Goal: Task Accomplishment & Management: Manage account settings

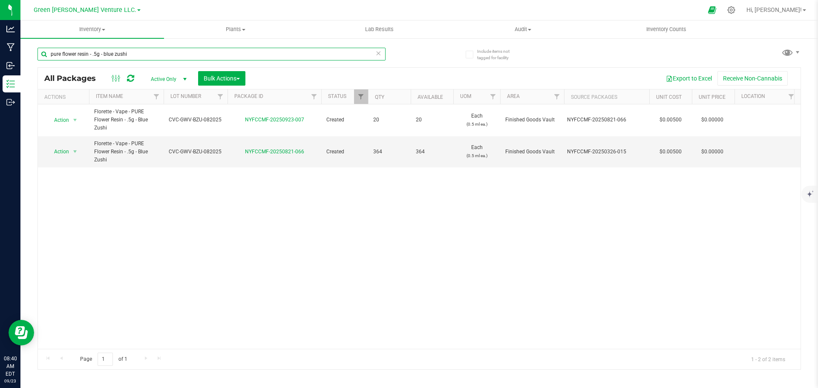
drag, startPoint x: 125, startPoint y: 56, endPoint x: 39, endPoint y: 54, distance: 85.7
click at [40, 55] on input "pure flower resin - .5g - blue zushi" at bounding box center [211, 54] width 348 height 13
type input "NYFCCMF-20250808-094"
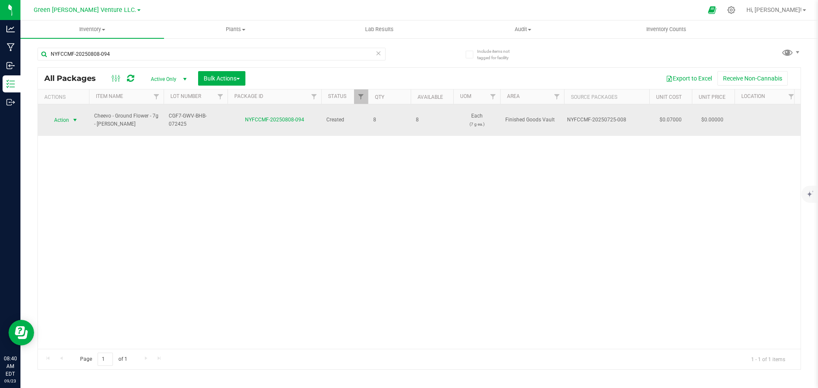
click at [63, 114] on span "Action" at bounding box center [57, 120] width 23 height 12
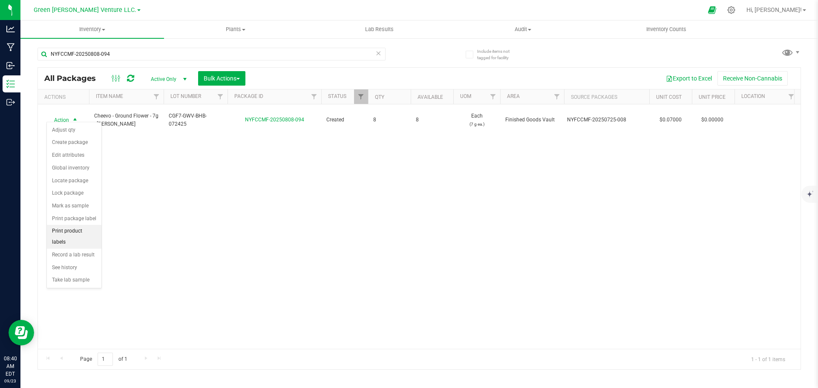
click at [75, 231] on li "Print product labels" at bounding box center [74, 236] width 55 height 23
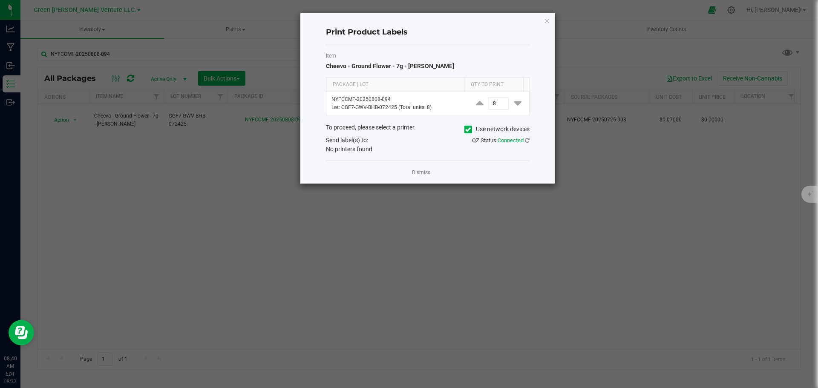
click at [543, 21] on div "Print Product Labels Item Cheevo - Ground Flower - 7g - Bernie Hana Butter Pack…" at bounding box center [427, 98] width 255 height 170
click at [548, 20] on icon "button" at bounding box center [547, 20] width 6 height 10
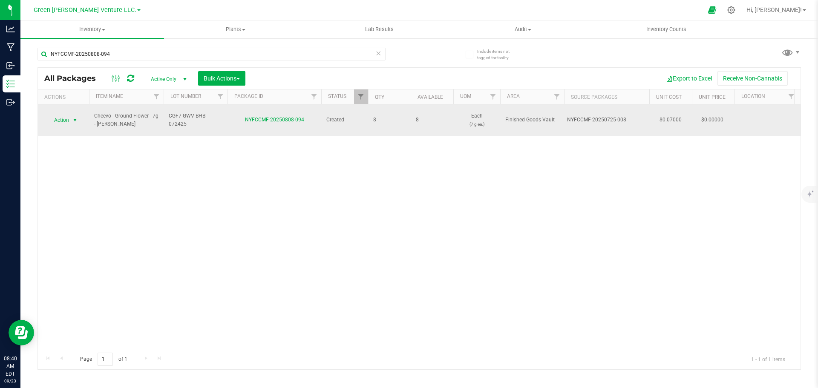
click at [67, 108] on td "Action Action Adjust qty Create package Edit attributes Global inventory Locate…" at bounding box center [63, 120] width 51 height 32
click at [66, 114] on span "Action" at bounding box center [57, 120] width 23 height 12
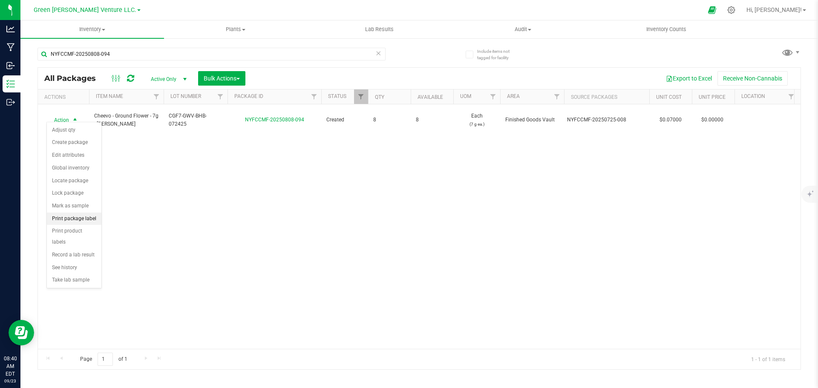
click at [73, 216] on li "Print package label" at bounding box center [74, 219] width 55 height 13
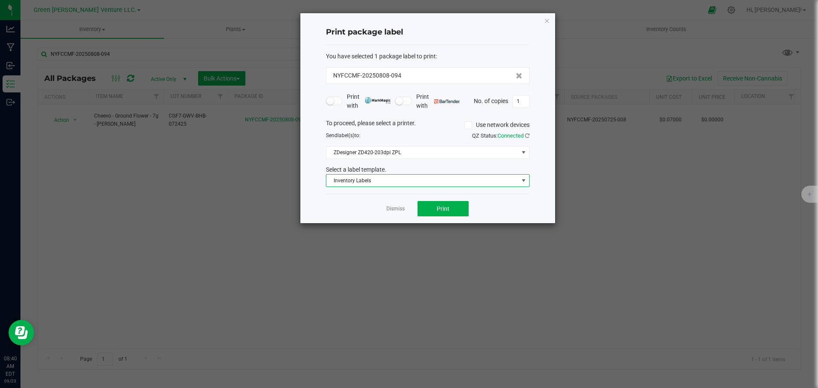
click at [394, 179] on span "Inventory Labels" at bounding box center [422, 181] width 192 height 12
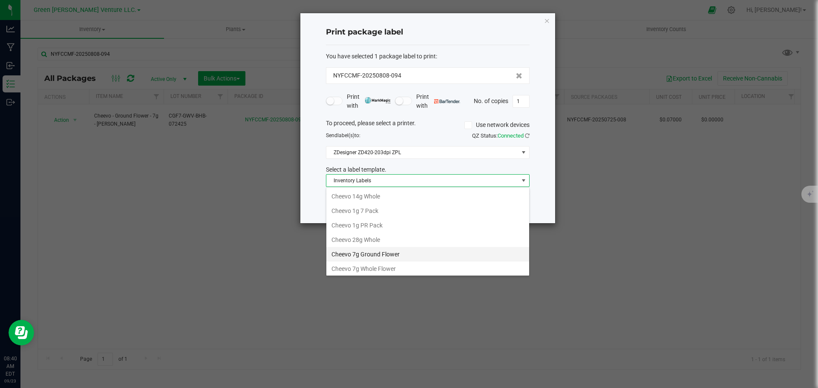
click at [398, 253] on li "Cheevo 7g Ground Flower" at bounding box center [427, 254] width 203 height 14
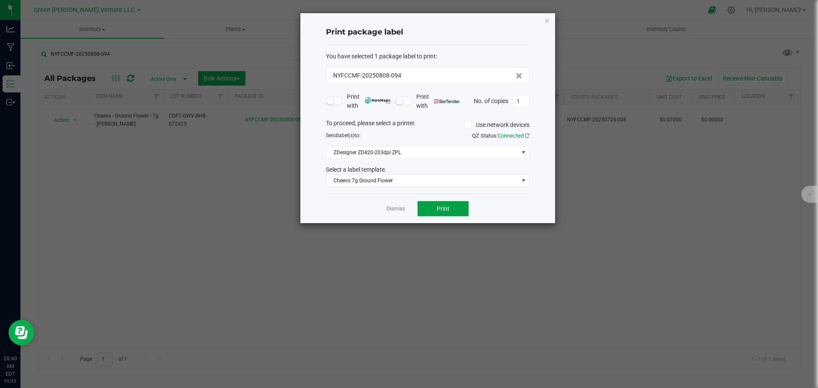
click at [428, 206] on button "Print" at bounding box center [443, 208] width 51 height 15
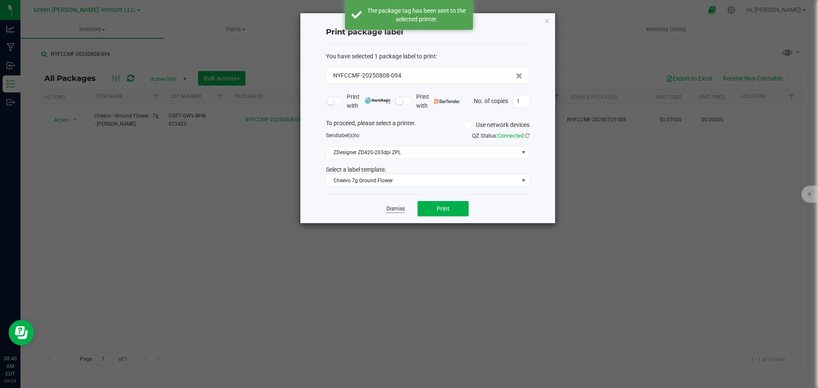
click at [399, 205] on link "Dismiss" at bounding box center [396, 208] width 18 height 7
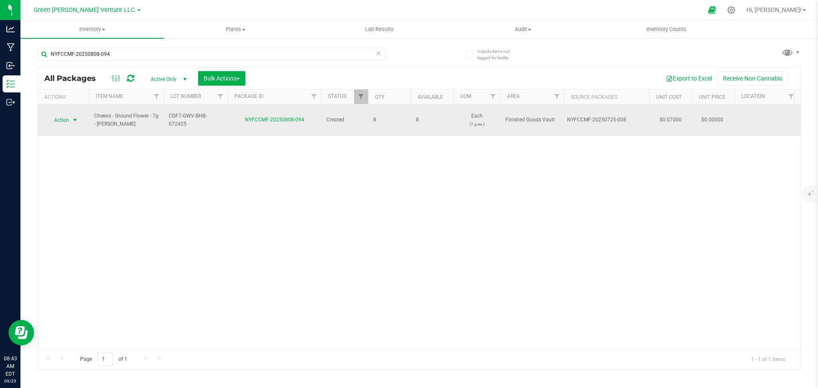
click at [75, 117] on span "select" at bounding box center [75, 120] width 7 height 7
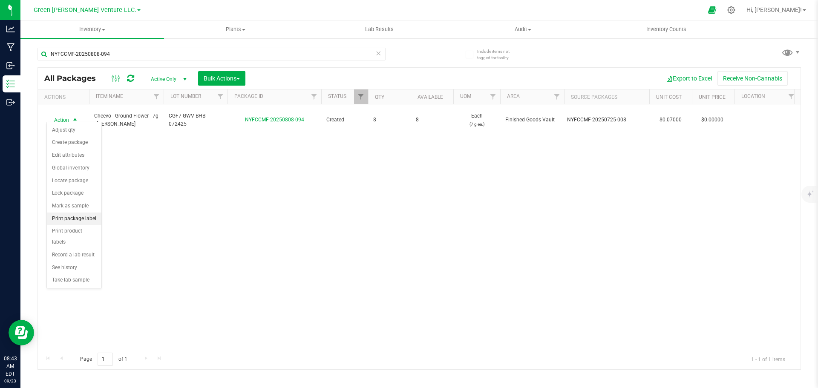
click at [75, 215] on li "Print package label" at bounding box center [74, 219] width 55 height 13
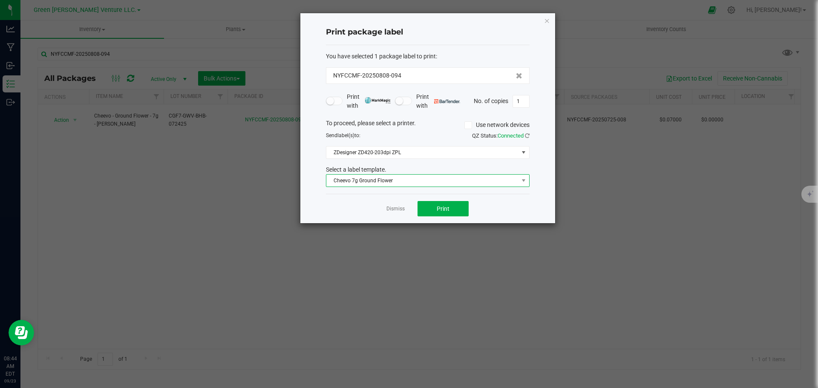
click at [439, 183] on span "Cheevo 7g Ground Flower" at bounding box center [422, 181] width 192 height 12
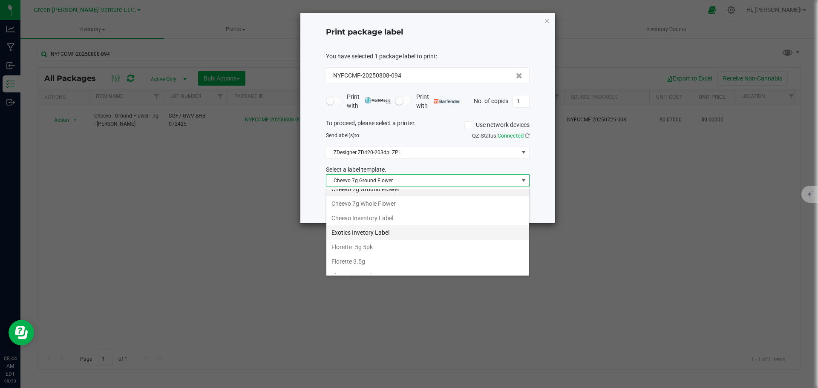
scroll to position [61, 0]
click at [364, 218] on li "Cheevo Inventory Label" at bounding box center [427, 222] width 203 height 14
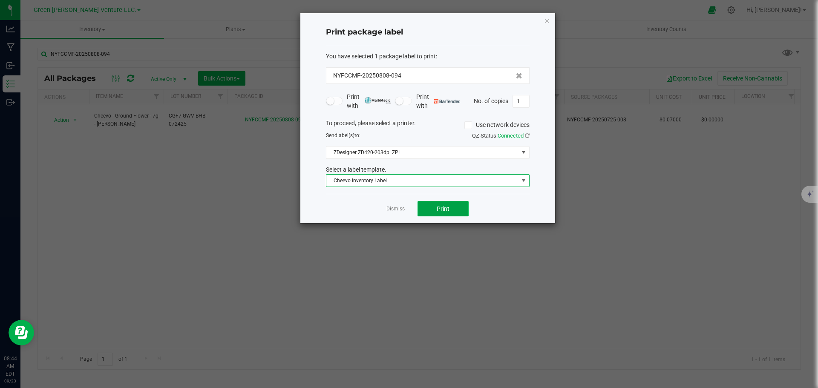
click at [433, 208] on button "Print" at bounding box center [443, 208] width 51 height 15
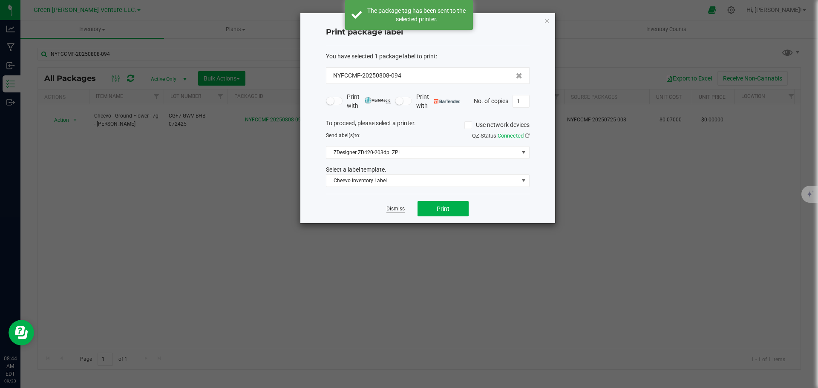
click at [394, 207] on link "Dismiss" at bounding box center [396, 208] width 18 height 7
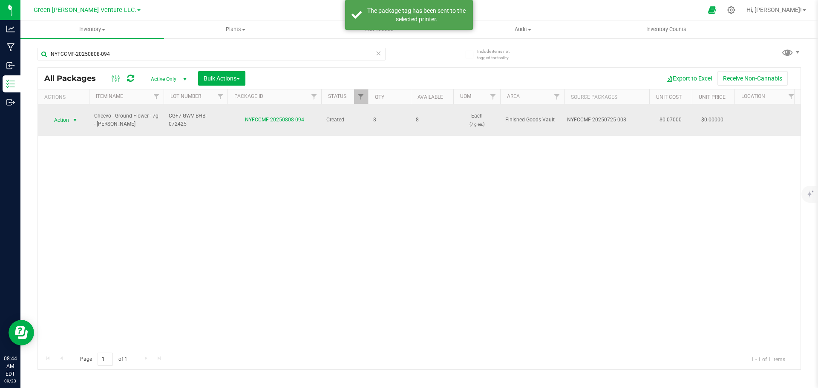
click at [67, 114] on span "Action" at bounding box center [57, 120] width 23 height 12
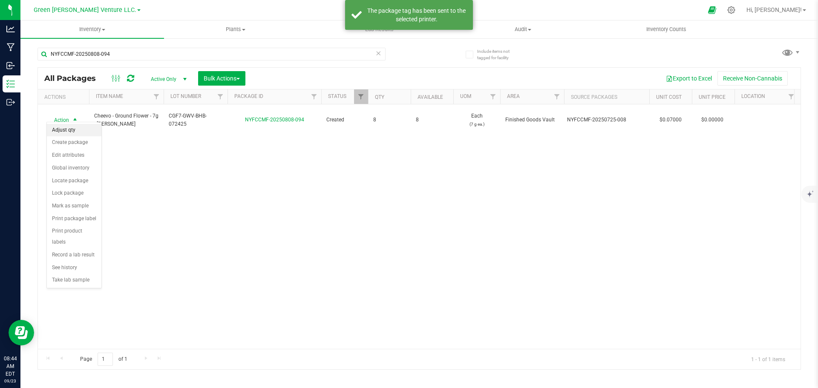
click at [79, 130] on li "Adjust qty" at bounding box center [74, 130] width 55 height 13
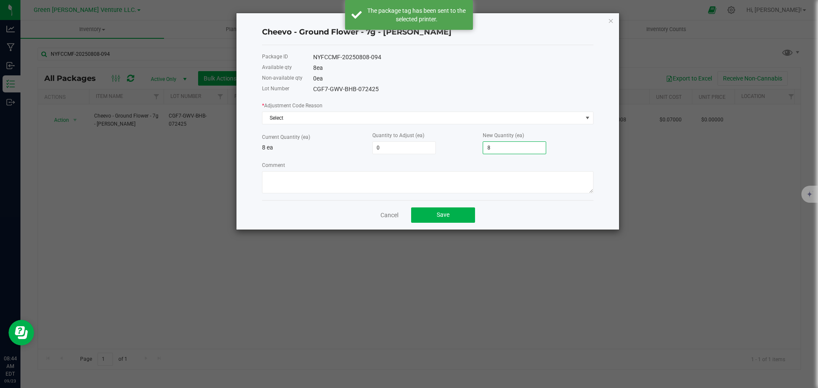
click at [501, 151] on input "8" at bounding box center [514, 148] width 63 height 12
click at [500, 151] on input "8" at bounding box center [514, 148] width 63 height 12
type input "-7"
type input "1"
type input "2"
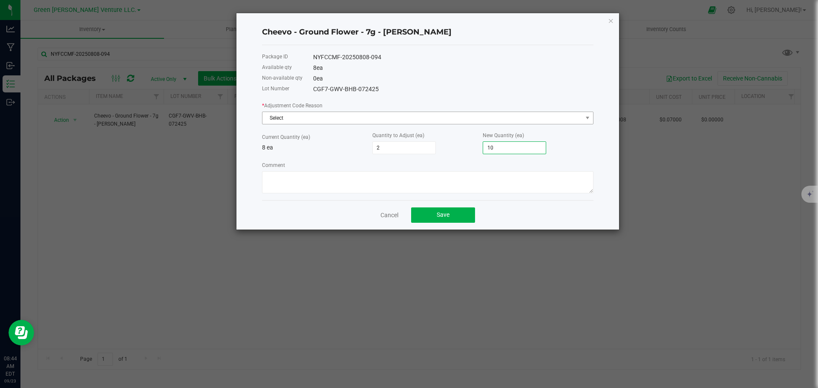
type input "10"
click at [313, 113] on span "Select" at bounding box center [422, 118] width 320 height 12
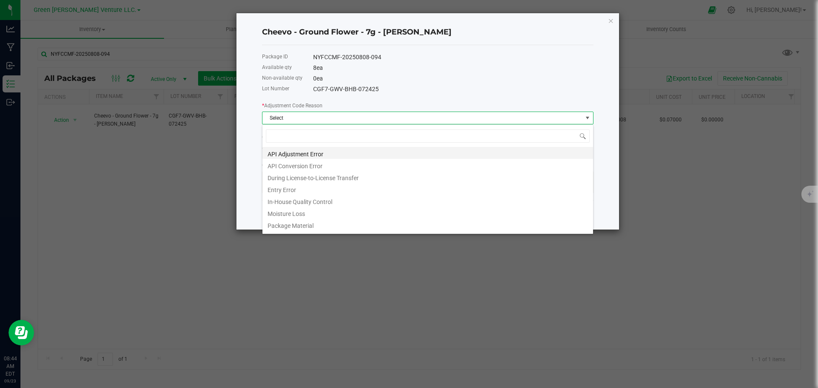
scroll to position [13, 332]
click at [312, 188] on li "Entry Error" at bounding box center [427, 189] width 331 height 12
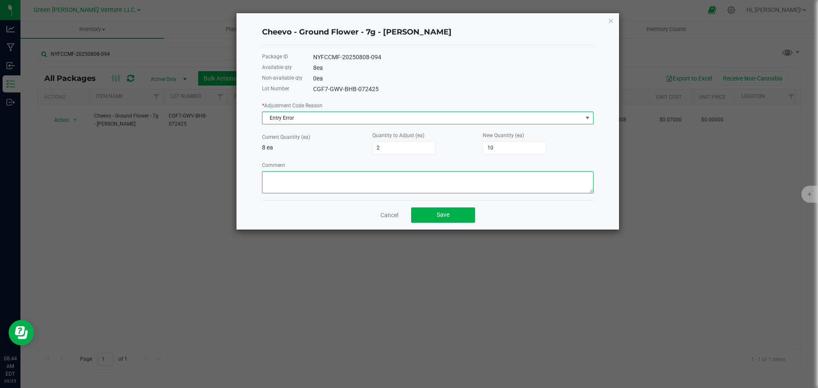
click at [309, 179] on textarea "Comment" at bounding box center [428, 182] width 332 height 22
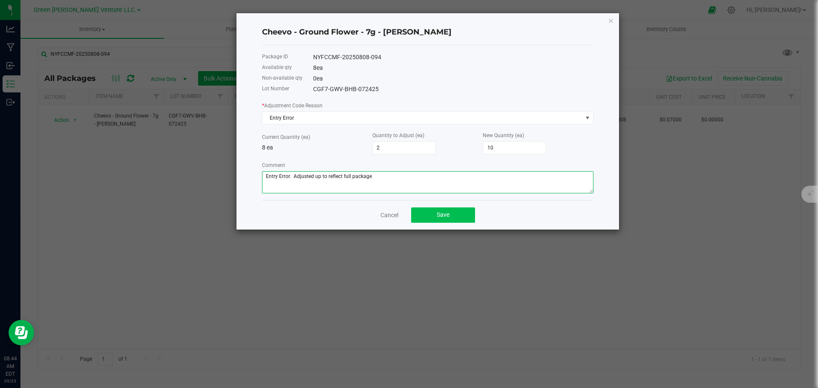
type textarea "Entry Error. Adjusted up to reflect full package"
click at [448, 212] on span "Save" at bounding box center [443, 214] width 13 height 7
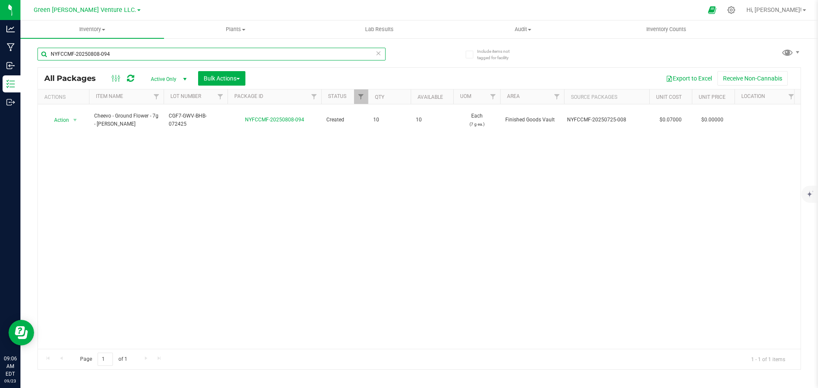
drag, startPoint x: 129, startPoint y: 56, endPoint x: 37, endPoint y: 48, distance: 92.4
click at [37, 49] on div "Include items not tagged for facility NYFCCMF-20250808-094 All Packages Active …" at bounding box center [419, 167] width 798 height 260
type input "NYFCCMF-20250917-232"
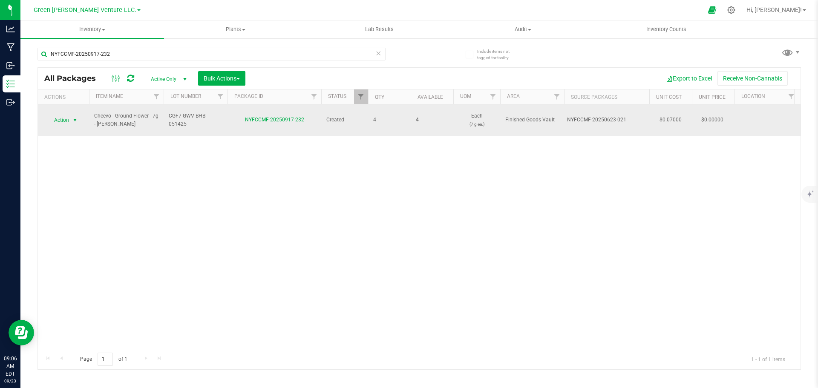
click at [63, 114] on span "Action" at bounding box center [57, 120] width 23 height 12
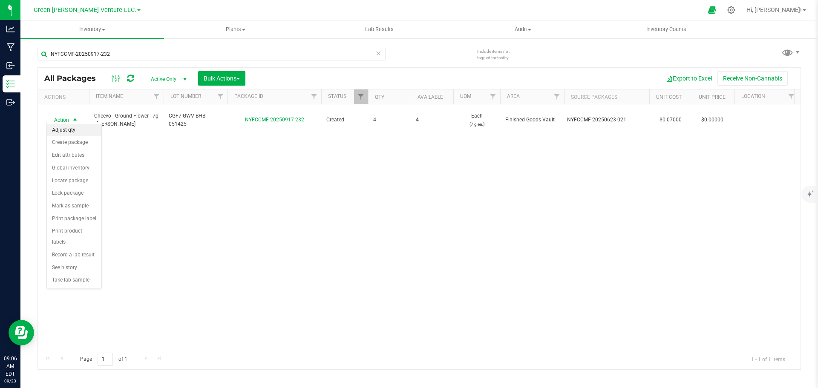
click at [68, 130] on li "Adjust qty" at bounding box center [74, 130] width 55 height 13
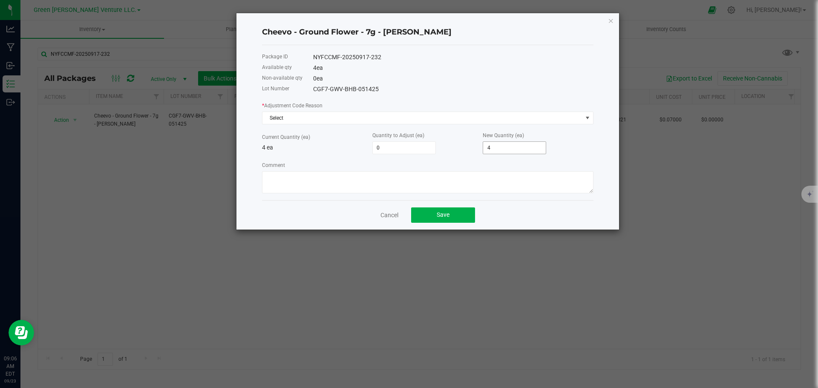
click at [494, 147] on input "4" at bounding box center [514, 148] width 63 height 12
type input "-2"
type input "2"
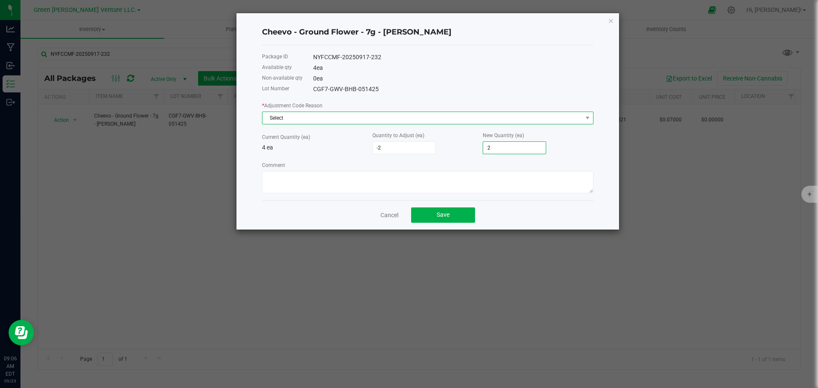
click at [365, 115] on span "Select" at bounding box center [422, 118] width 320 height 12
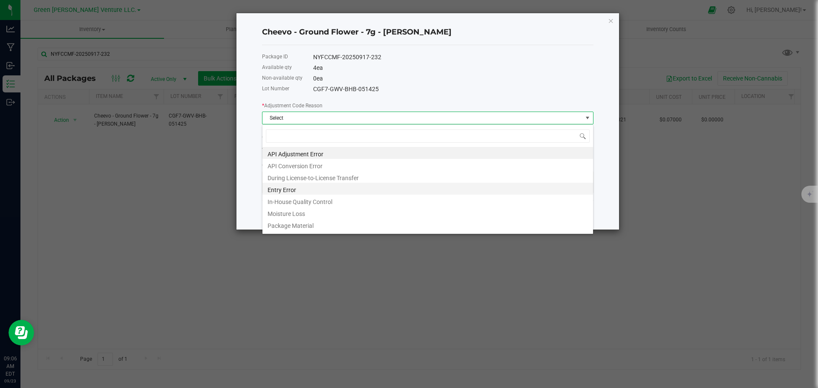
scroll to position [13, 332]
click at [295, 186] on li "Entry Error" at bounding box center [427, 189] width 331 height 12
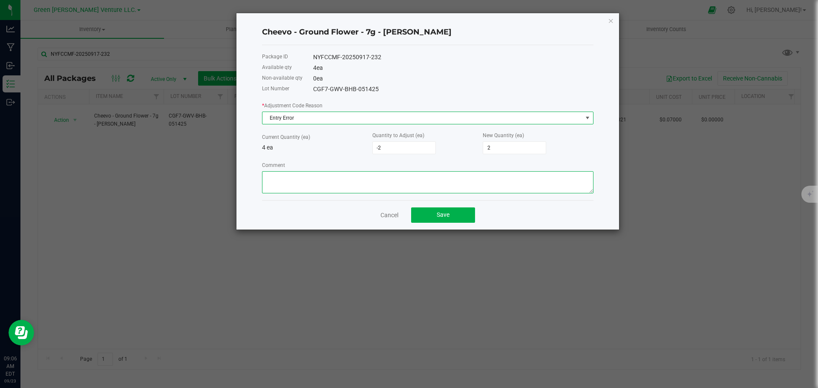
click at [298, 173] on textarea "Comment" at bounding box center [428, 182] width 332 height 22
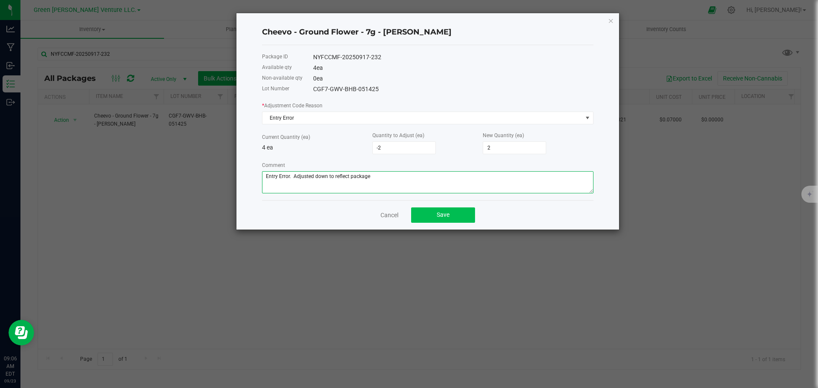
type textarea "Entry Error. Adjusted down to reflect package"
click at [427, 213] on button "Save" at bounding box center [443, 215] width 64 height 15
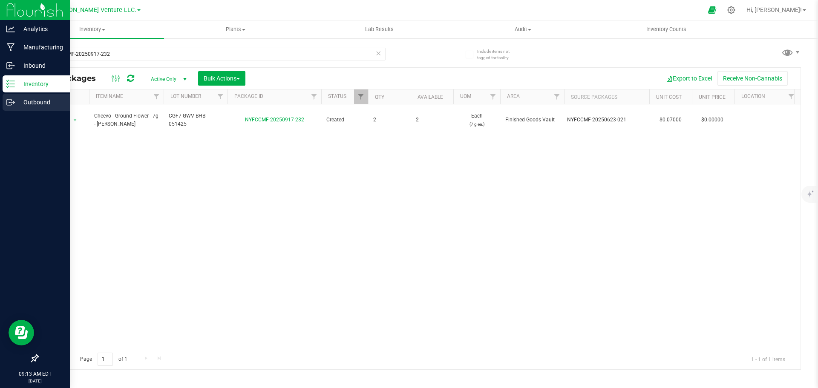
click at [40, 103] on p "Outbound" at bounding box center [40, 102] width 51 height 10
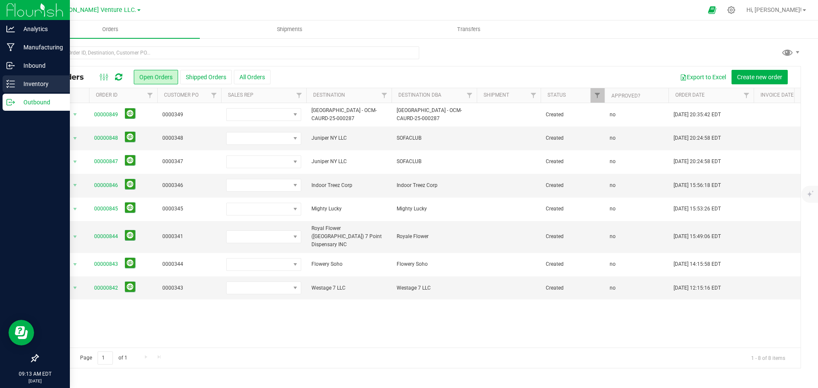
click at [40, 86] on p "Inventory" at bounding box center [40, 84] width 51 height 10
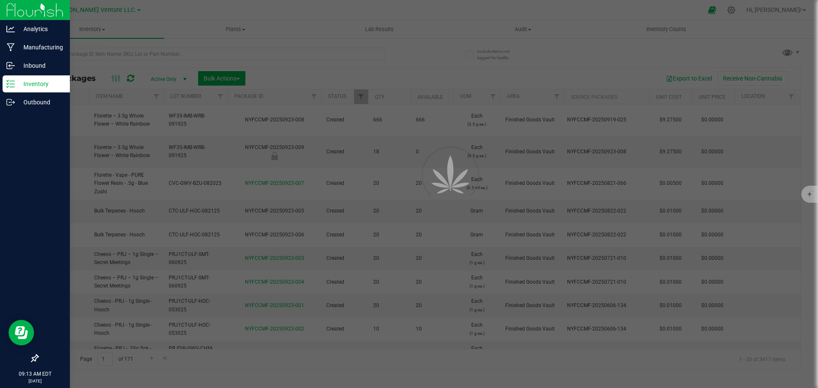
type input "[DATE]"
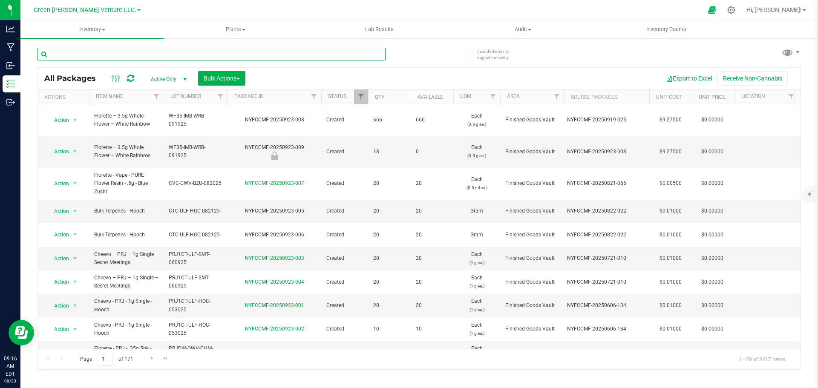
click at [77, 48] on input "text" at bounding box center [211, 54] width 348 height 13
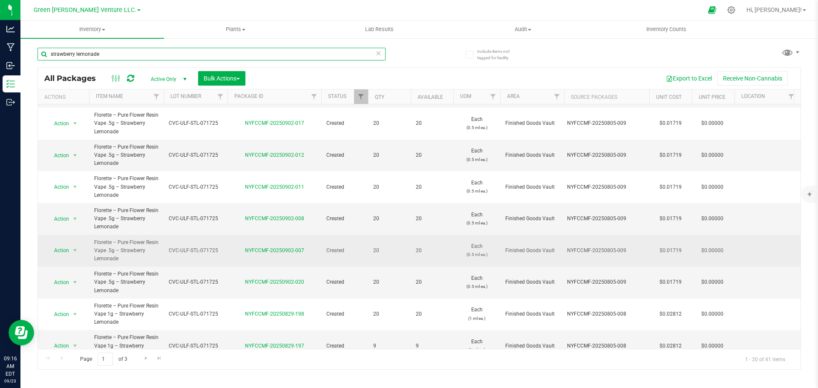
scroll to position [397, 0]
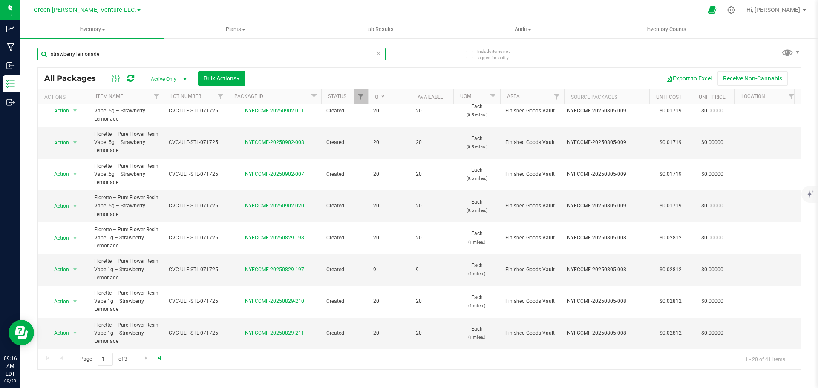
type input "strawberry lemonade"
click at [159, 359] on span "Go to the last page" at bounding box center [159, 358] width 7 height 7
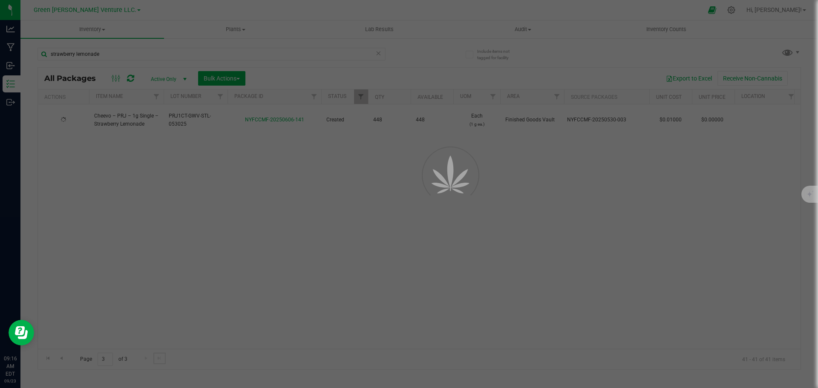
scroll to position [0, 0]
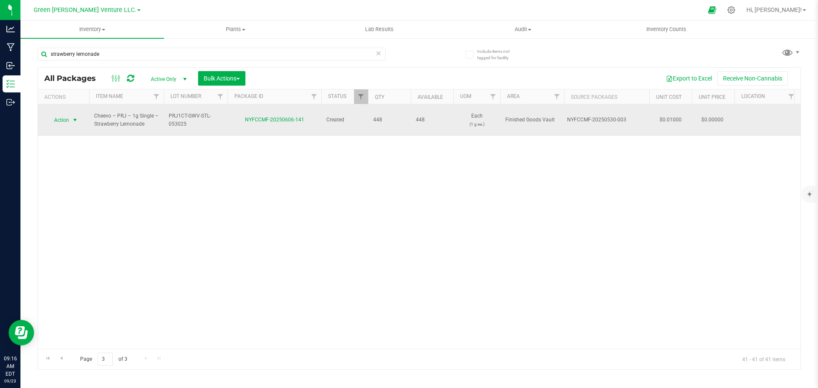
click at [71, 116] on span "select" at bounding box center [75, 120] width 11 height 12
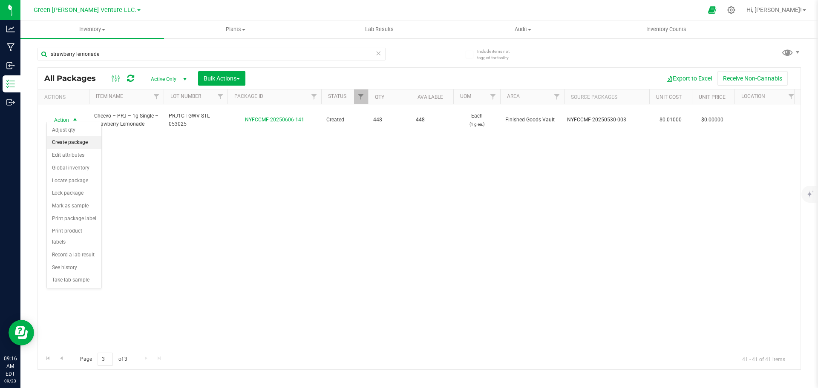
click at [75, 143] on li "Create package" at bounding box center [74, 142] width 55 height 13
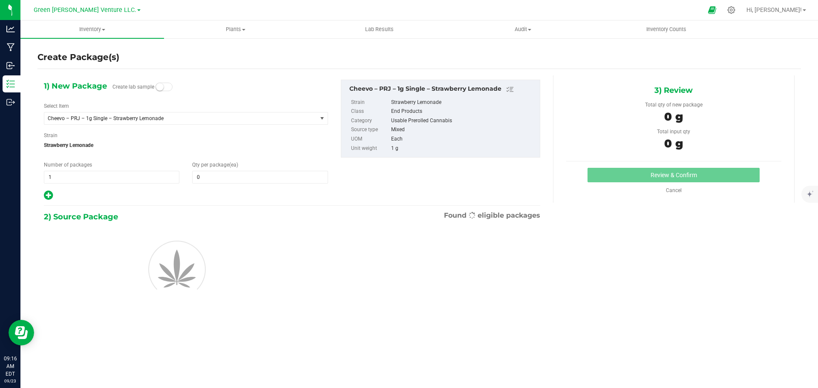
type input "0"
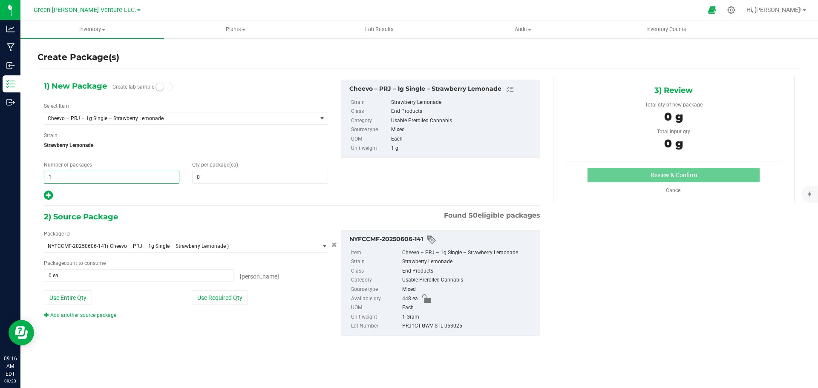
click at [70, 173] on span "1 1" at bounding box center [112, 177] width 136 height 13
type input "15"
click at [200, 177] on span at bounding box center [260, 177] width 136 height 13
type input "20"
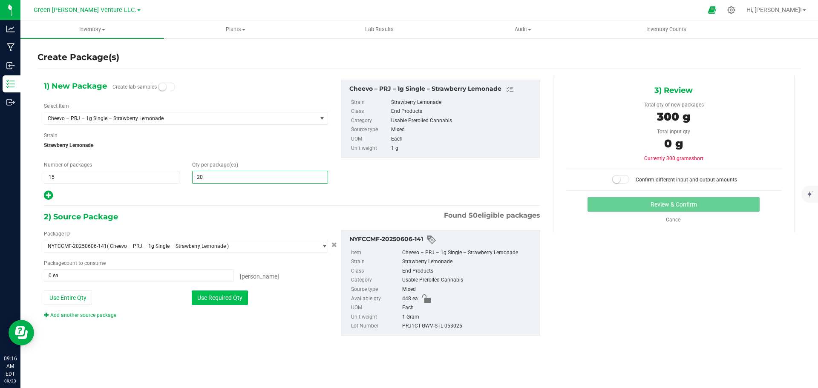
type input "20"
click at [232, 297] on button "Use Required Qty" at bounding box center [220, 298] width 56 height 14
type input "300 ea"
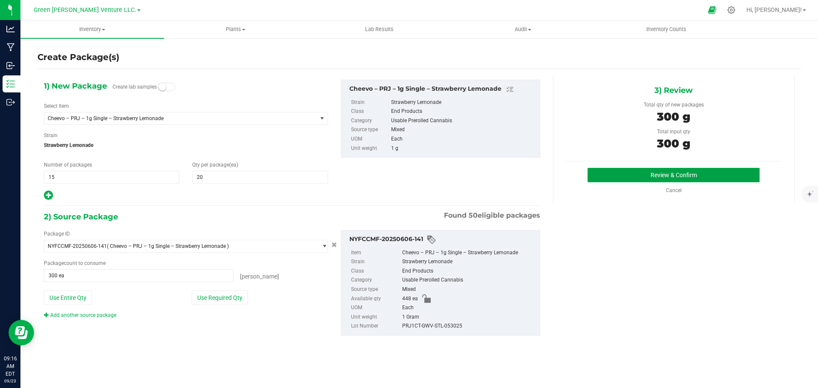
click at [652, 177] on button "Review & Confirm" at bounding box center [674, 175] width 172 height 14
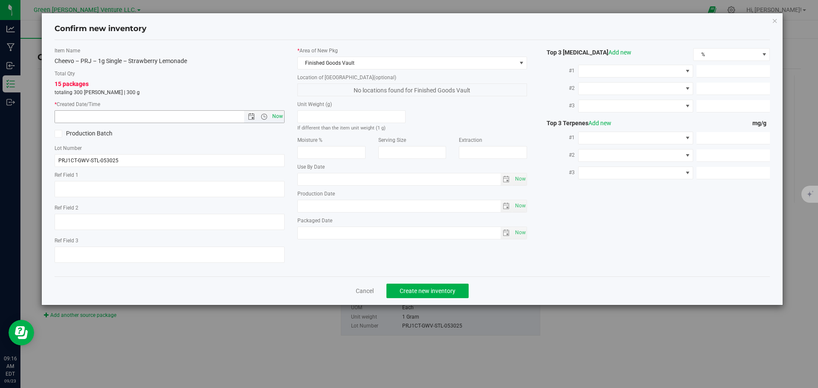
click at [277, 118] on span "Now" at bounding box center [277, 116] width 14 height 12
type input "9/23/2025 9:16 AM"
click at [427, 288] on span "Create new inventory" at bounding box center [428, 291] width 56 height 7
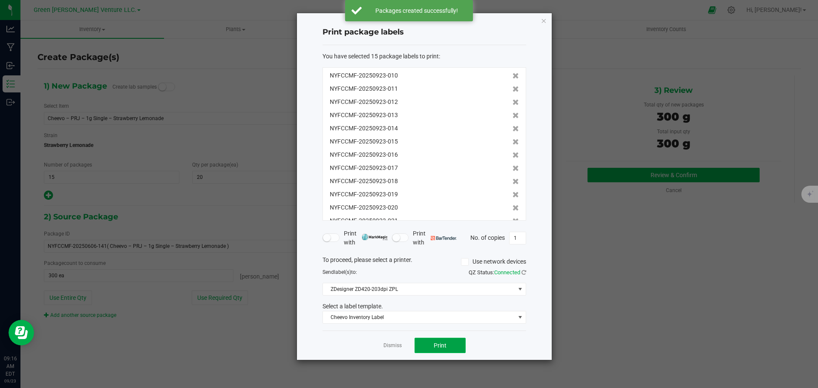
click at [428, 348] on button "Print" at bounding box center [440, 345] width 51 height 15
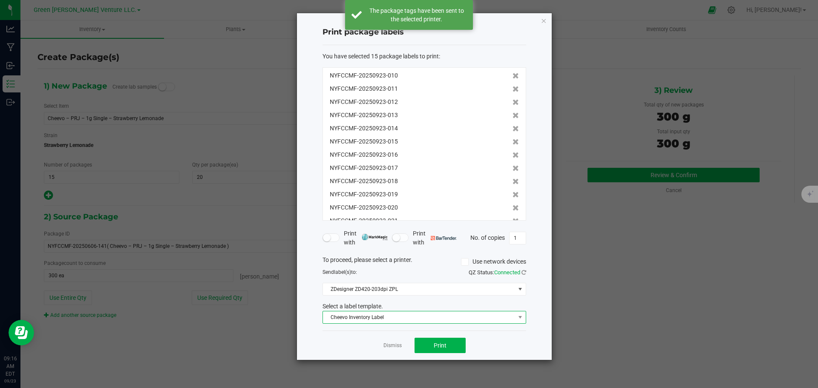
click at [487, 318] on span "Cheevo Inventory Label" at bounding box center [419, 318] width 192 height 12
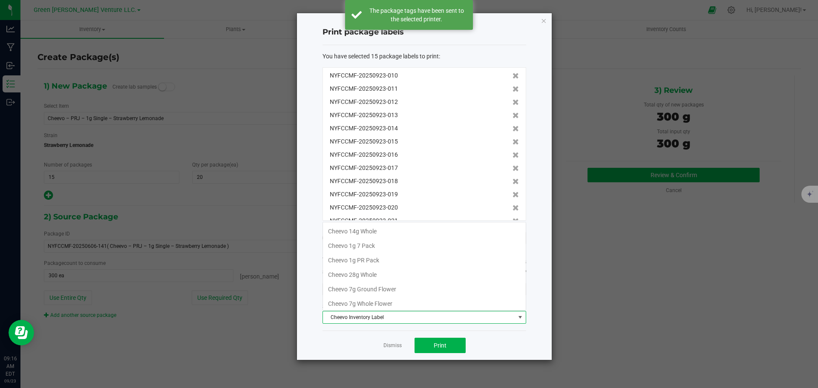
scroll to position [16, 0]
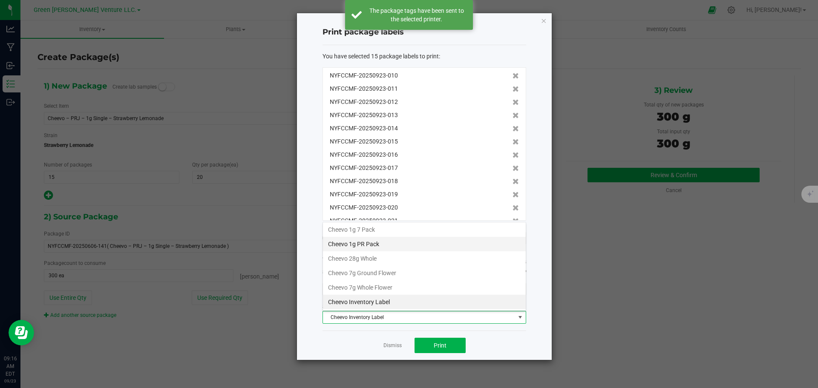
click at [372, 244] on li "Cheevo 1g PR Pack" at bounding box center [424, 244] width 203 height 14
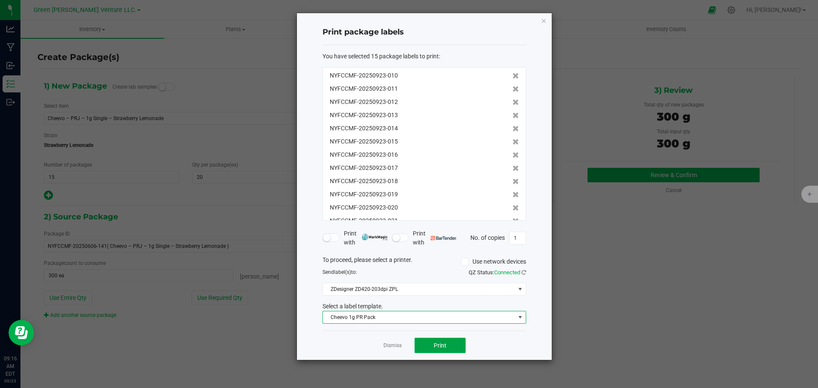
click at [447, 343] on button "Print" at bounding box center [440, 345] width 51 height 15
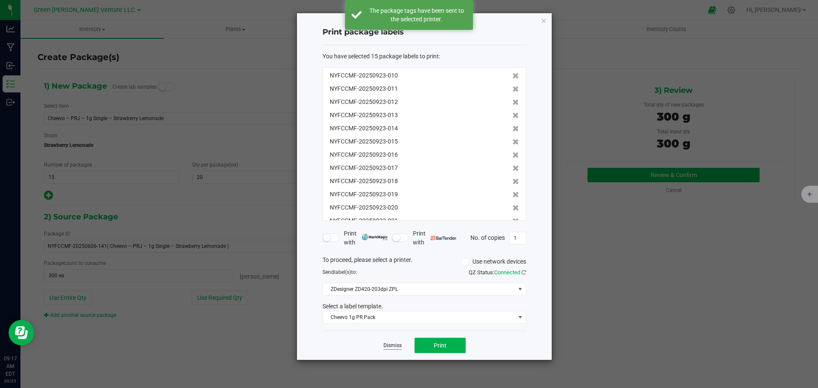
click at [392, 346] on link "Dismiss" at bounding box center [393, 345] width 18 height 7
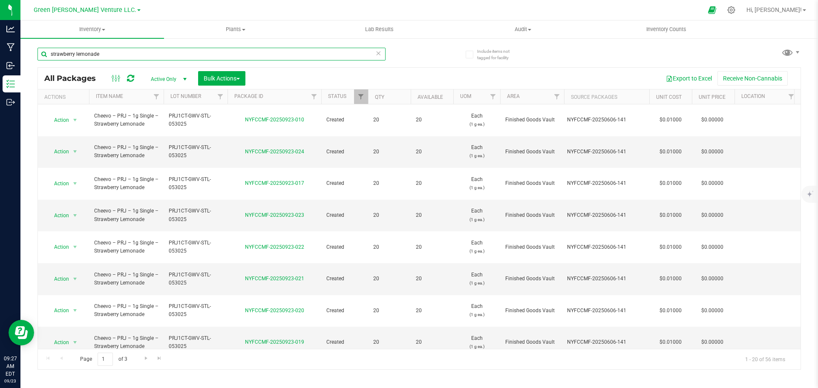
drag, startPoint x: 110, startPoint y: 54, endPoint x: 28, endPoint y: 53, distance: 81.8
click at [28, 53] on div "Include items not tagged for facility strawberry lemonade All Packages Active O…" at bounding box center [419, 167] width 798 height 260
type input "nyfccmf-20250617-034"
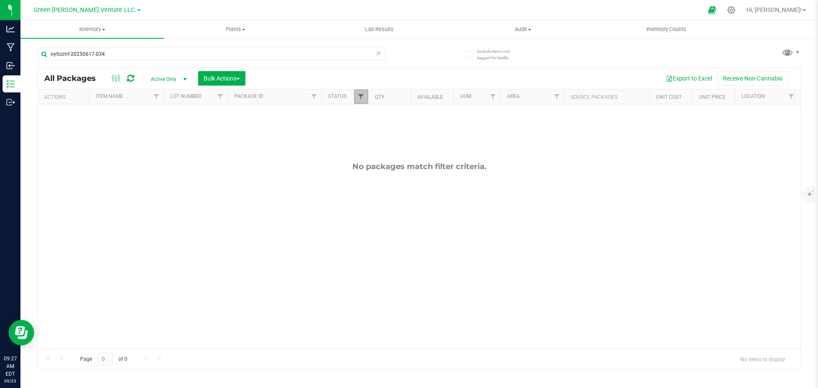
click at [363, 99] on span "Filter" at bounding box center [361, 96] width 7 height 7
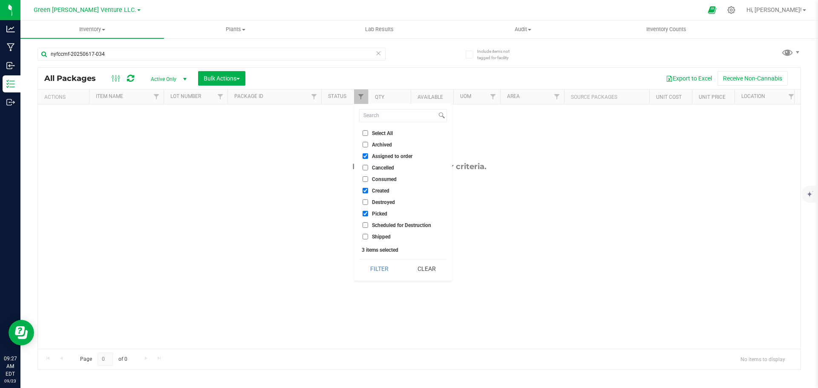
click at [365, 132] on input "Select All" at bounding box center [366, 133] width 6 height 6
checkbox input "true"
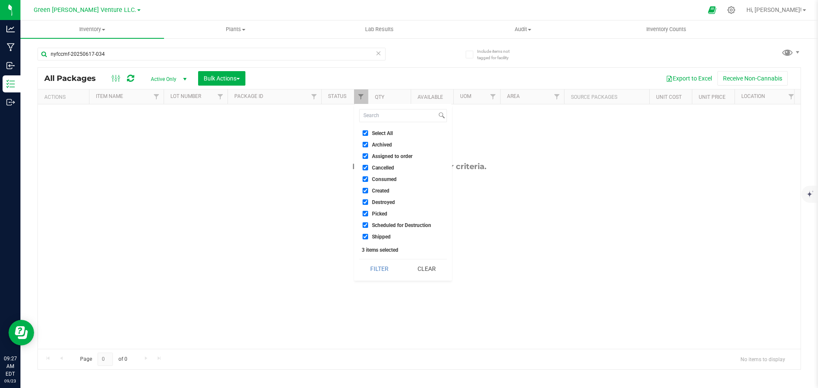
checkbox input "true"
click at [385, 265] on button "Filter" at bounding box center [379, 269] width 41 height 19
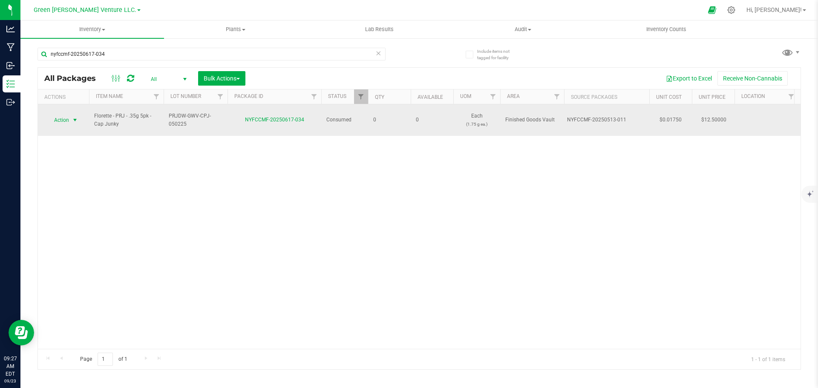
click at [73, 117] on span "select" at bounding box center [75, 120] width 7 height 7
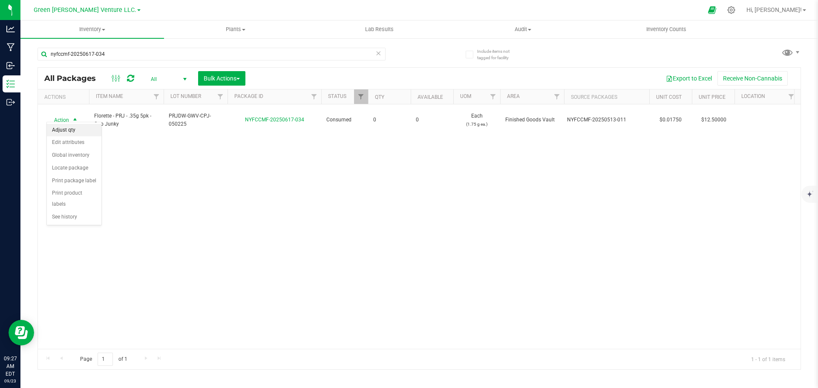
click at [75, 131] on li "Adjust qty" at bounding box center [74, 130] width 55 height 13
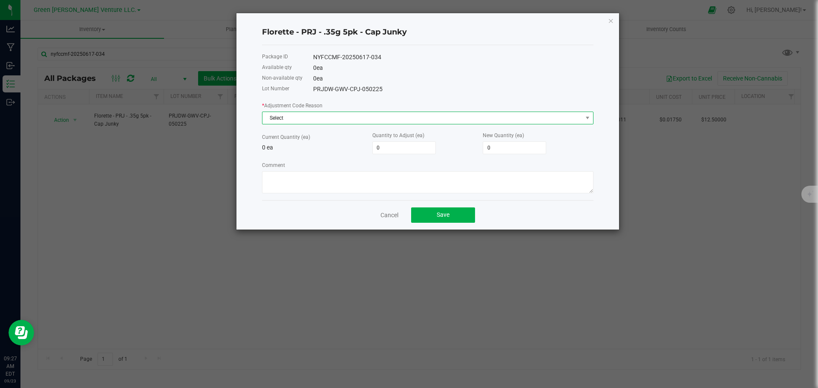
click at [345, 117] on span "Select" at bounding box center [422, 118] width 320 height 12
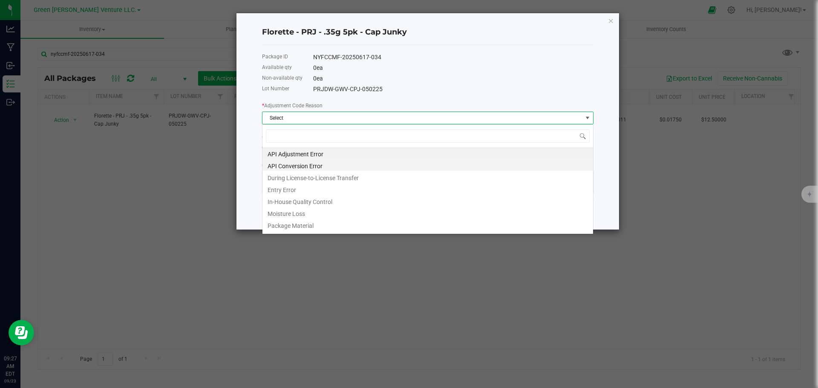
scroll to position [13, 332]
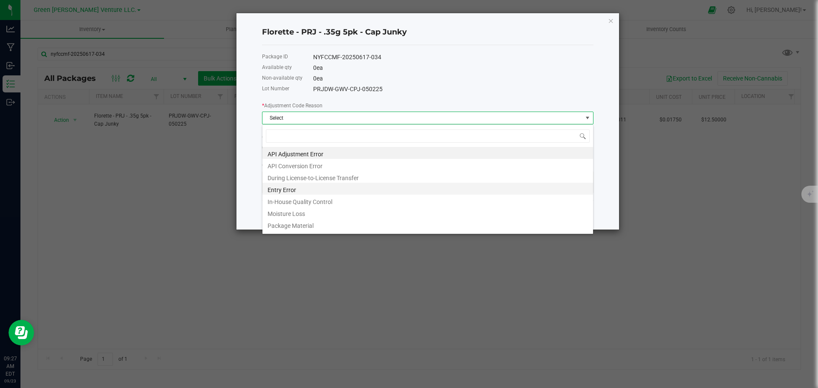
click at [305, 189] on li "Entry Error" at bounding box center [427, 189] width 331 height 12
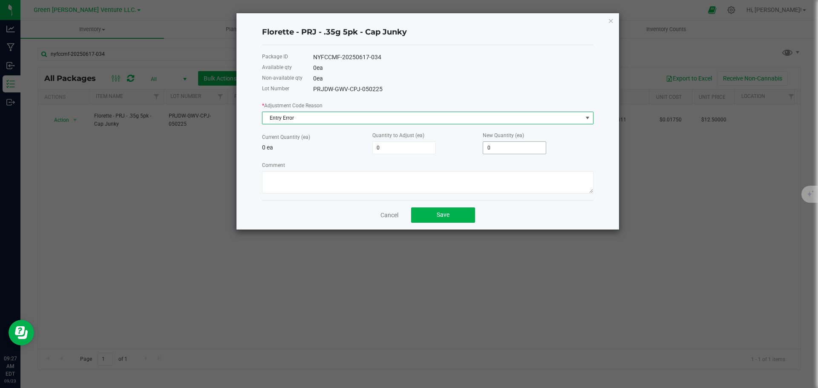
click at [502, 142] on input "0" at bounding box center [514, 148] width 63 height 12
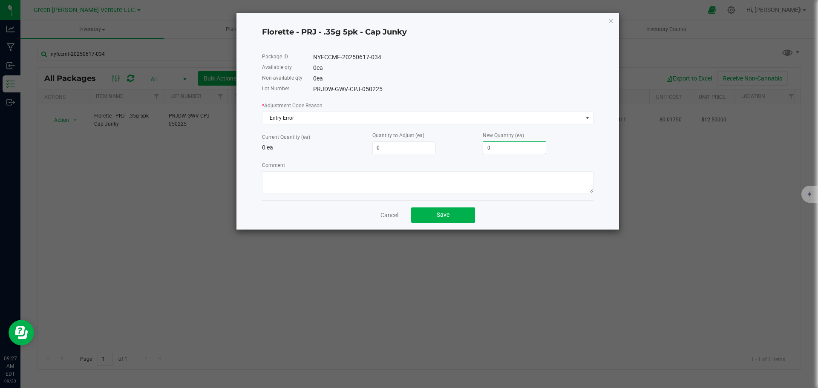
type input "2"
type input "20"
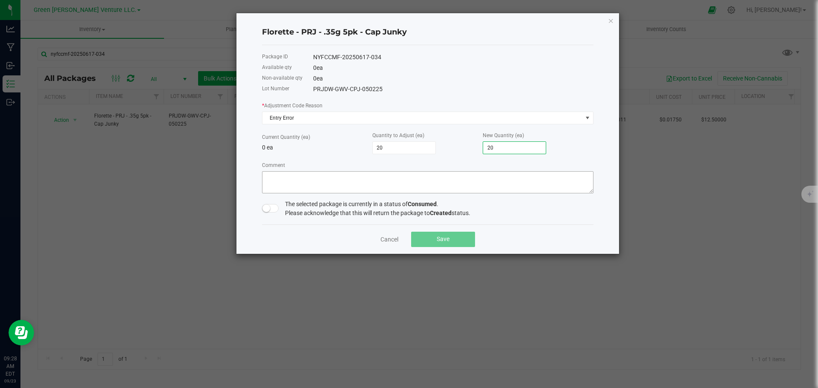
type input "20"
click at [376, 174] on textarea "Comment" at bounding box center [428, 182] width 332 height 22
click at [268, 209] on small at bounding box center [266, 209] width 8 height 8
click at [285, 176] on textarea "Comment" at bounding box center [428, 182] width 332 height 22
type textarea "e"
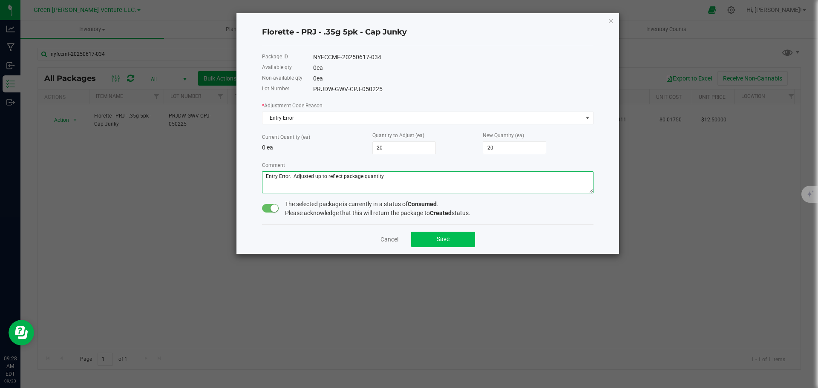
type textarea "Entry Error. Adjusted up to reflect package quantity"
click at [468, 241] on button "Save" at bounding box center [443, 239] width 64 height 15
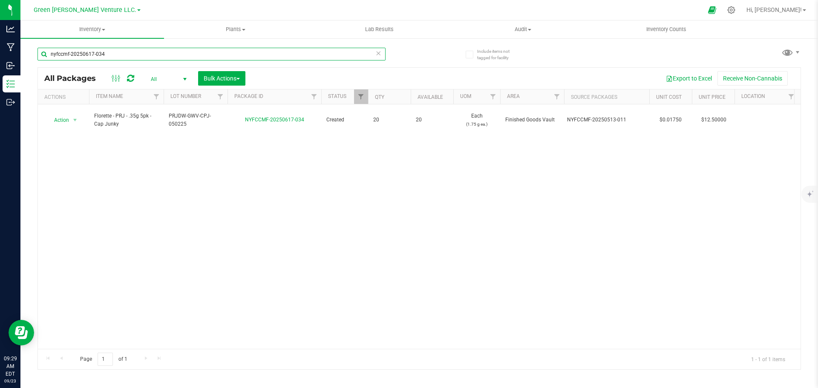
drag, startPoint x: 113, startPoint y: 52, endPoint x: 20, endPoint y: 54, distance: 92.5
click at [20, 54] on div "Include items not tagged for facility nyfccmf-20250617-034 All Packages All Act…" at bounding box center [419, 167] width 798 height 260
type input "NYFCCMF-20250731-031"
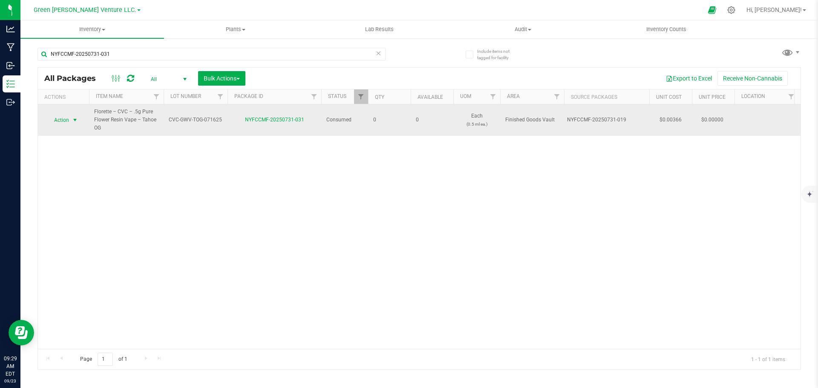
click at [63, 120] on span "Action" at bounding box center [57, 120] width 23 height 12
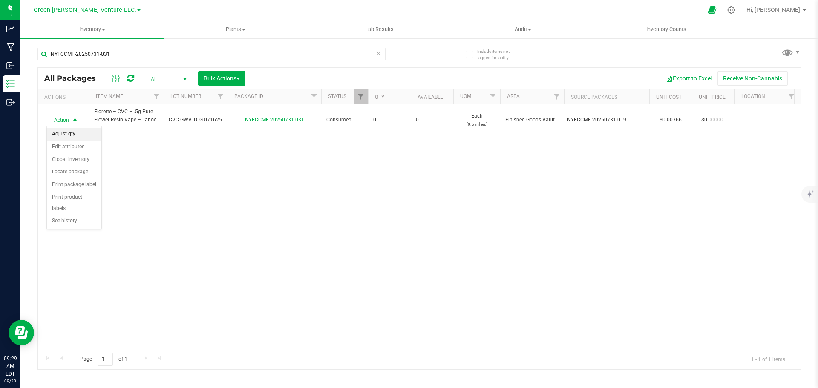
click at [73, 132] on li "Adjust qty" at bounding box center [74, 134] width 55 height 13
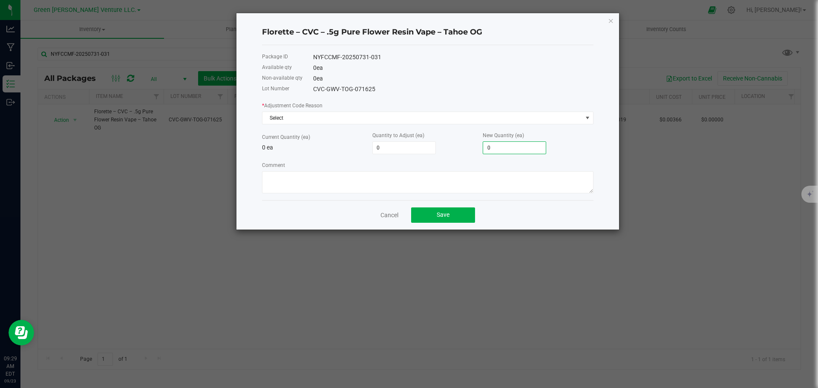
click at [493, 148] on input "0" at bounding box center [514, 148] width 63 height 12
type input "2"
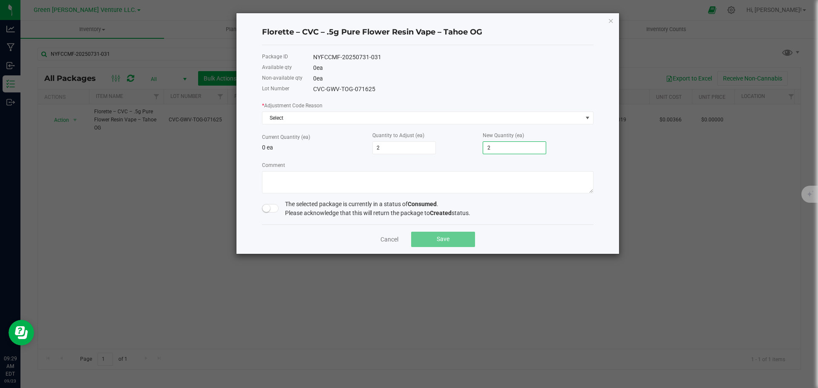
type input "20"
click at [464, 180] on textarea "Comment" at bounding box center [428, 182] width 332 height 22
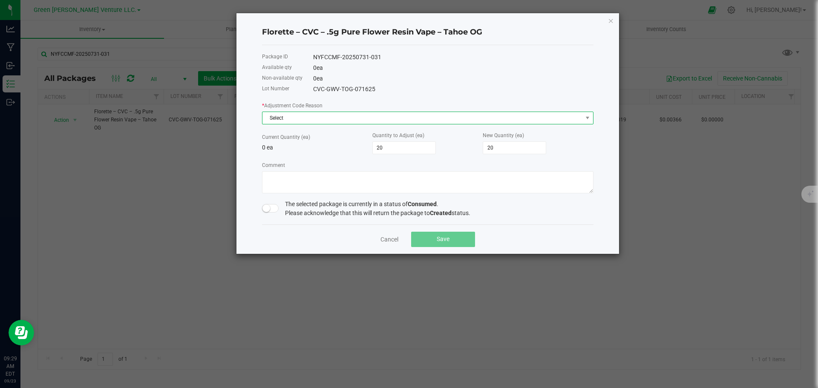
drag, startPoint x: 300, startPoint y: 115, endPoint x: 300, endPoint y: 120, distance: 4.7
click at [300, 115] on span "Select" at bounding box center [422, 118] width 320 height 12
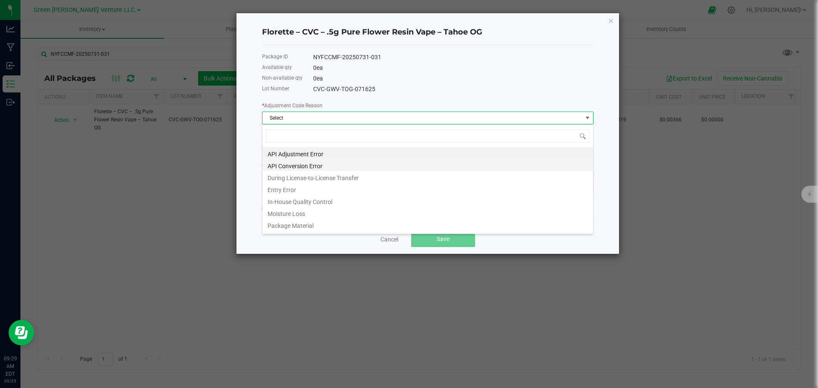
scroll to position [13, 332]
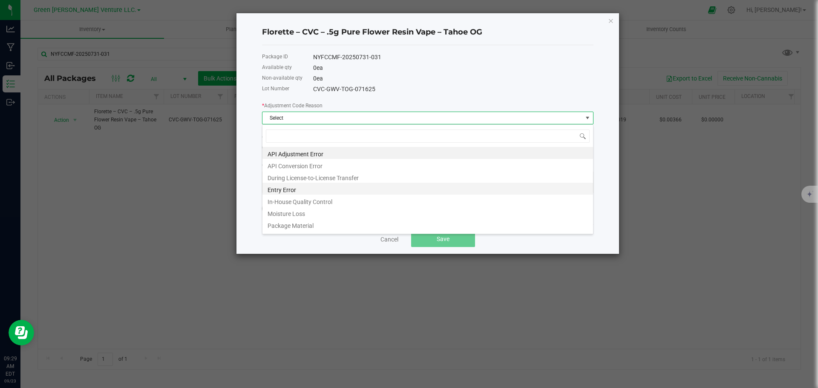
click at [297, 188] on li "Entry Error" at bounding box center [427, 189] width 331 height 12
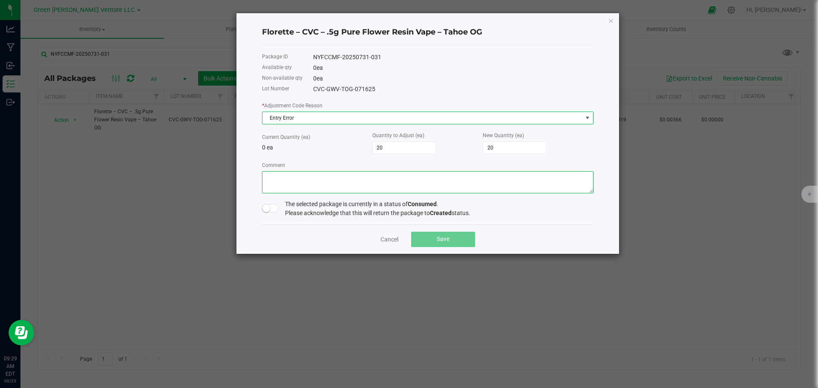
click at [297, 183] on textarea "Comment" at bounding box center [428, 182] width 332 height 22
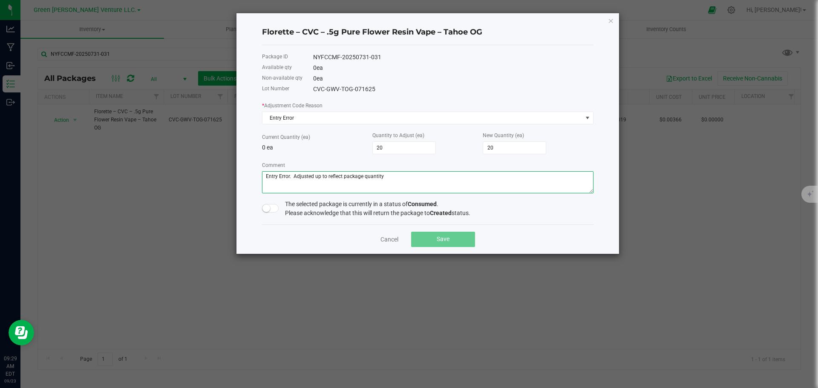
type textarea "Entry Error. Adjusted up to reflect package quantity"
click at [271, 206] on span at bounding box center [270, 208] width 17 height 9
click at [466, 243] on button "Save" at bounding box center [443, 239] width 64 height 15
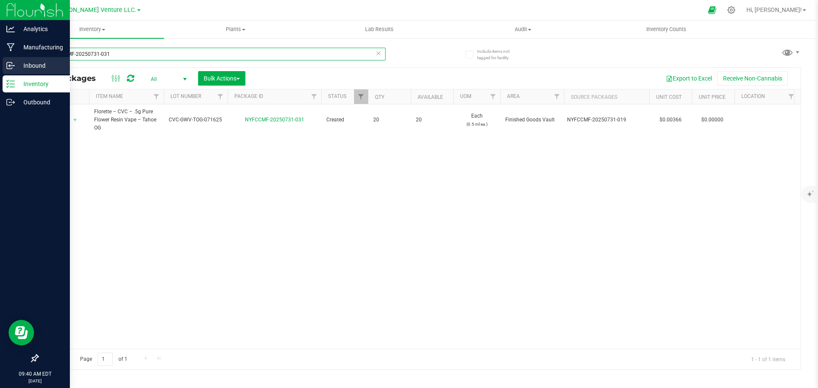
drag, startPoint x: 124, startPoint y: 52, endPoint x: 22, endPoint y: 59, distance: 102.5
click at [20, 58] on div "Analytics Manufacturing Inbound Inventory Outbound 09:40 AM EDT 09/23/2025 09/2…" at bounding box center [409, 194] width 818 height 388
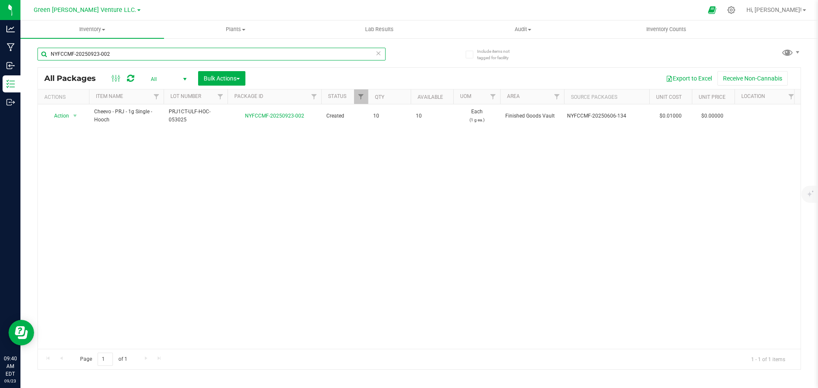
drag, startPoint x: 123, startPoint y: 55, endPoint x: 44, endPoint y: 52, distance: 79.3
click at [44, 52] on input "NYFCCMF-20250923-002" at bounding box center [211, 54] width 348 height 13
type input "NYFCCMF-20250923-001"
drag, startPoint x: 91, startPoint y: 55, endPoint x: 44, endPoint y: 55, distance: 46.9
click at [44, 55] on input "NYFCCMF-20250923-001" at bounding box center [211, 54] width 348 height 13
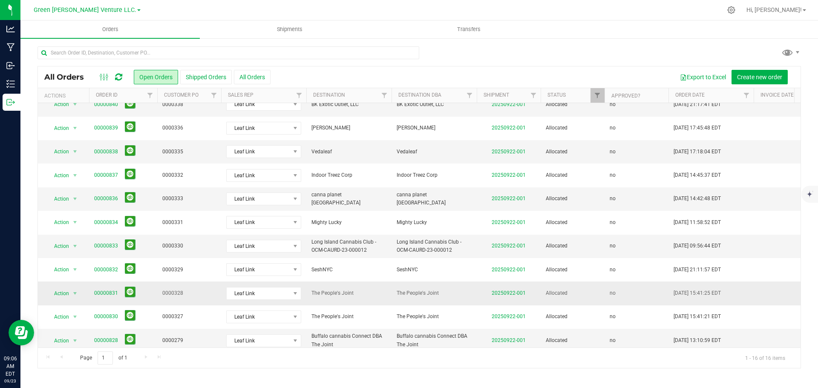
scroll to position [139, 0]
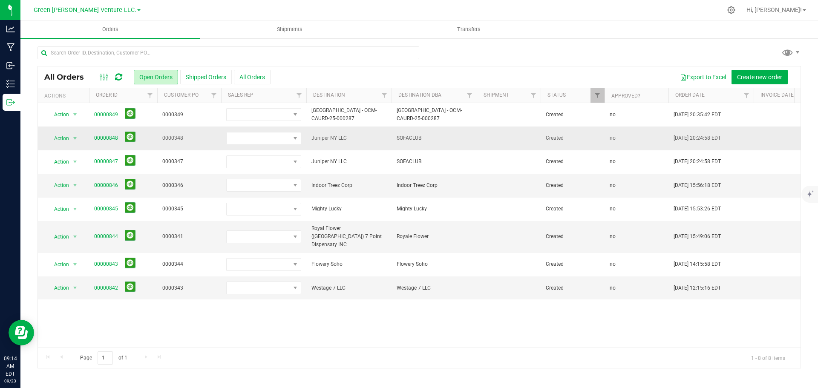
click at [107, 138] on link "00000848" at bounding box center [106, 138] width 24 height 8
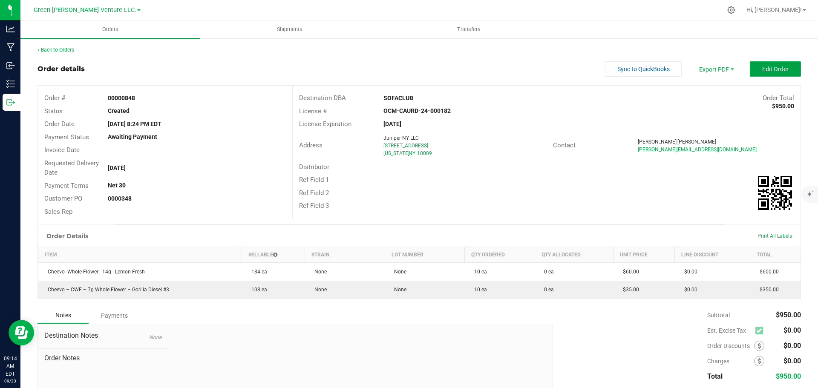
click at [750, 67] on button "Edit Order" at bounding box center [775, 68] width 51 height 15
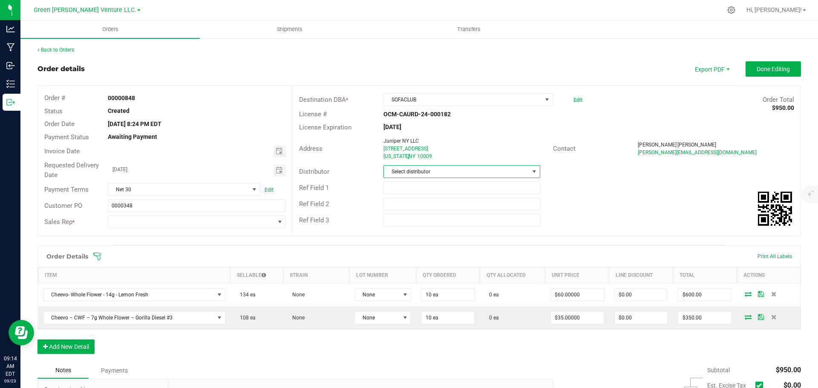
click at [430, 173] on span "Select distributor" at bounding box center [456, 172] width 145 height 12
click at [404, 265] on li "E23" at bounding box center [458, 266] width 154 height 14
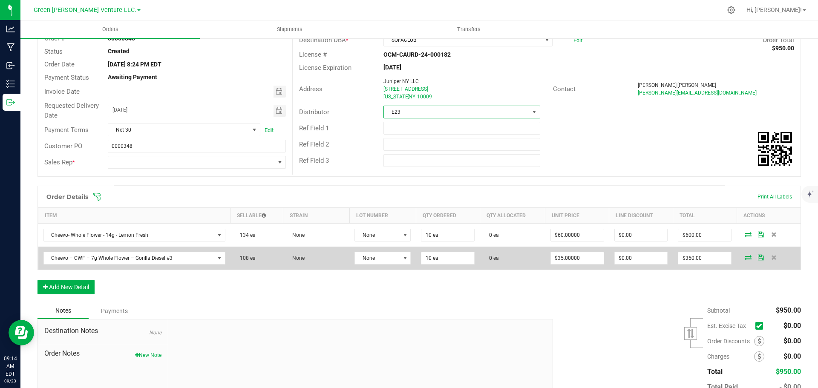
scroll to position [85, 0]
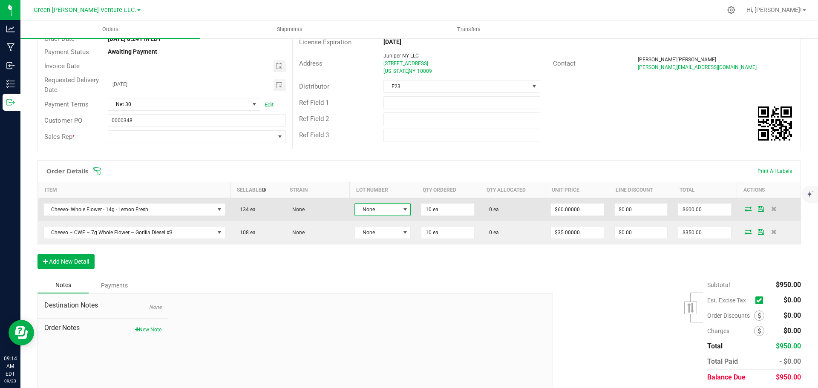
click at [395, 214] on span "None" at bounding box center [377, 210] width 45 height 12
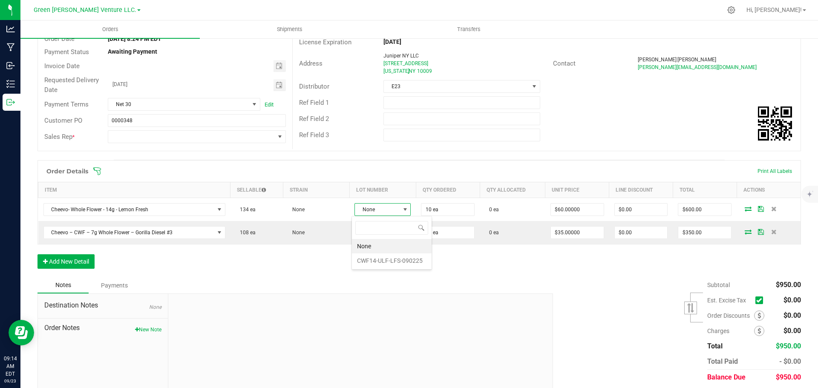
scroll to position [13, 56]
click at [381, 264] on li "CWF14-ULF-LFS-090225" at bounding box center [392, 261] width 80 height 14
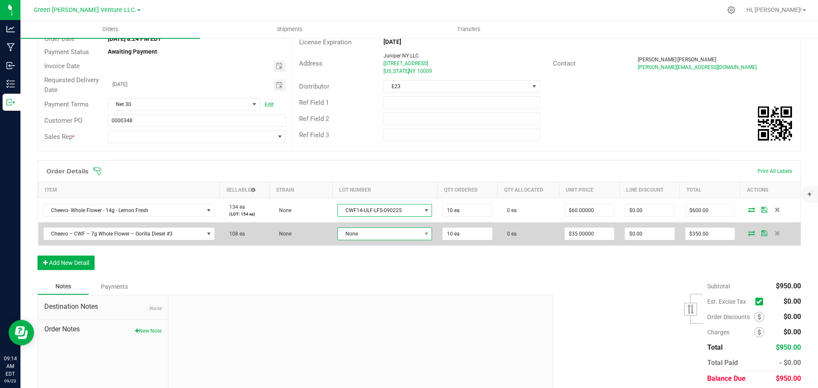
click at [387, 234] on span "None" at bounding box center [379, 234] width 83 height 12
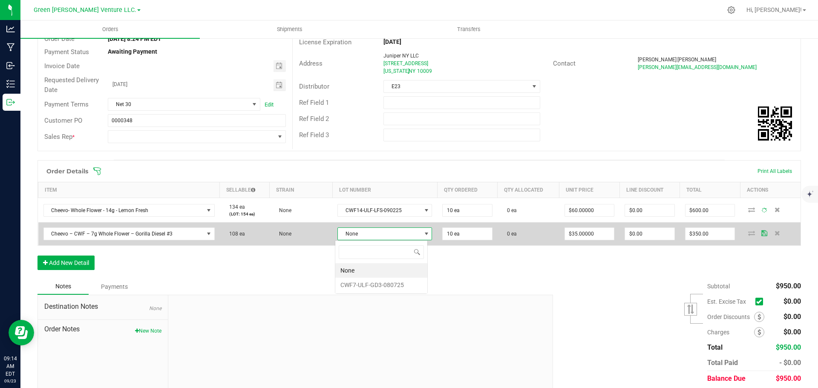
scroll to position [13, 93]
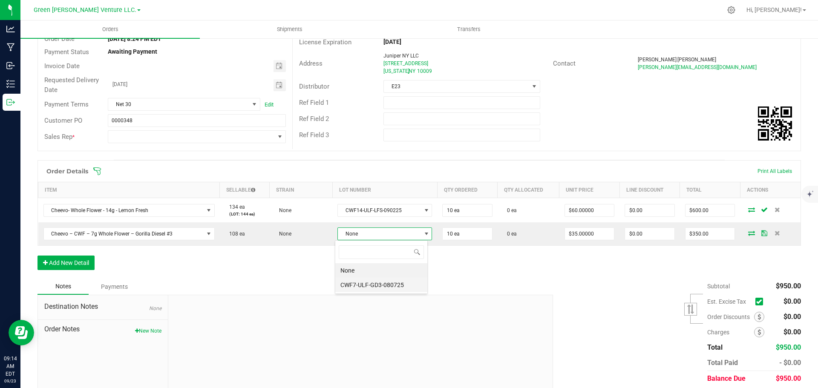
click at [373, 287] on li "CWF7-ULF-GD3-080725" at bounding box center [381, 285] width 92 height 14
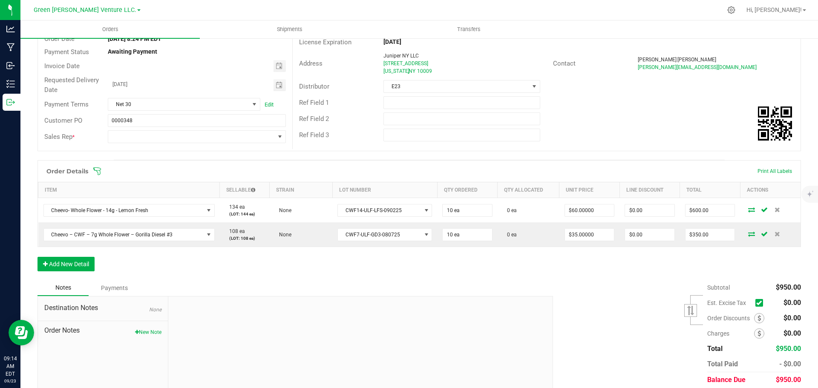
click at [98, 172] on icon at bounding box center [97, 171] width 8 height 8
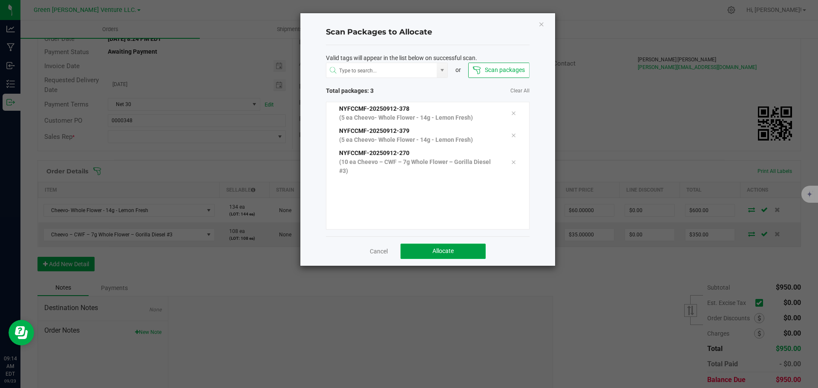
click at [426, 253] on button "Allocate" at bounding box center [443, 251] width 85 height 15
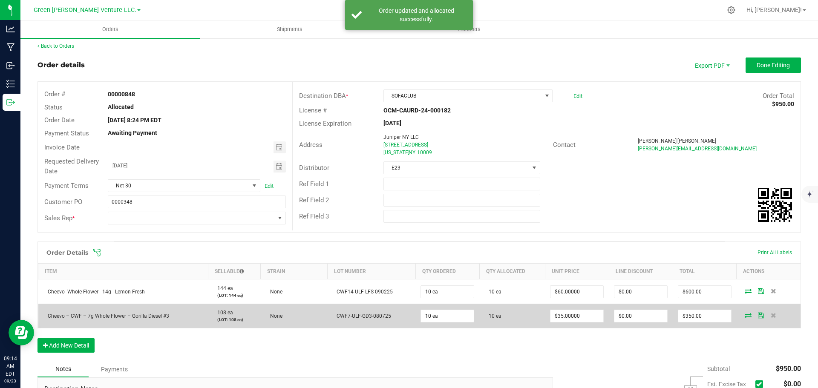
scroll to position [0, 0]
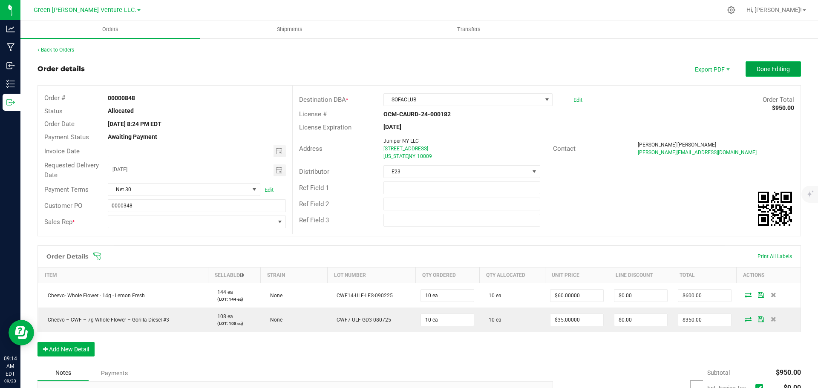
click at [759, 69] on span "Done Editing" at bounding box center [773, 69] width 33 height 7
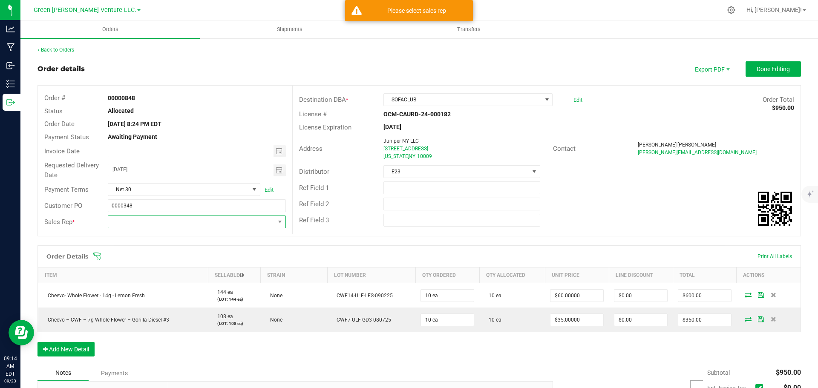
click at [223, 222] on span at bounding box center [191, 222] width 166 height 12
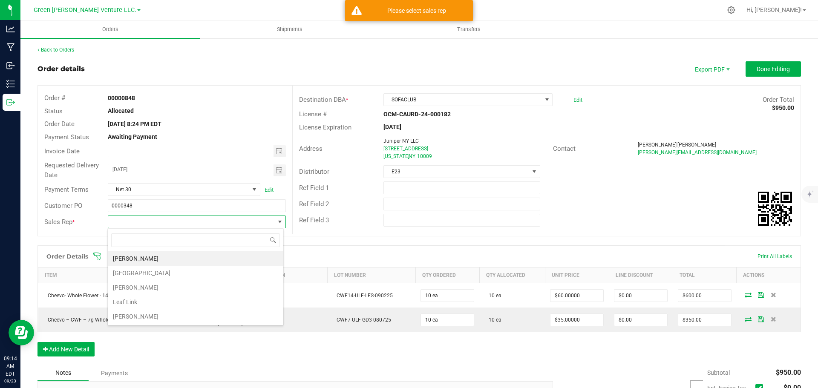
scroll to position [13, 176]
click at [183, 303] on li "Leaf Link" at bounding box center [196, 302] width 176 height 14
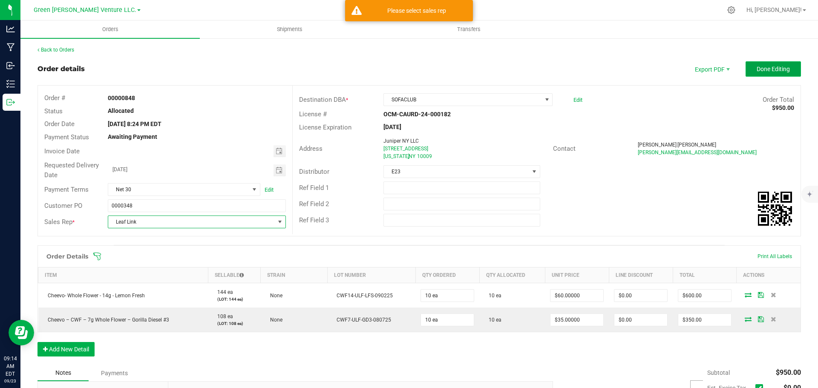
click at [747, 69] on button "Done Editing" at bounding box center [773, 68] width 55 height 15
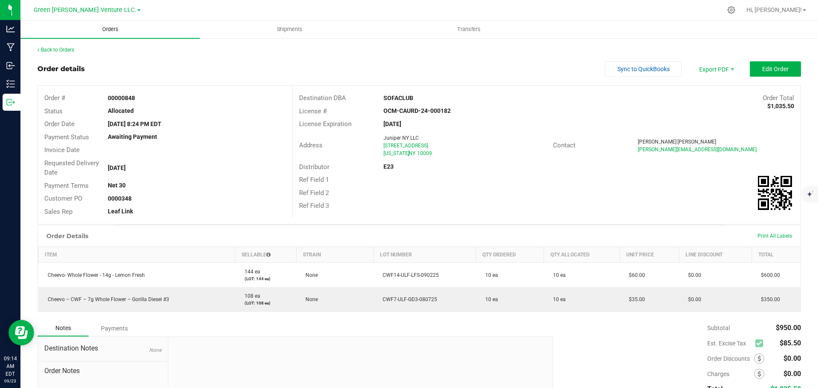
click at [112, 31] on span "Orders" at bounding box center [110, 30] width 39 height 8
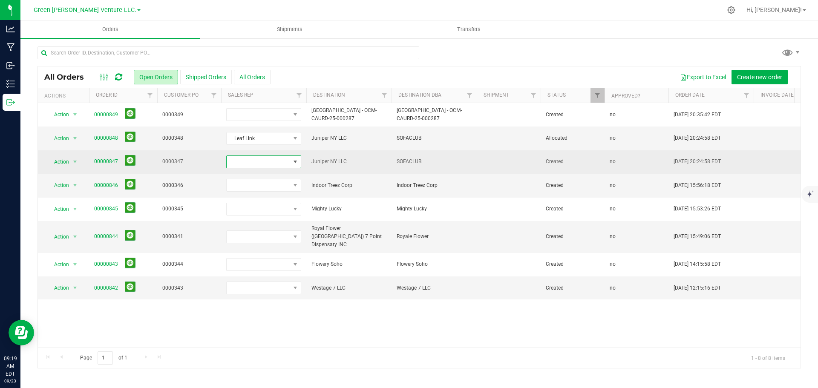
click at [267, 161] on span at bounding box center [258, 162] width 63 height 12
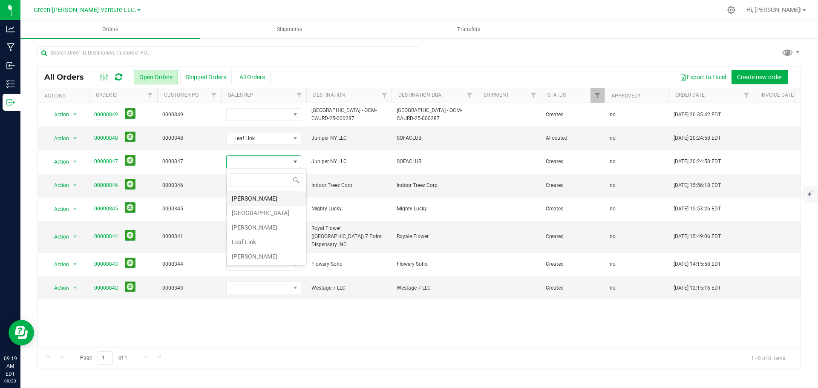
scroll to position [13, 75]
click at [269, 240] on li "Leaf Link" at bounding box center [267, 242] width 80 height 14
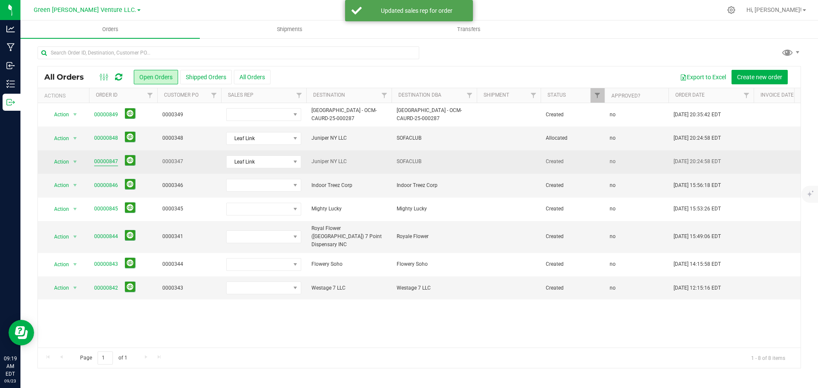
click at [109, 162] on link "00000847" at bounding box center [106, 162] width 24 height 8
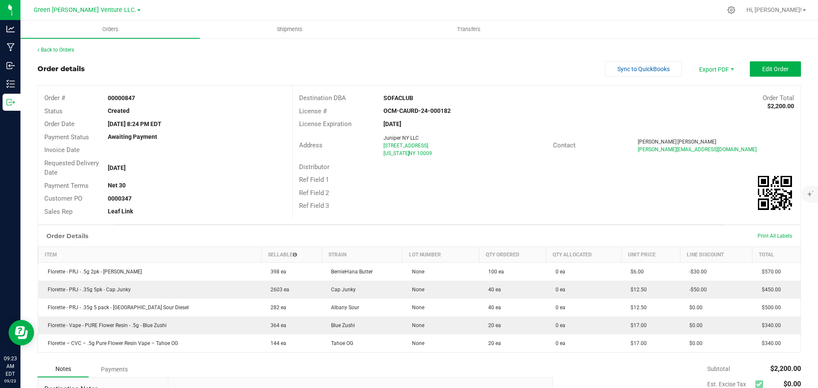
drag, startPoint x: 713, startPoint y: 11, endPoint x: 704, endPoint y: 12, distance: 8.6
click at [713, 11] on div at bounding box center [437, 10] width 569 height 17
click at [107, 29] on span "Orders" at bounding box center [110, 30] width 39 height 8
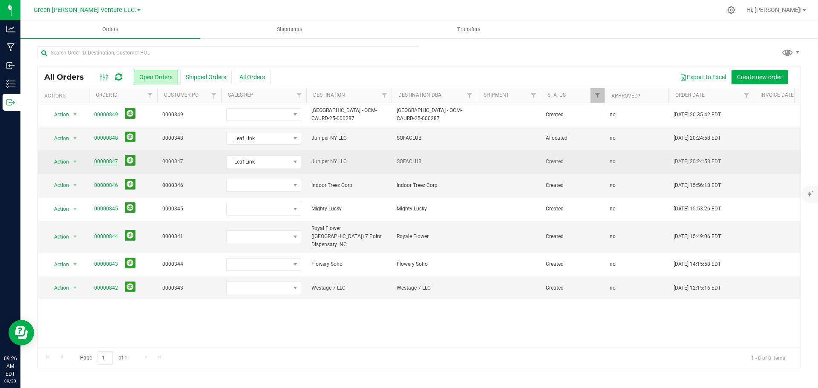
click at [106, 161] on link "00000847" at bounding box center [106, 162] width 24 height 8
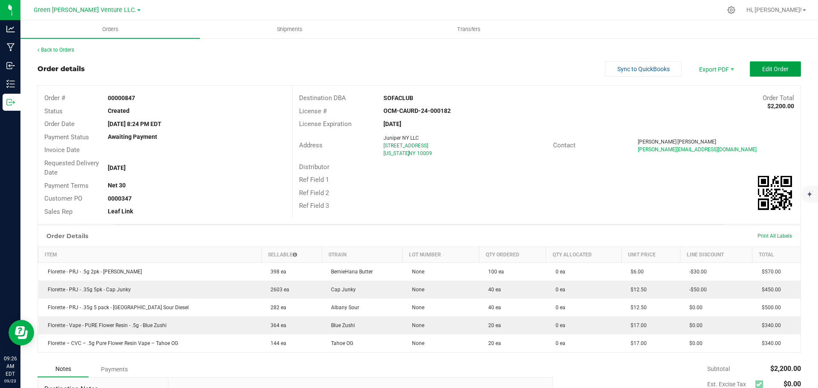
click at [756, 71] on button "Edit Order" at bounding box center [775, 68] width 51 height 15
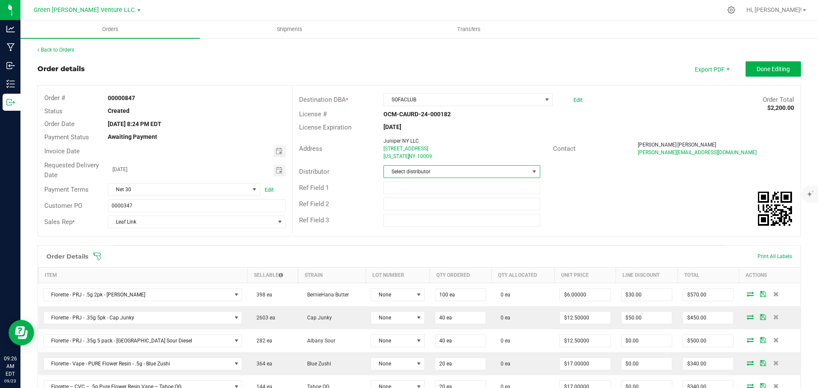
click at [427, 171] on span "Select distributor" at bounding box center [456, 172] width 145 height 12
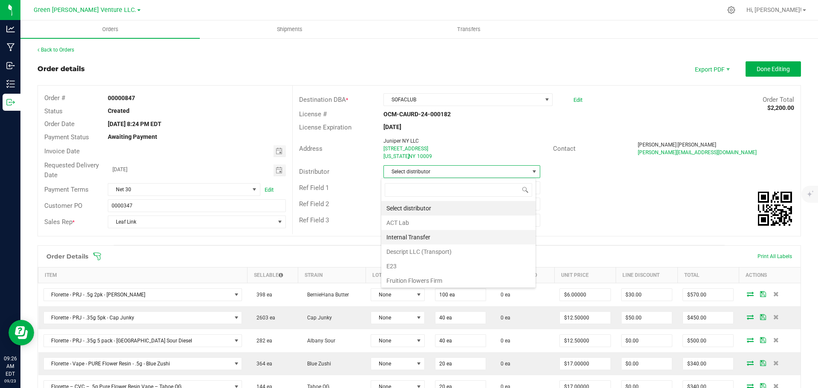
scroll to position [13, 155]
click at [418, 262] on li "E23" at bounding box center [458, 266] width 154 height 14
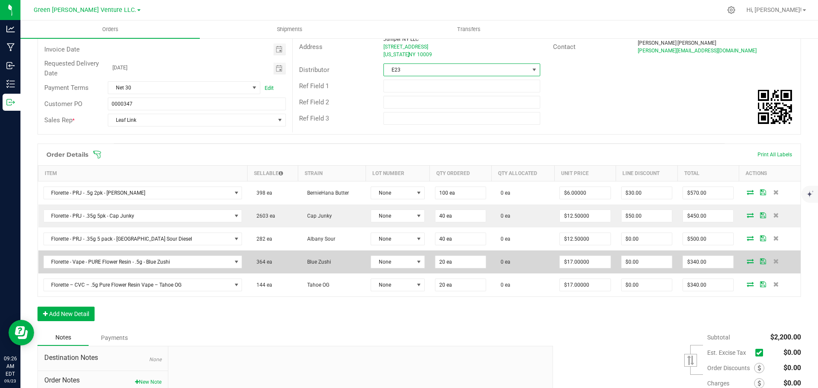
scroll to position [128, 0]
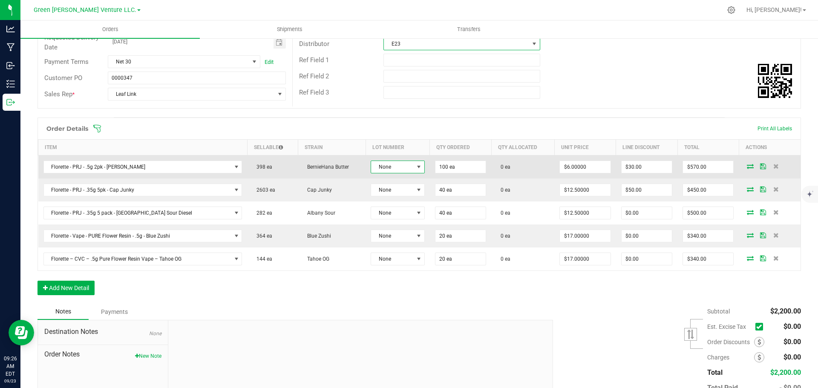
click at [396, 168] on span "None" at bounding box center [392, 167] width 42 height 12
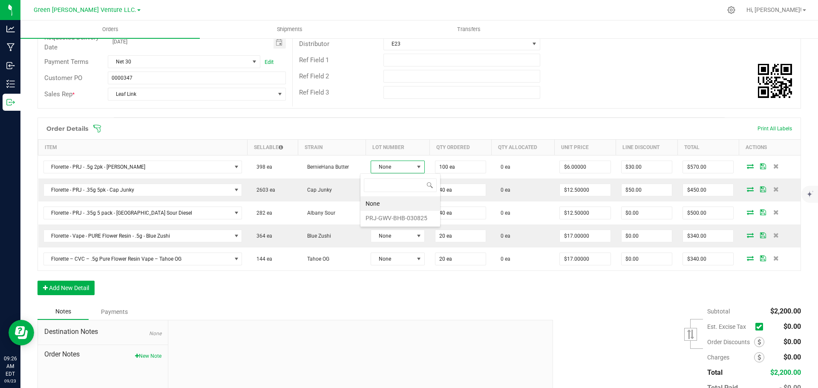
scroll to position [13, 55]
click at [389, 217] on li "PRJ-GWV-BHB-030825" at bounding box center [401, 218] width 80 height 14
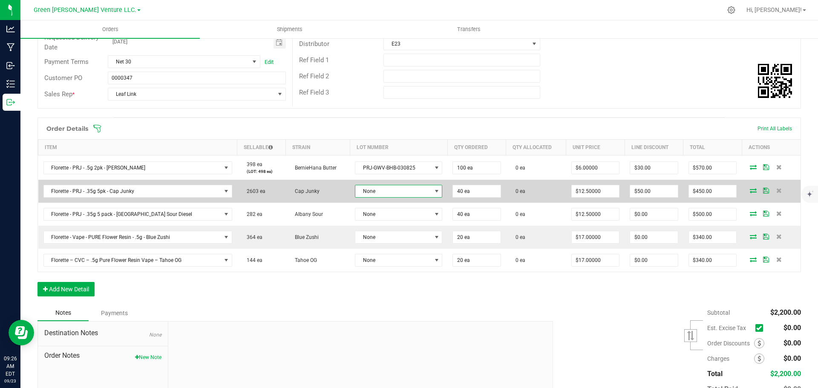
click at [385, 187] on span "None" at bounding box center [393, 191] width 76 height 12
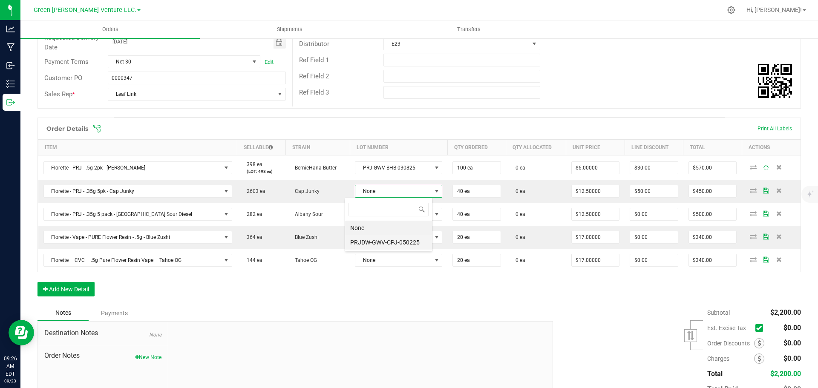
scroll to position [13, 87]
click at [380, 243] on li "PRJDW-GWV-CPJ-050225" at bounding box center [388, 242] width 87 height 14
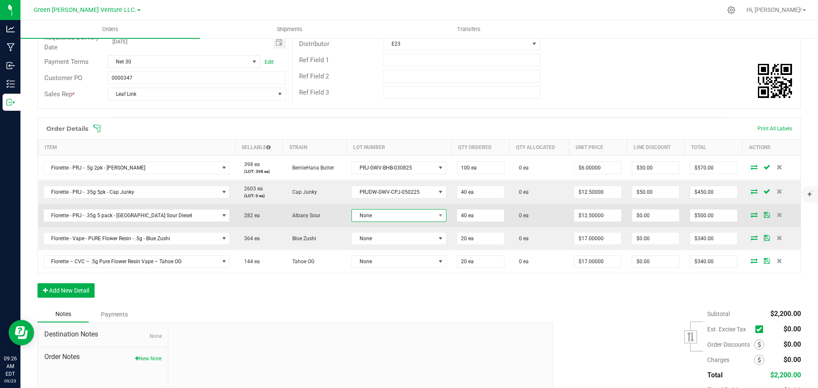
click at [384, 215] on span "None" at bounding box center [394, 216] width 84 height 12
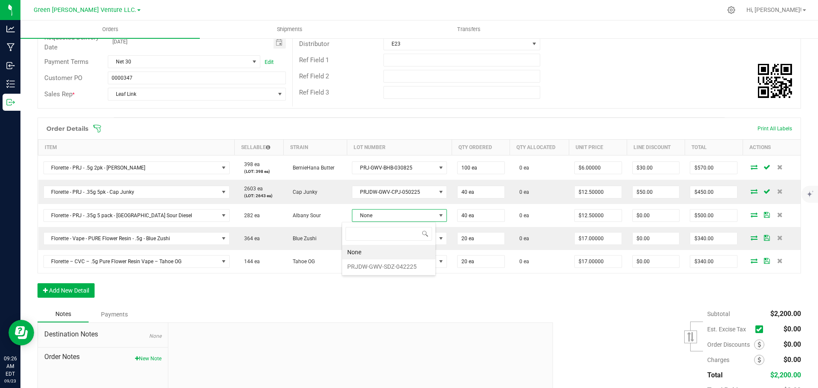
scroll to position [13, 94]
click at [384, 268] on li "PRJDW-GWV-SDZ-042225" at bounding box center [388, 267] width 93 height 14
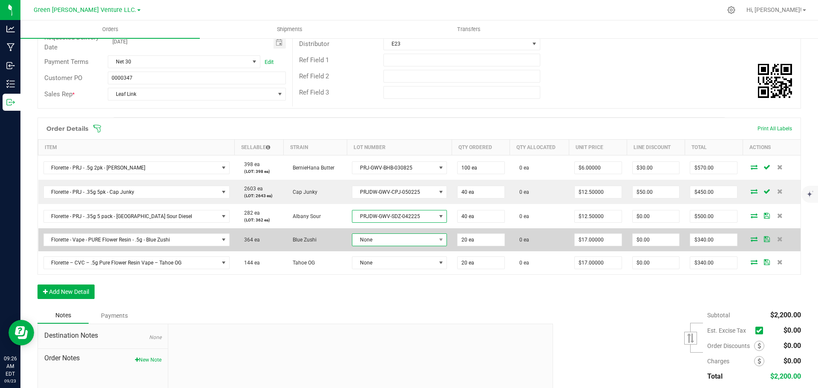
click at [381, 237] on span "None" at bounding box center [393, 240] width 83 height 12
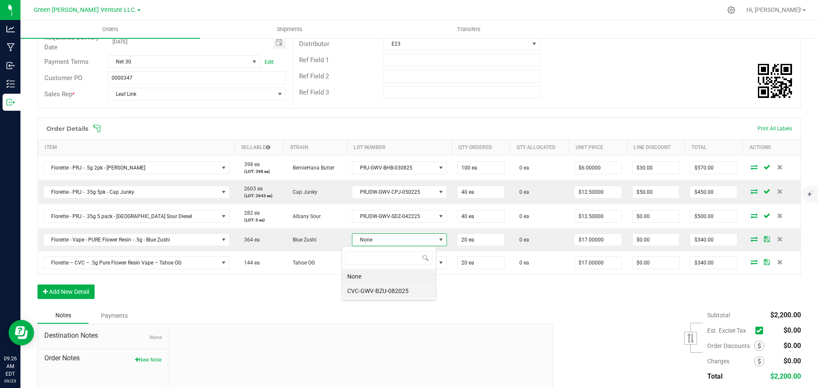
scroll to position [42601, 42519]
click at [382, 290] on li "CVC-GWV-BZU-082025" at bounding box center [389, 291] width 94 height 14
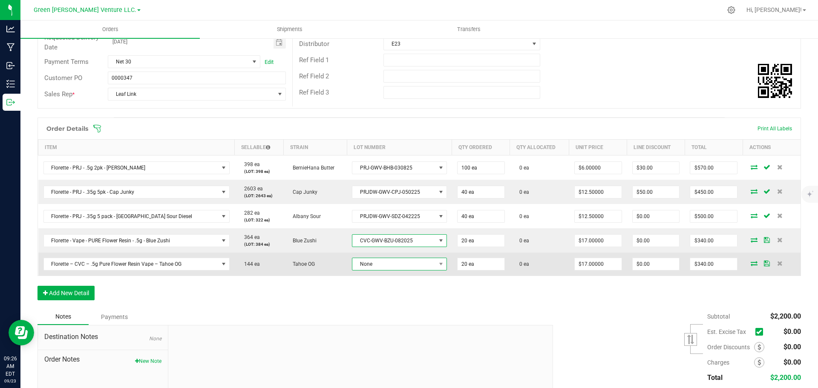
click at [383, 265] on span "None" at bounding box center [393, 264] width 83 height 12
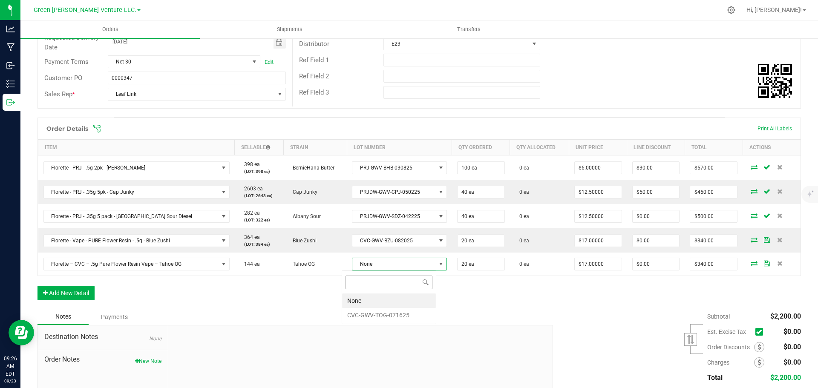
scroll to position [13, 95]
click at [384, 317] on li "CVC-GWV-TOG-071625" at bounding box center [389, 315] width 94 height 14
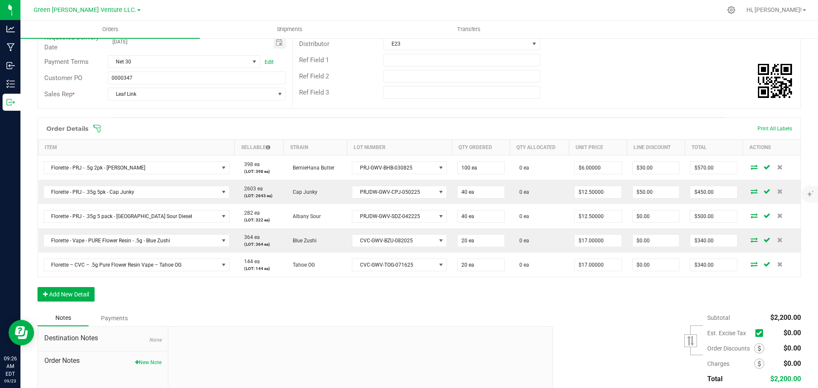
click at [102, 128] on span at bounding box center [475, 128] width 764 height 9
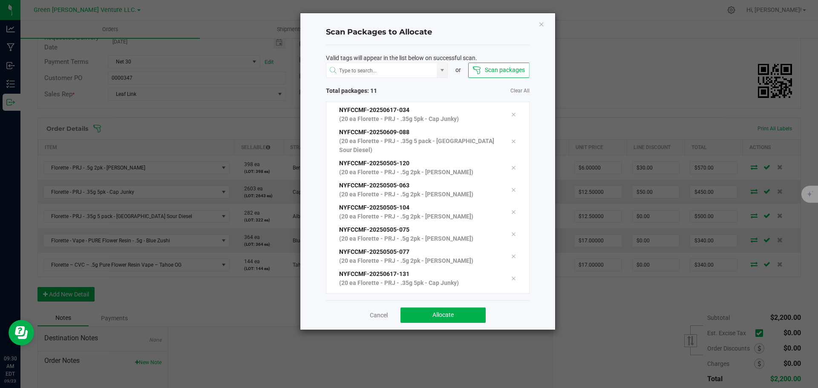
scroll to position [61, 0]
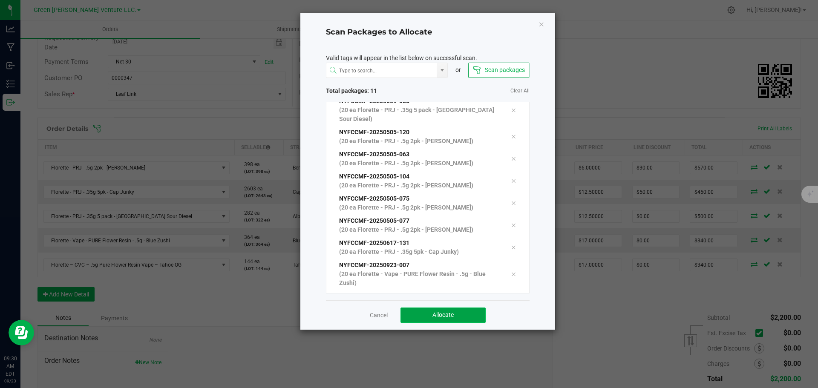
click at [424, 317] on button "Allocate" at bounding box center [443, 315] width 85 height 15
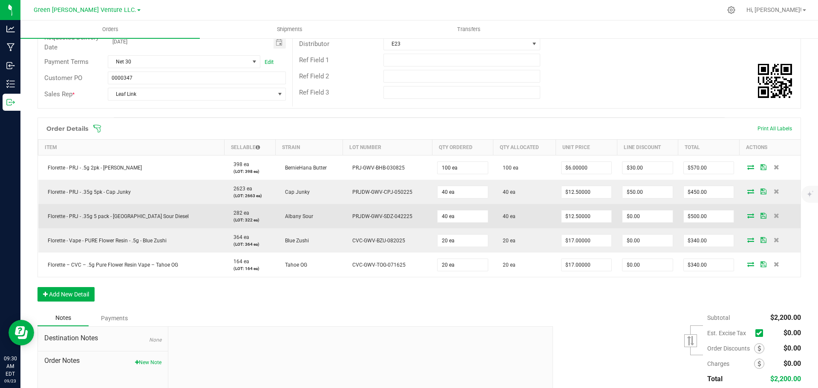
scroll to position [0, 0]
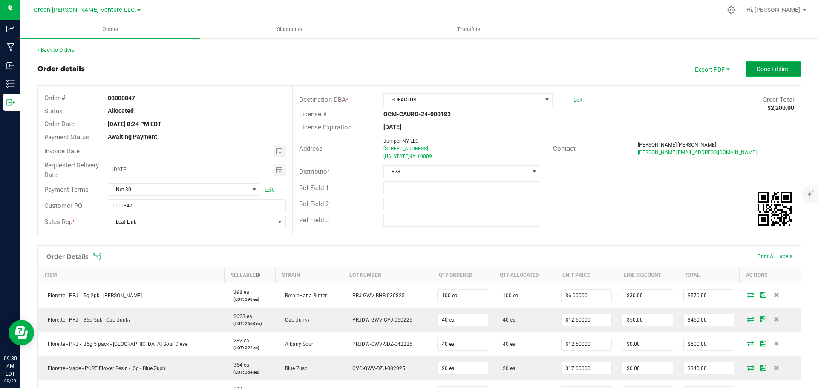
click at [752, 74] on button "Done Editing" at bounding box center [773, 68] width 55 height 15
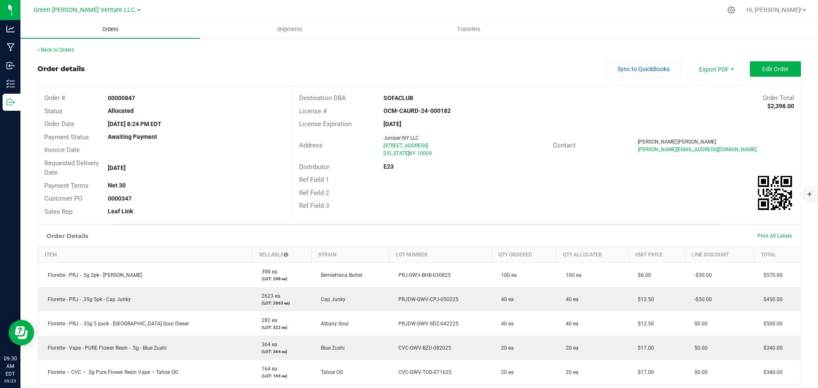
click at [105, 28] on span "Orders" at bounding box center [110, 30] width 39 height 8
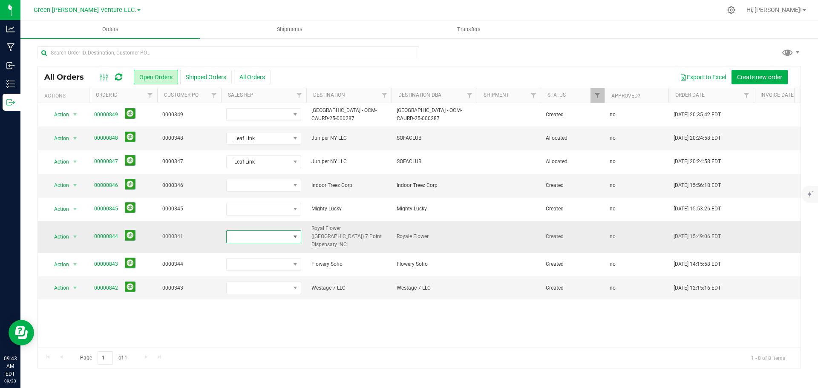
click at [285, 235] on span at bounding box center [258, 237] width 63 height 12
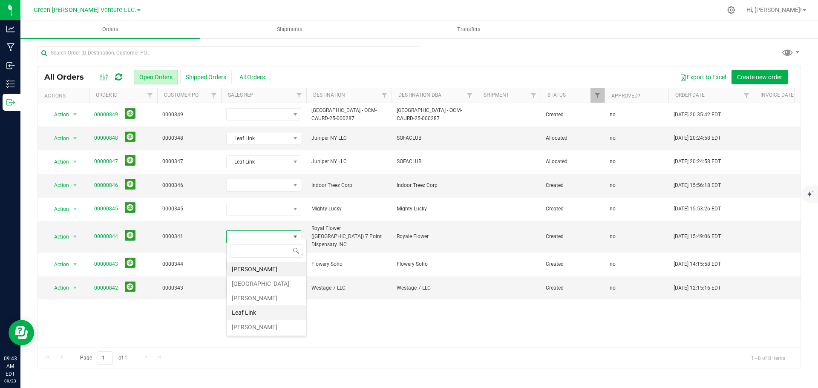
click at [253, 310] on li "Leaf Link" at bounding box center [267, 313] width 80 height 14
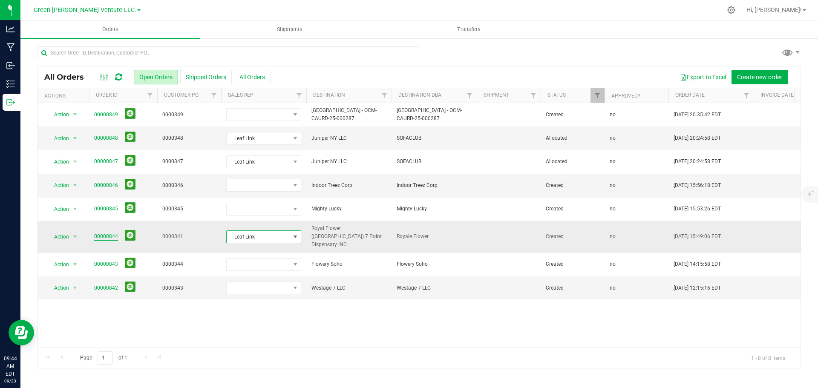
click at [107, 234] on link "00000844" at bounding box center [106, 237] width 24 height 8
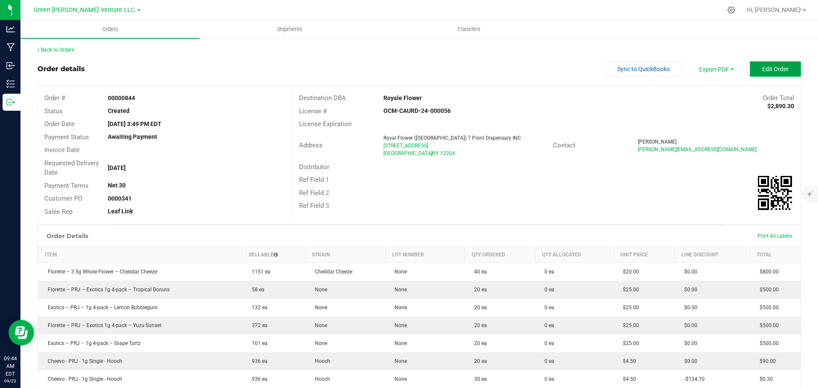
click at [777, 68] on span "Edit Order" at bounding box center [775, 69] width 26 height 7
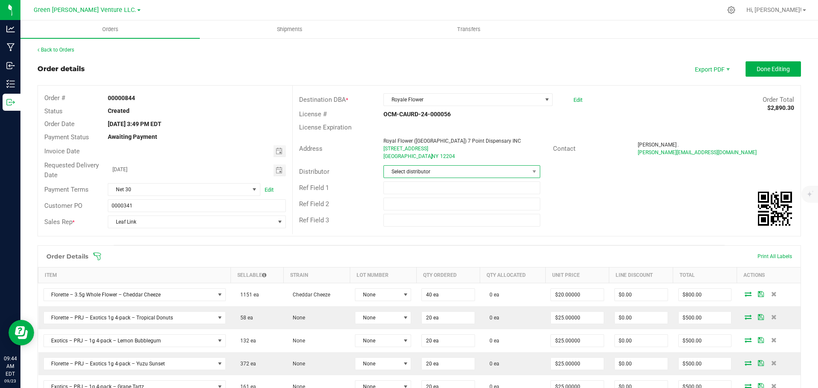
click at [446, 171] on span "Select distributor" at bounding box center [456, 172] width 145 height 12
click at [418, 268] on li "E23" at bounding box center [458, 266] width 154 height 14
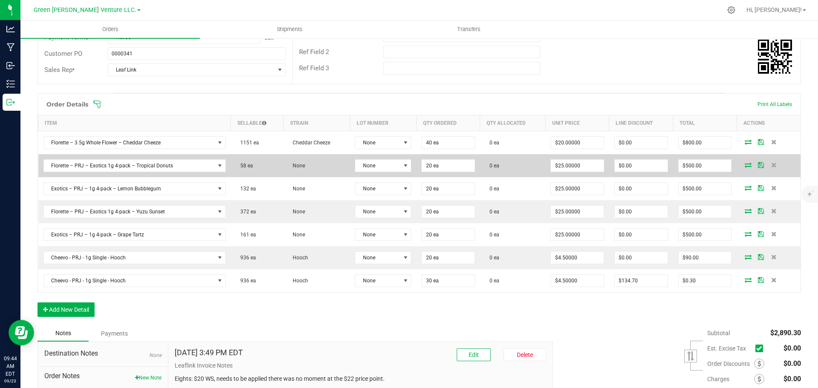
scroll to position [170, 0]
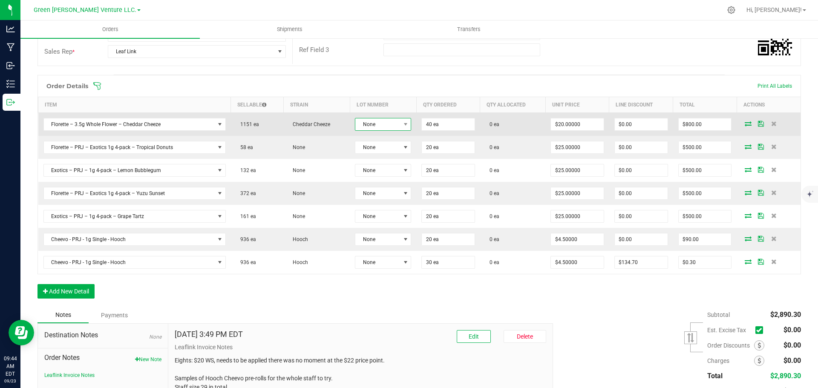
click at [378, 130] on span "None" at bounding box center [377, 124] width 45 height 12
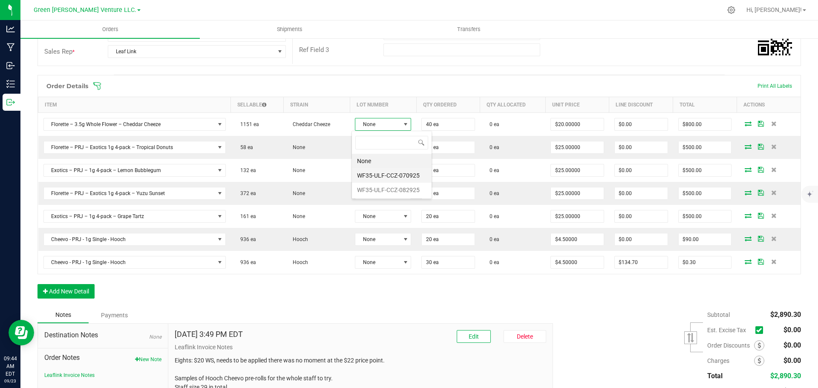
click at [380, 171] on li "WF35-ULF-CCZ-070925" at bounding box center [392, 175] width 80 height 14
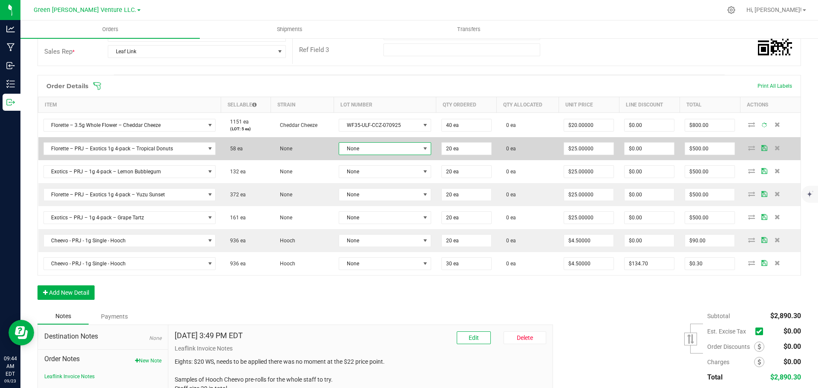
click at [381, 149] on span "None" at bounding box center [379, 149] width 81 height 12
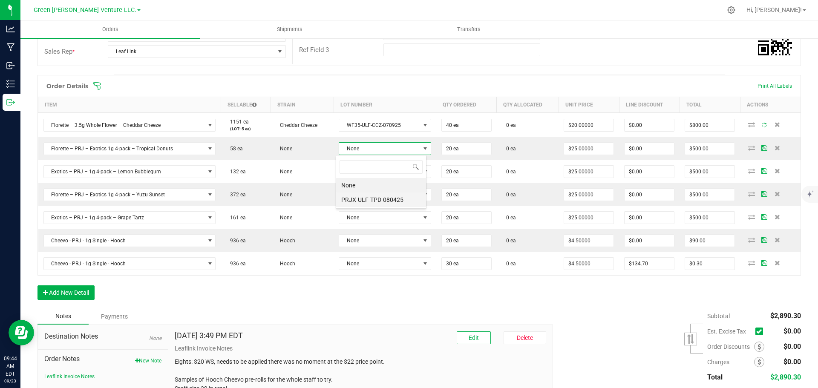
scroll to position [13, 91]
click at [384, 199] on li "PRJX-ULF-TPD-080425" at bounding box center [381, 200] width 90 height 14
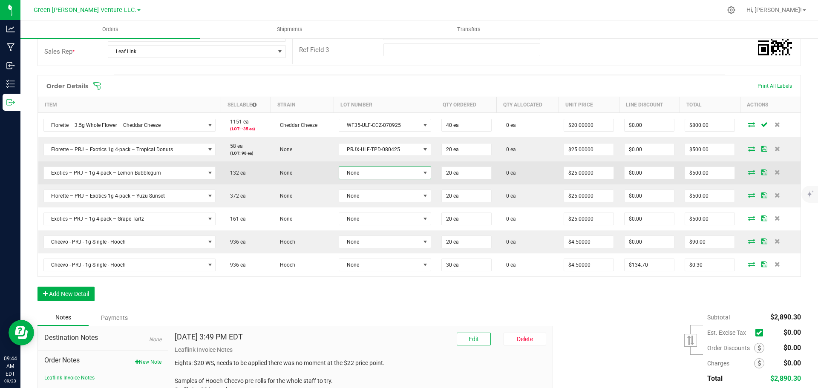
click at [381, 175] on span "None" at bounding box center [379, 173] width 81 height 12
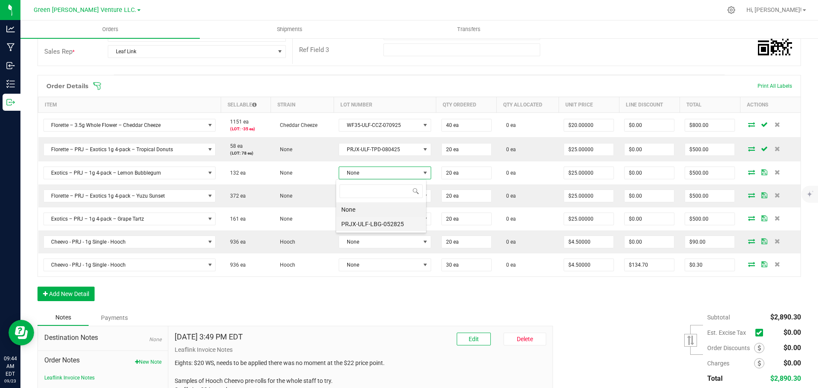
click at [378, 222] on li "PRJX-ULF-LBG-052825" at bounding box center [381, 224] width 90 height 14
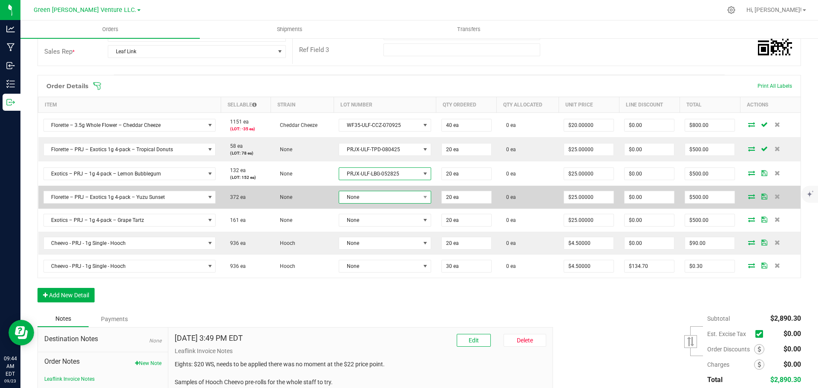
click at [379, 192] on span "None" at bounding box center [379, 197] width 81 height 12
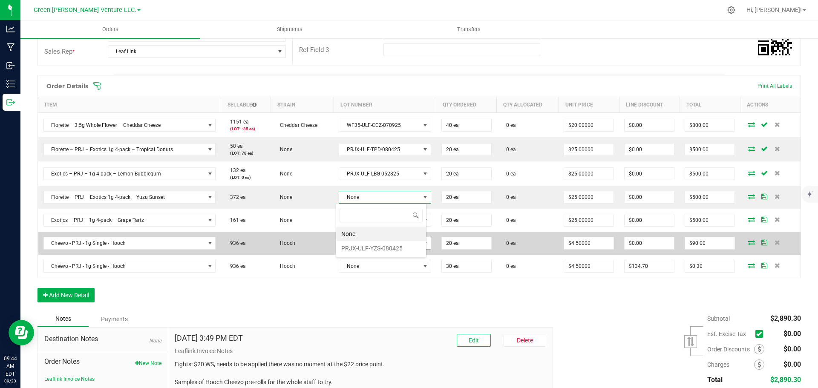
drag, startPoint x: 377, startPoint y: 245, endPoint x: 380, endPoint y: 239, distance: 6.3
click at [378, 245] on li "PRJX-ULF-YZS-080425" at bounding box center [381, 248] width 90 height 14
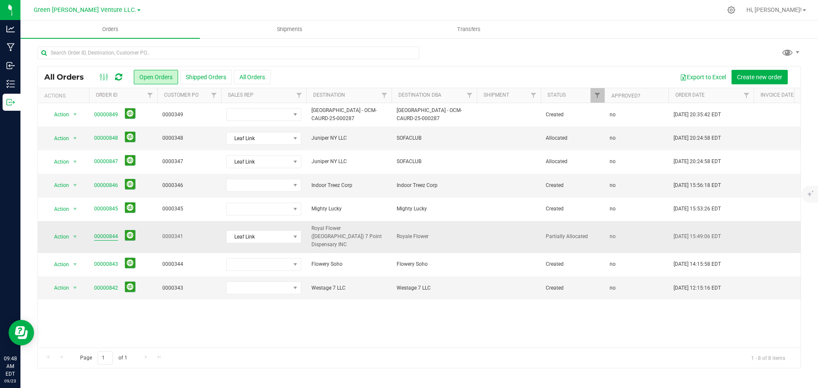
click at [104, 233] on link "00000844" at bounding box center [106, 237] width 24 height 8
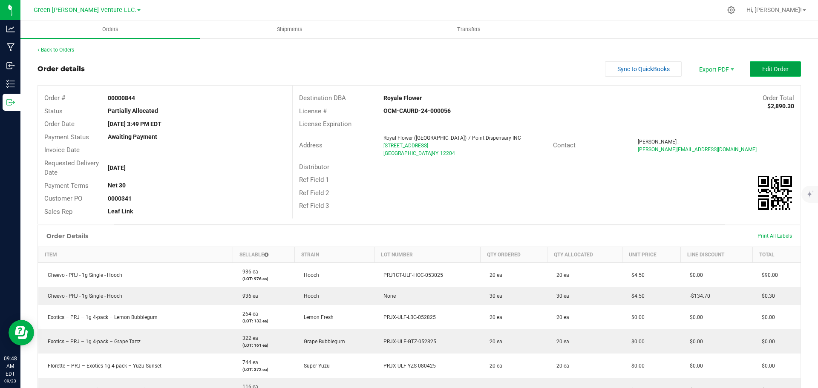
click at [786, 71] on button "Edit Order" at bounding box center [775, 68] width 51 height 15
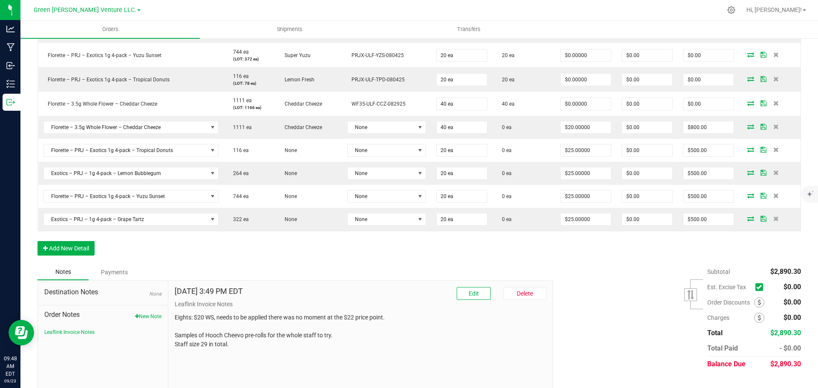
scroll to position [341, 0]
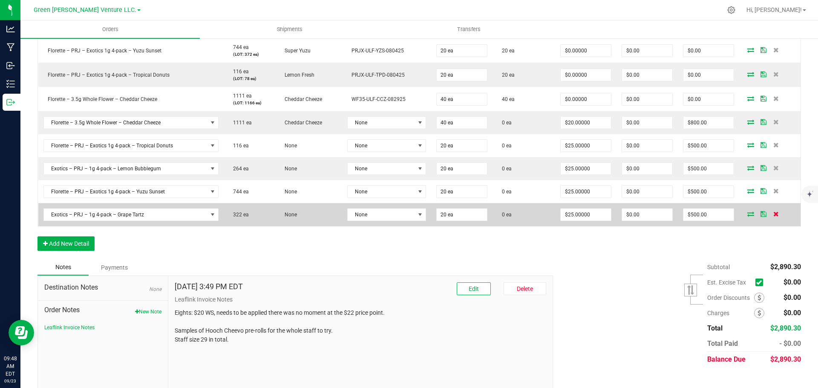
click at [773, 216] on icon at bounding box center [776, 213] width 6 height 5
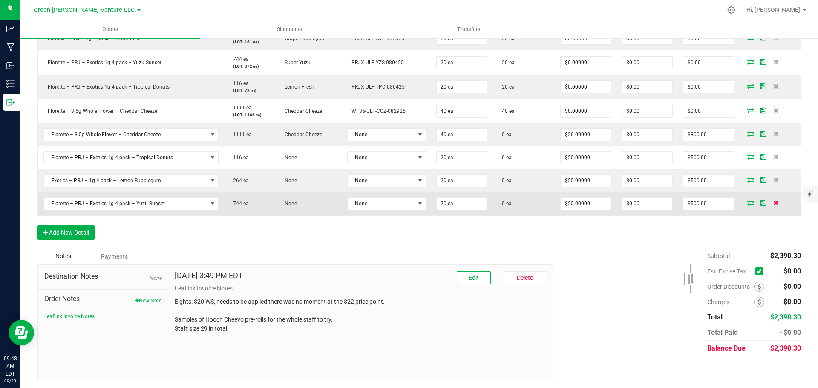
click at [773, 203] on icon at bounding box center [776, 202] width 6 height 5
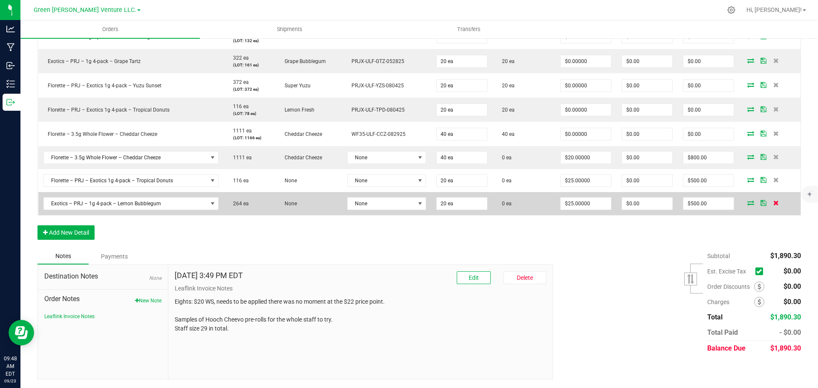
click at [773, 202] on icon at bounding box center [776, 202] width 6 height 5
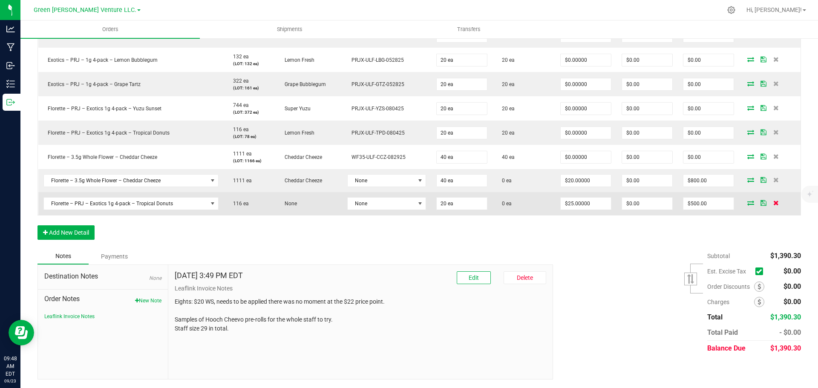
click at [773, 202] on icon at bounding box center [776, 202] width 6 height 5
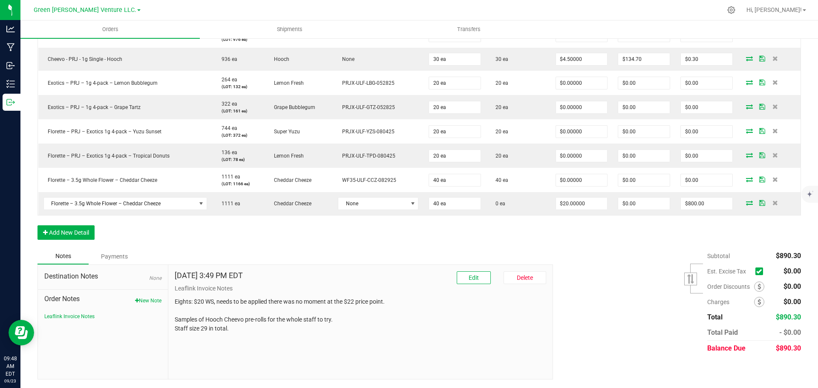
click at [773, 202] on icon at bounding box center [776, 202] width 6 height 5
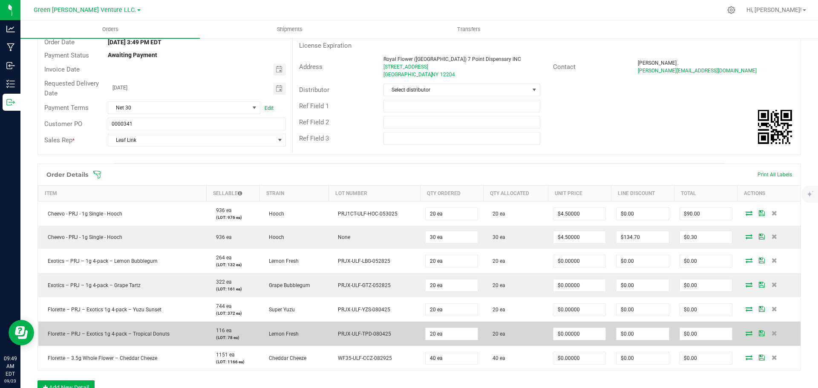
scroll to position [66, 0]
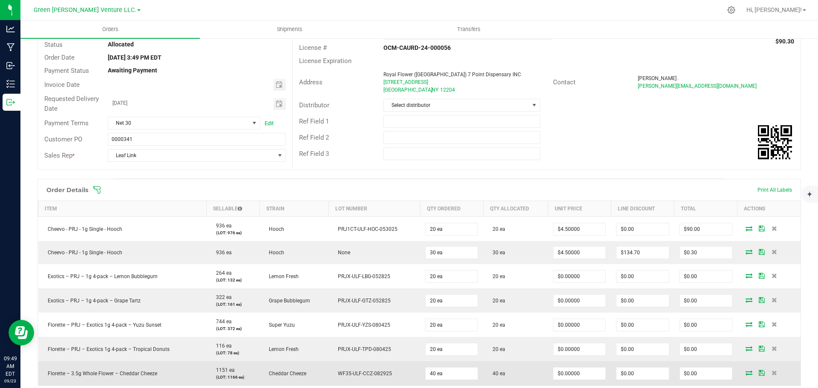
click at [759, 372] on icon at bounding box center [762, 372] width 6 height 5
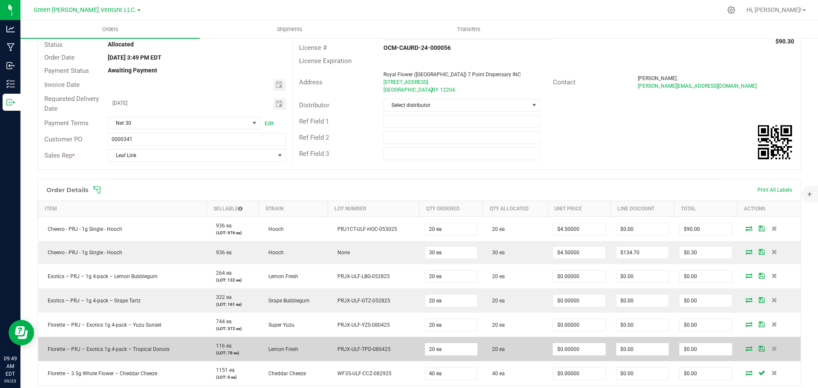
click at [756, 349] on span at bounding box center [762, 348] width 13 height 5
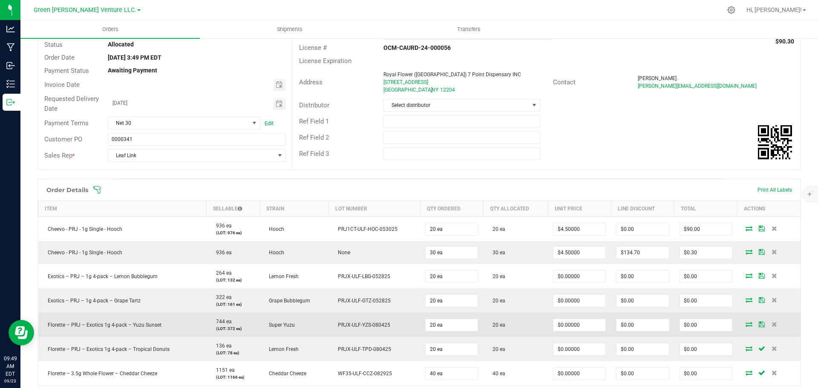
click at [759, 322] on icon at bounding box center [762, 324] width 6 height 5
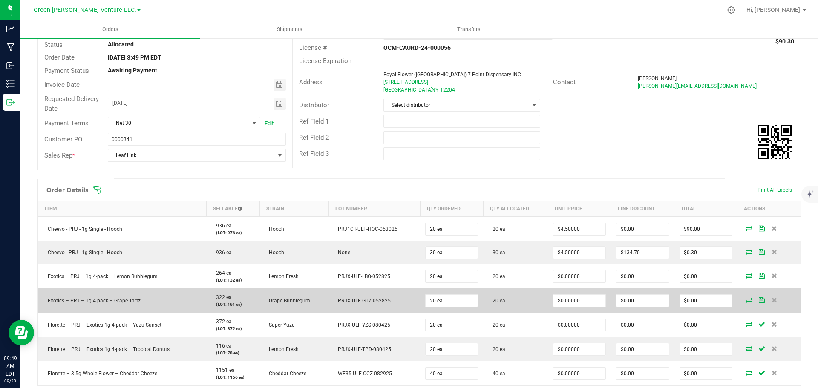
click at [752, 294] on td at bounding box center [769, 300] width 63 height 24
click at [759, 299] on icon at bounding box center [762, 299] width 6 height 5
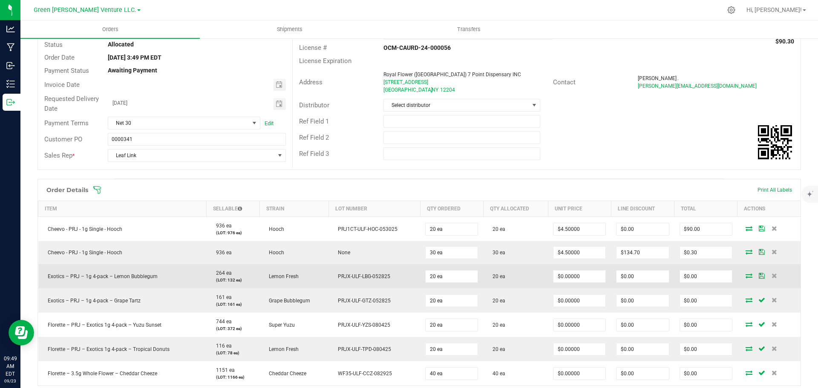
drag, startPoint x: 756, startPoint y: 279, endPoint x: 755, endPoint y: 266, distance: 13.3
click at [756, 278] on td at bounding box center [769, 276] width 63 height 24
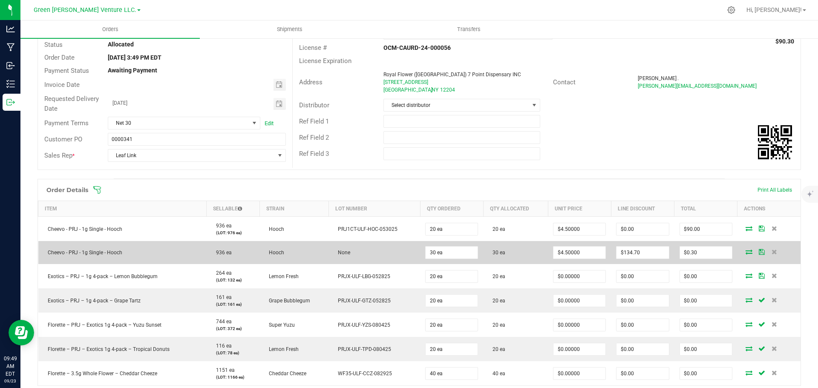
click at [759, 251] on icon at bounding box center [762, 251] width 6 height 5
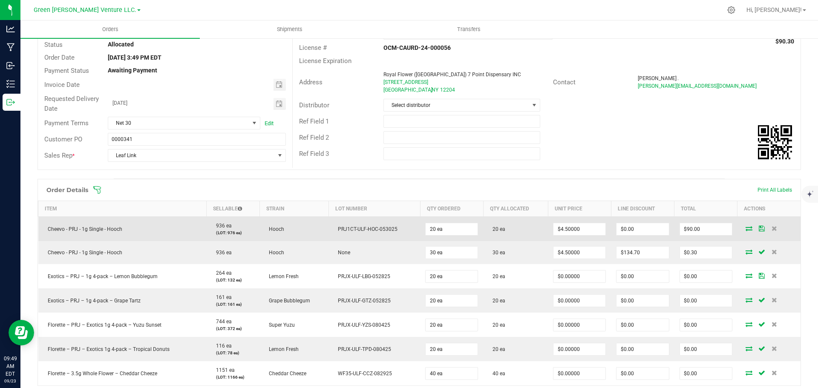
click at [759, 226] on icon at bounding box center [762, 228] width 6 height 5
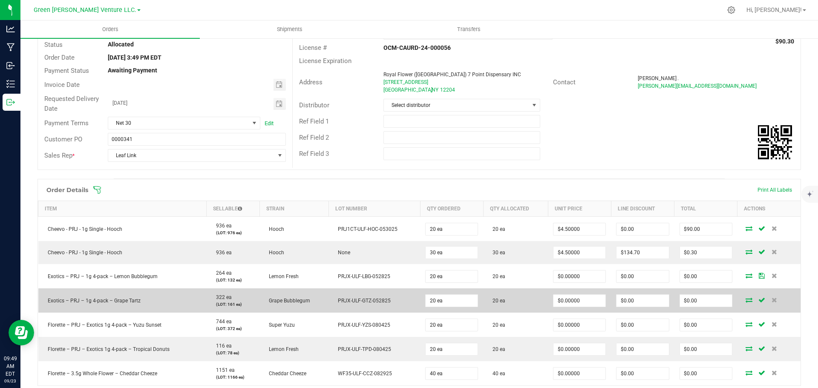
scroll to position [0, 0]
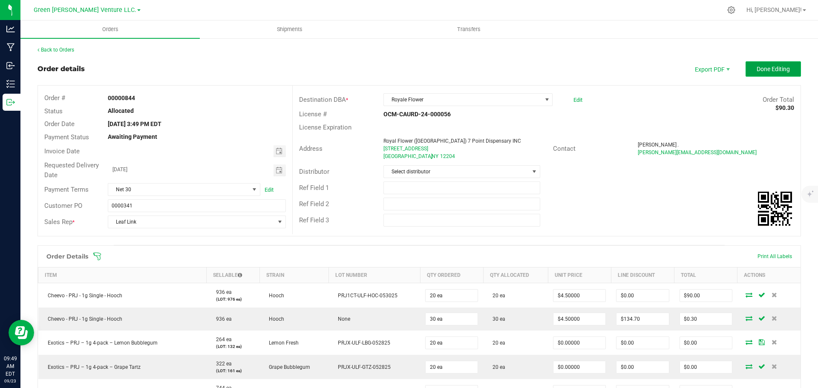
click at [769, 63] on button "Done Editing" at bounding box center [773, 68] width 55 height 15
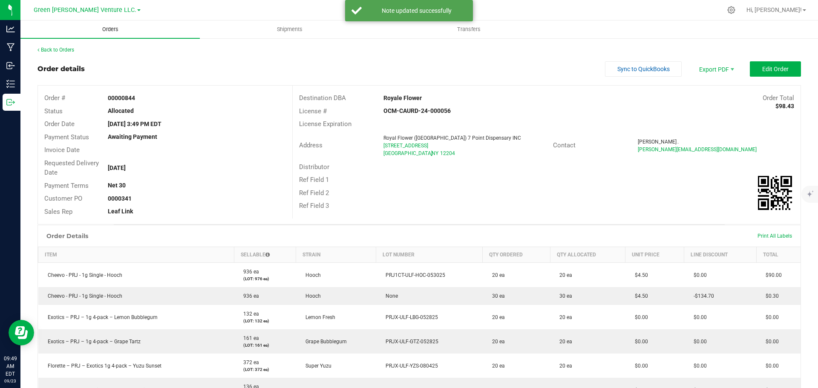
click at [112, 30] on span "Orders" at bounding box center [110, 30] width 39 height 8
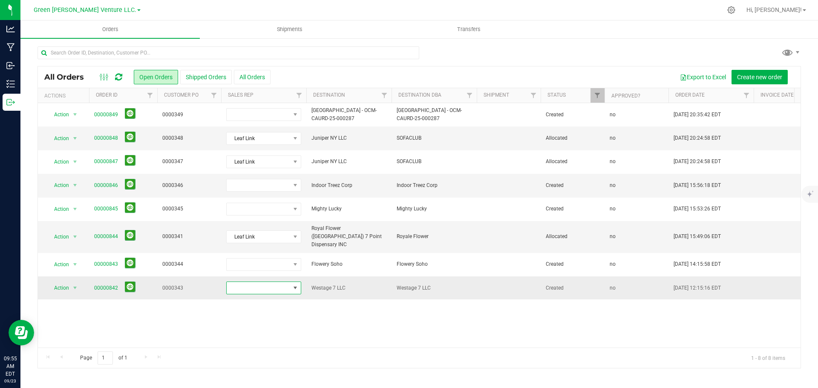
click at [298, 285] on span at bounding box center [295, 288] width 7 height 7
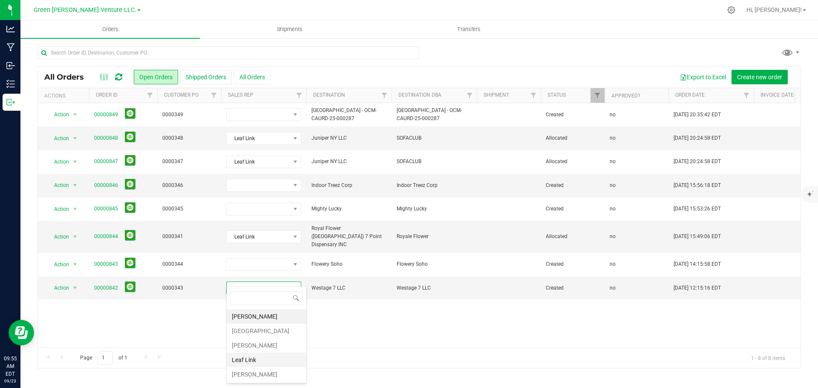
click at [267, 363] on li "Leaf Link" at bounding box center [267, 360] width 80 height 14
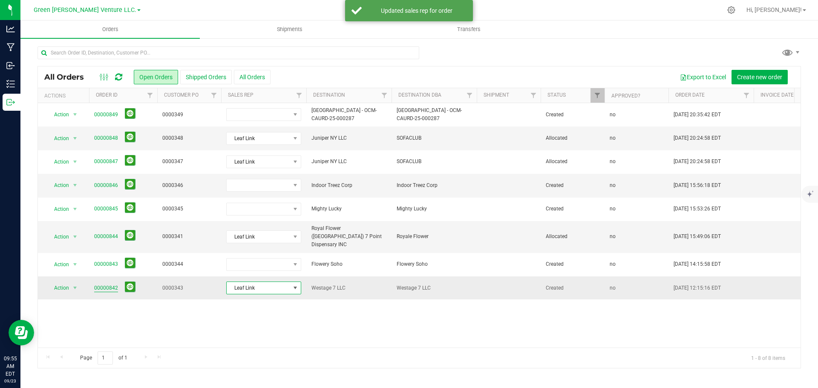
click at [103, 284] on link "00000842" at bounding box center [106, 288] width 24 height 8
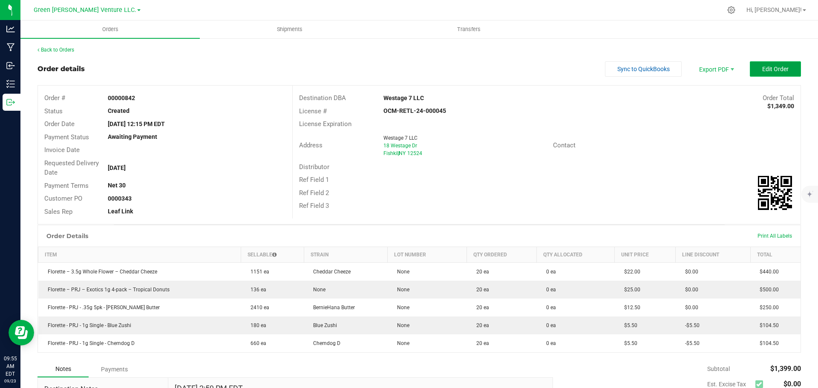
click at [754, 68] on button "Edit Order" at bounding box center [775, 68] width 51 height 15
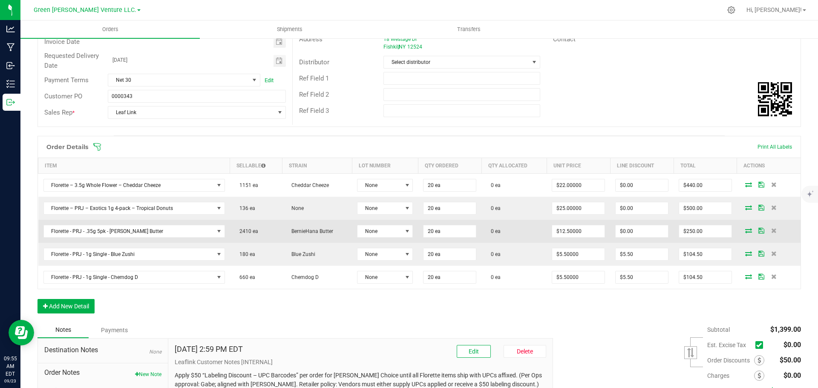
scroll to position [128, 0]
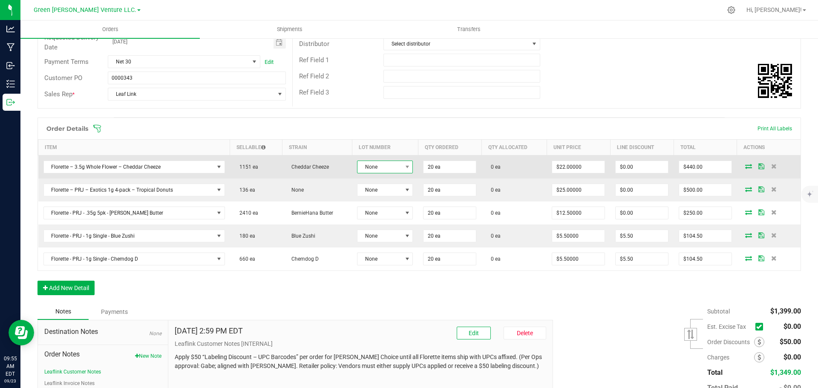
click at [395, 170] on span "None" at bounding box center [380, 167] width 44 height 12
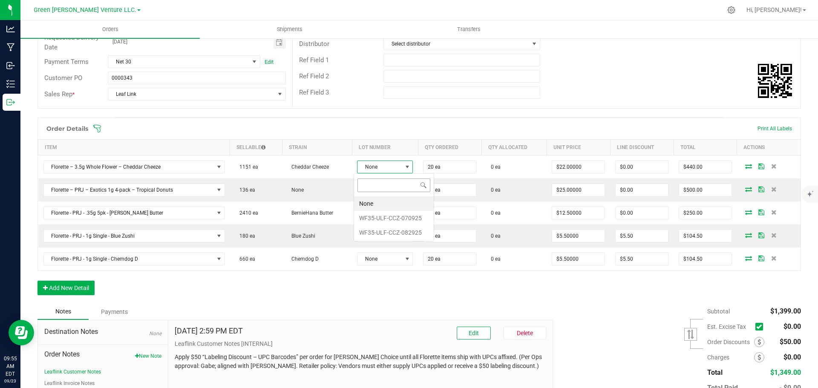
scroll to position [13, 55]
click at [383, 234] on li "WF35-ULF-CCZ-082925" at bounding box center [394, 232] width 80 height 14
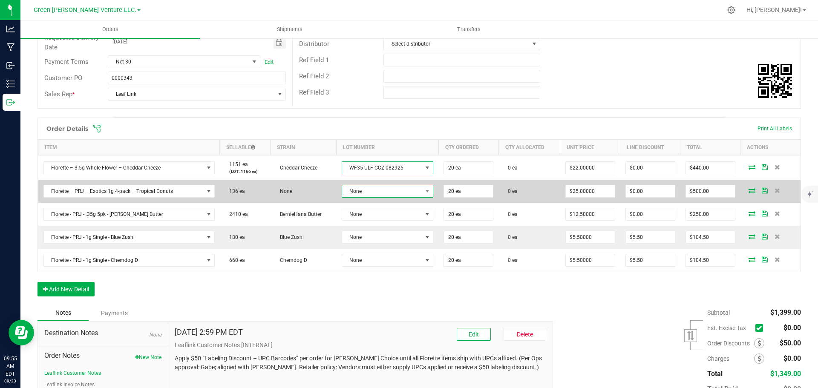
click at [375, 194] on span "None" at bounding box center [382, 191] width 80 height 12
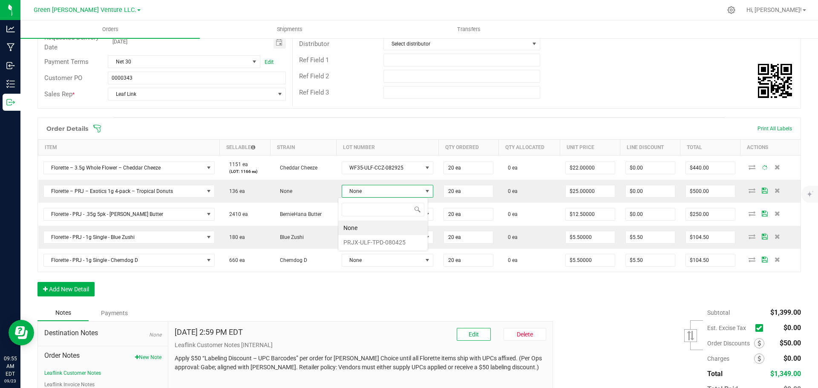
scroll to position [13, 90]
click at [380, 238] on li "PRJX-ULF-TPD-080425" at bounding box center [382, 242] width 89 height 14
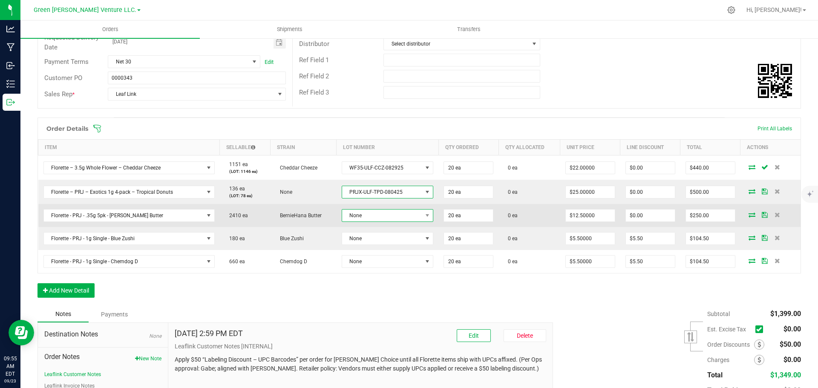
click at [378, 220] on span "None" at bounding box center [382, 216] width 80 height 12
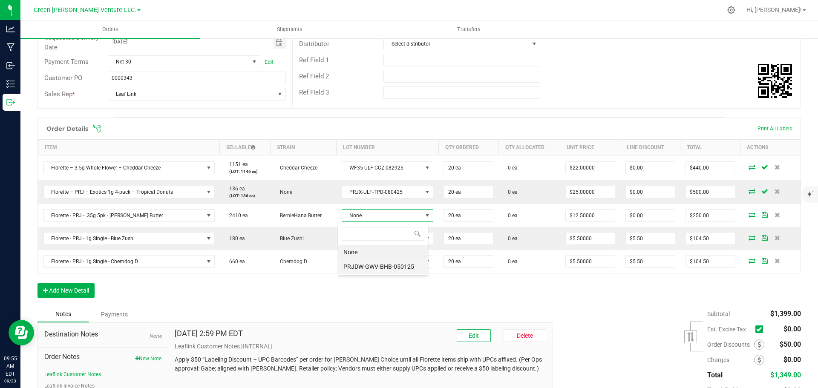
click at [380, 260] on li "PRJDW-GWV-BHB-050125" at bounding box center [382, 267] width 89 height 14
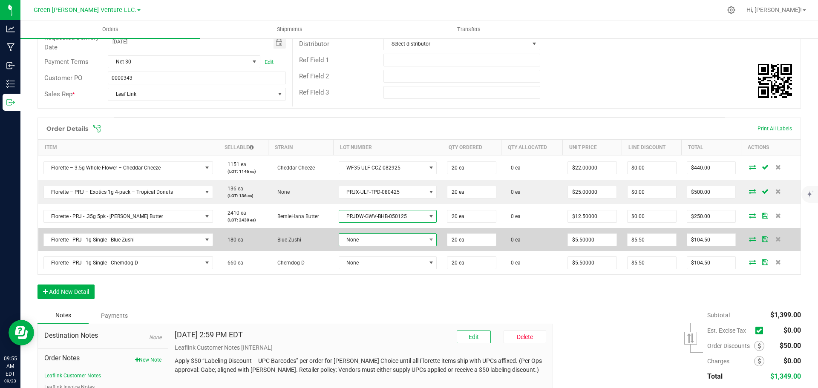
click at [381, 237] on span "None" at bounding box center [382, 240] width 87 height 12
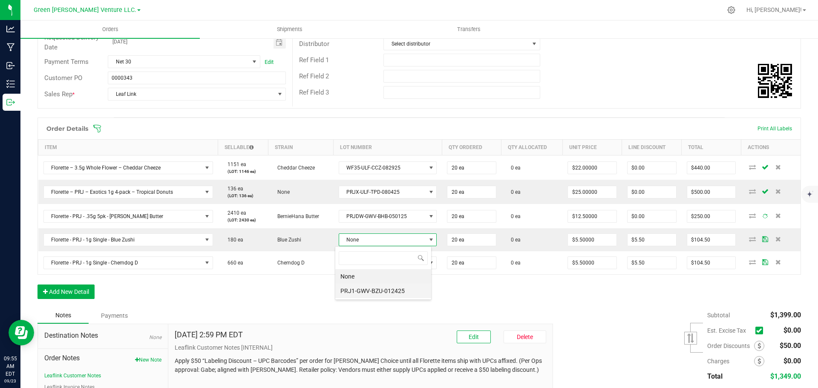
scroll to position [42601, 42517]
click at [381, 289] on li "PRJ1-GWV-BZU-012425" at bounding box center [383, 291] width 96 height 14
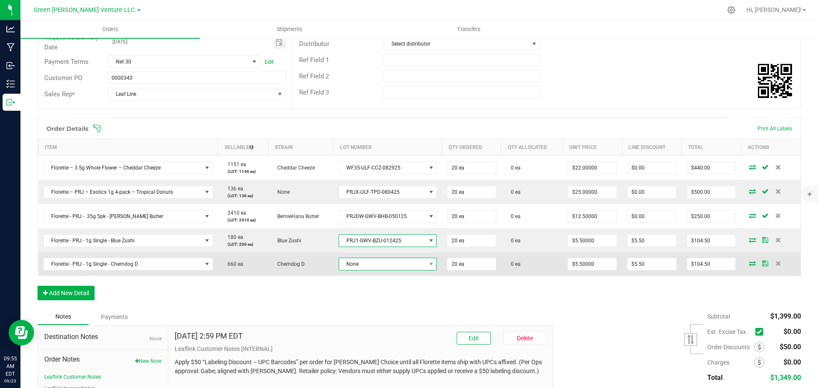
click at [382, 266] on span "None" at bounding box center [382, 264] width 87 height 12
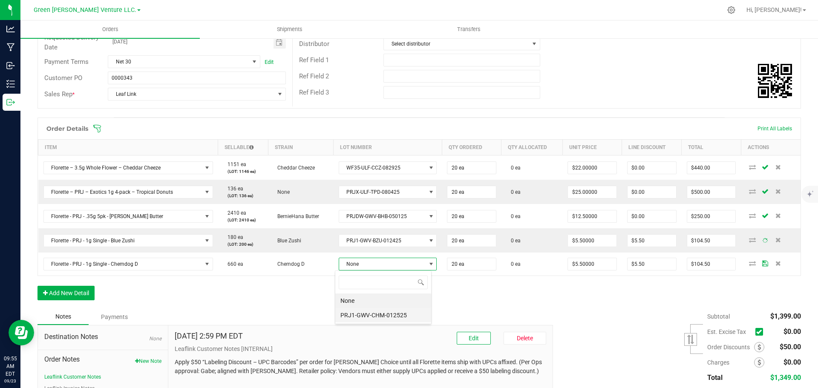
scroll to position [13, 97]
click at [381, 313] on li "PRJ1-GWV-CHM-012525" at bounding box center [383, 315] width 96 height 14
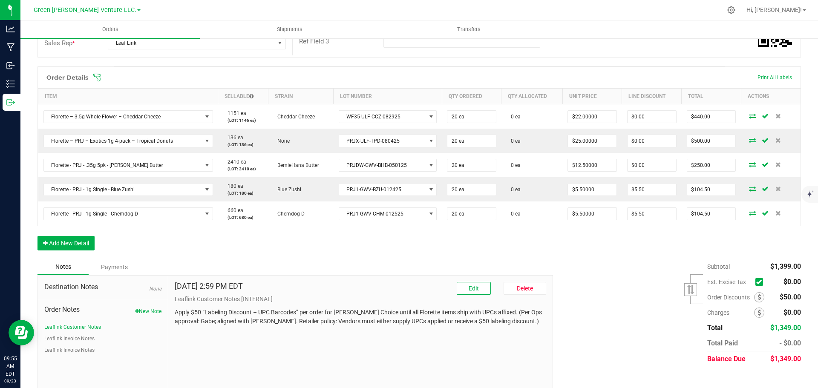
scroll to position [190, 0]
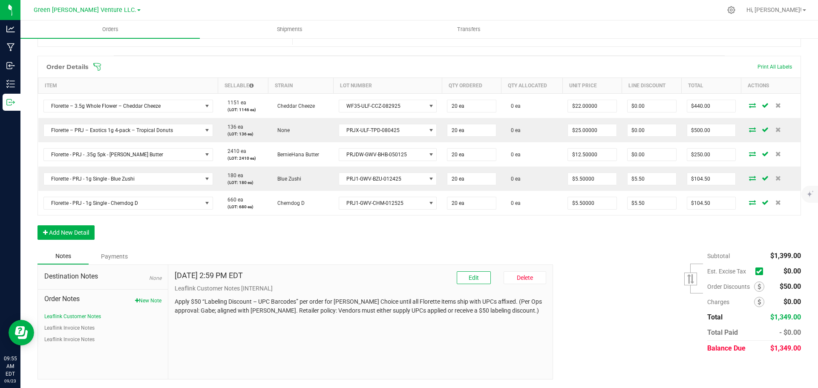
click at [102, 64] on span at bounding box center [475, 67] width 764 height 9
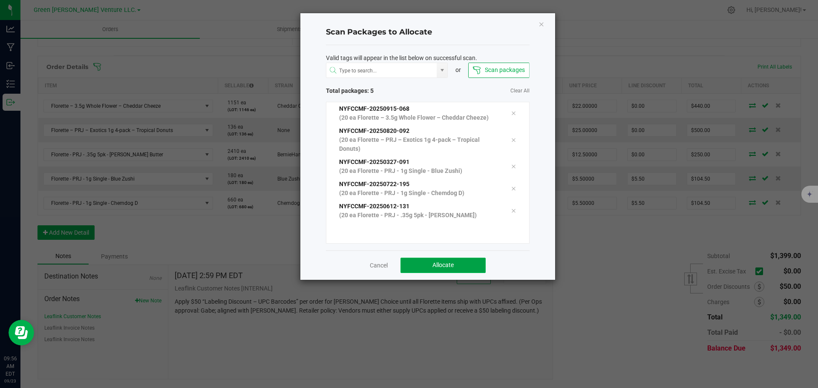
click at [419, 260] on button "Allocate" at bounding box center [443, 265] width 85 height 15
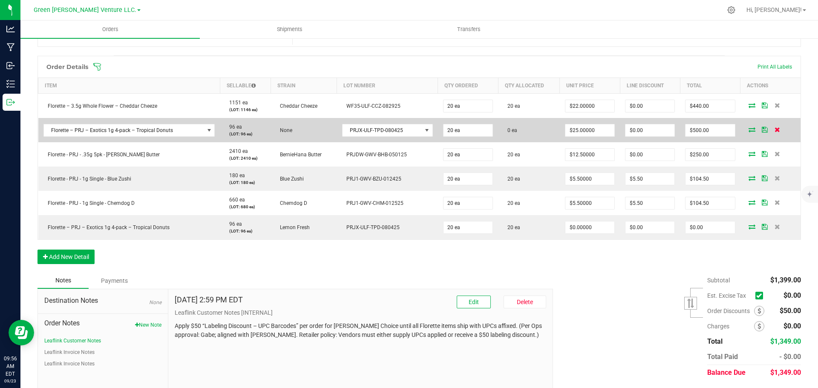
click at [775, 130] on icon at bounding box center [778, 129] width 6 height 5
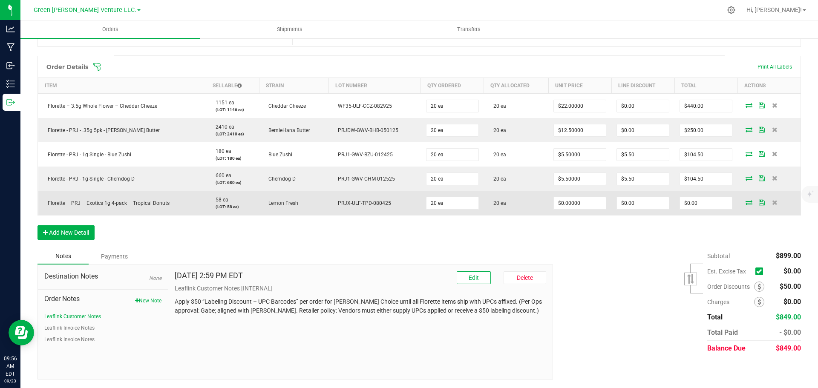
click at [759, 203] on icon at bounding box center [762, 202] width 6 height 5
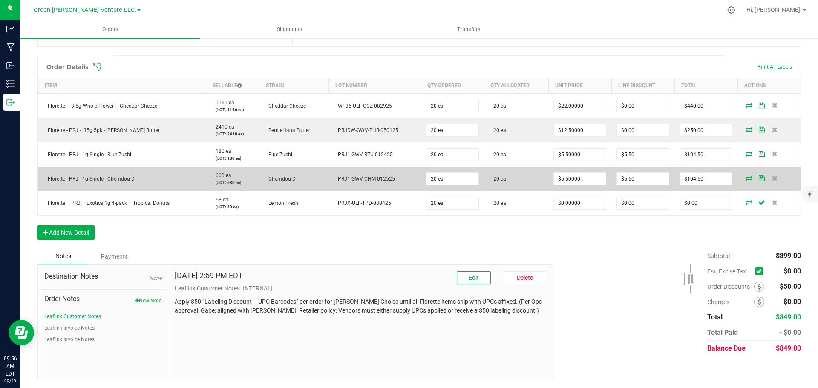
click at [759, 180] on icon at bounding box center [762, 178] width 6 height 5
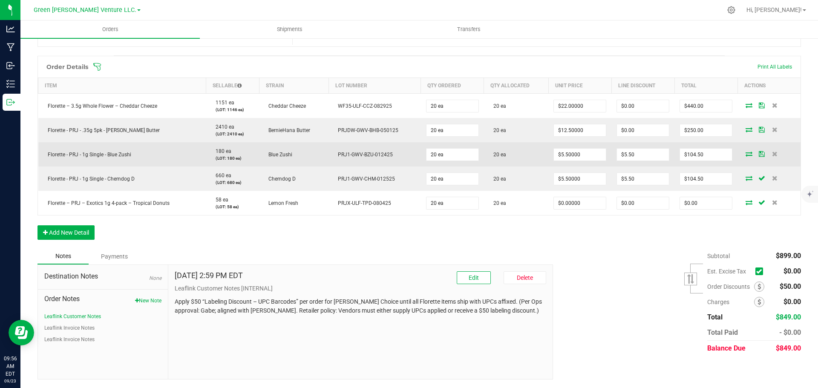
click at [759, 153] on icon at bounding box center [762, 153] width 6 height 5
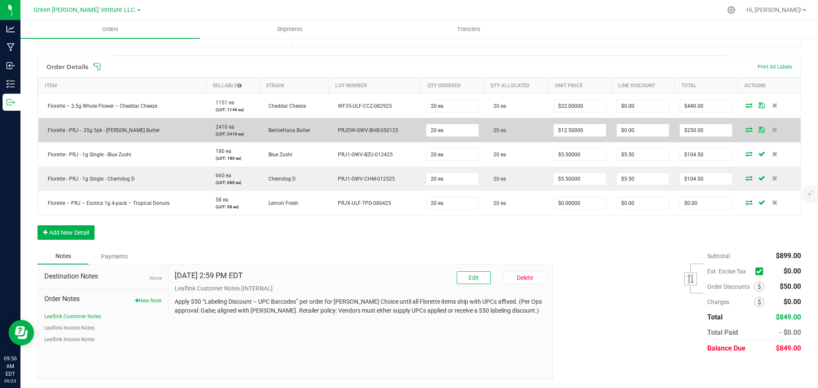
click at [759, 130] on icon at bounding box center [762, 129] width 6 height 5
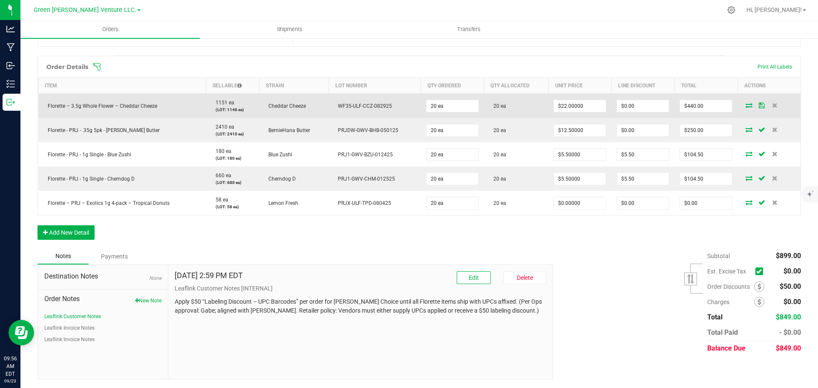
click at [759, 104] on icon at bounding box center [762, 105] width 6 height 5
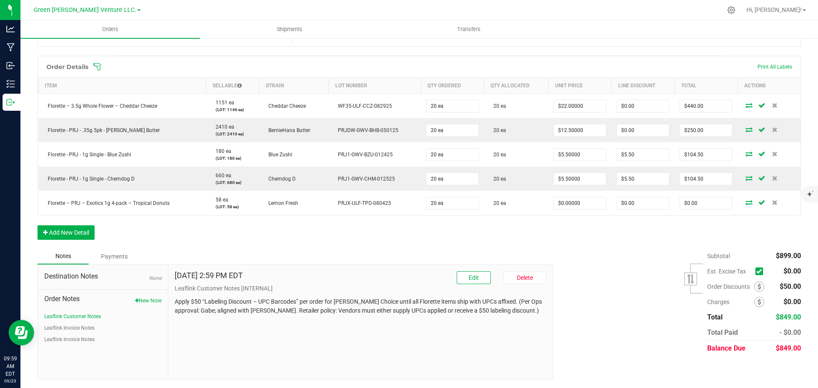
click at [710, 25] on ul "Orders Shipments Transfers" at bounding box center [429, 29] width 818 height 18
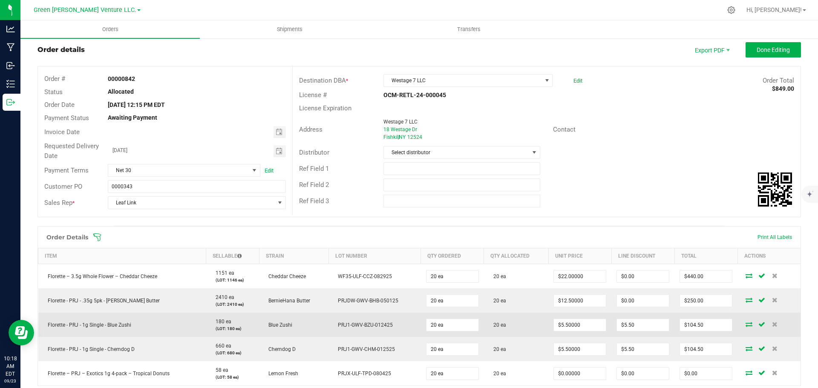
scroll to position [0, 0]
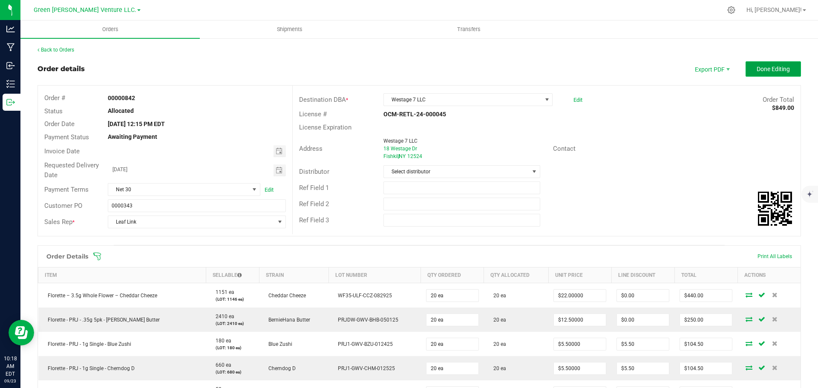
click at [758, 72] on span "Done Editing" at bounding box center [773, 69] width 33 height 7
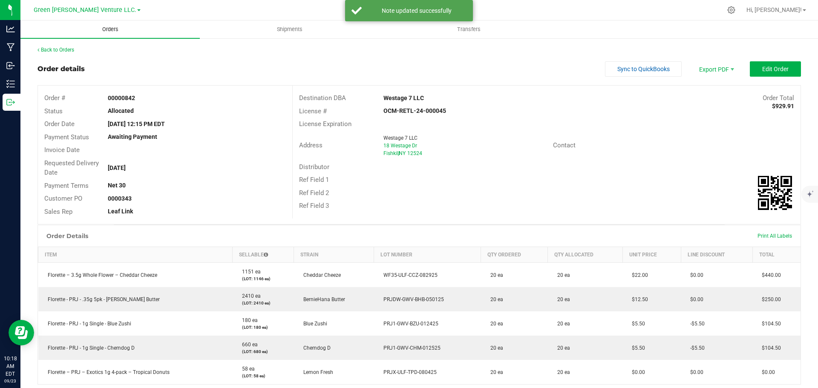
click at [107, 22] on uib-tab-heading "Orders" at bounding box center [109, 29] width 179 height 18
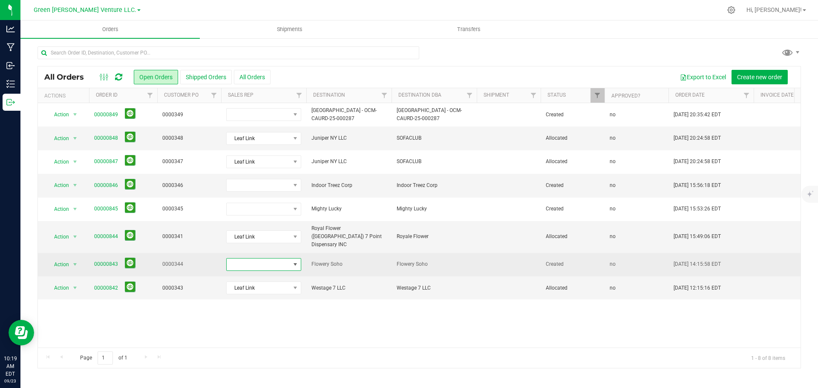
click at [288, 260] on span at bounding box center [258, 265] width 63 height 12
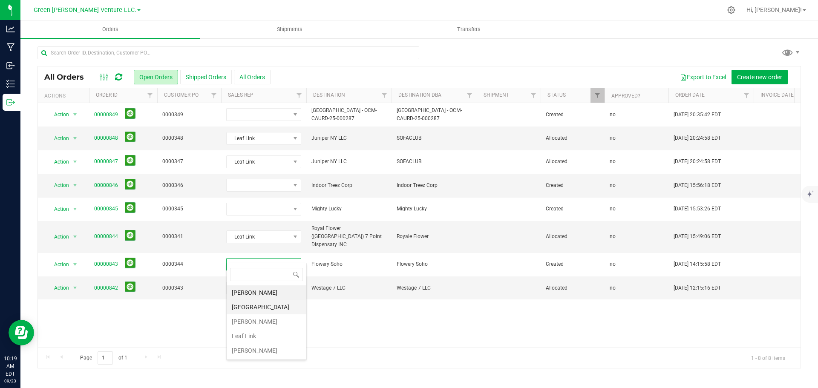
scroll to position [13, 75]
click at [273, 335] on li "Leaf Link" at bounding box center [267, 336] width 80 height 14
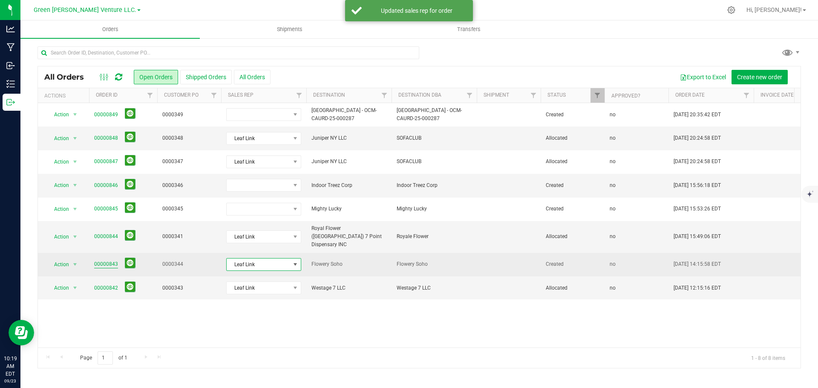
click at [112, 260] on link "00000843" at bounding box center [106, 264] width 24 height 8
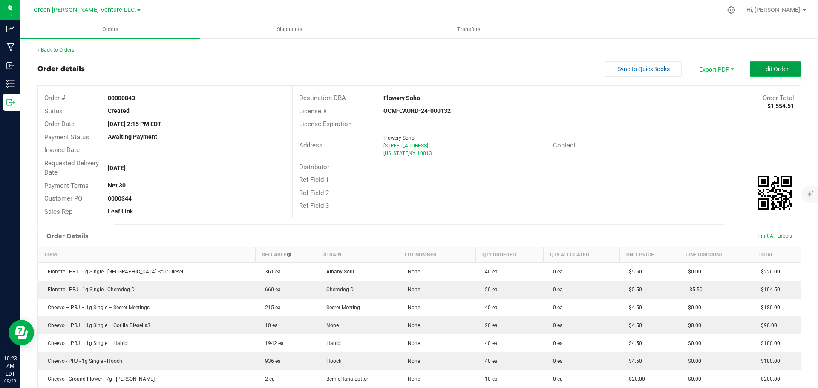
click at [789, 69] on button "Edit Order" at bounding box center [775, 68] width 51 height 15
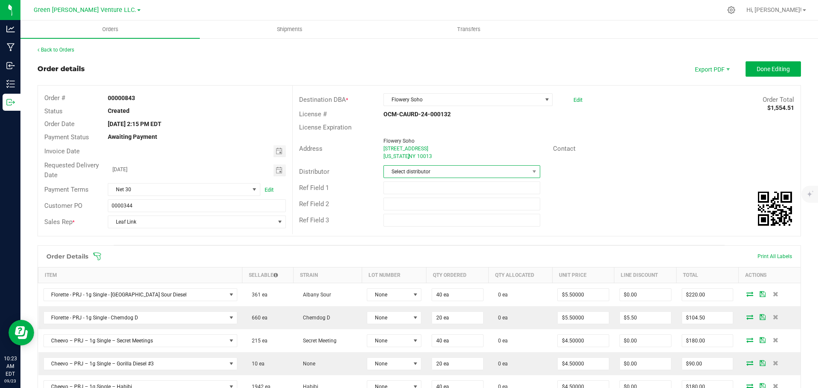
click at [428, 173] on span "Select distributor" at bounding box center [456, 172] width 145 height 12
click at [423, 267] on li "E23" at bounding box center [458, 266] width 154 height 14
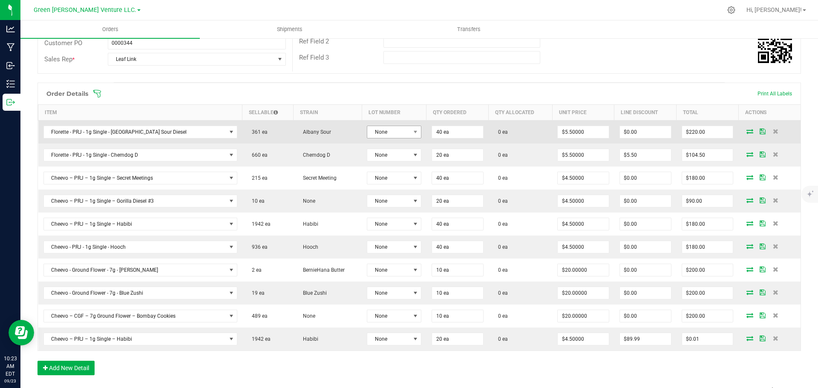
scroll to position [170, 0]
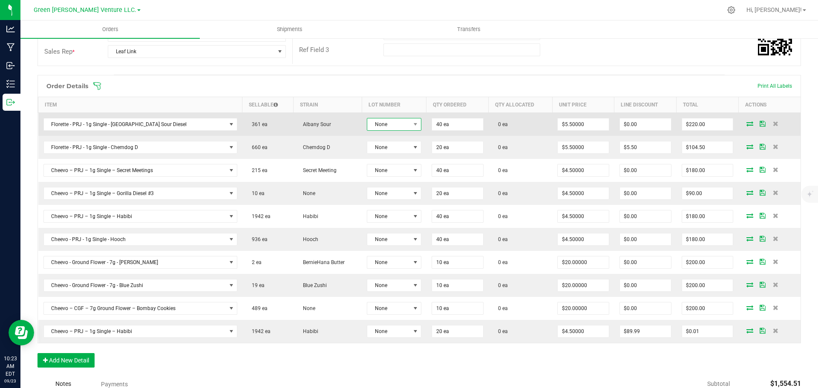
click at [396, 123] on span "None" at bounding box center [388, 124] width 43 height 12
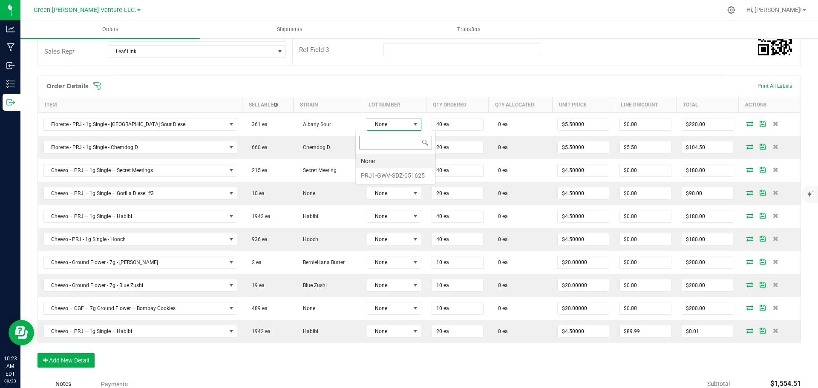
scroll to position [13, 55]
click at [396, 175] on li "PRJ1-GWV-SDZ-051625" at bounding box center [396, 175] width 80 height 14
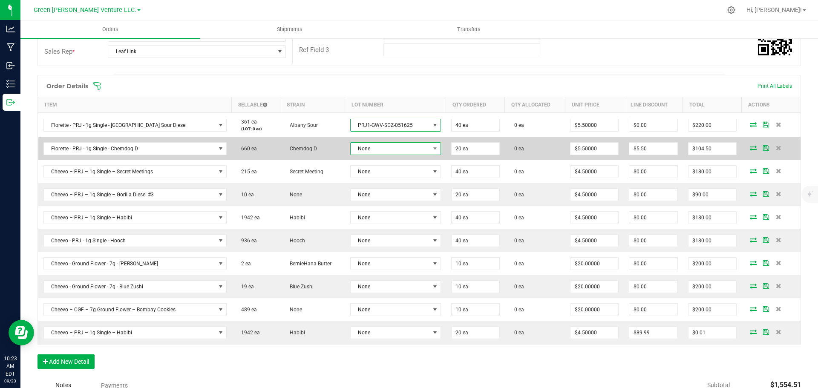
click at [386, 151] on span "None" at bounding box center [390, 149] width 79 height 12
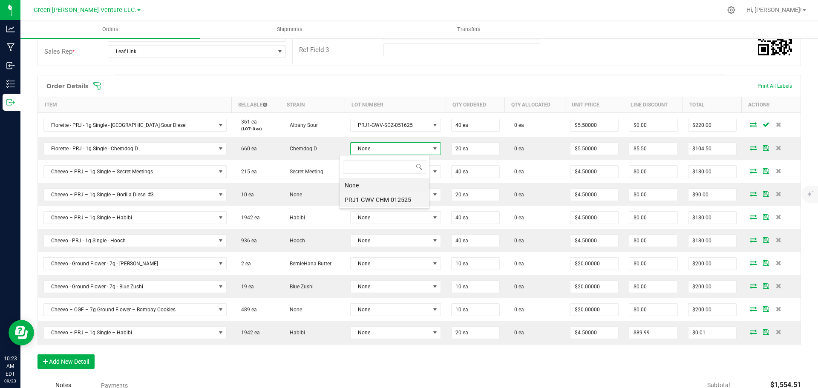
scroll to position [42601, 42523]
click at [388, 199] on li "PRJ1-GWV-CHM-012525" at bounding box center [385, 200] width 90 height 14
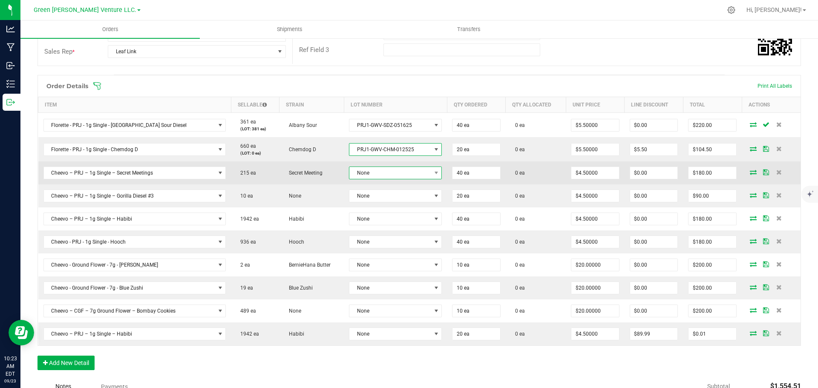
click at [393, 168] on span "None" at bounding box center [389, 173] width 81 height 12
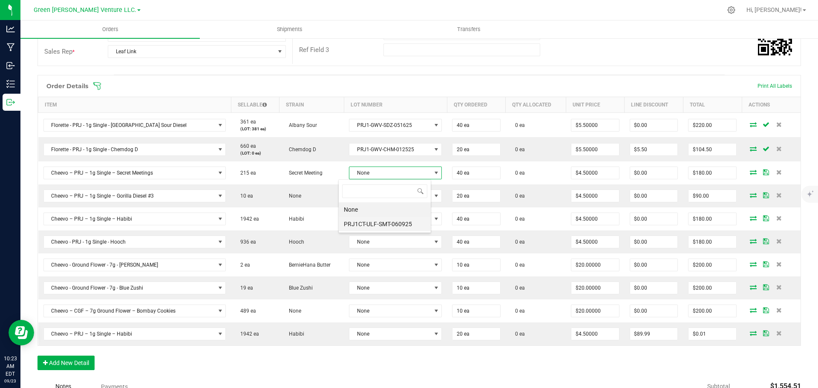
scroll to position [42601, 42520]
click at [391, 225] on li "PRJ1CT-ULF-SMT-060925" at bounding box center [385, 224] width 92 height 14
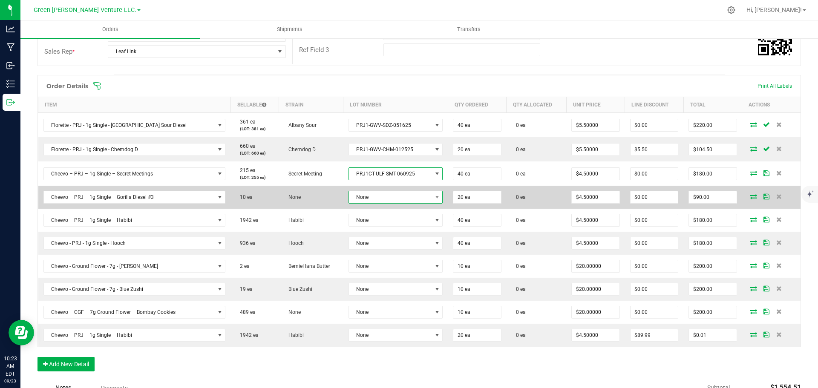
click at [394, 202] on span "None" at bounding box center [390, 197] width 83 height 12
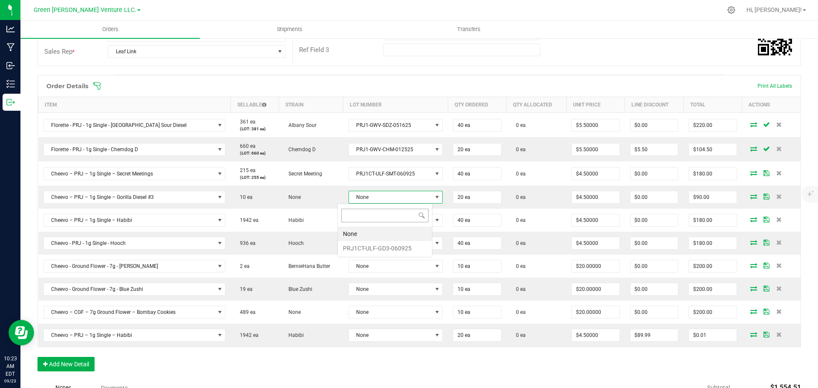
scroll to position [13, 95]
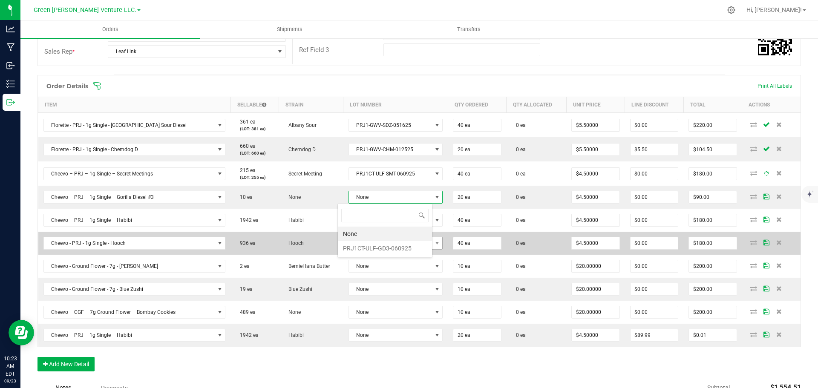
drag, startPoint x: 395, startPoint y: 249, endPoint x: 395, endPoint y: 239, distance: 9.8
click at [395, 250] on li "PRJ1CT-ULF-GD3-060925" at bounding box center [385, 248] width 94 height 14
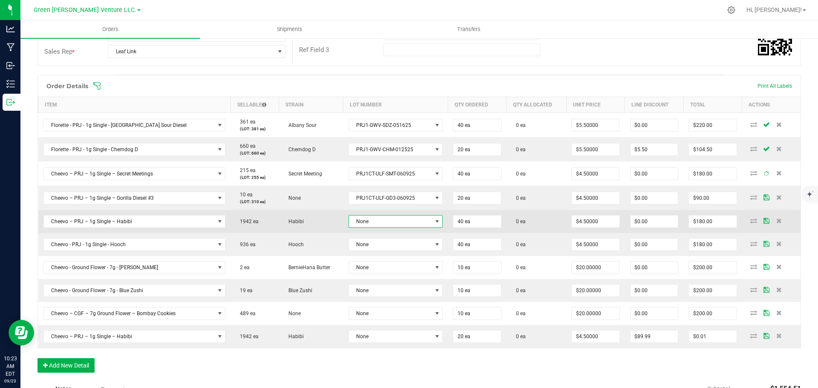
click at [395, 222] on span "None" at bounding box center [390, 222] width 83 height 12
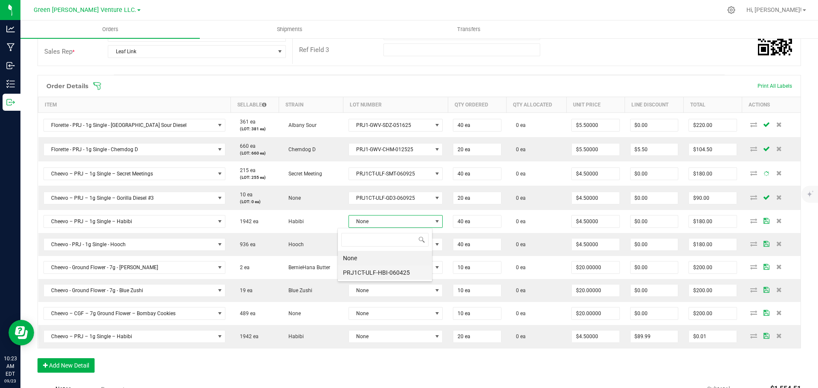
click at [395, 272] on li "PRJ1CT-ULF-HBI-060425" at bounding box center [385, 272] width 94 height 14
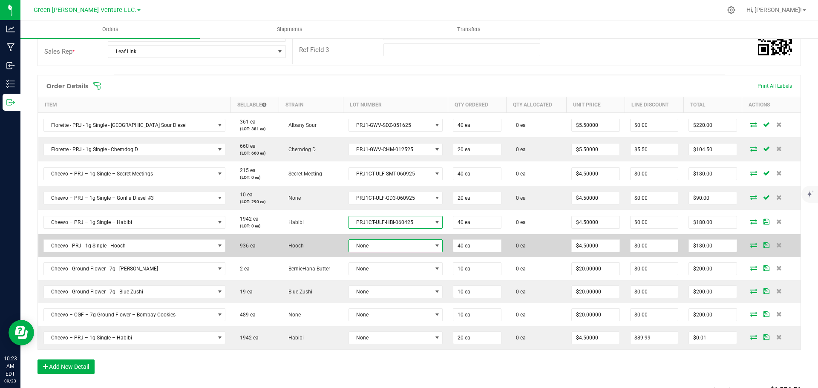
click at [392, 245] on span "None" at bounding box center [390, 246] width 83 height 12
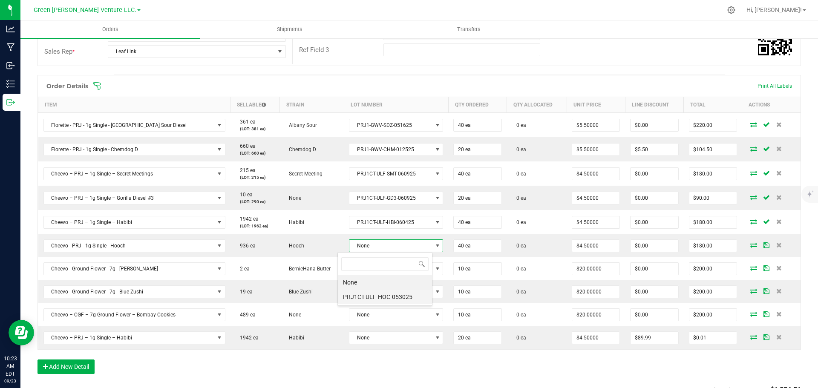
click at [393, 291] on li "PRJ1CT-ULF-HOC-053025" at bounding box center [385, 297] width 94 height 14
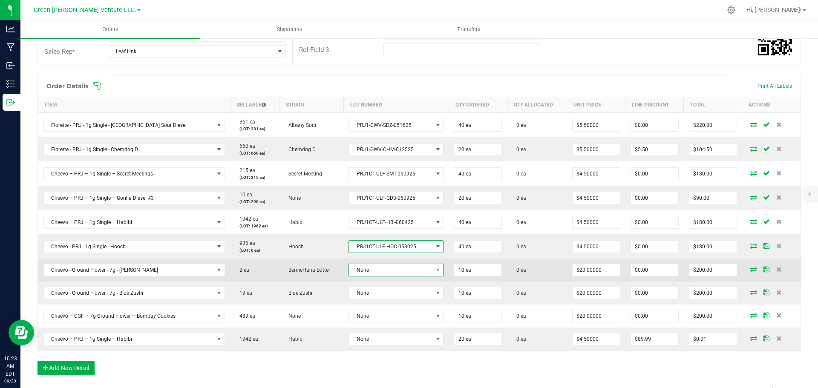
click at [391, 268] on span "None" at bounding box center [391, 270] width 84 height 12
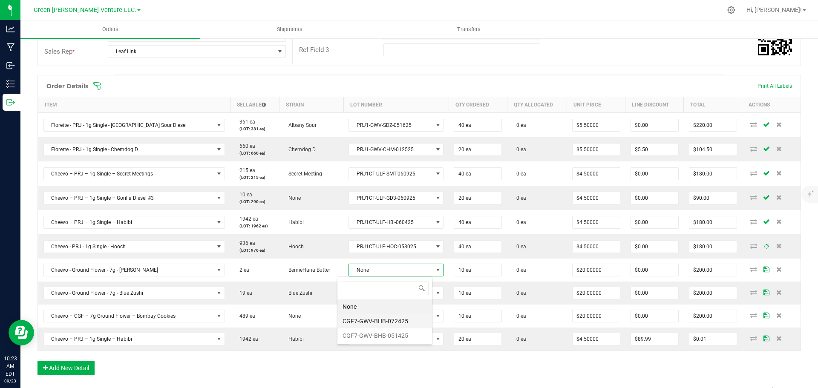
scroll to position [42601, 42518]
click at [380, 320] on li "CGF7-GWV-BHB-072425" at bounding box center [384, 321] width 95 height 14
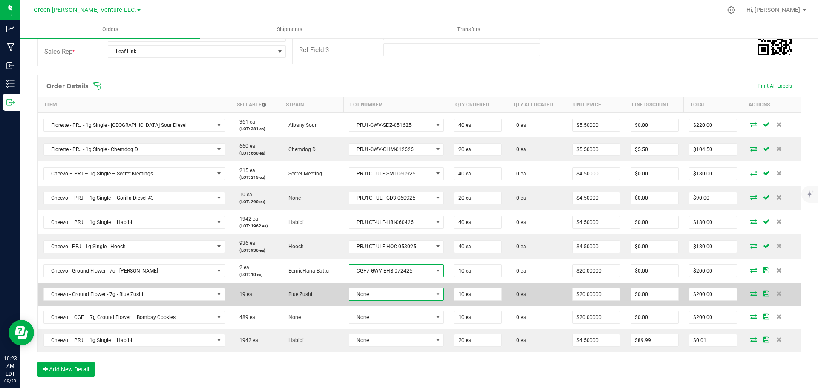
click at [377, 297] on span "None" at bounding box center [391, 294] width 84 height 12
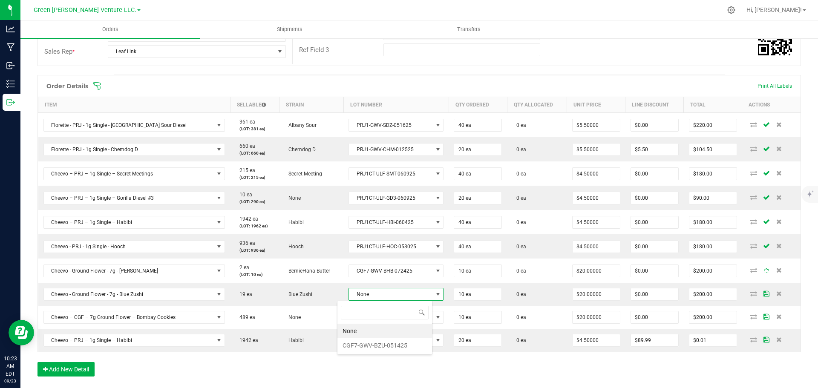
scroll to position [13, 95]
click at [377, 340] on li "CGF7-GWV-BZU-051425" at bounding box center [384, 345] width 95 height 14
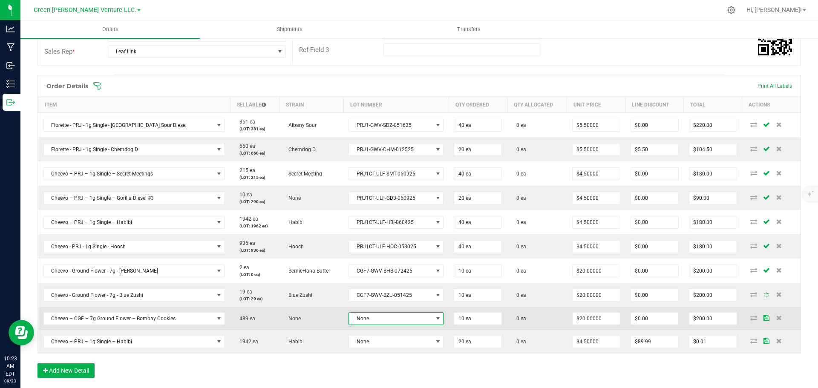
click at [383, 323] on span "None" at bounding box center [391, 319] width 84 height 12
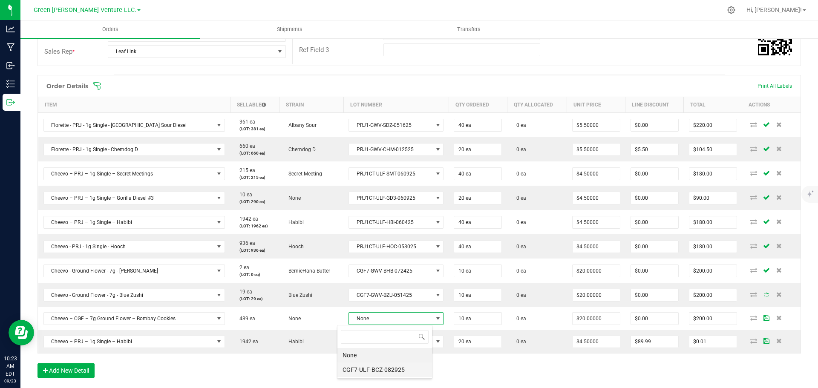
click at [380, 369] on li "CGF7-ULF-BCZ-082925" at bounding box center [384, 370] width 95 height 14
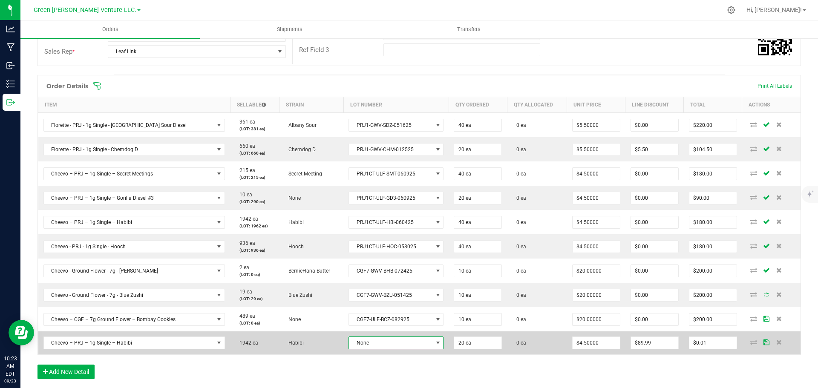
click at [378, 342] on span "None" at bounding box center [391, 343] width 84 height 12
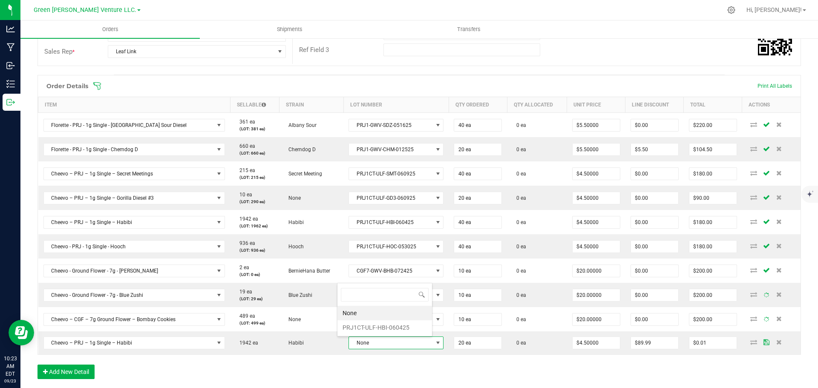
scroll to position [13, 95]
click at [372, 324] on li "PRJ1CT-ULF-HBI-060425" at bounding box center [384, 327] width 95 height 14
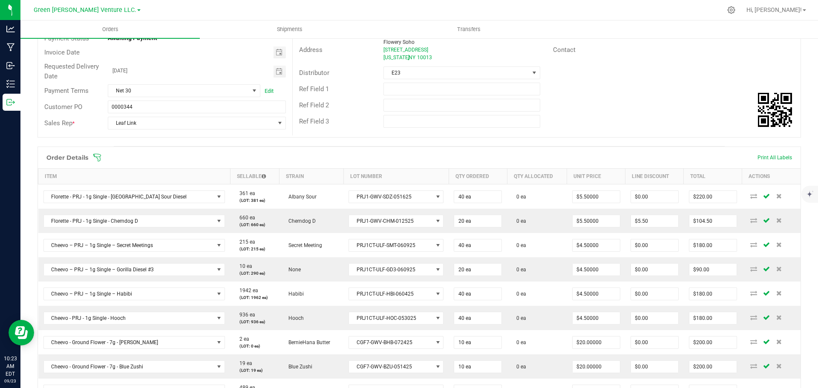
scroll to position [85, 0]
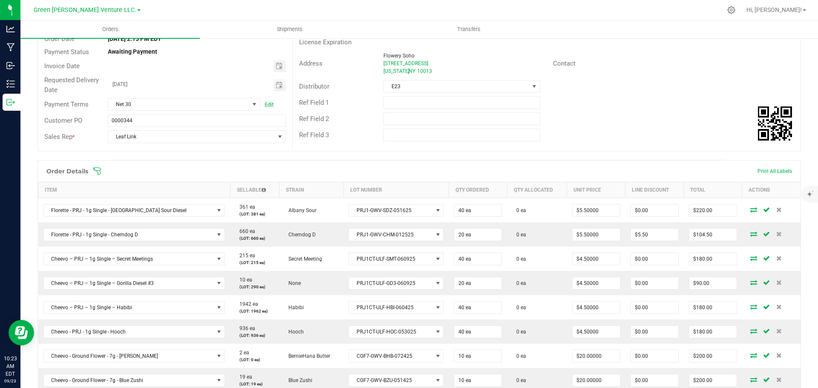
click at [98, 173] on icon at bounding box center [97, 171] width 9 height 9
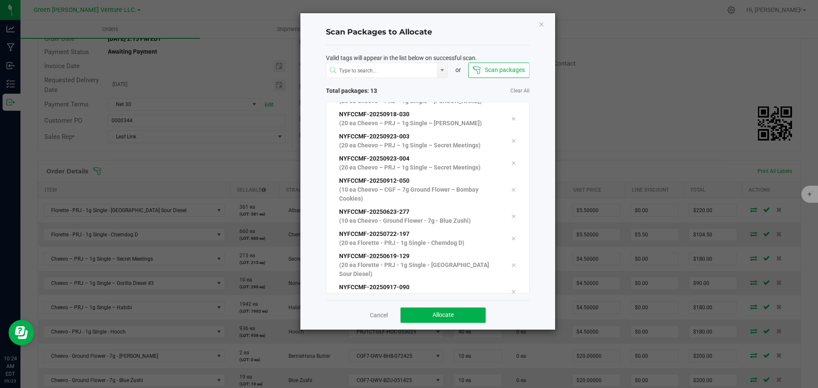
scroll to position [136, 0]
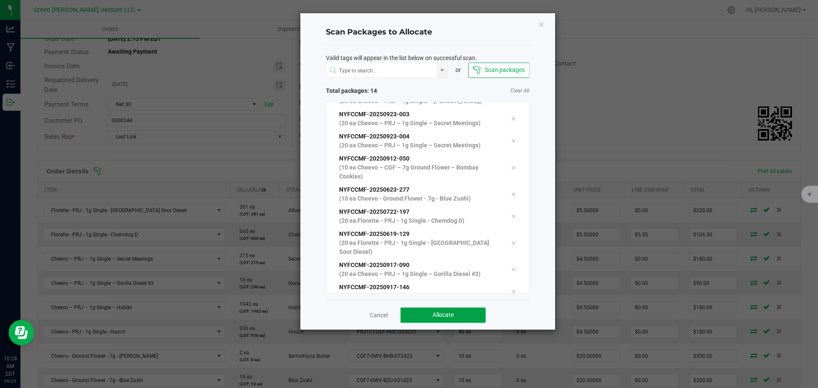
click at [418, 316] on button "Allocate" at bounding box center [443, 315] width 85 height 15
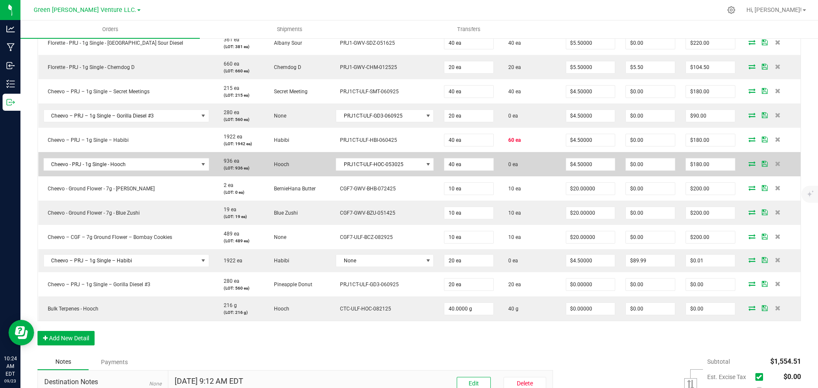
scroll to position [256, 0]
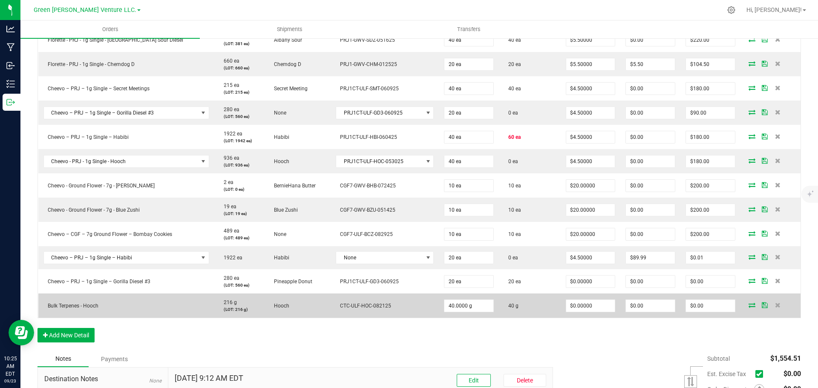
click at [749, 305] on icon at bounding box center [752, 305] width 7 height 5
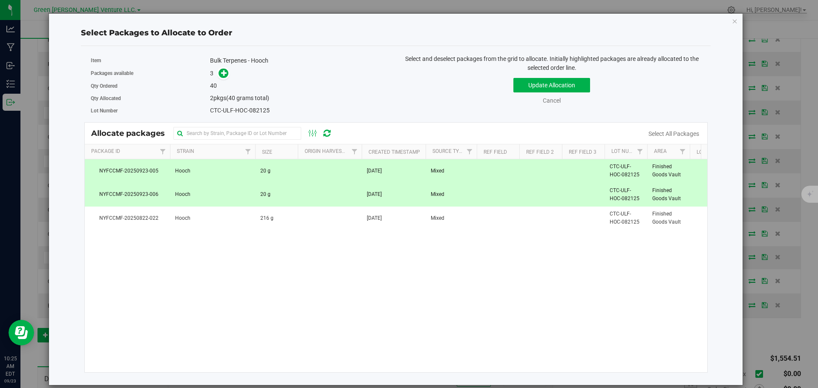
click at [242, 193] on td "Hooch" at bounding box center [212, 194] width 85 height 23
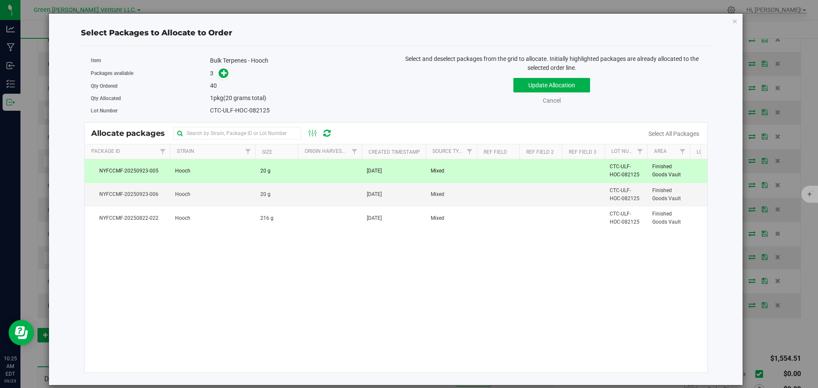
click at [241, 172] on td "Hooch" at bounding box center [212, 170] width 85 height 23
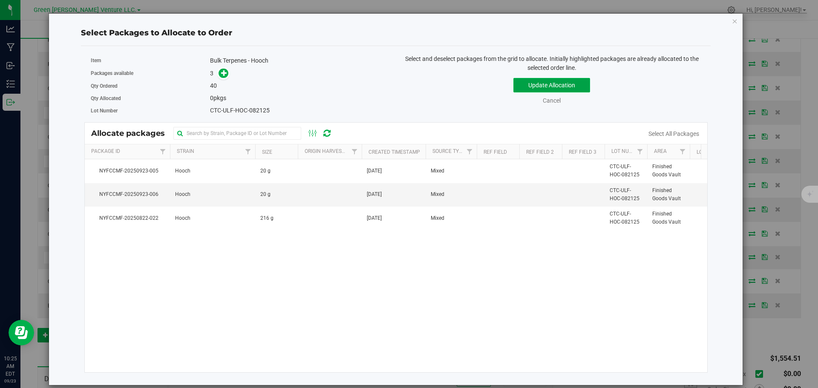
click at [534, 81] on button "Update Allocation" at bounding box center [551, 85] width 77 height 14
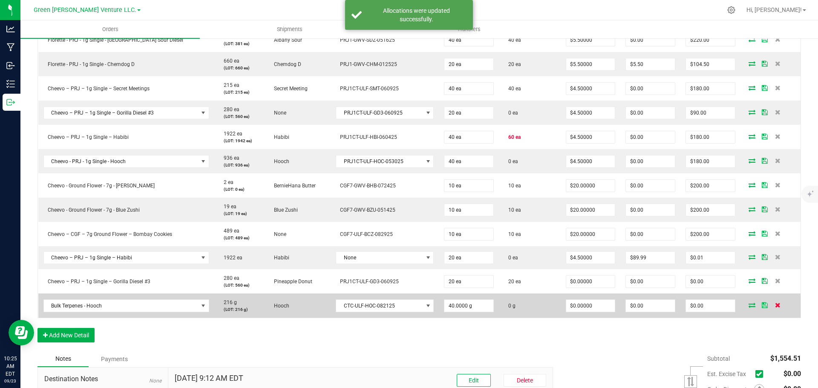
click at [775, 306] on icon at bounding box center [778, 305] width 6 height 5
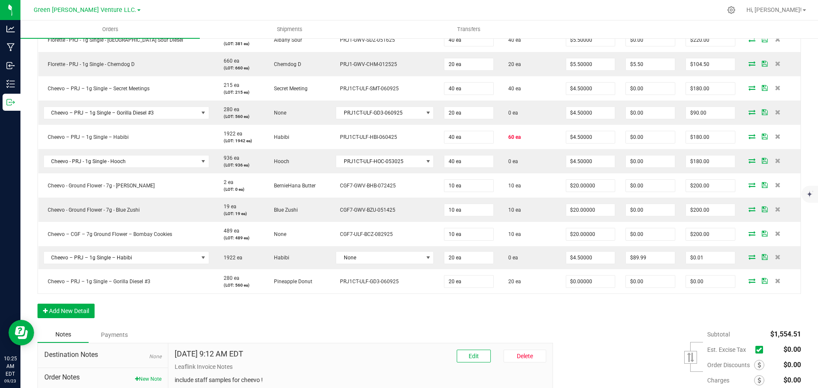
scroll to position [213, 0]
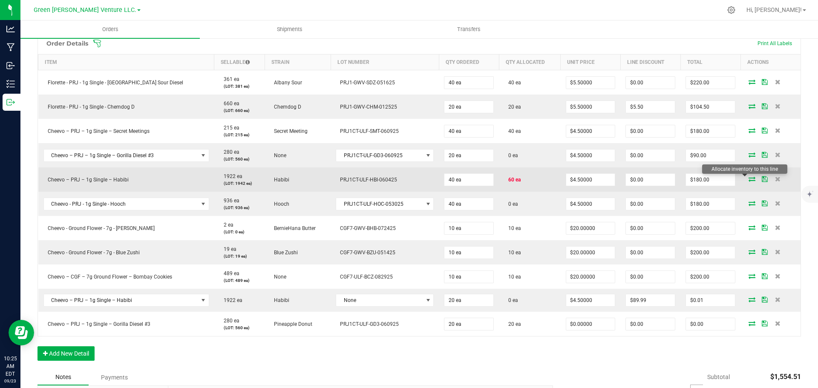
click at [749, 179] on icon at bounding box center [752, 178] width 7 height 5
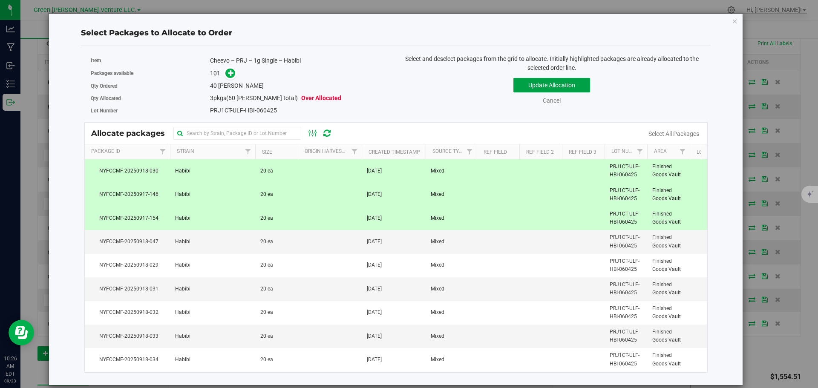
click at [585, 83] on button "Update Allocation" at bounding box center [551, 85] width 77 height 14
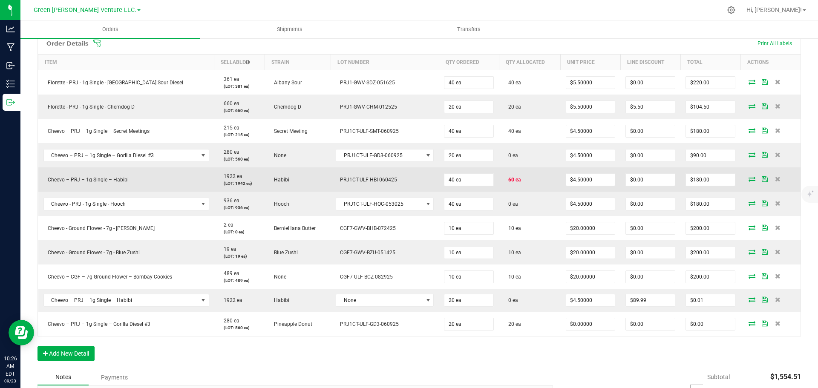
click at [749, 179] on icon at bounding box center [752, 178] width 7 height 5
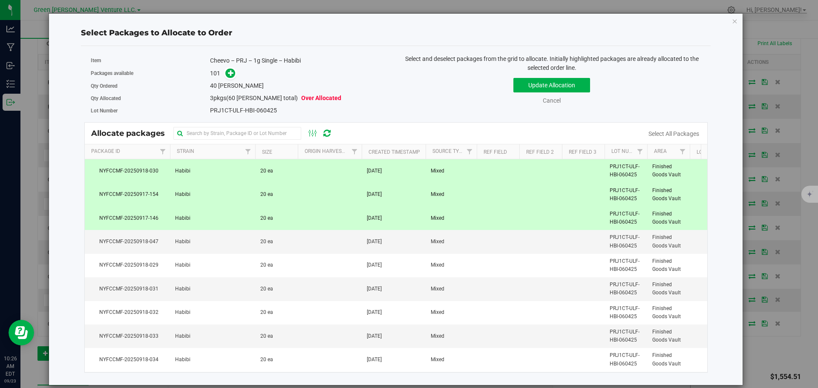
click at [219, 220] on td "Habibi" at bounding box center [212, 218] width 85 height 23
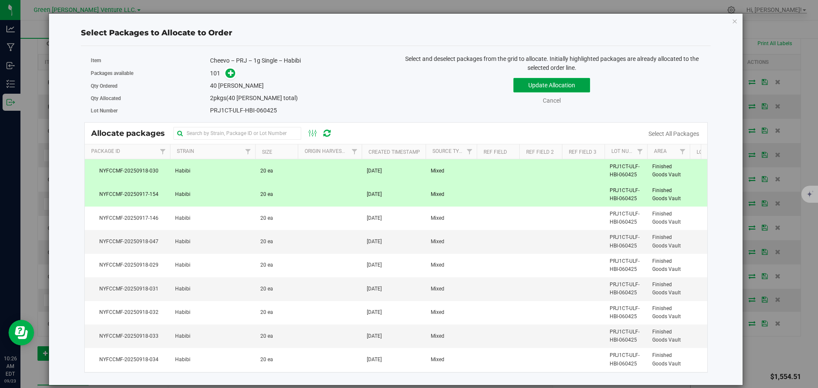
click at [554, 81] on button "Update Allocation" at bounding box center [551, 85] width 77 height 14
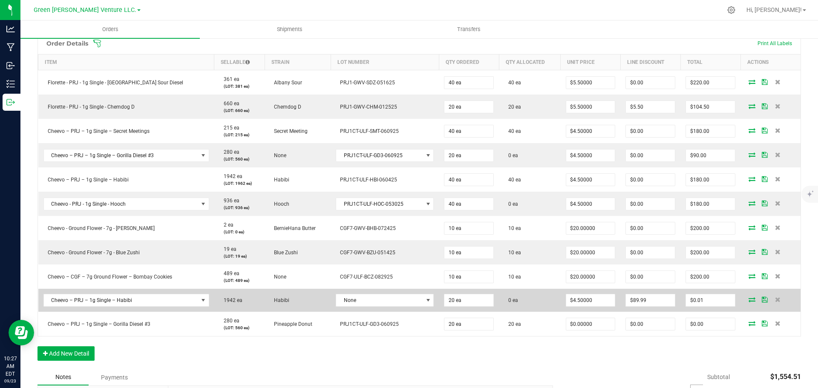
click at [749, 299] on icon at bounding box center [752, 299] width 7 height 5
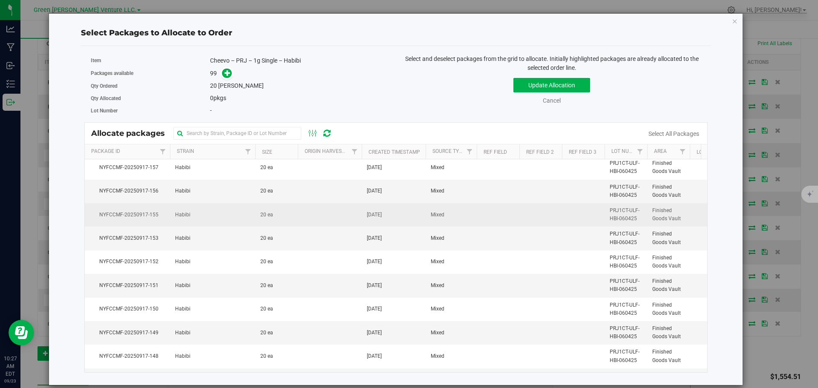
scroll to position [1577, 0]
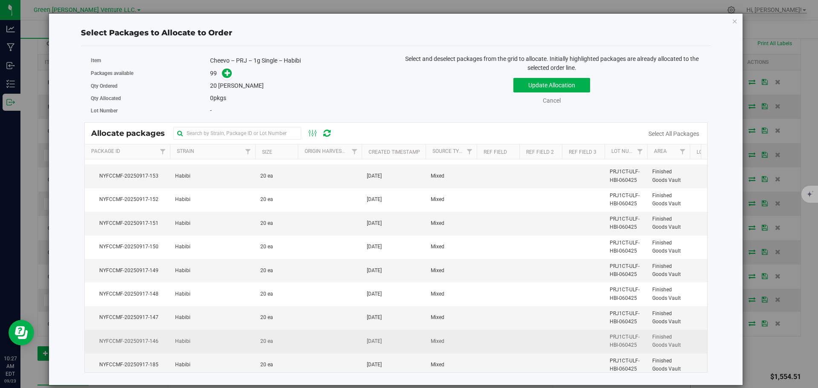
click at [164, 344] on span "NYFCCMF-20250917-146" at bounding box center [127, 341] width 75 height 8
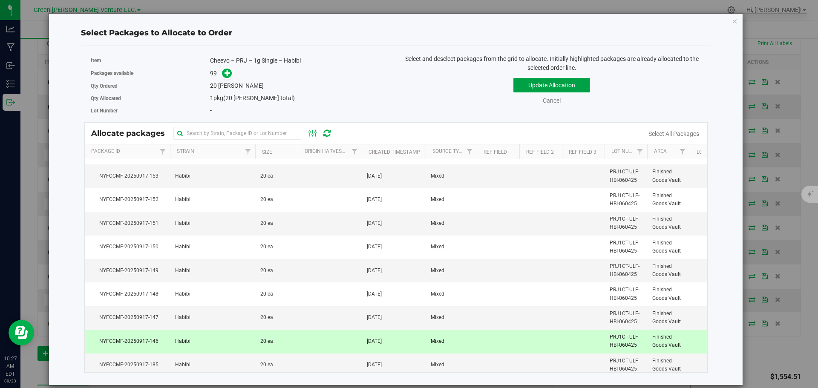
click at [525, 84] on button "Update Allocation" at bounding box center [551, 85] width 77 height 14
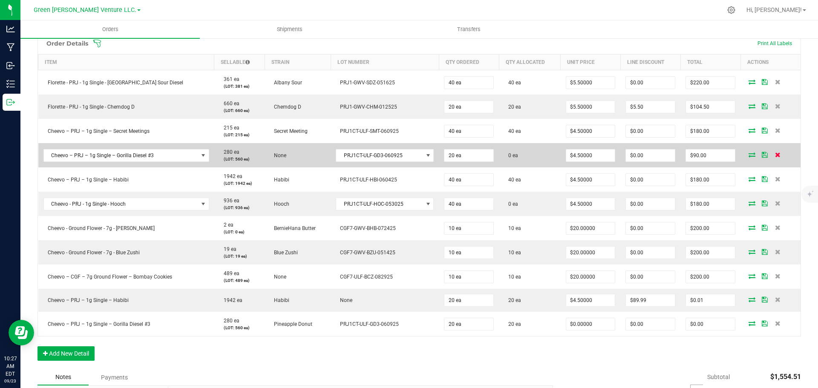
click at [775, 156] on icon at bounding box center [778, 154] width 6 height 5
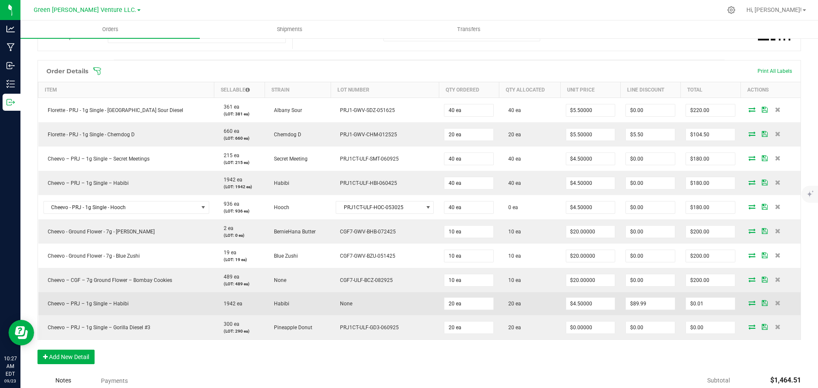
scroll to position [170, 0]
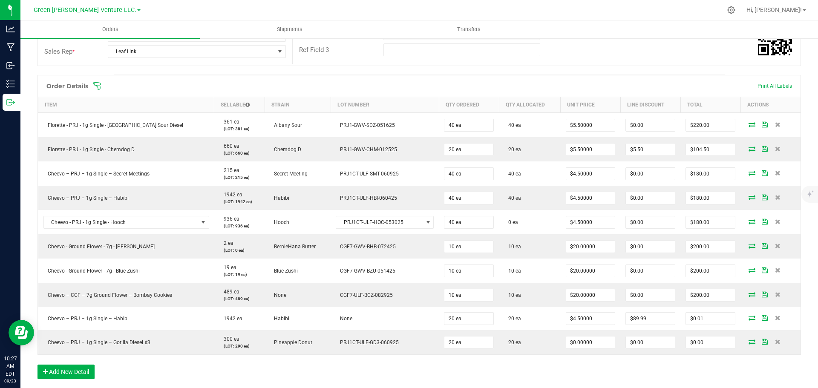
click at [99, 87] on icon at bounding box center [97, 86] width 9 height 9
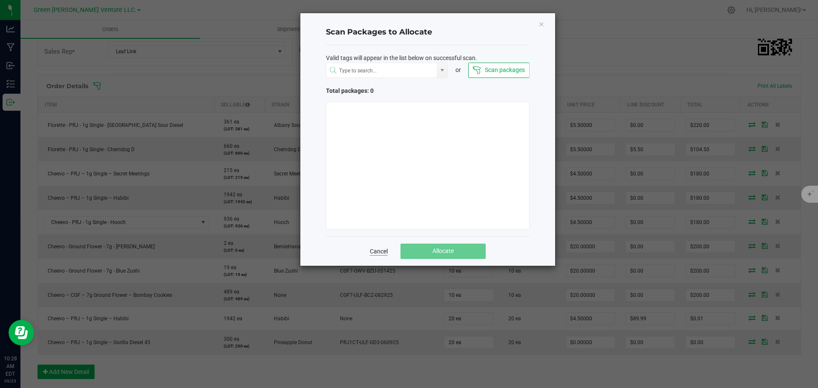
click at [383, 251] on link "Cancel" at bounding box center [379, 251] width 18 height 9
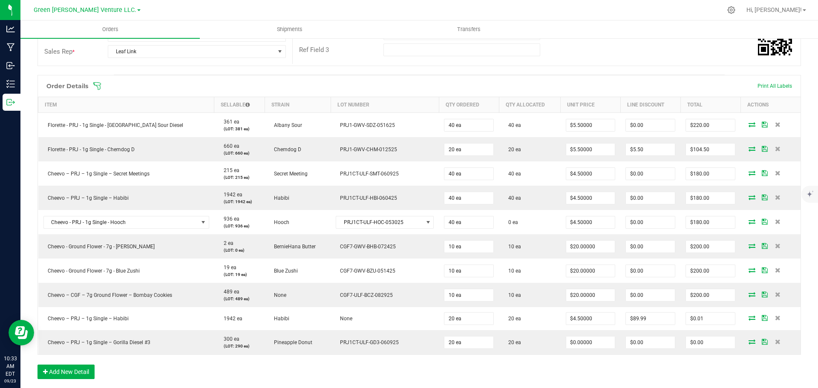
click at [97, 85] on icon at bounding box center [97, 86] width 9 height 9
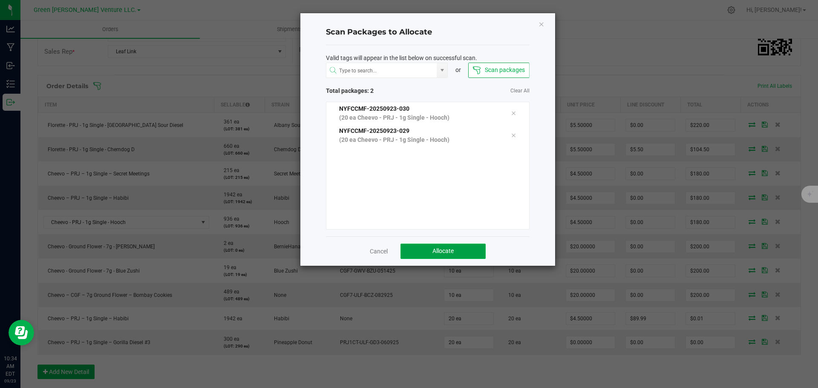
click at [427, 251] on button "Allocate" at bounding box center [443, 251] width 85 height 15
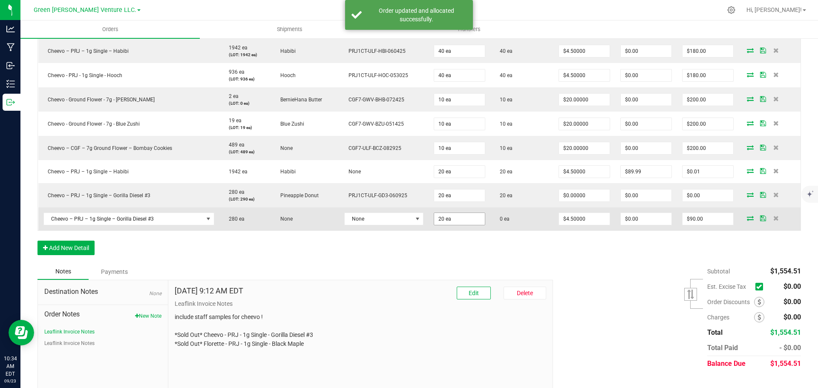
scroll to position [333, 0]
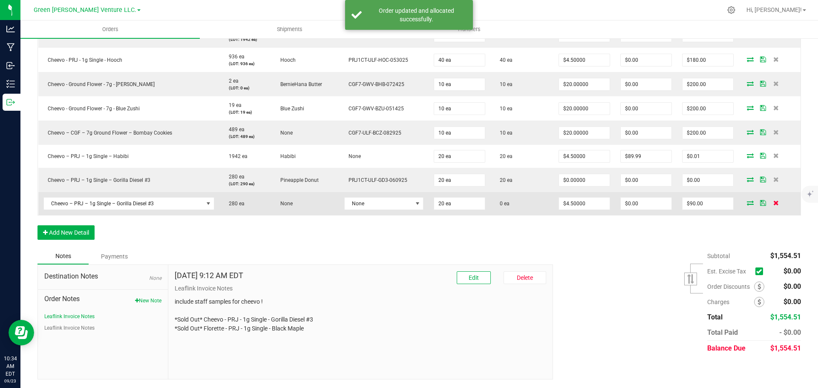
click at [773, 204] on icon at bounding box center [776, 202] width 6 height 5
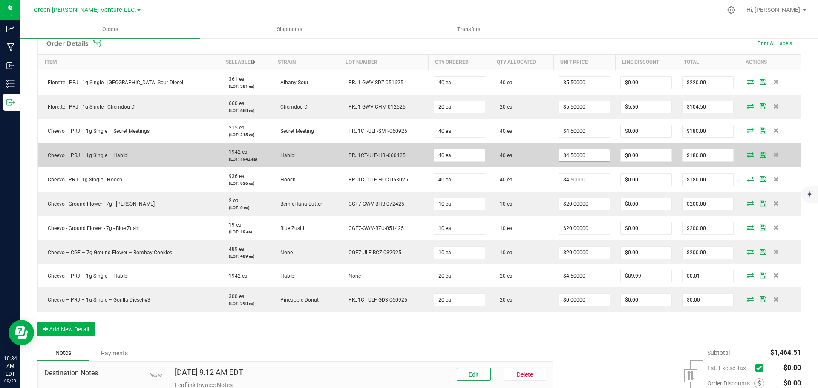
scroll to position [0, 0]
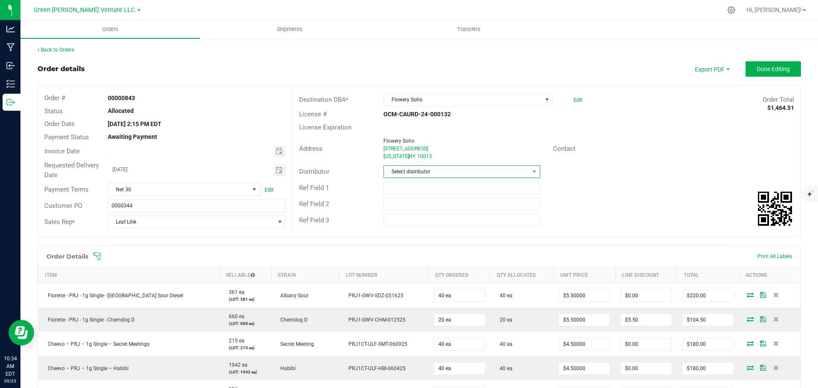
click at [488, 172] on span "Select distributor" at bounding box center [456, 172] width 145 height 12
click at [423, 268] on li "E23" at bounding box center [458, 266] width 154 height 14
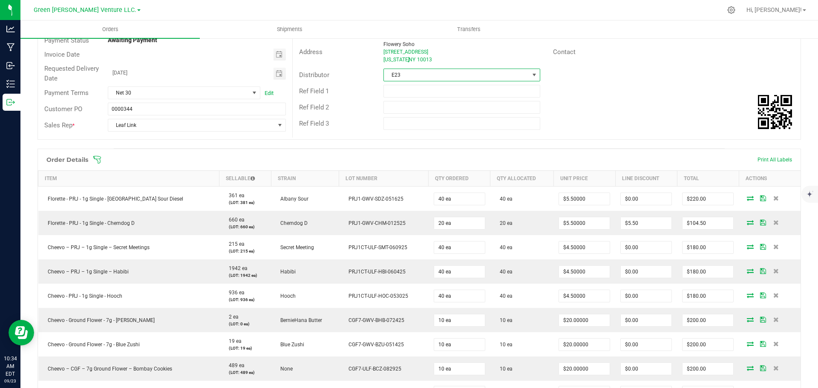
scroll to position [0, 0]
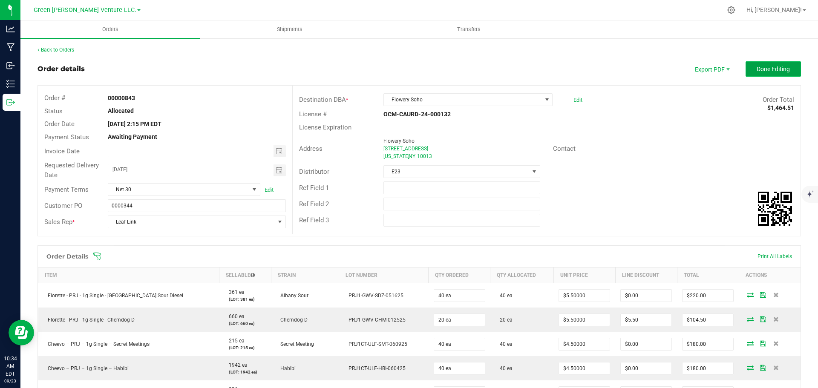
click at [753, 76] on button "Done Editing" at bounding box center [773, 68] width 55 height 15
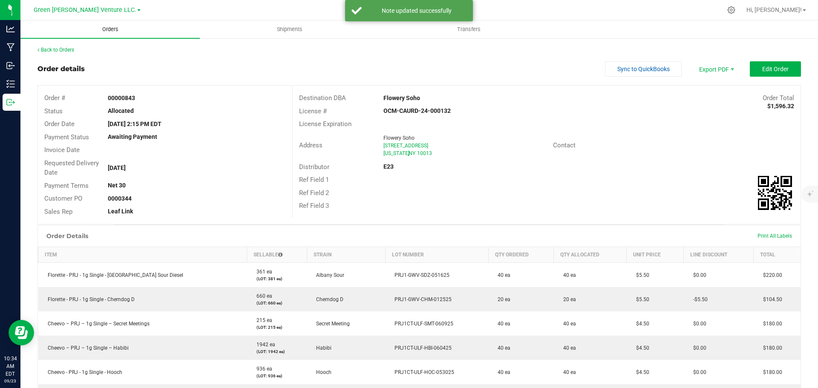
click at [112, 29] on span "Orders" at bounding box center [110, 30] width 39 height 8
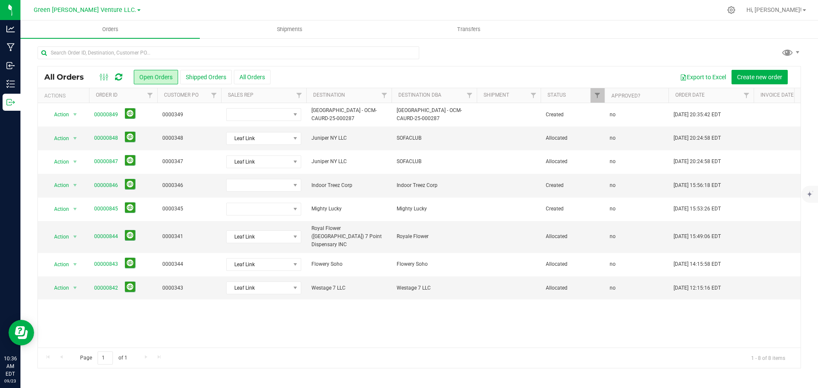
click at [750, 33] on ul "Orders Shipments Transfers" at bounding box center [429, 29] width 818 height 18
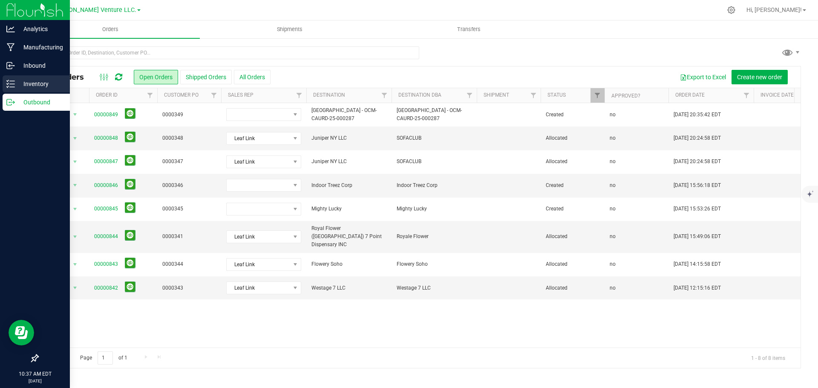
click at [40, 81] on p "Inventory" at bounding box center [40, 84] width 51 height 10
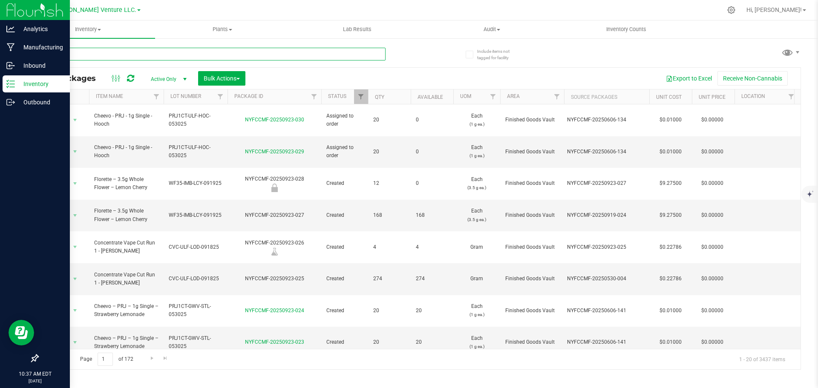
click at [159, 55] on input "text" at bounding box center [211, 54] width 348 height 13
type input "[PERSON_NAME]"
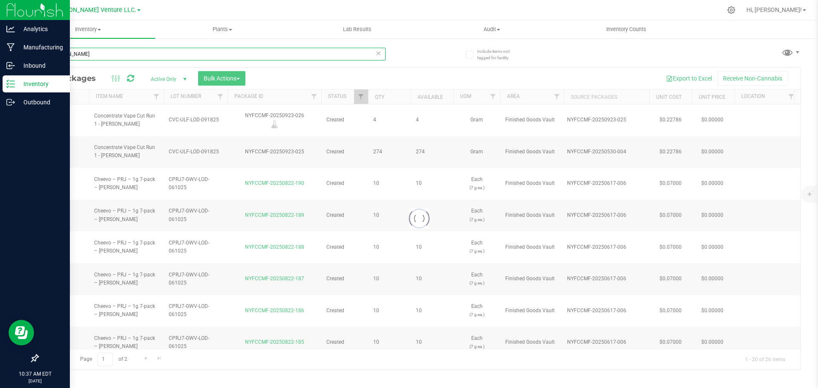
type input "[DATE]"
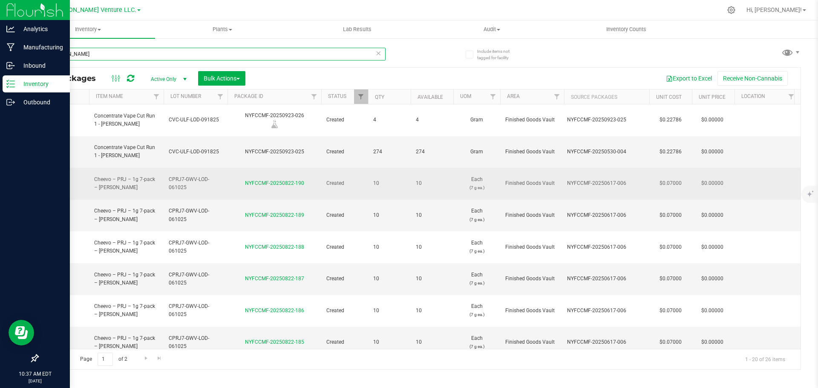
type input "[DATE]"
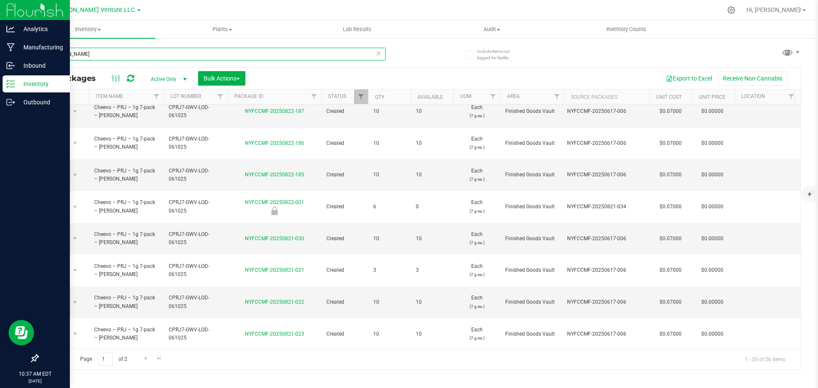
scroll to position [234, 0]
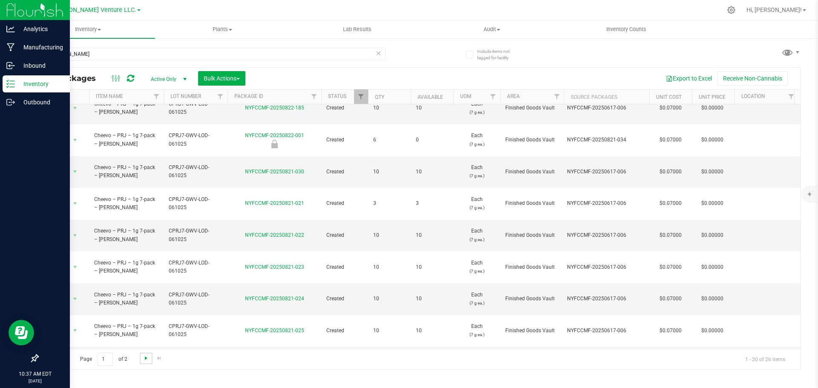
click at [149, 360] on span "Go to the next page" at bounding box center [146, 358] width 7 height 7
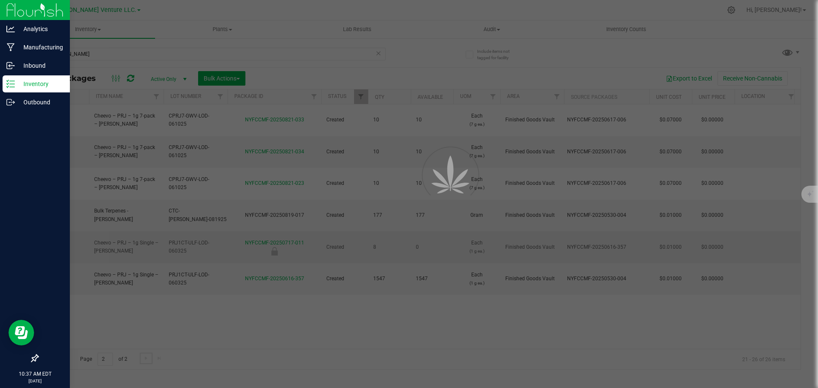
scroll to position [0, 0]
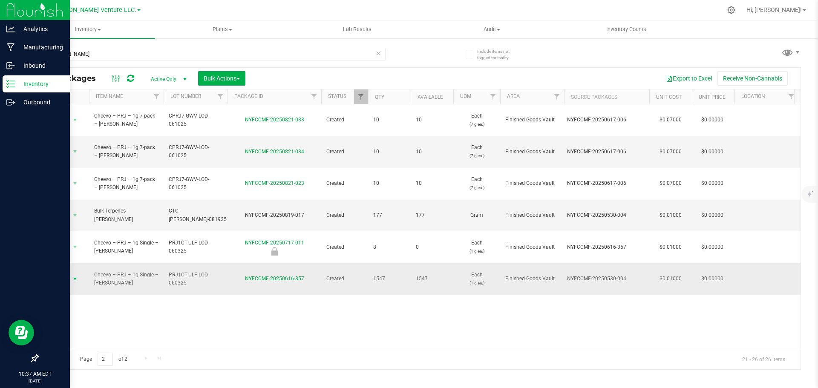
click at [72, 273] on span "select" at bounding box center [75, 279] width 11 height 12
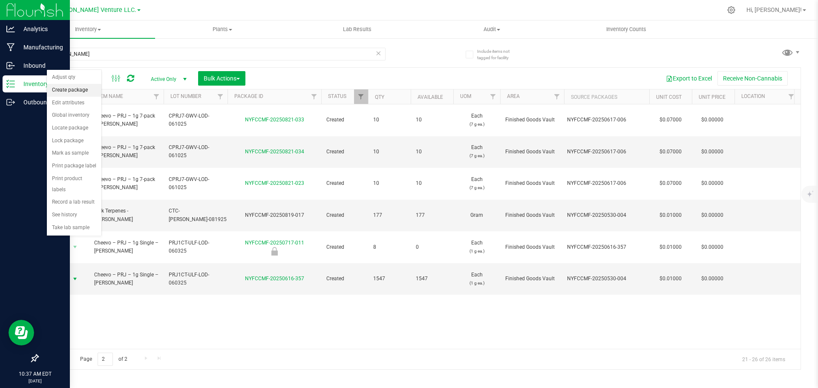
click at [79, 87] on li "Create package" at bounding box center [74, 90] width 55 height 13
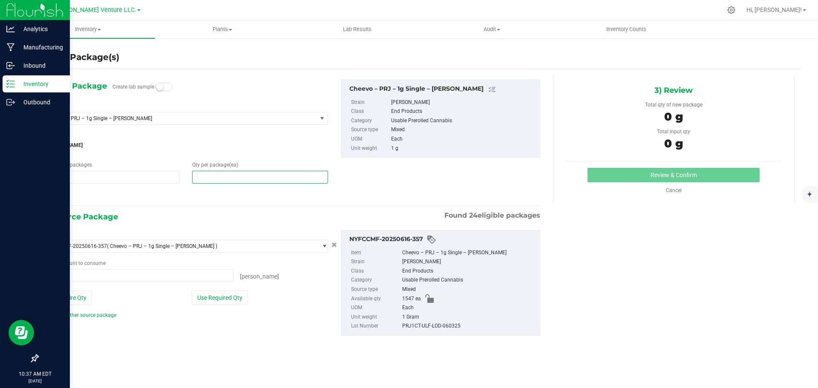
drag, startPoint x: 215, startPoint y: 181, endPoint x: 192, endPoint y: 180, distance: 23.0
click at [192, 180] on span at bounding box center [260, 177] width 136 height 13
type input "2"
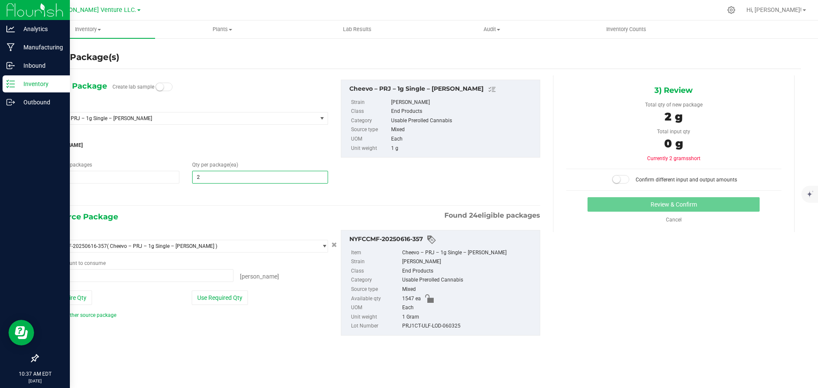
type input "20"
click at [258, 199] on div at bounding box center [186, 195] width 284 height 11
drag, startPoint x: 232, startPoint y: 296, endPoint x: 228, endPoint y: 302, distance: 7.1
click at [232, 299] on button "Use Required Qty" at bounding box center [220, 298] width 56 height 14
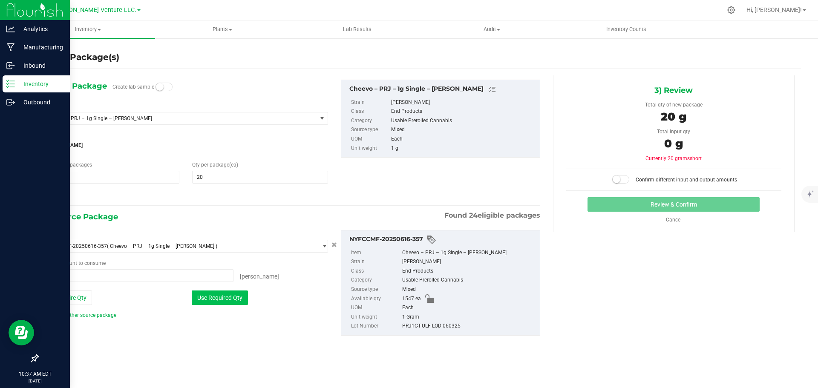
type input "20 ea"
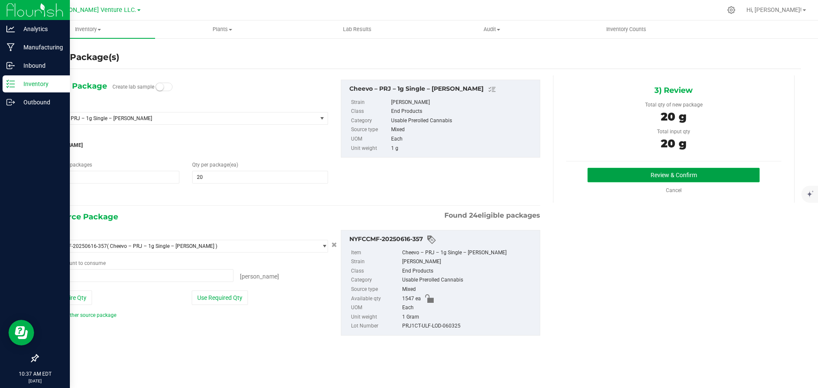
click at [637, 175] on button "Review & Confirm" at bounding box center [674, 175] width 172 height 14
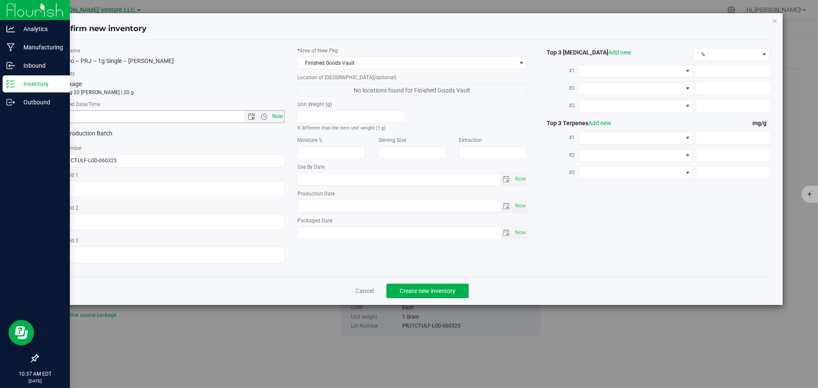
click at [271, 121] on span "Now" at bounding box center [277, 116] width 14 height 12
type input "9/23/2025 10:37 AM"
click at [423, 290] on span "Create new inventory" at bounding box center [428, 291] width 56 height 7
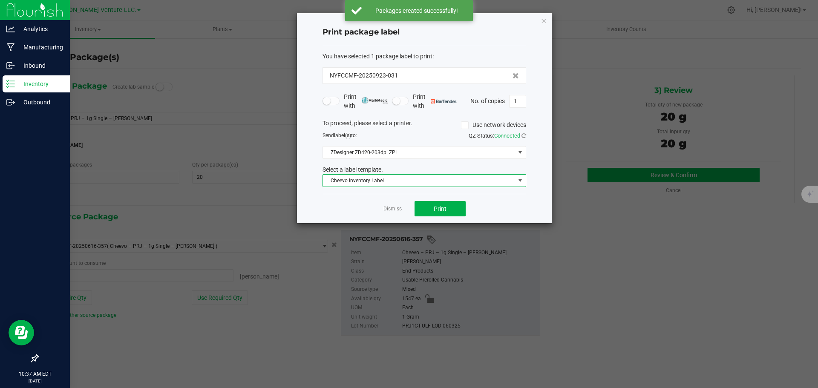
click at [400, 182] on span "Cheevo Inventory Label" at bounding box center [419, 181] width 192 height 12
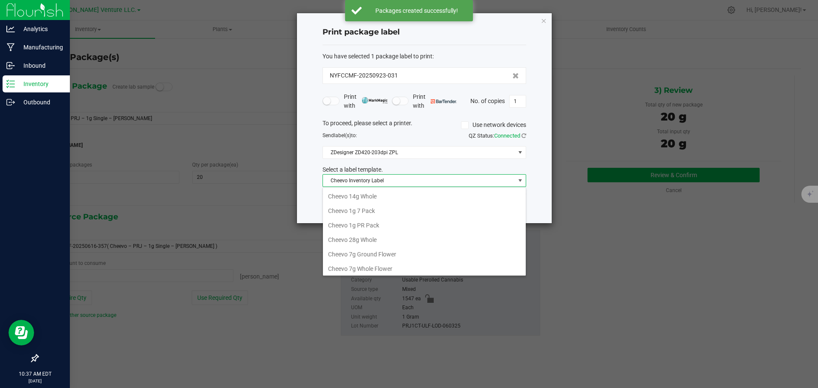
scroll to position [13, 204]
click at [420, 178] on span "Cheevo Inventory Label" at bounding box center [419, 181] width 192 height 12
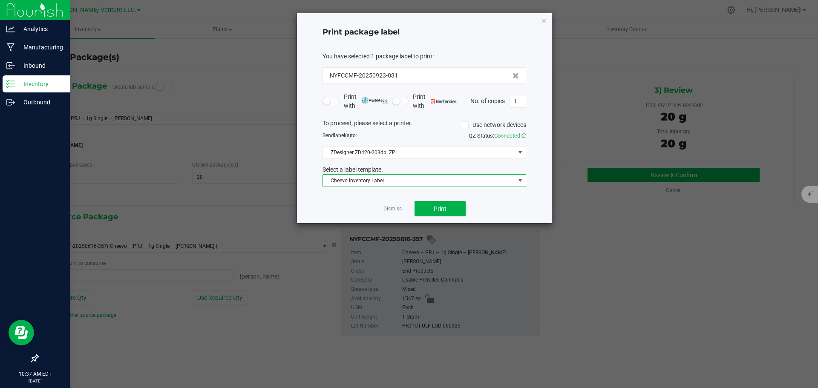
click at [418, 179] on span "Cheevo Inventory Label" at bounding box center [419, 181] width 192 height 12
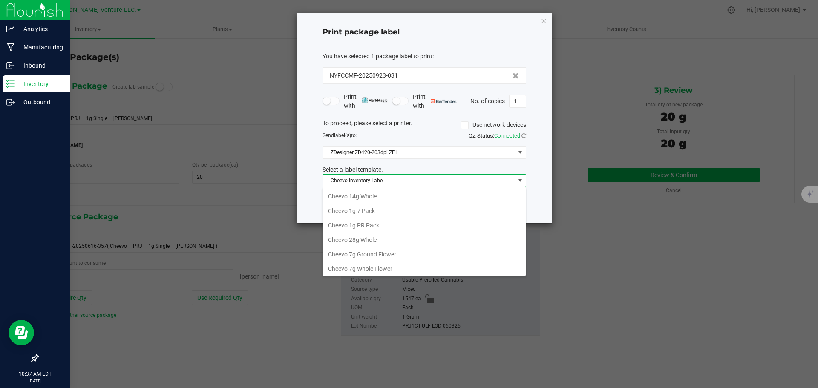
click at [418, 179] on span "Cheevo Inventory Label" at bounding box center [419, 181] width 192 height 12
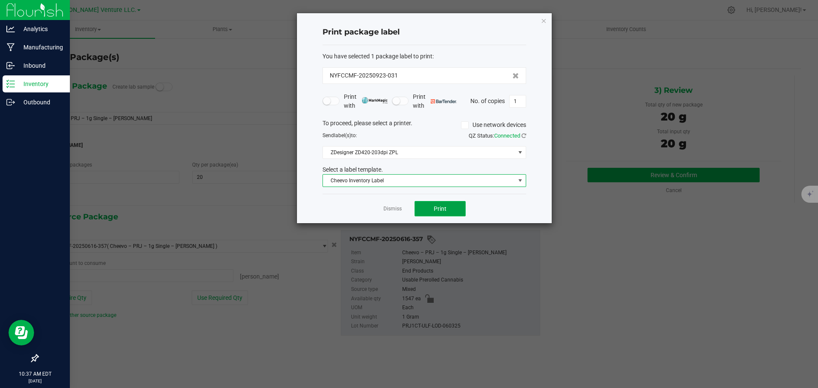
click at [438, 210] on span "Print" at bounding box center [440, 208] width 13 height 7
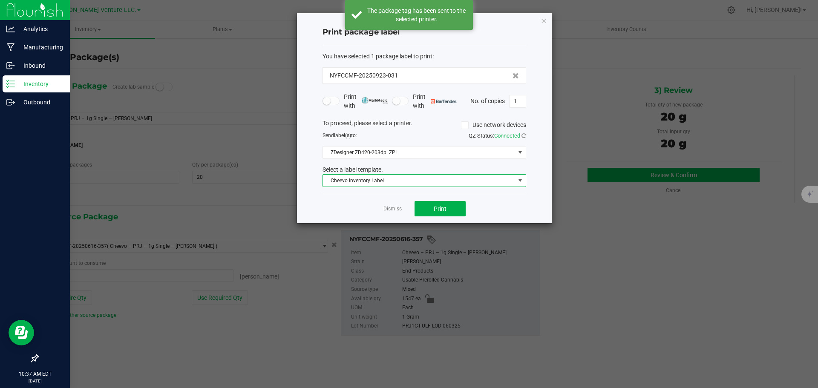
click at [440, 181] on span "Cheevo Inventory Label" at bounding box center [419, 181] width 192 height 12
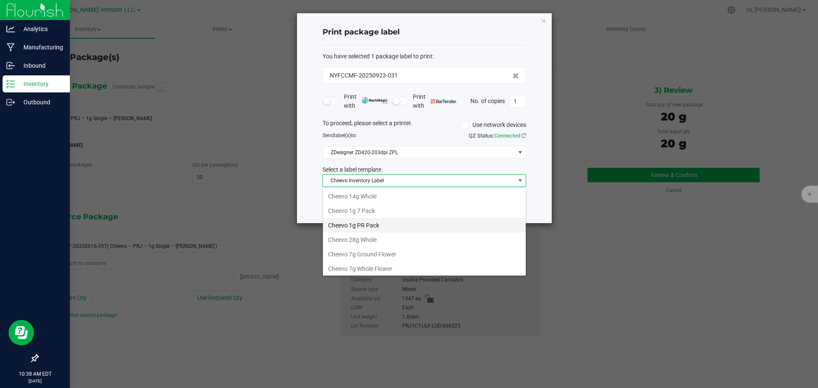
click at [404, 222] on li "Cheevo 1g PR Pack" at bounding box center [424, 225] width 203 height 14
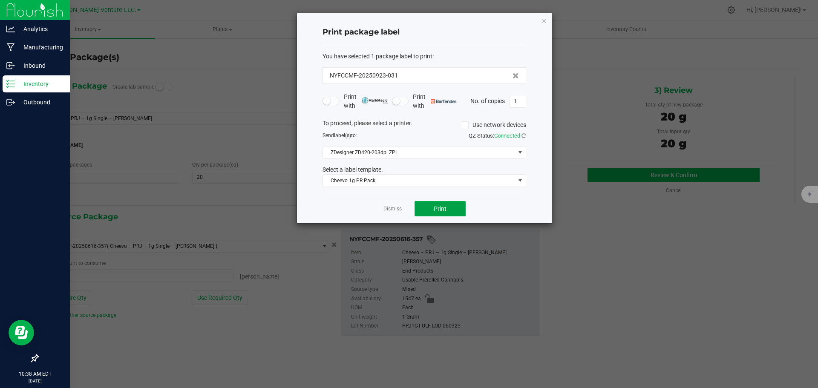
click at [441, 210] on span "Print" at bounding box center [440, 208] width 13 height 7
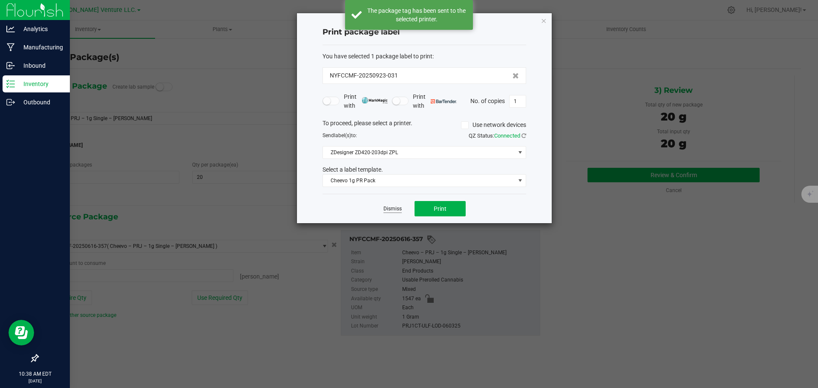
click at [386, 208] on link "Dismiss" at bounding box center [393, 208] width 18 height 7
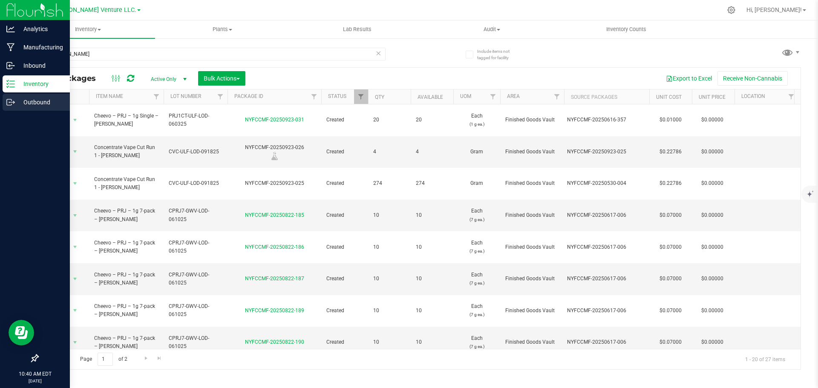
click at [45, 100] on p "Outbound" at bounding box center [40, 102] width 51 height 10
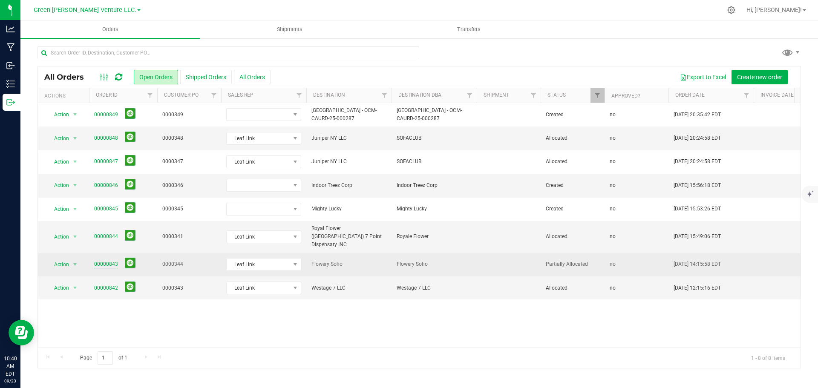
click at [102, 260] on link "00000843" at bounding box center [106, 264] width 24 height 8
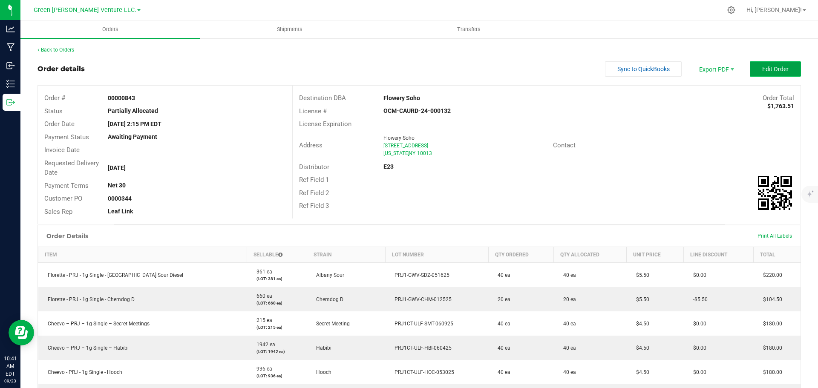
click at [787, 67] on button "Edit Order" at bounding box center [775, 68] width 51 height 15
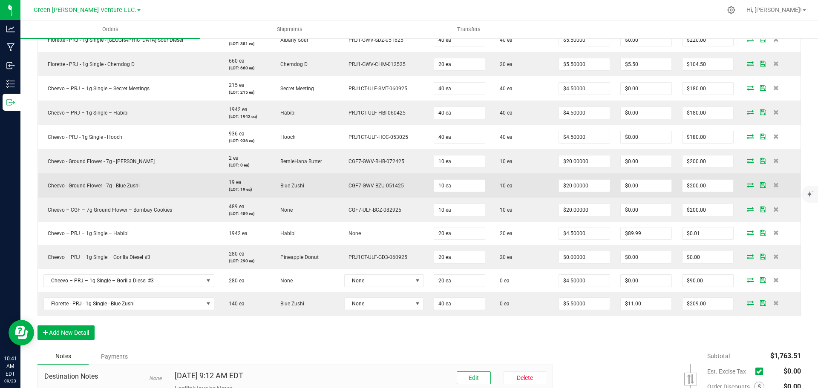
scroll to position [213, 0]
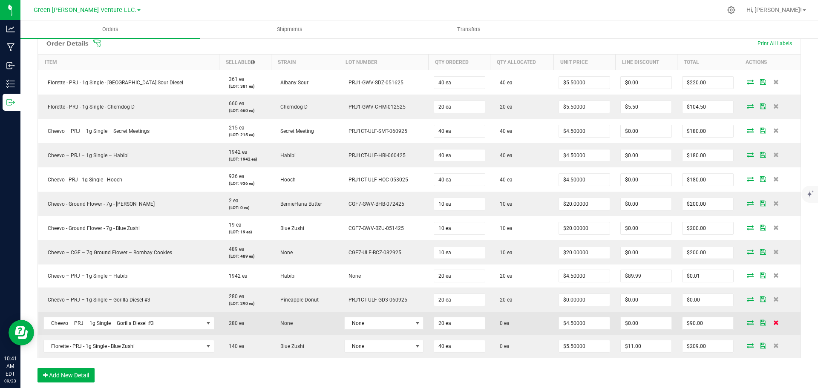
click at [773, 323] on icon at bounding box center [776, 322] width 6 height 5
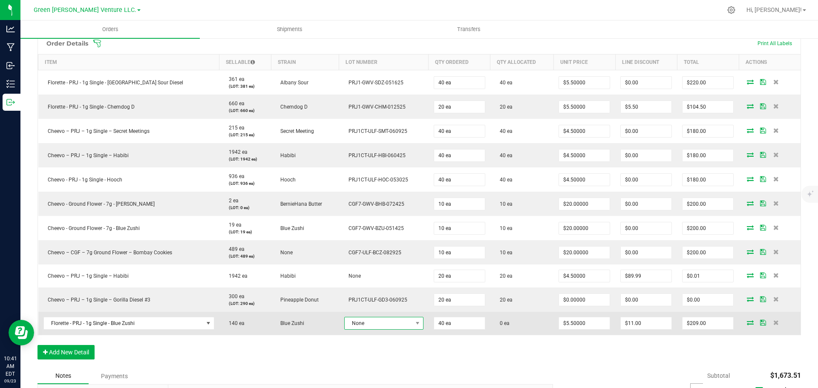
click at [375, 325] on span "None" at bounding box center [379, 323] width 68 height 12
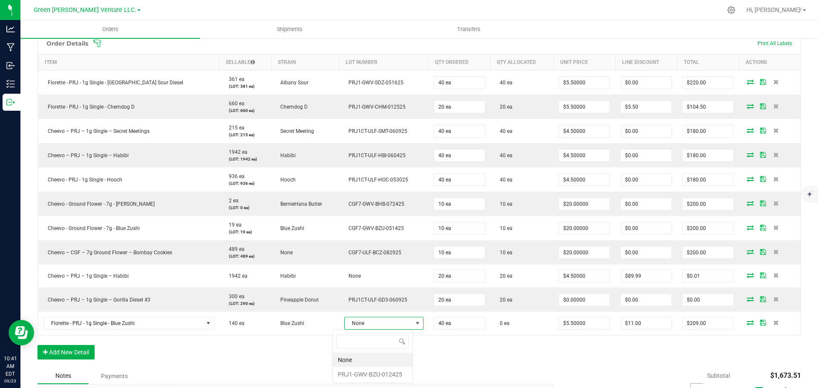
scroll to position [13, 80]
click at [375, 377] on li "PRJ1-GWV-BZU-012425" at bounding box center [373, 374] width 80 height 14
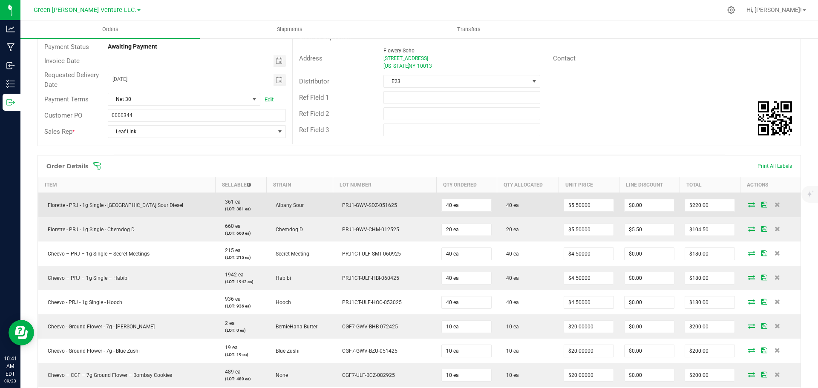
scroll to position [85, 0]
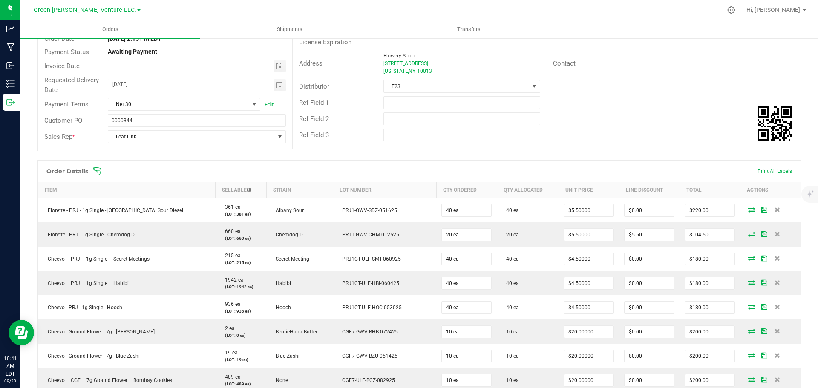
click at [96, 176] on div "Order Details Print All Labels" at bounding box center [419, 171] width 763 height 21
click at [97, 173] on icon at bounding box center [97, 171] width 9 height 9
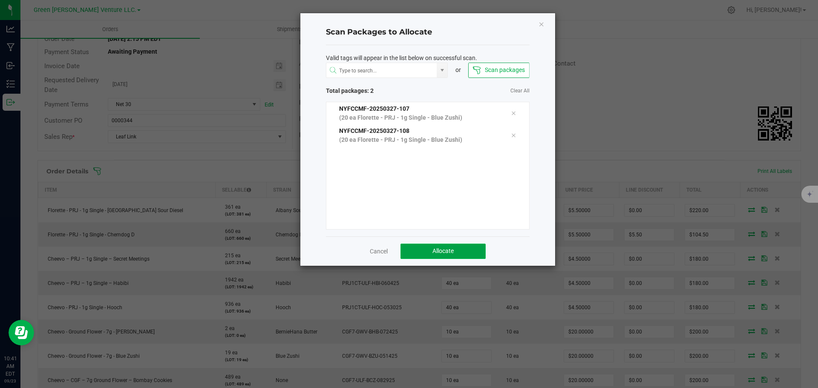
click at [468, 247] on button "Allocate" at bounding box center [443, 251] width 85 height 15
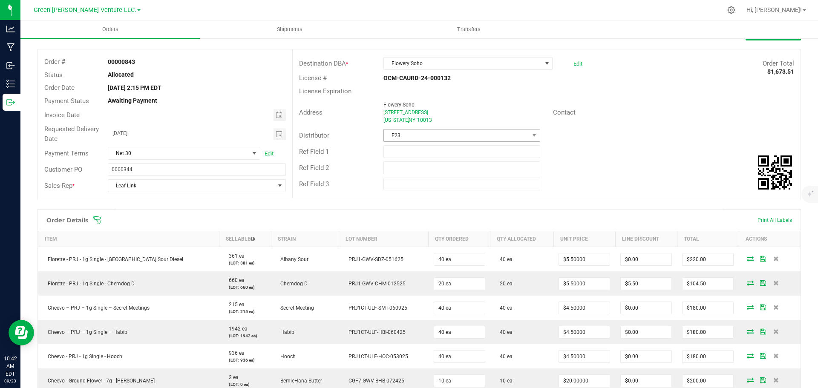
scroll to position [0, 0]
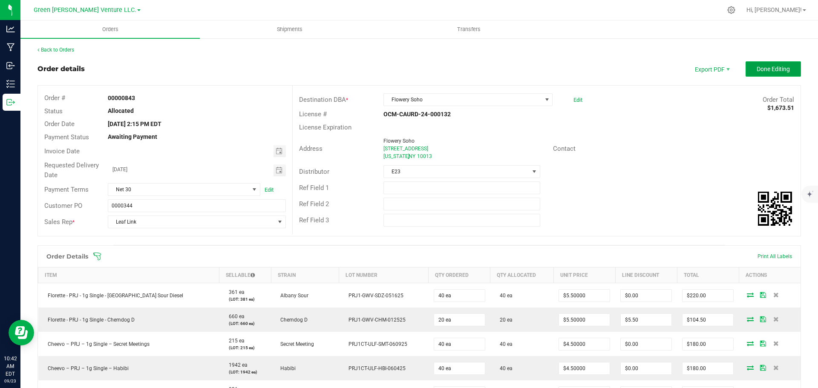
click at [782, 72] on span "Done Editing" at bounding box center [773, 69] width 33 height 7
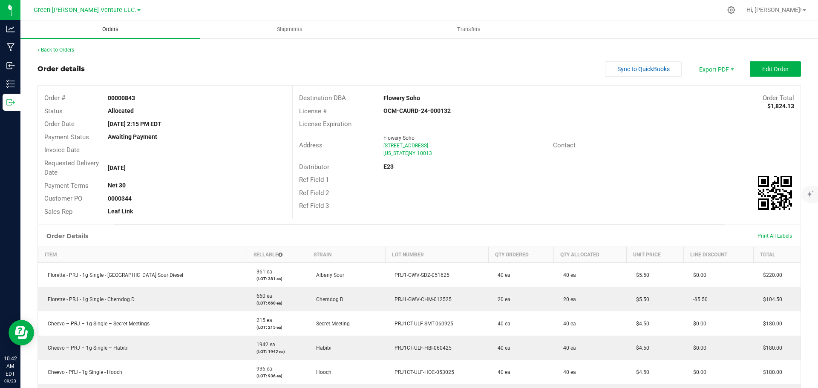
click at [113, 28] on span "Orders" at bounding box center [110, 30] width 39 height 8
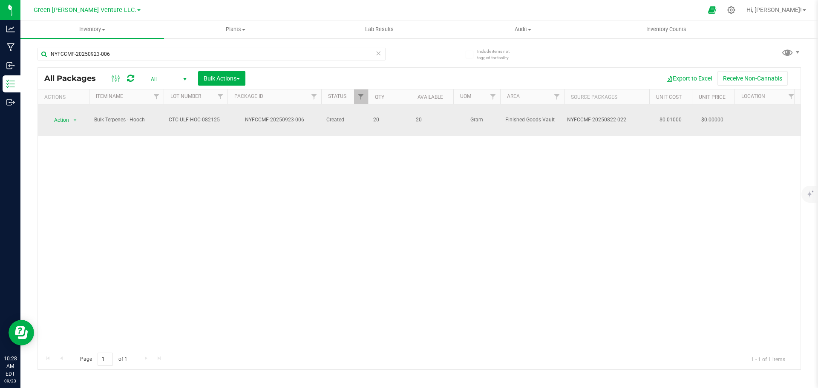
drag, startPoint x: 567, startPoint y: 112, endPoint x: 626, endPoint y: 116, distance: 58.9
click at [626, 116] on div "NYFCCMF-20250822-022" at bounding box center [607, 120] width 80 height 8
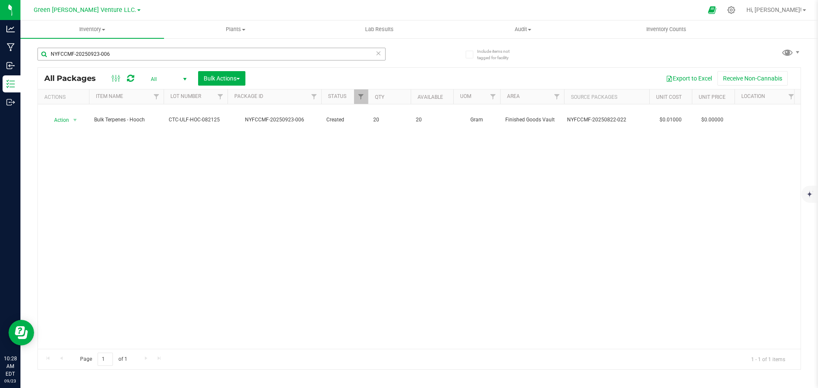
copy div "NYFCCMF-20250822-022"
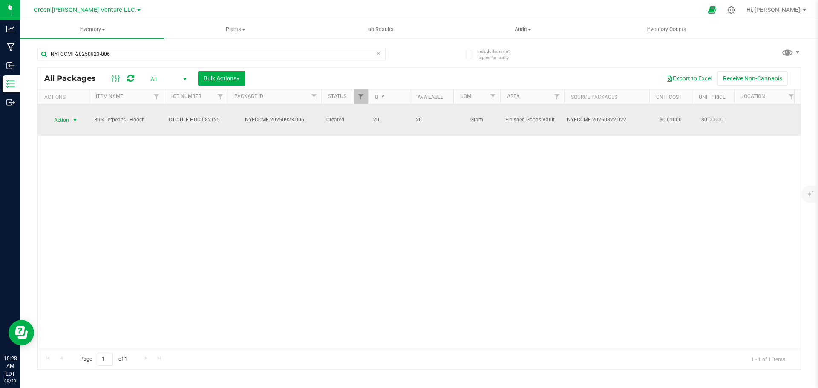
click at [75, 117] on span "select" at bounding box center [75, 120] width 7 height 7
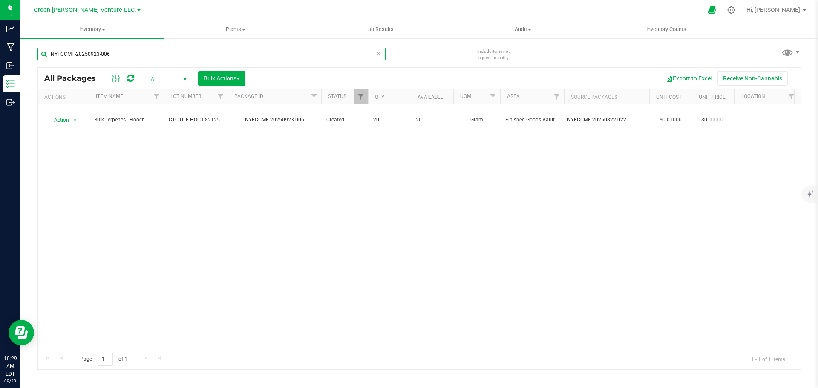
drag, startPoint x: 120, startPoint y: 50, endPoint x: 46, endPoint y: 50, distance: 73.7
click at [46, 50] on input "NYFCCMF-20250923-006" at bounding box center [211, 54] width 348 height 13
paste input "822-022"
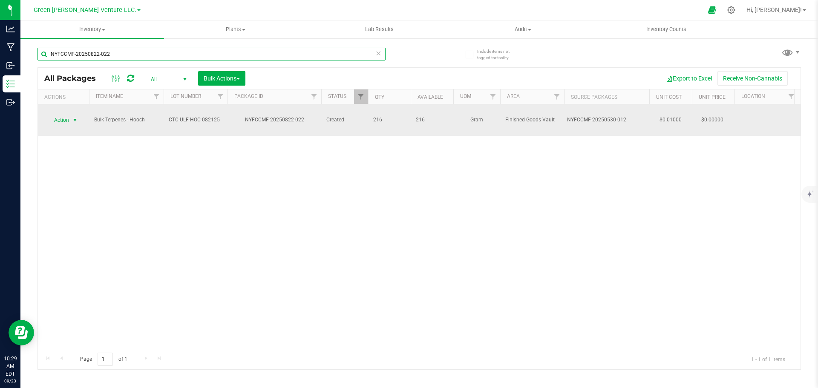
type input "NYFCCMF-20250822-022"
click at [69, 114] on span "Action" at bounding box center [57, 120] width 23 height 12
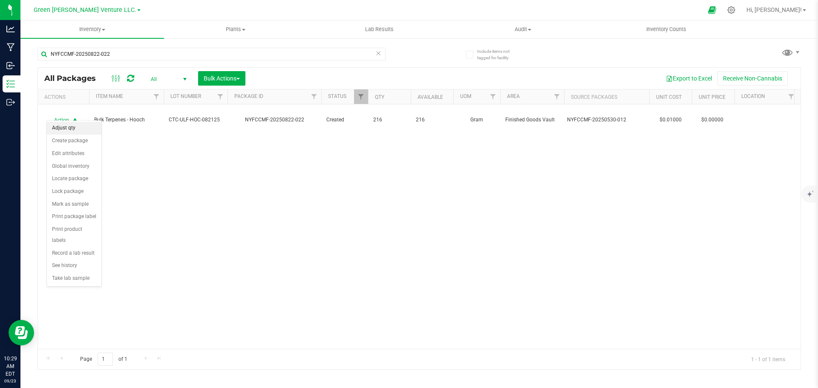
click at [73, 128] on li "Adjust qty" at bounding box center [74, 128] width 55 height 13
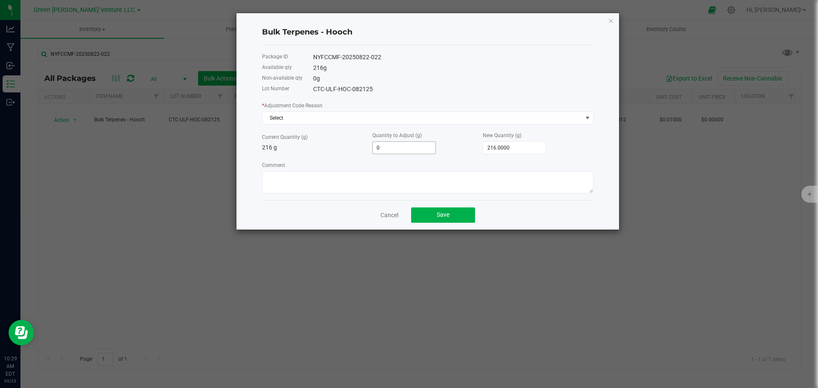
click at [398, 147] on input "0" at bounding box center [404, 148] width 63 height 12
type input "4"
type input "220.0000"
type input "40"
type input "256.0000"
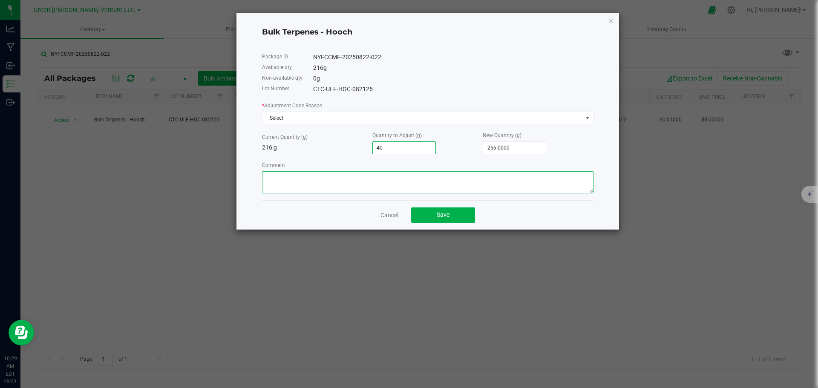
type input "40.0000"
click at [410, 182] on textarea "Comment" at bounding box center [428, 182] width 332 height 22
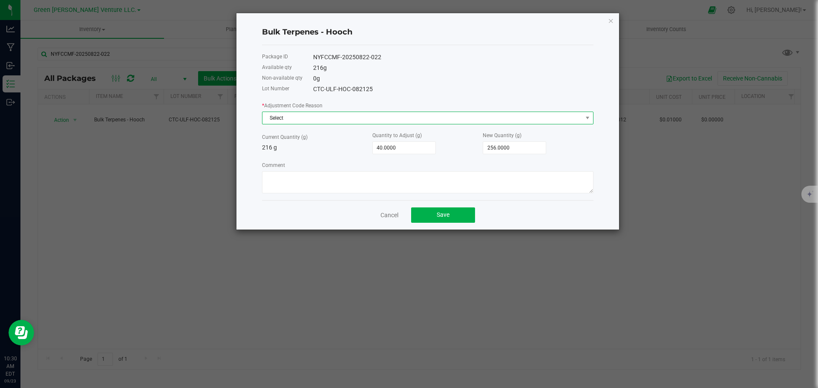
click at [296, 118] on span "Select" at bounding box center [422, 118] width 320 height 12
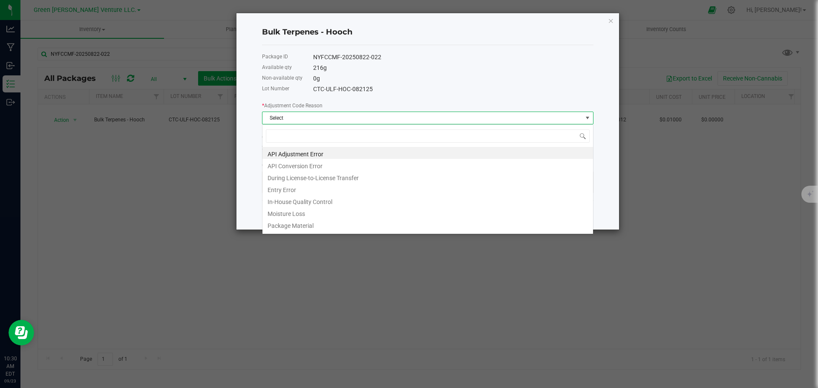
scroll to position [13, 332]
click at [288, 188] on li "Entry Error" at bounding box center [427, 189] width 331 height 12
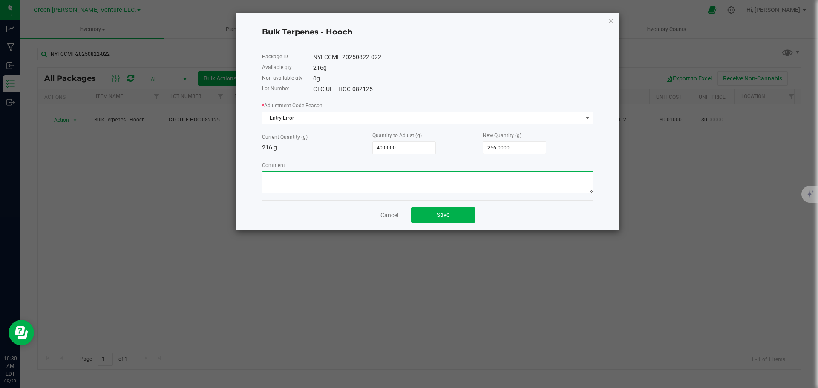
click at [289, 183] on textarea "Comment" at bounding box center [428, 182] width 332 height 22
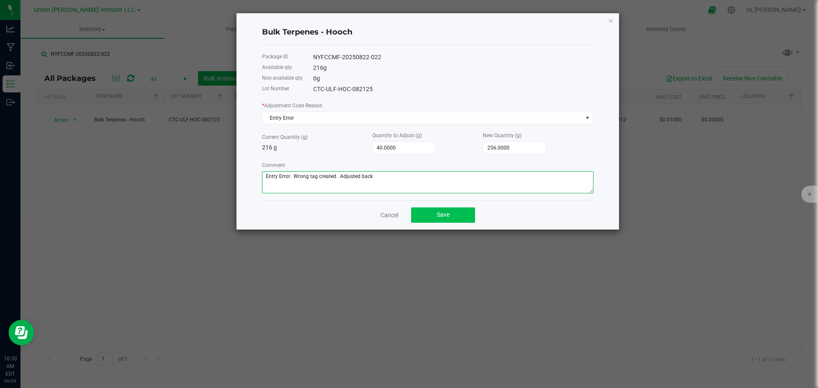
type textarea "Entry Error. Wrong tag created. Adjusted back"
click at [429, 215] on button "Save" at bounding box center [443, 215] width 64 height 15
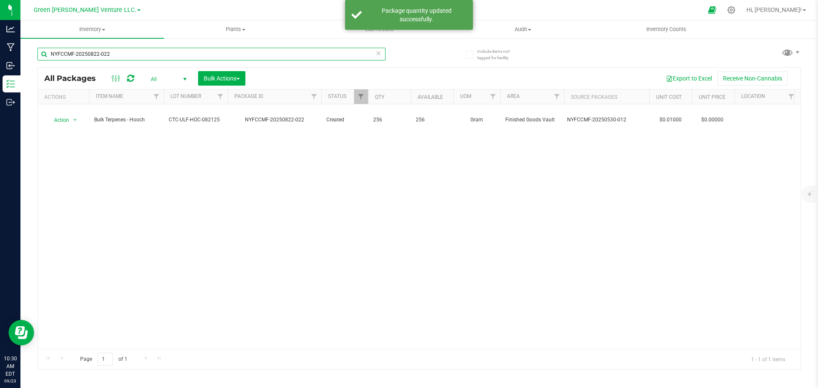
drag, startPoint x: 142, startPoint y: 52, endPoint x: 40, endPoint y: 54, distance: 102.7
click at [40, 54] on input "NYFCCMF-20250822-022" at bounding box center [211, 54] width 348 height 13
type input "NYFCCMF-20250923-005"
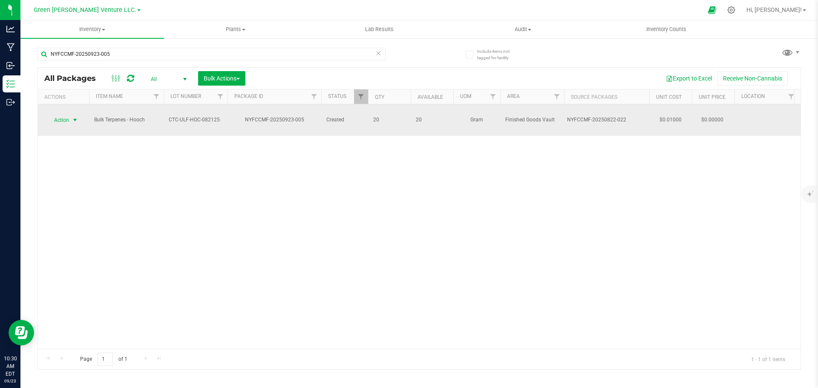
click at [77, 117] on span "select" at bounding box center [75, 120] width 7 height 7
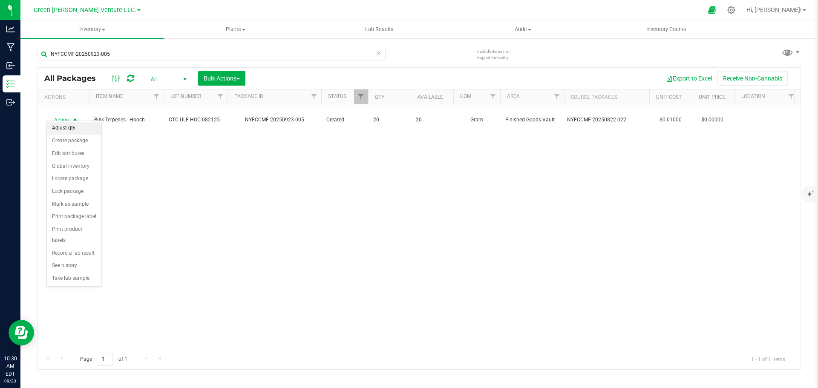
click at [76, 129] on li "Adjust qty" at bounding box center [74, 128] width 55 height 13
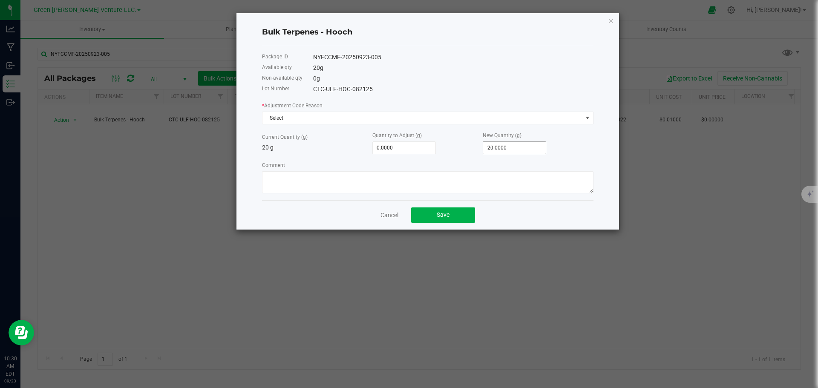
type input "20"
click at [504, 149] on input "20" at bounding box center [514, 148] width 63 height 12
type input "-20.0000"
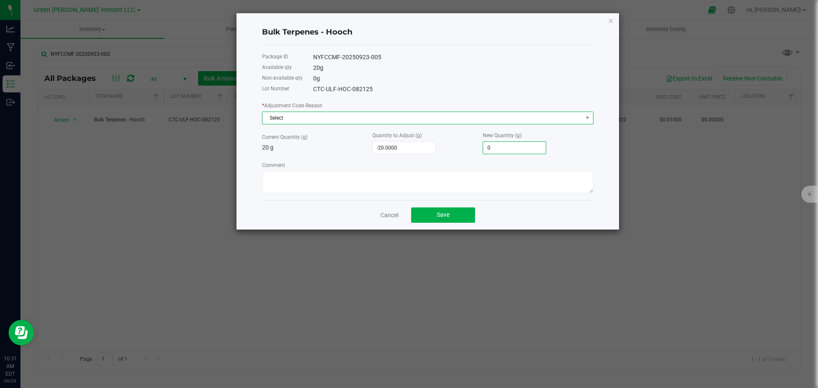
type input "0.0000"
click at [339, 121] on span "Select" at bounding box center [422, 118] width 320 height 12
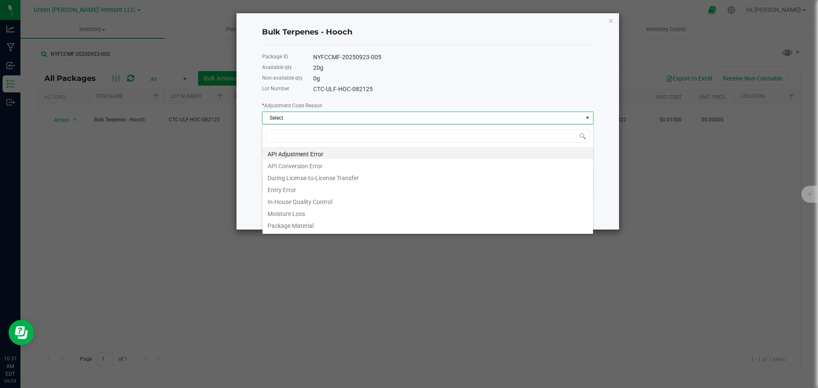
scroll to position [13, 332]
click at [312, 190] on li "Entry Error" at bounding box center [427, 189] width 331 height 12
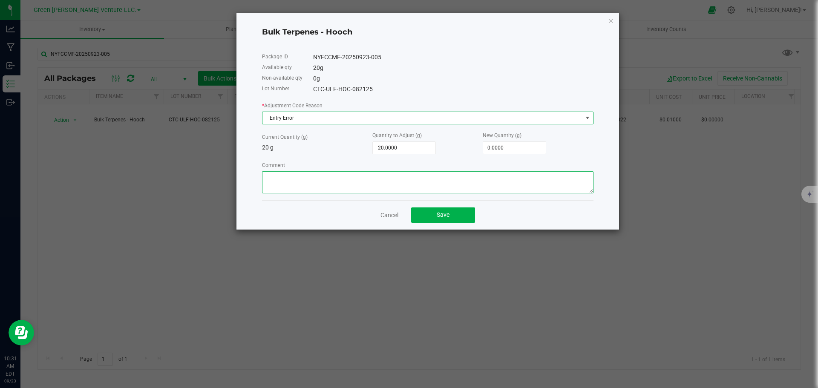
click at [285, 177] on textarea "Comment" at bounding box center [428, 182] width 332 height 22
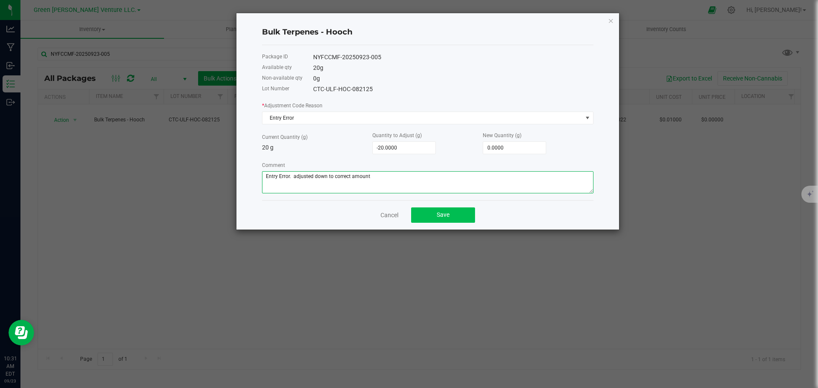
type textarea "Entry Error. adjusted down to correct amount"
click at [424, 216] on button "Save" at bounding box center [443, 215] width 64 height 15
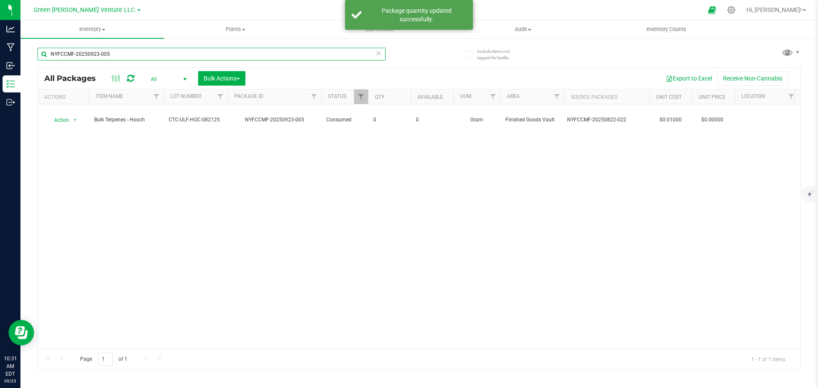
drag, startPoint x: 120, startPoint y: 55, endPoint x: 33, endPoint y: 51, distance: 87.5
click at [35, 51] on div "Include items not tagged for facility NYFCCMF-20250923-005 All Packages All Act…" at bounding box center [419, 167] width 798 height 260
type input "NYFCCMF-20250923-006"
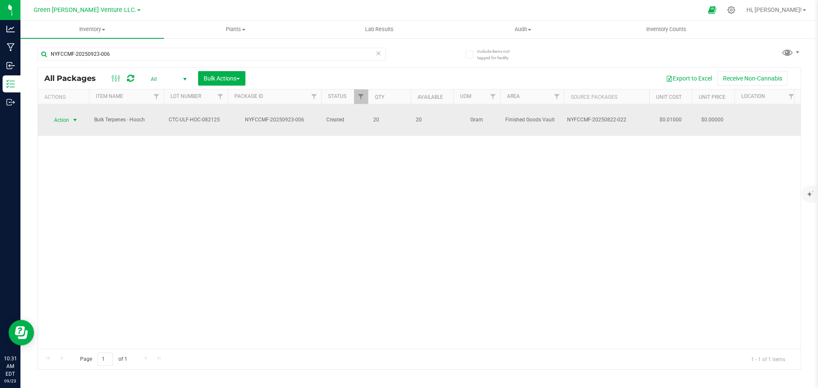
click at [72, 120] on span "select" at bounding box center [75, 120] width 11 height 12
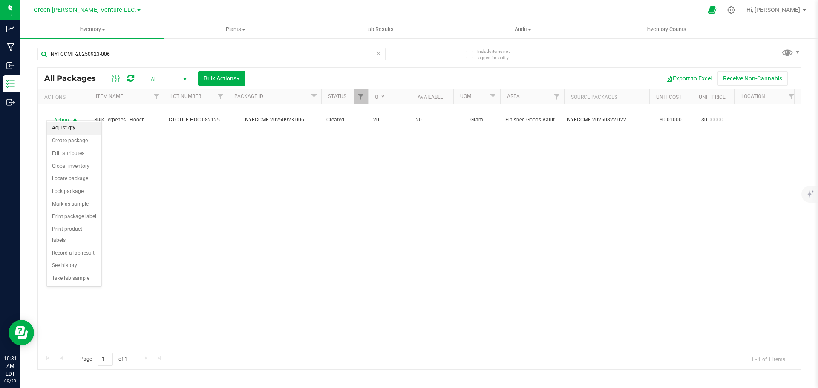
click at [76, 129] on li "Adjust qty" at bounding box center [74, 128] width 55 height 13
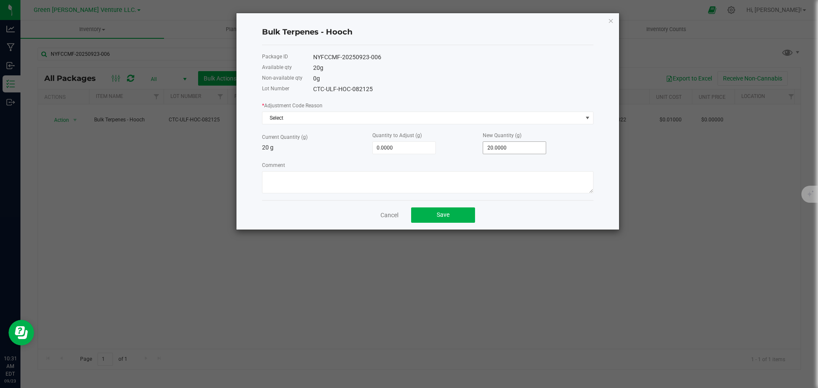
type input "20"
click at [497, 149] on input "20" at bounding box center [514, 148] width 63 height 12
type input "-20.0000"
type input "0.0000"
drag, startPoint x: 452, startPoint y: 177, endPoint x: 445, endPoint y: 173, distance: 7.5
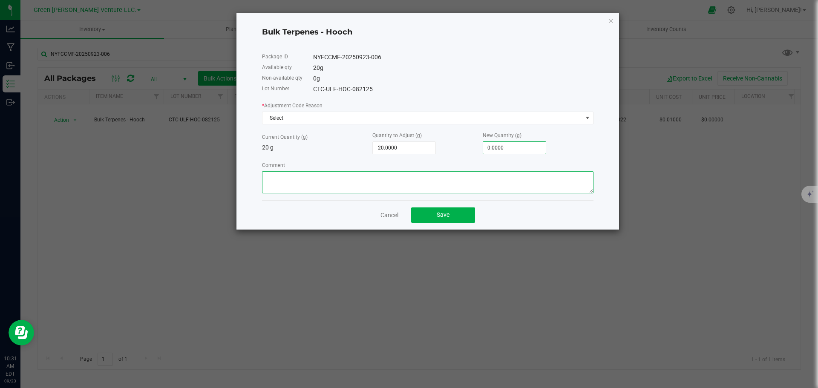
click at [449, 175] on textarea "Comment" at bounding box center [428, 182] width 332 height 22
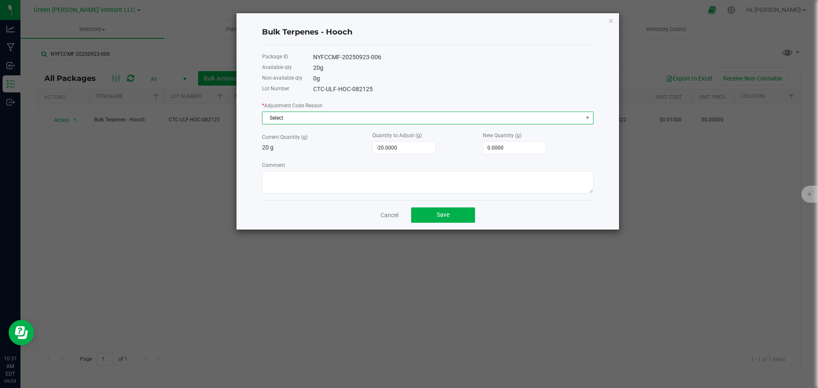
click at [309, 119] on span "Select" at bounding box center [422, 118] width 320 height 12
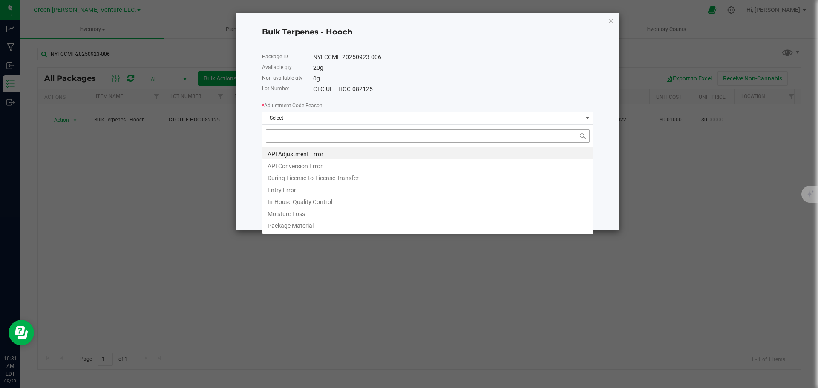
scroll to position [13, 332]
click at [291, 187] on li "Entry Error" at bounding box center [427, 189] width 331 height 12
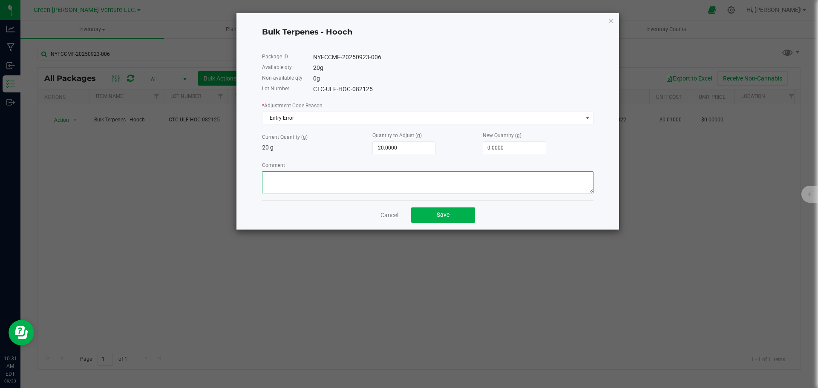
click at [302, 182] on textarea "Comment" at bounding box center [428, 182] width 332 height 22
type textarea "Entry Error. Adjusted down to correct amount"
click at [455, 211] on button "Save" at bounding box center [443, 215] width 64 height 15
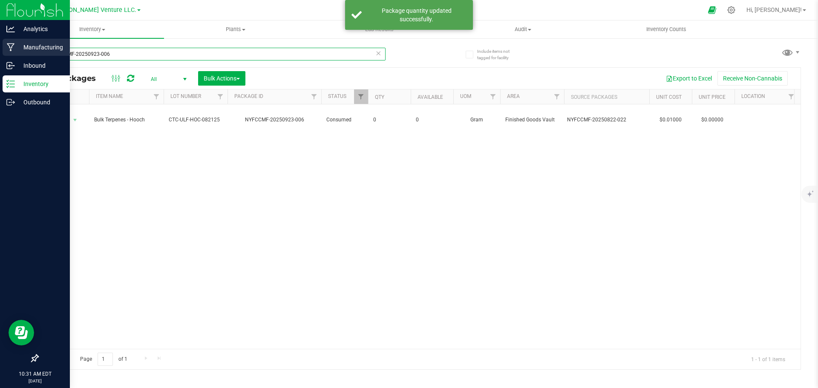
drag, startPoint x: 115, startPoint y: 55, endPoint x: 18, endPoint y: 55, distance: 96.7
click at [19, 54] on div "Analytics Manufacturing Inbound Inventory Outbound 10:31 AM EDT [DATE] 09/23 Gr…" at bounding box center [409, 194] width 818 height 388
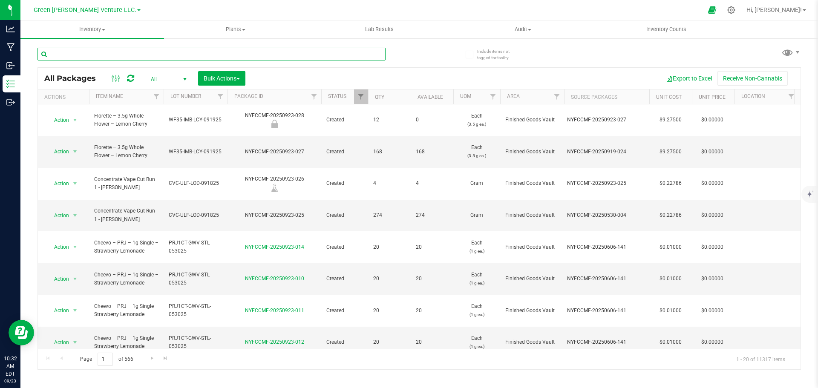
type input ";"
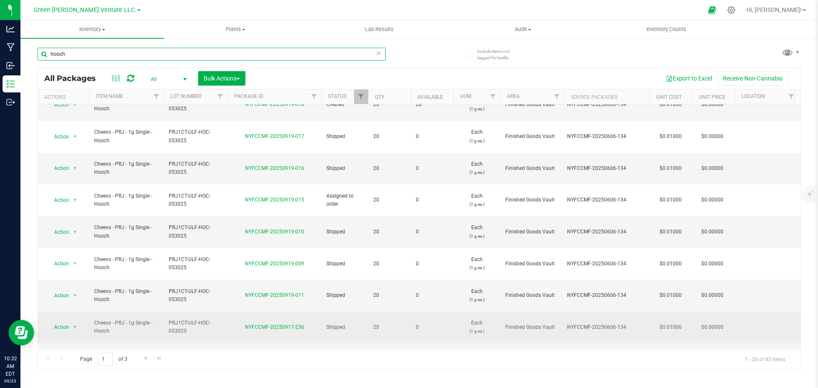
scroll to position [251, 0]
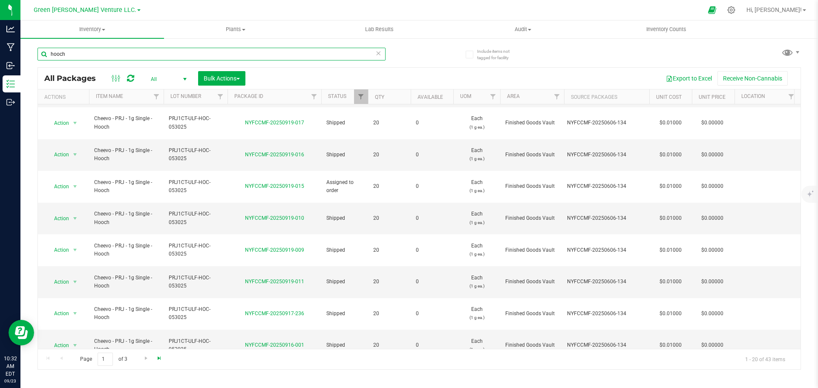
type input "hooch"
click at [160, 357] on span "Go to the last page" at bounding box center [159, 358] width 7 height 7
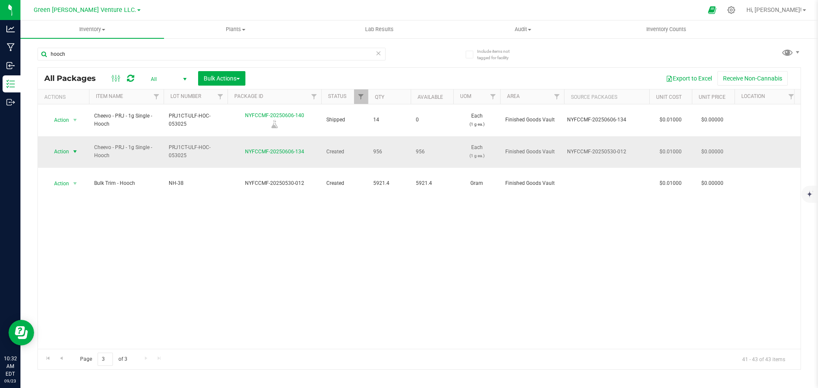
click at [66, 146] on span "Action" at bounding box center [57, 152] width 23 height 12
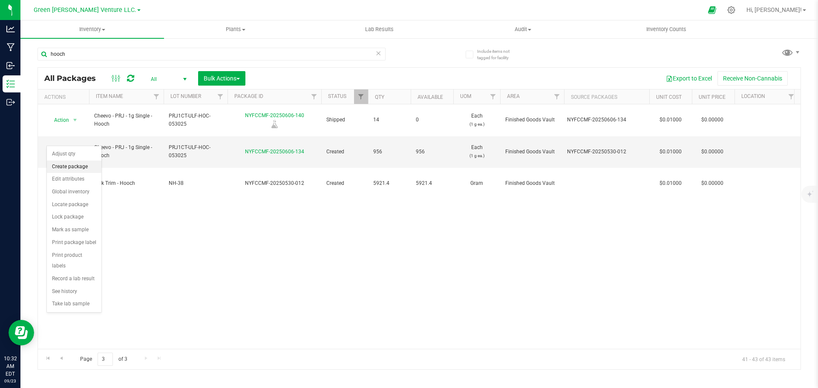
click at [61, 165] on li "Create package" at bounding box center [74, 167] width 55 height 13
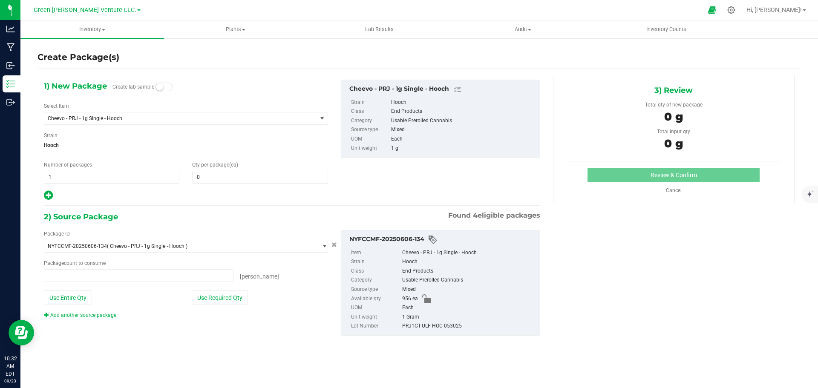
type input "0 ea"
click at [59, 179] on span "1 1" at bounding box center [112, 177] width 136 height 13
type input "2"
click at [224, 172] on span at bounding box center [260, 177] width 136 height 13
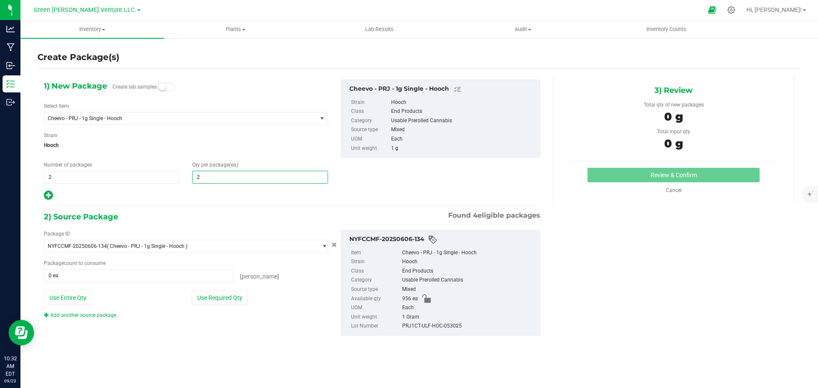
type input "20"
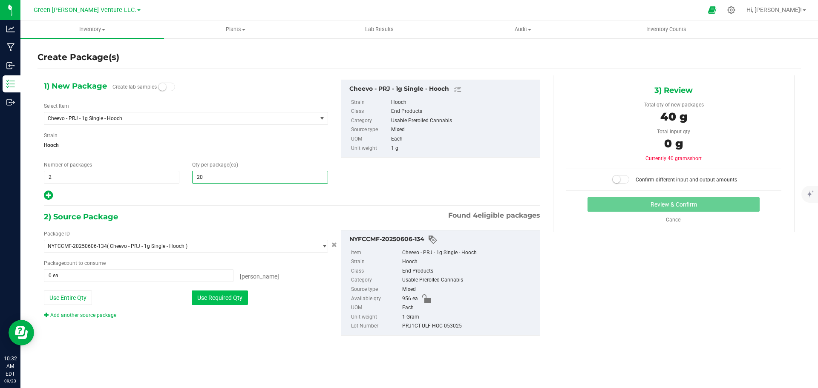
type input "20"
click at [226, 300] on button "Use Required Qty" at bounding box center [220, 298] width 56 height 14
type input "40 ea"
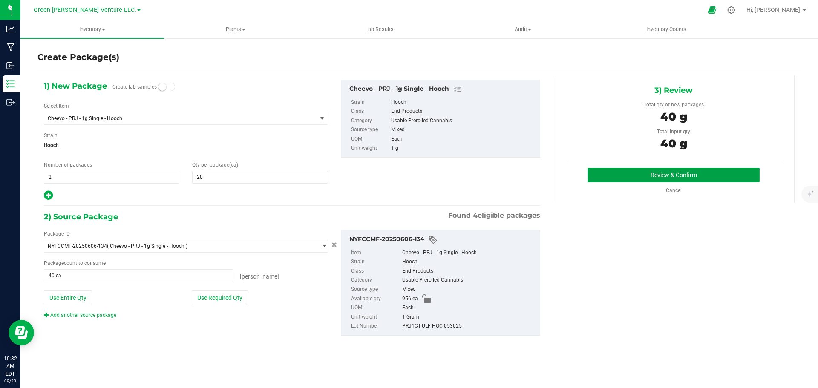
click at [662, 175] on button "Review & Confirm" at bounding box center [674, 175] width 172 height 14
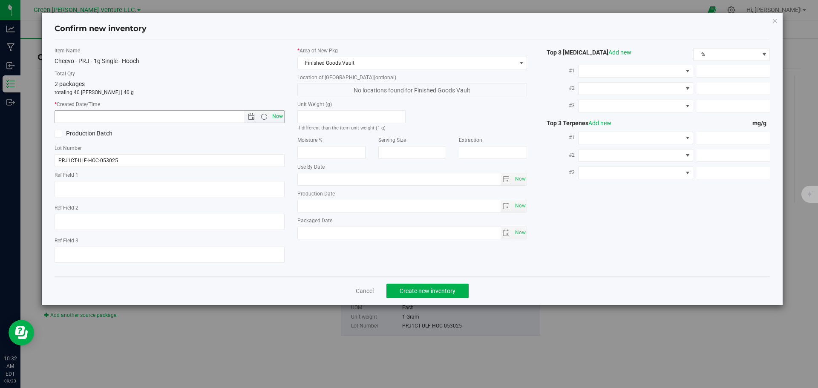
click at [280, 118] on span "Now" at bounding box center [277, 116] width 14 height 12
type input "9/23/2025 10:32 AM"
click at [436, 293] on span "Create new inventory" at bounding box center [428, 291] width 56 height 7
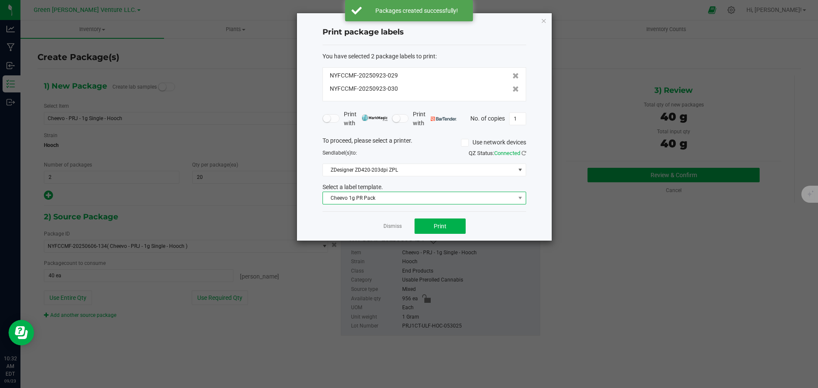
click at [388, 195] on span "Cheevo 1g PR Pack" at bounding box center [419, 198] width 192 height 12
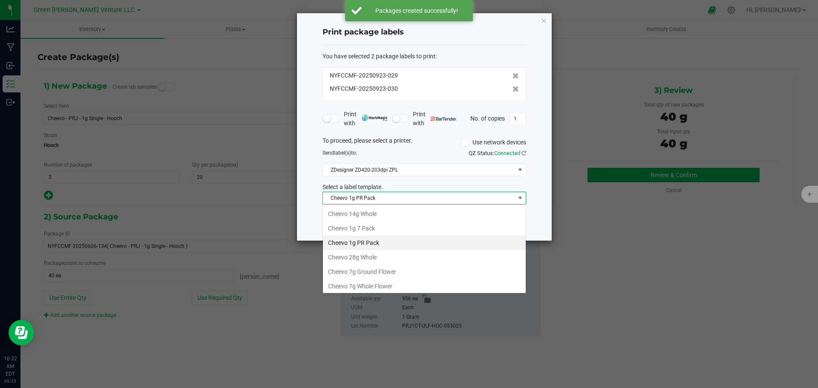
scroll to position [13, 204]
click at [388, 194] on span "Cheevo 1g PR Pack" at bounding box center [419, 198] width 192 height 12
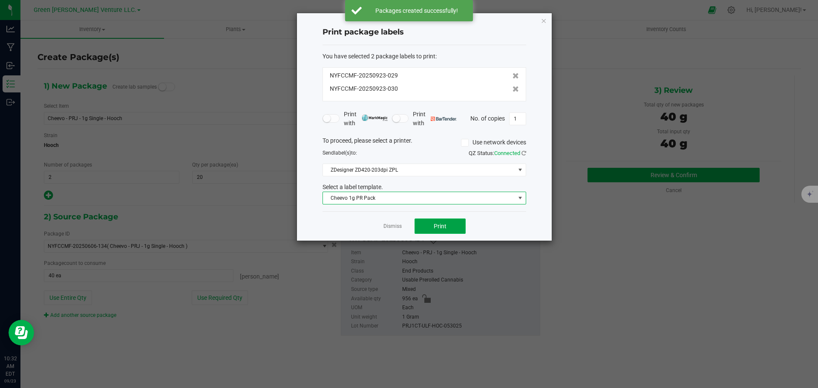
click at [419, 223] on button "Print" at bounding box center [440, 226] width 51 height 15
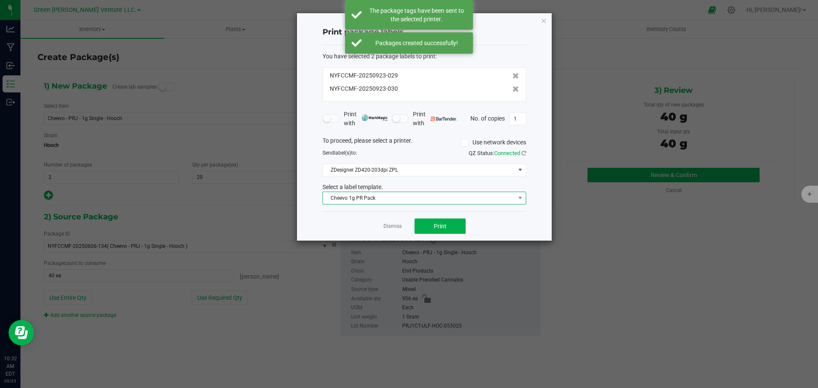
click at [407, 200] on span "Cheevo 1g PR Pack" at bounding box center [419, 198] width 192 height 12
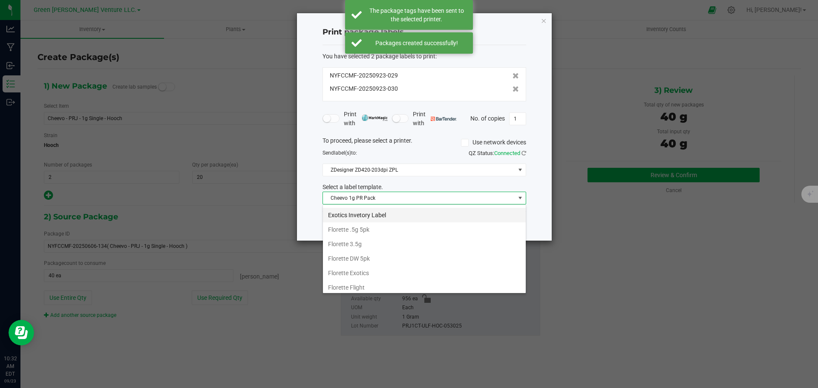
scroll to position [61, 0]
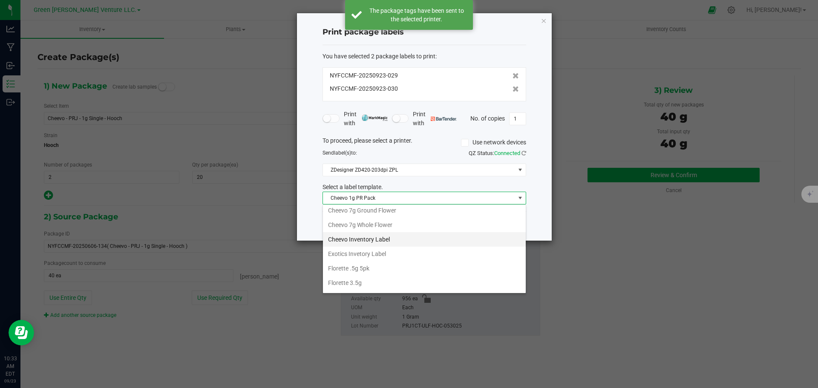
click at [360, 237] on li "Cheevo Inventory Label" at bounding box center [424, 239] width 203 height 14
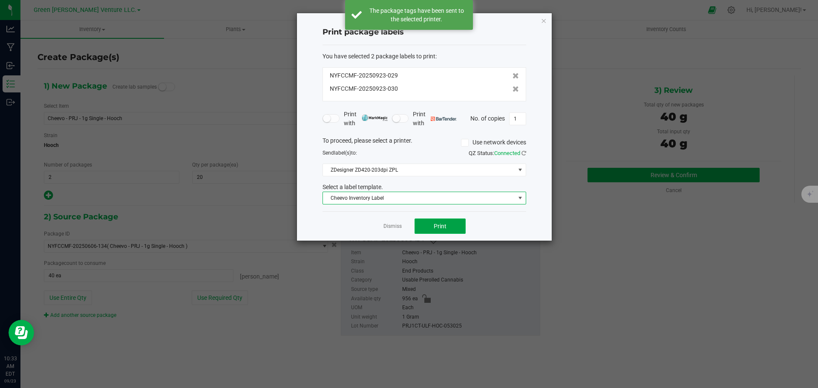
click at [428, 229] on button "Print" at bounding box center [440, 226] width 51 height 15
click at [388, 225] on link "Dismiss" at bounding box center [393, 226] width 18 height 7
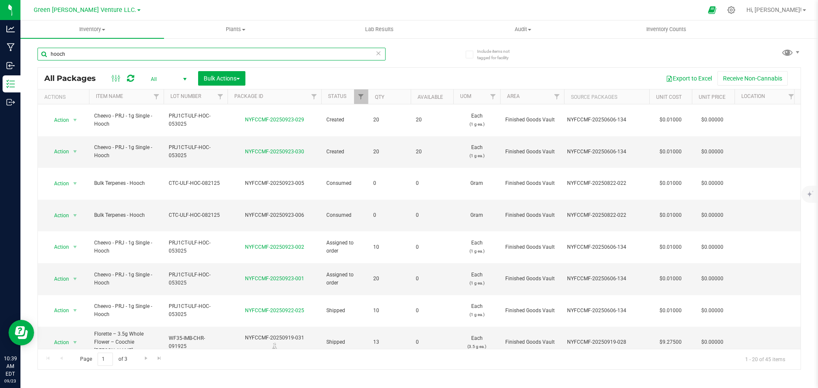
click at [84, 56] on input "hooch" at bounding box center [211, 54] width 348 height 13
type input "lodi dodi"
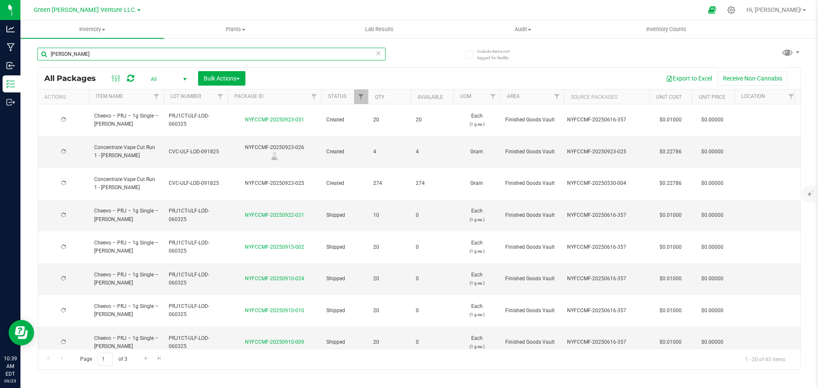
type input "2025-09-18"
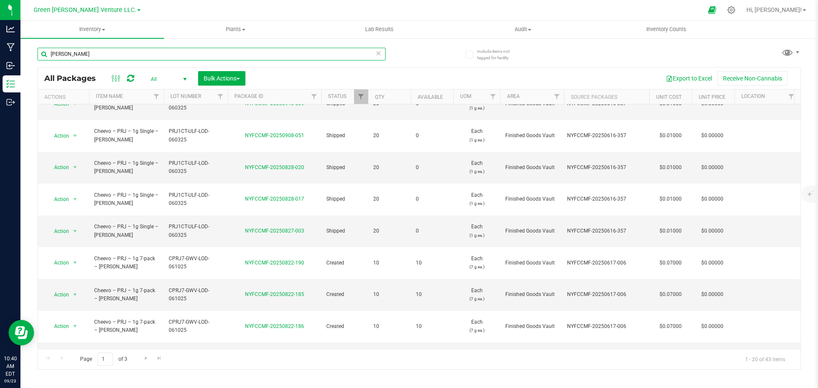
scroll to position [259, 0]
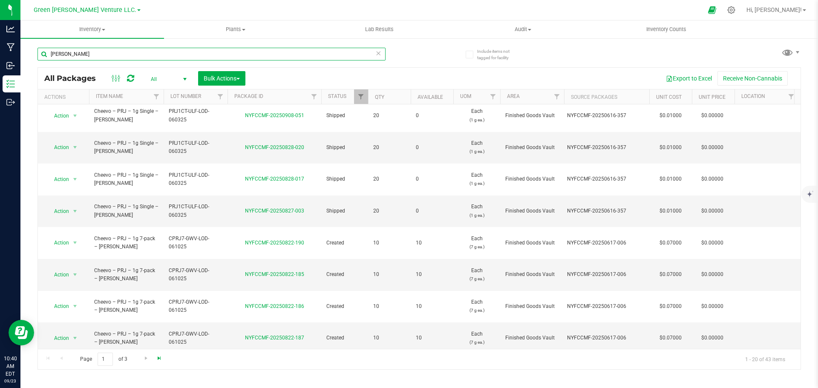
type input "lodi dodi"
click at [159, 360] on span "Go to the last page" at bounding box center [159, 358] width 7 height 7
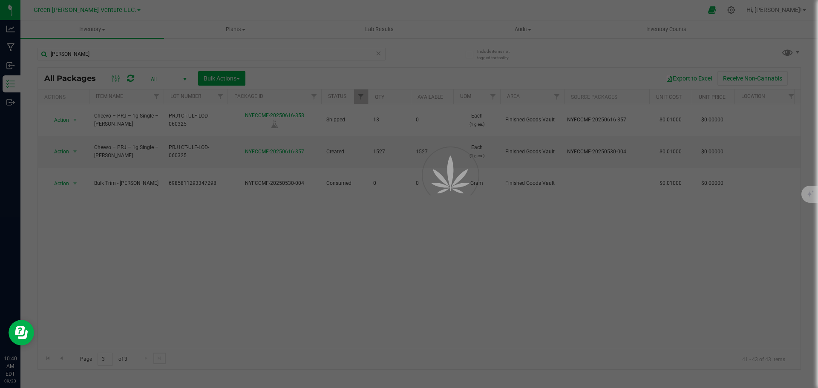
scroll to position [0, 0]
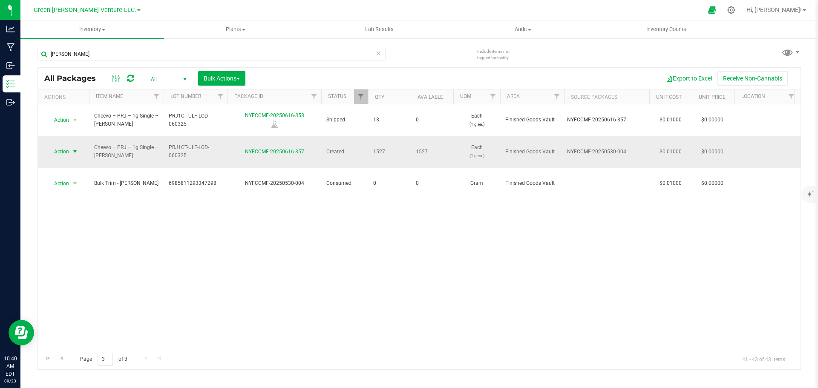
click at [61, 146] on span "Action" at bounding box center [57, 152] width 23 height 12
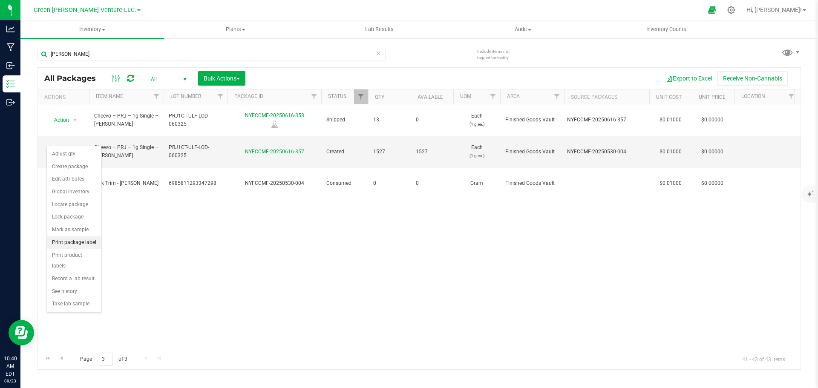
click at [73, 245] on li "Print package label" at bounding box center [74, 243] width 55 height 13
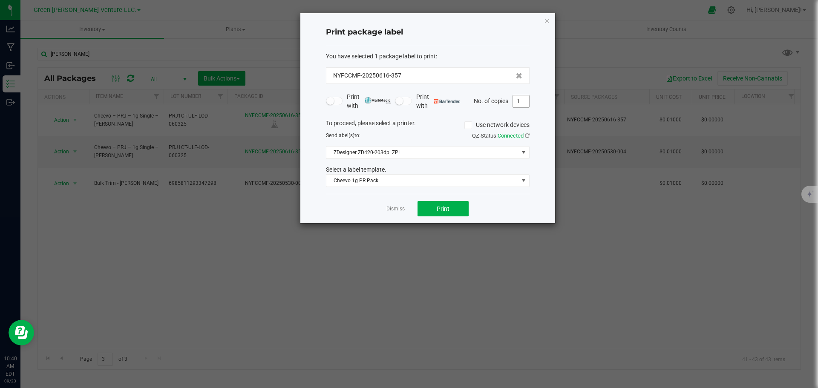
click at [524, 98] on input "1" at bounding box center [521, 101] width 16 height 12
type input "42"
click at [430, 207] on button "Print" at bounding box center [443, 208] width 51 height 15
click at [398, 206] on link "Dismiss" at bounding box center [396, 208] width 18 height 7
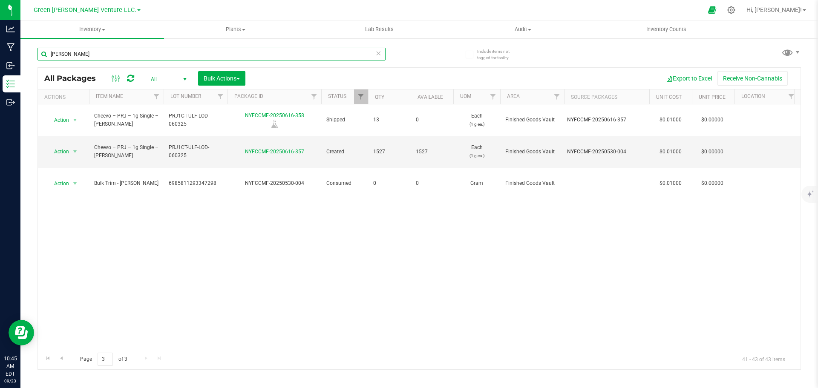
drag, startPoint x: 75, startPoint y: 57, endPoint x: 30, endPoint y: 55, distance: 44.4
click at [30, 55] on div "Include items not tagged for facility lodi dodi All Packages All Active Only La…" at bounding box center [419, 167] width 798 height 260
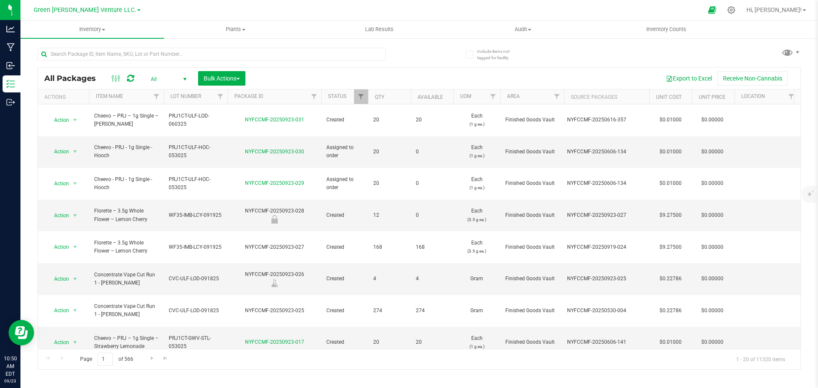
click at [710, 47] on div "All Packages All Active Only Lab Samples Locked All Bulk Actions Add to manufac…" at bounding box center [419, 205] width 764 height 330
click at [97, 52] on input "text" at bounding box center [211, 54] width 348 height 13
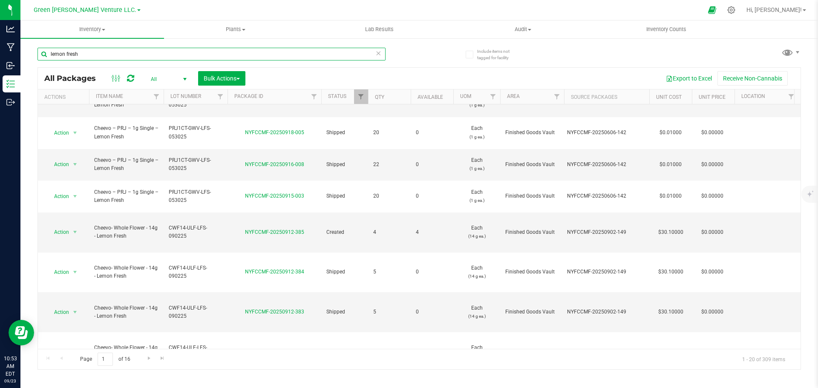
scroll to position [250, 0]
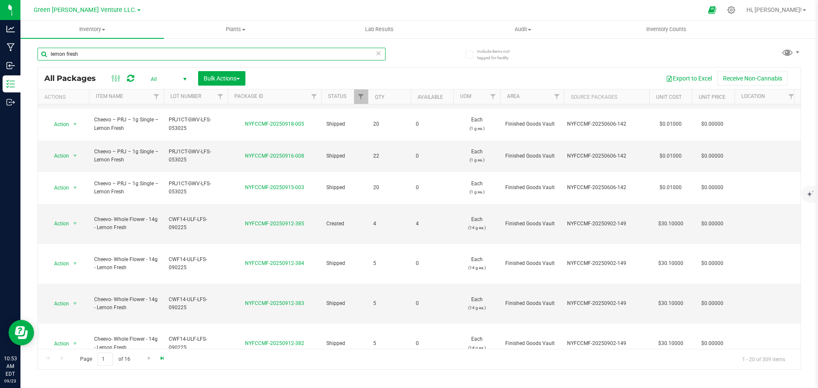
type input "lemon fresh"
click at [159, 360] on span "Go to the last page" at bounding box center [162, 358] width 7 height 7
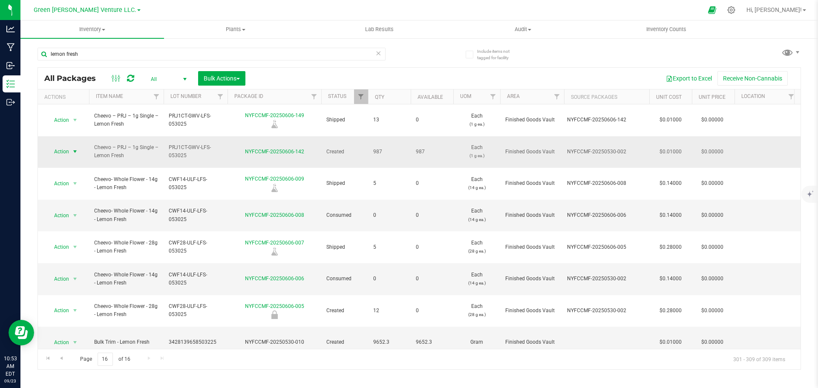
click at [67, 146] on span "Action" at bounding box center [57, 152] width 23 height 12
click at [69, 164] on li "Create package" at bounding box center [74, 167] width 55 height 13
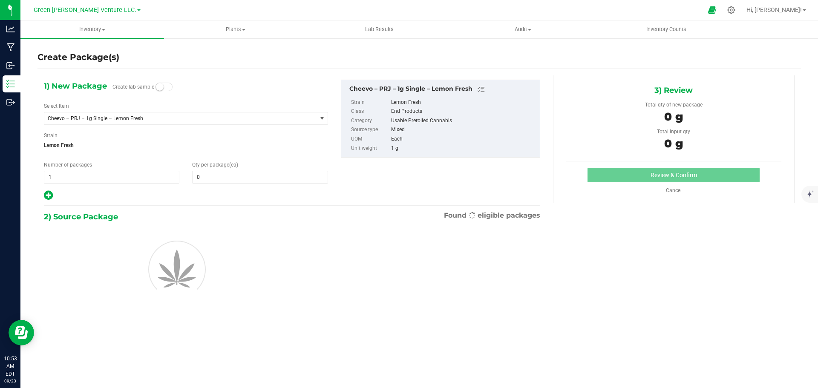
type input "0"
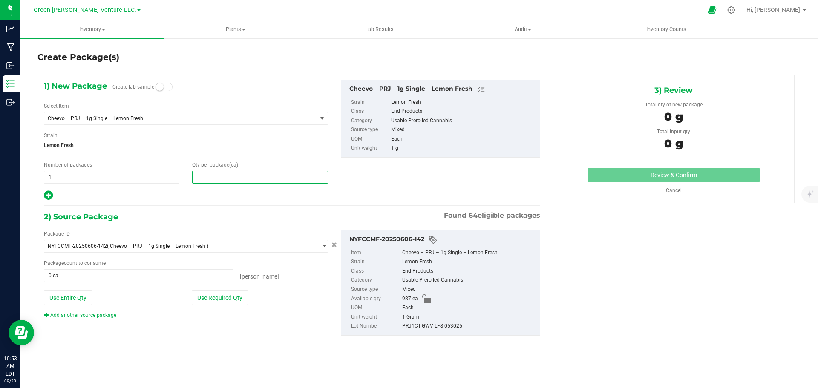
click at [210, 171] on span at bounding box center [260, 177] width 136 height 13
type input "20"
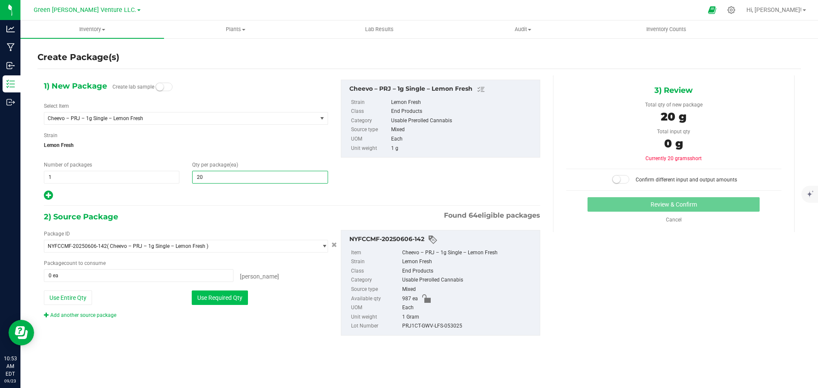
type input "20"
click at [239, 295] on button "Use Required Qty" at bounding box center [220, 298] width 56 height 14
type input "20 ea"
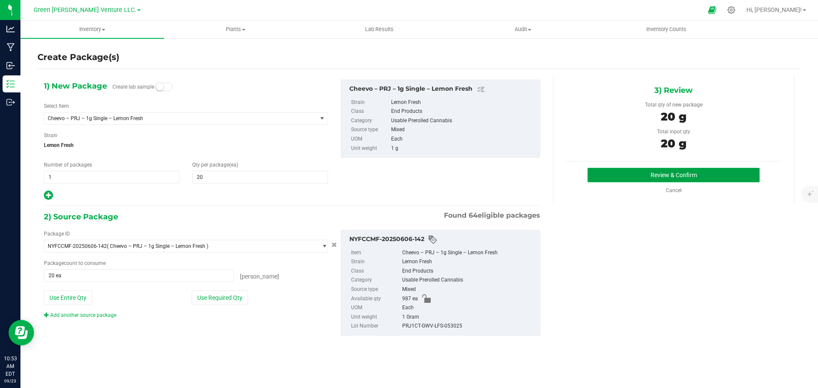
click at [650, 173] on button "Review & Confirm" at bounding box center [674, 175] width 172 height 14
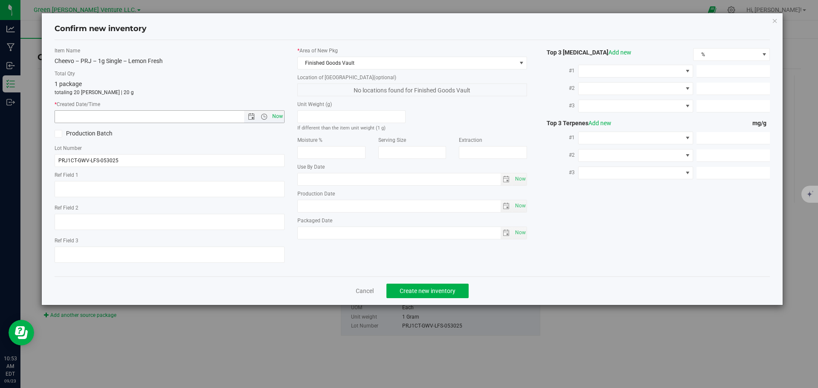
click at [279, 118] on span "Now" at bounding box center [277, 116] width 14 height 12
type input "9/23/2025 10:53 AM"
click at [424, 289] on span "Create new inventory" at bounding box center [428, 291] width 56 height 7
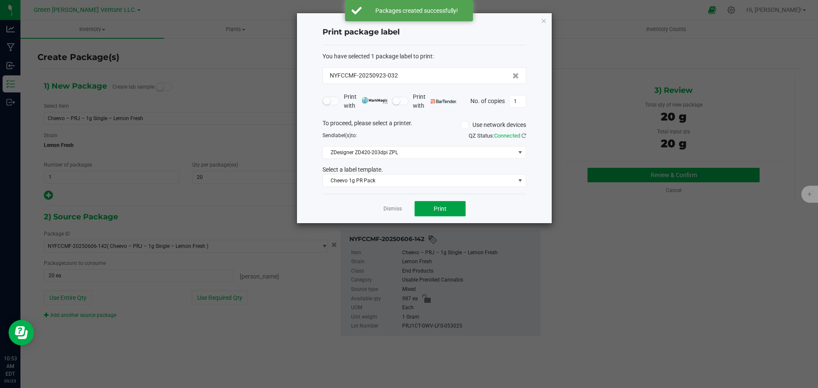
click at [430, 205] on button "Print" at bounding box center [440, 208] width 51 height 15
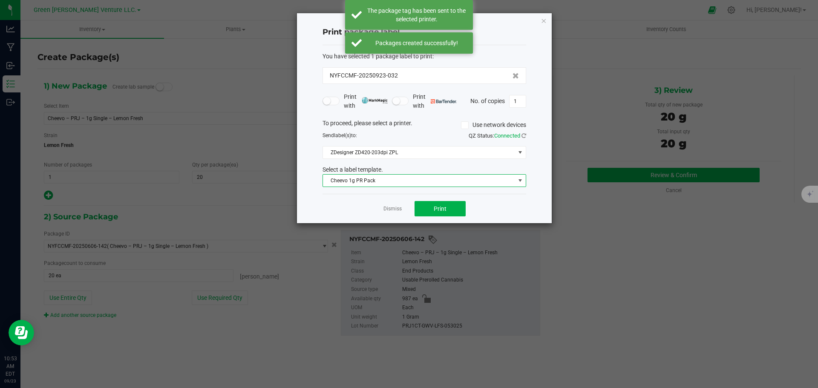
click at [431, 181] on span "Cheevo 1g PR Pack" at bounding box center [419, 181] width 192 height 12
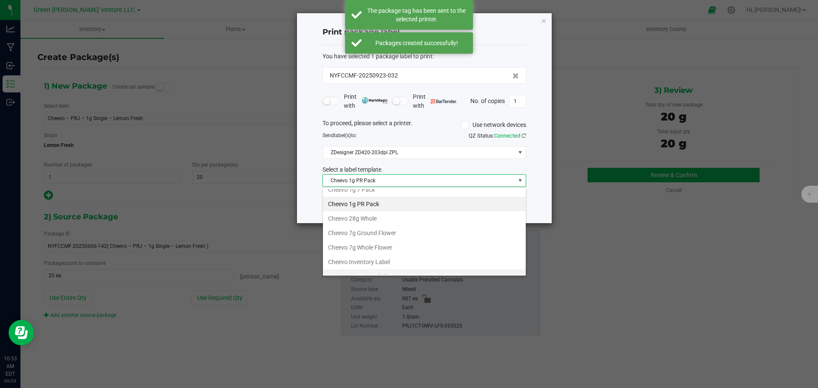
scroll to position [43, 0]
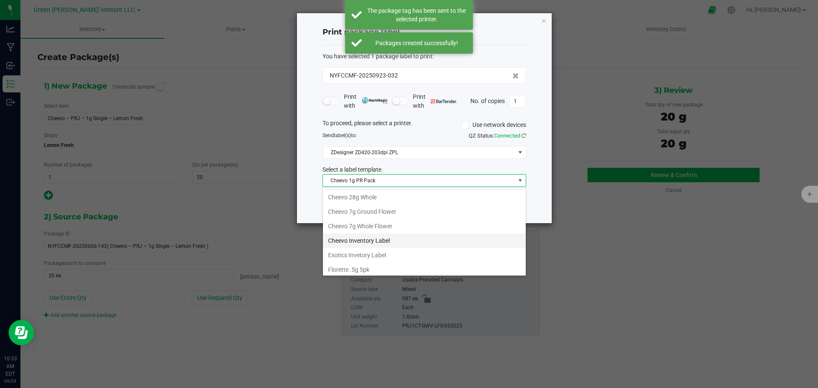
click at [370, 238] on li "Cheevo Inventory Label" at bounding box center [424, 241] width 203 height 14
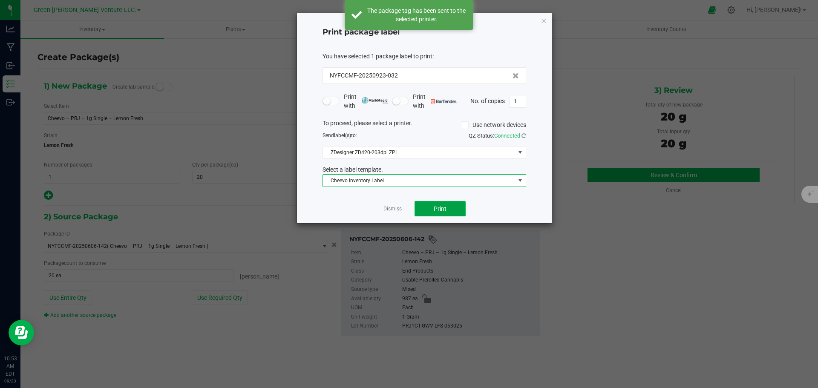
click at [423, 211] on button "Print" at bounding box center [440, 208] width 51 height 15
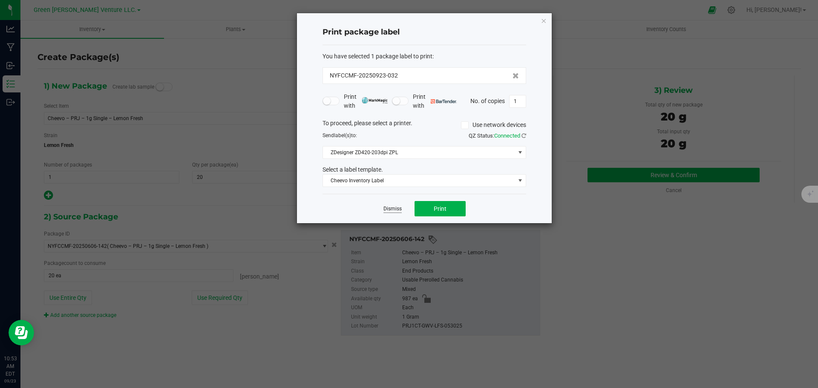
click at [394, 208] on link "Dismiss" at bounding box center [393, 208] width 18 height 7
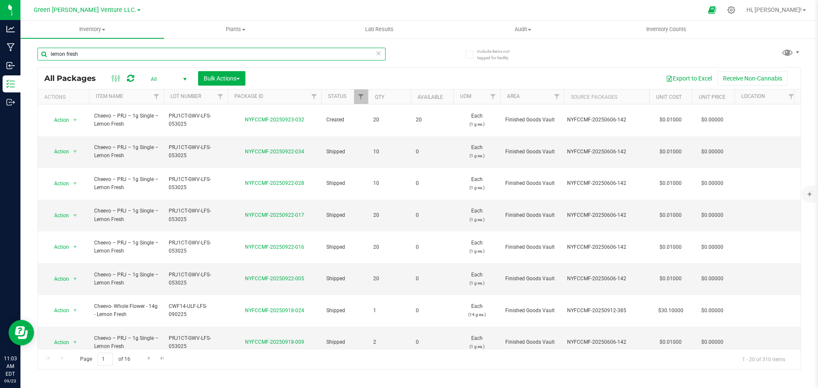
click at [107, 58] on input "lemon fresh" at bounding box center [211, 54] width 348 height 13
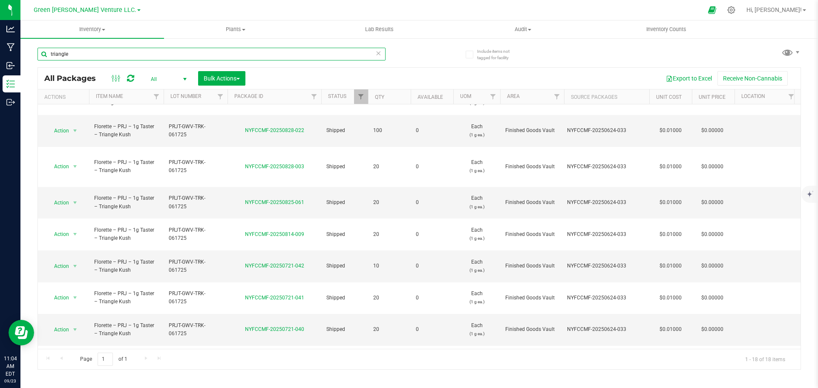
type input "triangle"
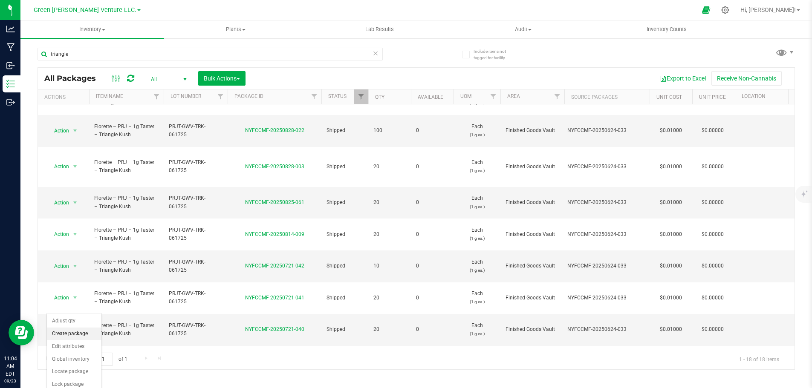
click at [76, 333] on li "Create package" at bounding box center [74, 334] width 55 height 13
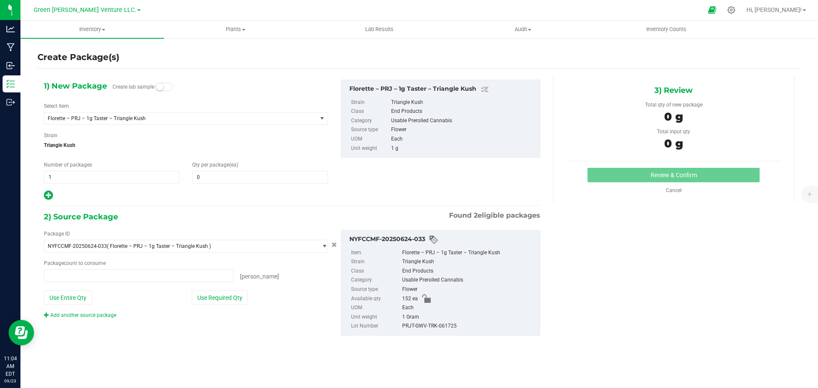
type input "0 ea"
click at [203, 179] on span at bounding box center [260, 177] width 136 height 13
type input "30"
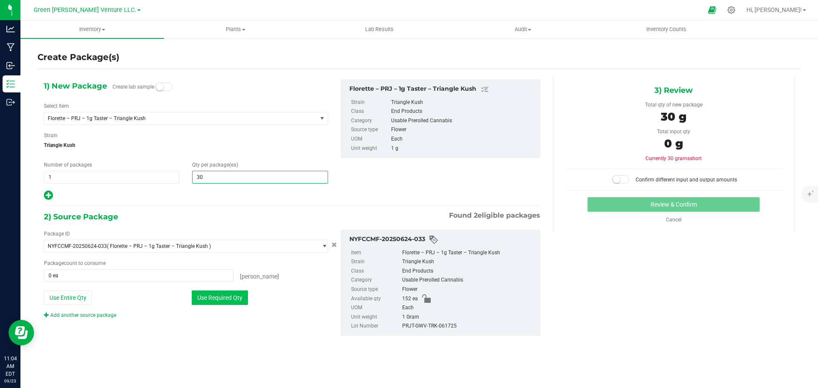
type input "30"
click at [235, 297] on button "Use Required Qty" at bounding box center [220, 298] width 56 height 14
type input "30 ea"
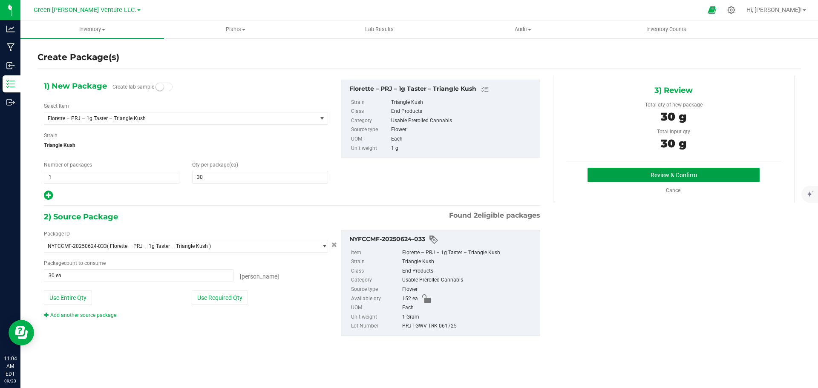
click at [640, 173] on button "Review & Confirm" at bounding box center [674, 175] width 172 height 14
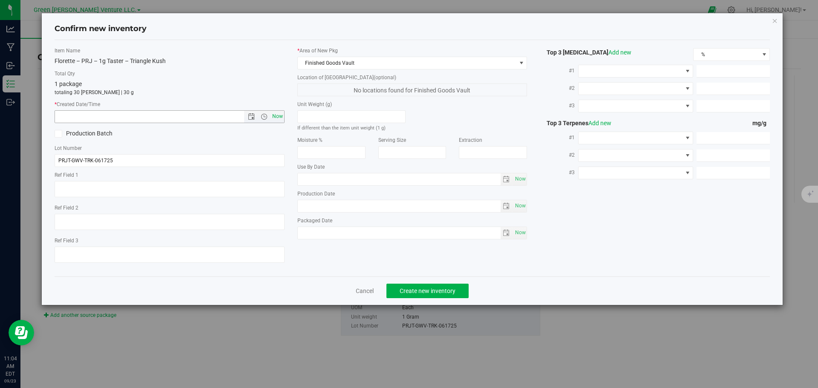
click at [281, 116] on span "Now" at bounding box center [277, 116] width 14 height 12
type input "9/23/2025 11:04 AM"
click at [427, 295] on button "Create new inventory" at bounding box center [428, 291] width 82 height 14
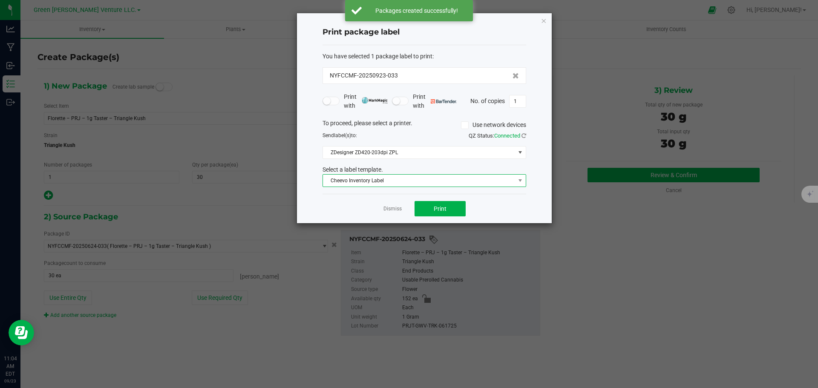
click at [371, 179] on span "Cheevo Inventory Label" at bounding box center [419, 181] width 192 height 12
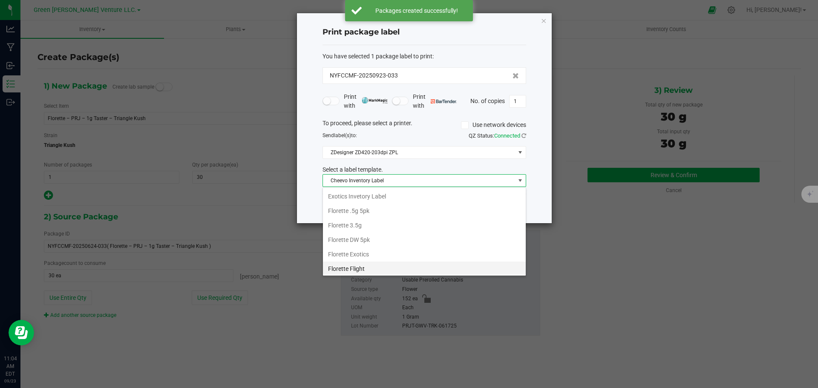
scroll to position [147, 0]
click at [364, 266] on li "Inventory Labels" at bounding box center [424, 267] width 203 height 14
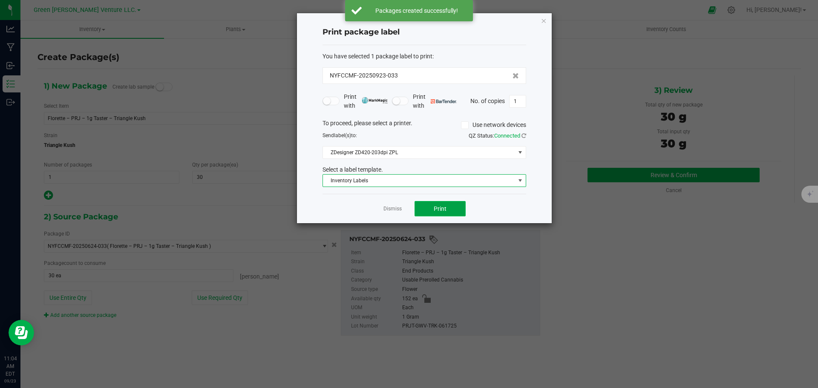
click at [435, 209] on span "Print" at bounding box center [440, 208] width 13 height 7
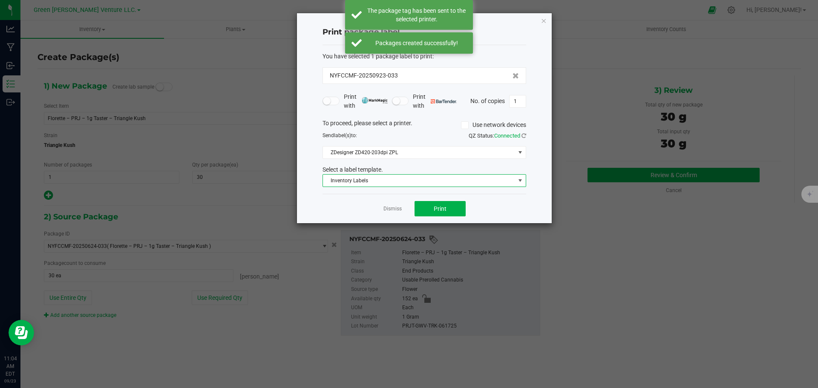
click at [396, 182] on span "Inventory Labels" at bounding box center [419, 181] width 192 height 12
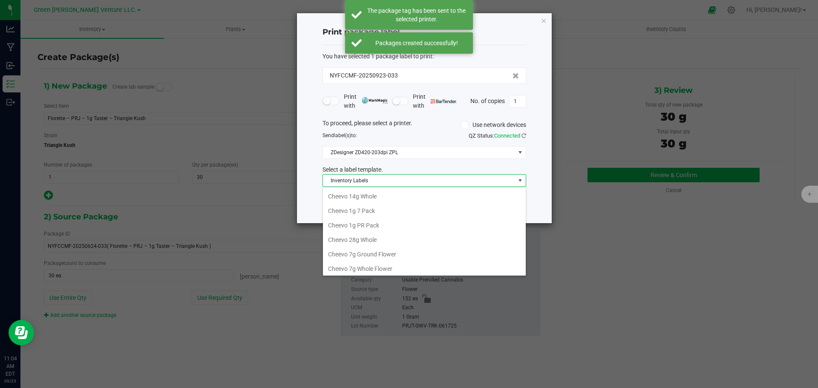
scroll to position [13, 204]
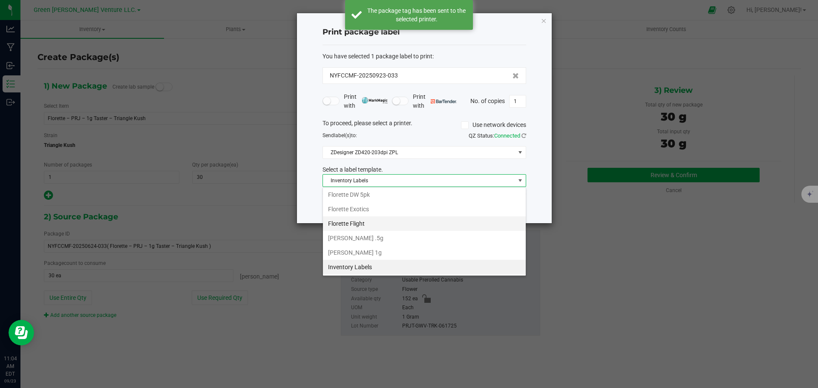
click at [366, 224] on li "Florette Flight" at bounding box center [424, 223] width 203 height 14
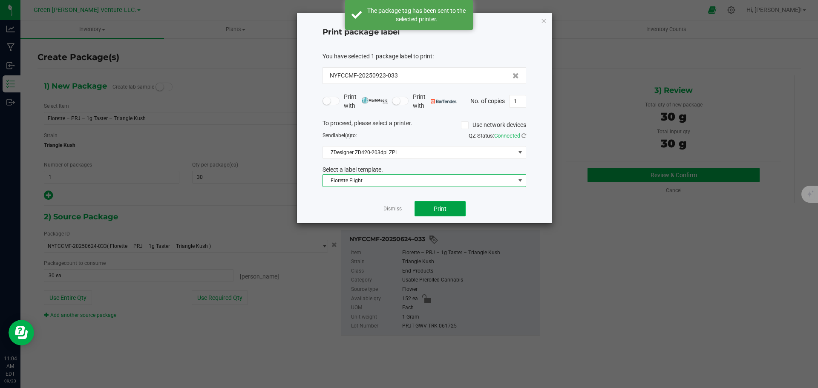
click at [428, 211] on button "Print" at bounding box center [440, 208] width 51 height 15
click at [389, 210] on link "Dismiss" at bounding box center [393, 208] width 18 height 7
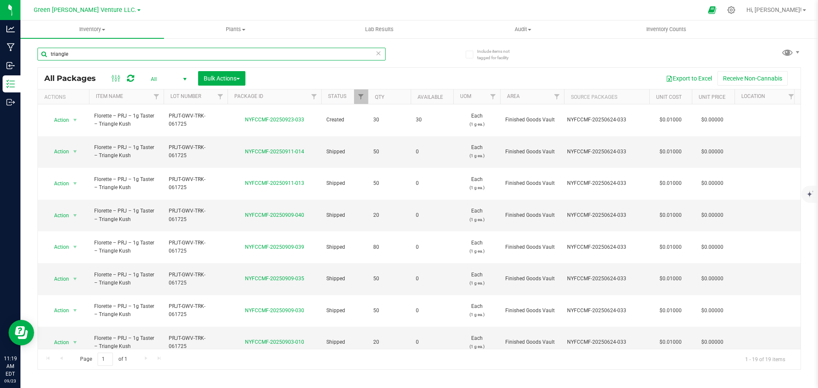
click at [76, 55] on input "triangle" at bounding box center [211, 54] width 348 height 13
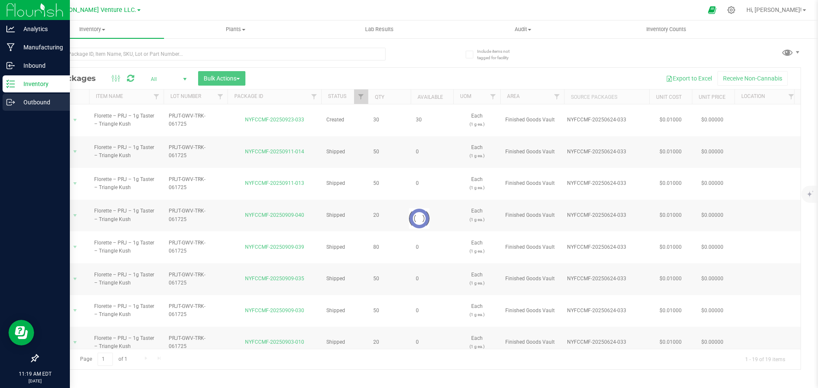
click at [46, 104] on p "Outbound" at bounding box center [40, 102] width 51 height 10
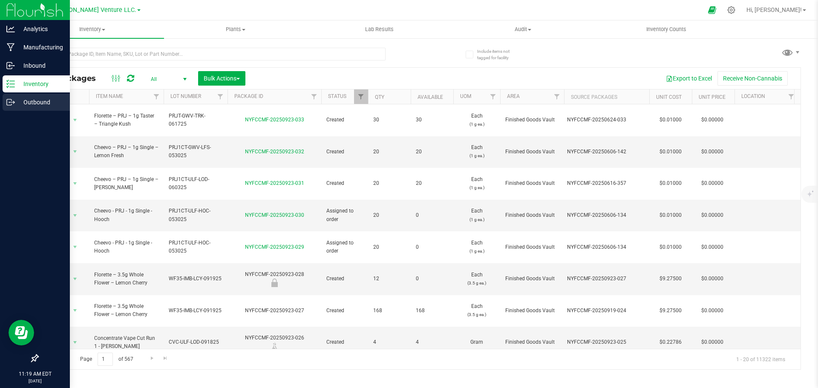
click at [40, 106] on p "Outbound" at bounding box center [40, 102] width 51 height 10
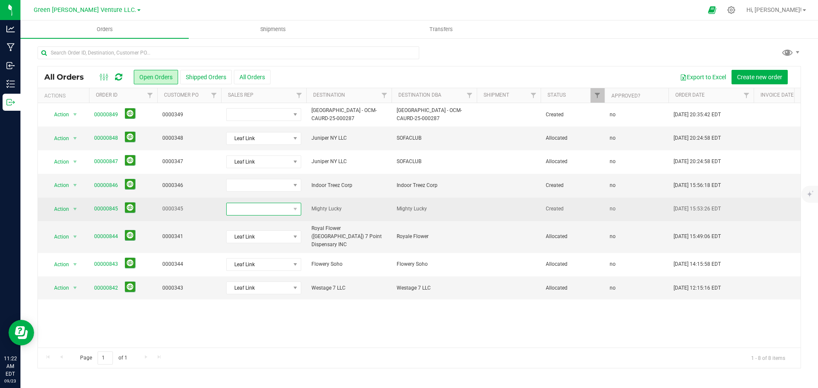
click at [300, 207] on span at bounding box center [295, 209] width 11 height 12
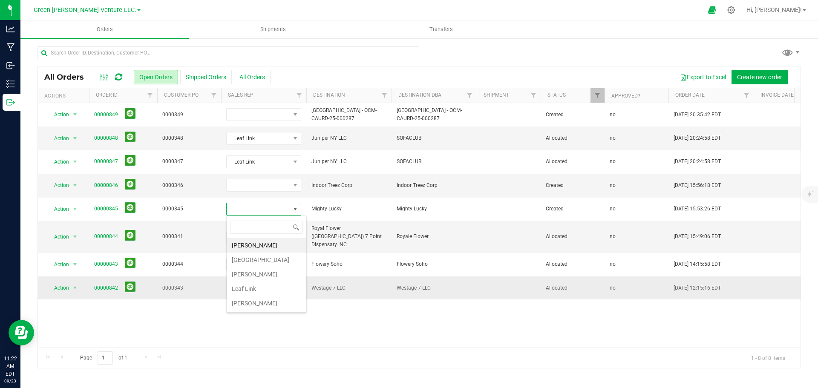
click at [254, 291] on li "Leaf Link" at bounding box center [267, 289] width 80 height 14
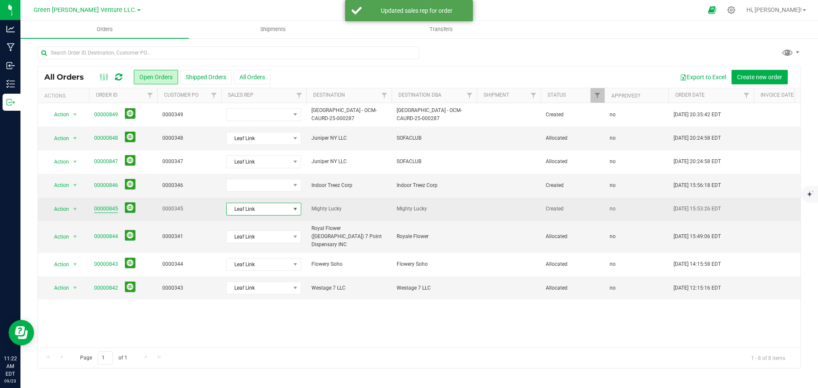
click at [101, 208] on link "00000845" at bounding box center [106, 209] width 24 height 8
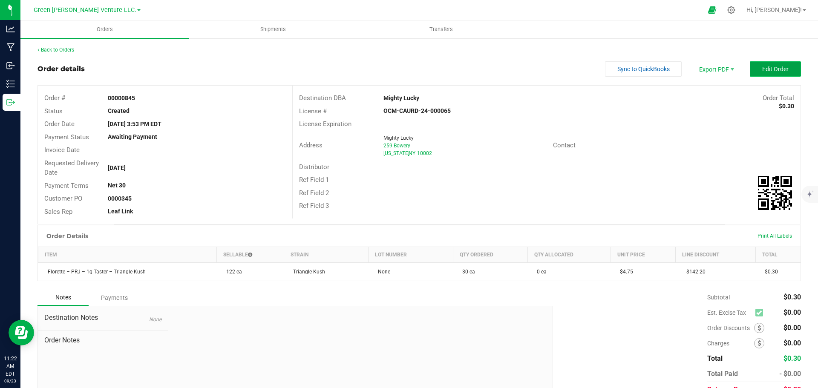
click at [786, 70] on button "Edit Order" at bounding box center [775, 68] width 51 height 15
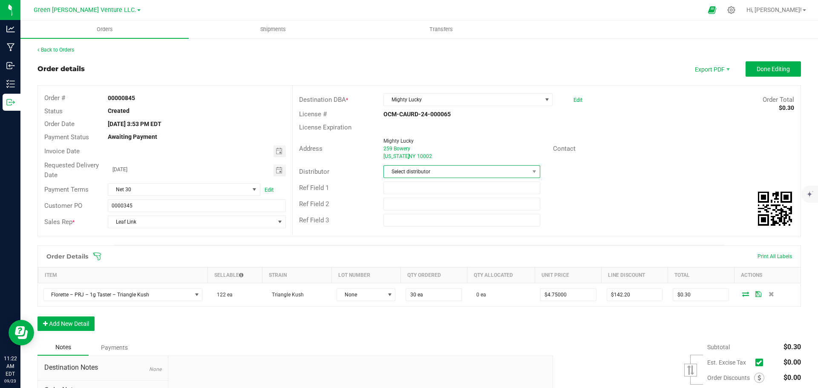
click at [433, 171] on span "Select distributor" at bounding box center [456, 172] width 145 height 12
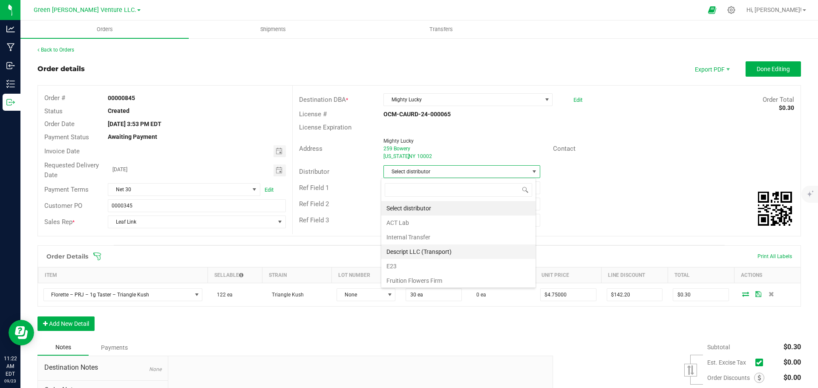
click at [416, 253] on li "Descript LLC (Transport)" at bounding box center [458, 252] width 154 height 14
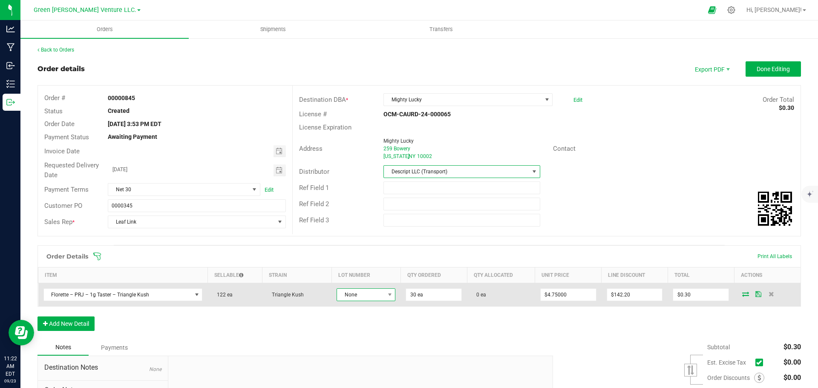
click at [374, 296] on span "None" at bounding box center [360, 295] width 47 height 12
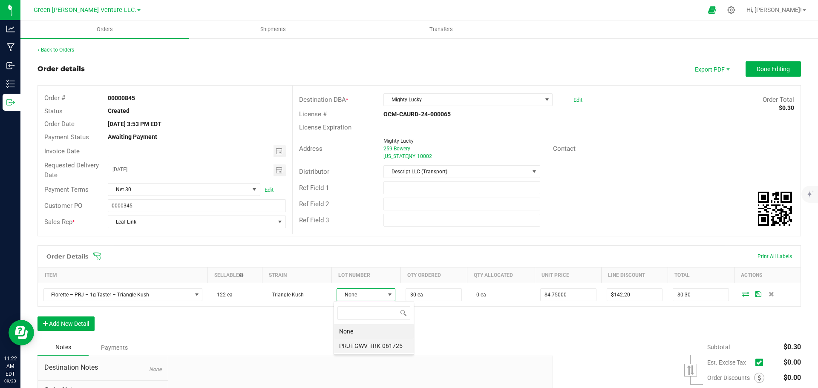
click at [361, 341] on li "PRJT-GWV-TRK-061725" at bounding box center [374, 346] width 80 height 14
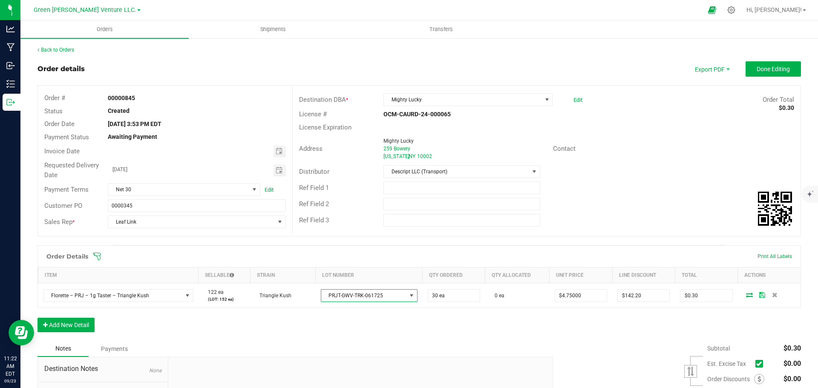
click at [102, 254] on span at bounding box center [475, 256] width 764 height 9
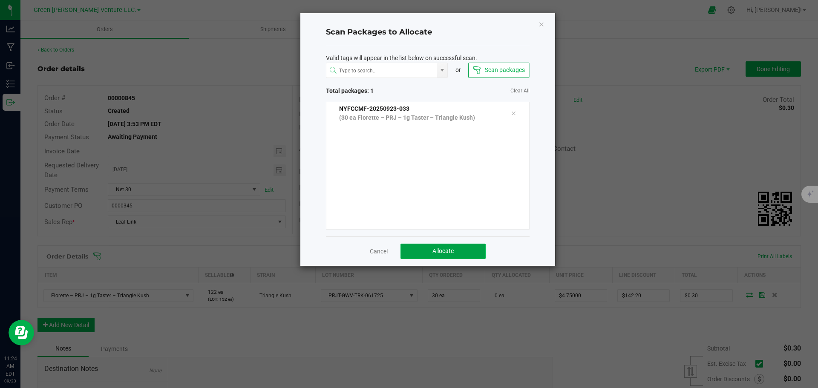
click at [422, 254] on button "Allocate" at bounding box center [443, 251] width 85 height 15
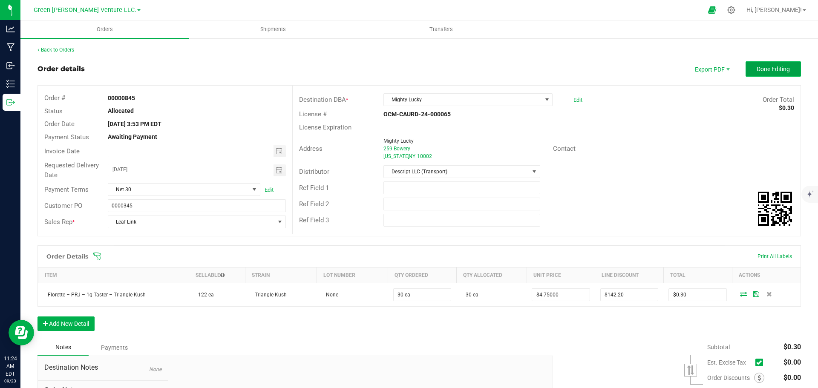
click at [782, 67] on span "Done Editing" at bounding box center [773, 69] width 33 height 7
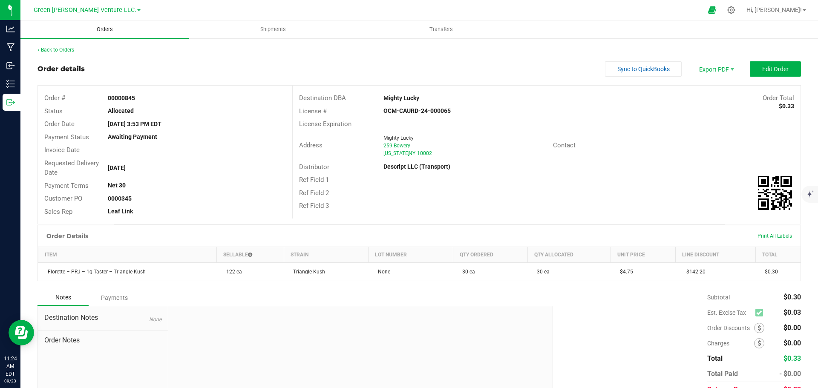
click at [108, 30] on span "Orders" at bounding box center [104, 30] width 39 height 8
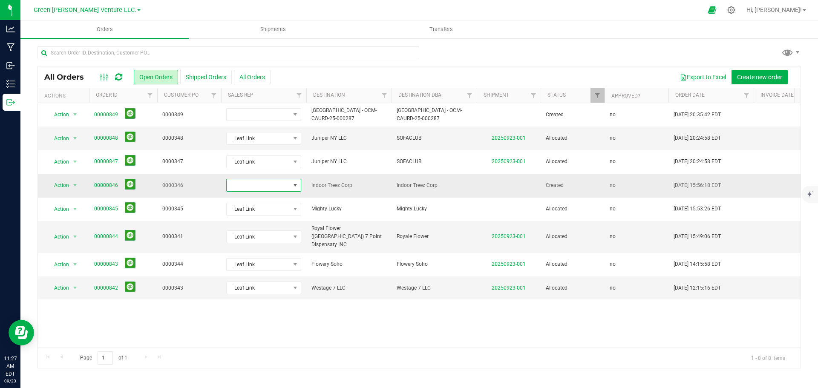
click at [288, 182] on span at bounding box center [258, 185] width 63 height 12
drag, startPoint x: 258, startPoint y: 264, endPoint x: 280, endPoint y: 276, distance: 25.3
click at [258, 264] on li "Leaf Link" at bounding box center [267, 265] width 80 height 14
click at [105, 182] on link "00000846" at bounding box center [106, 186] width 24 height 8
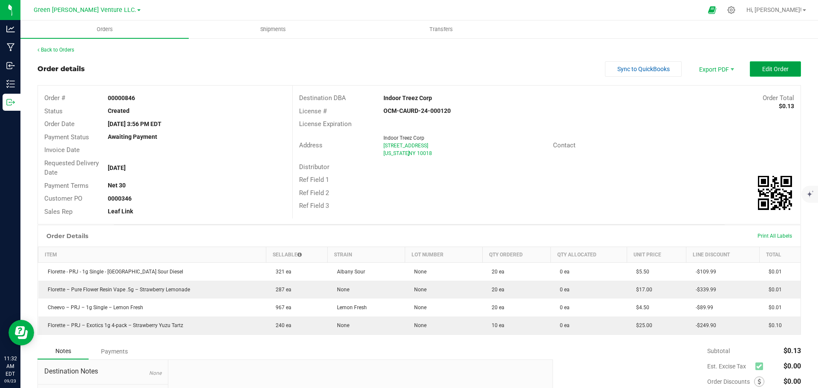
click at [771, 69] on span "Edit Order" at bounding box center [775, 69] width 26 height 7
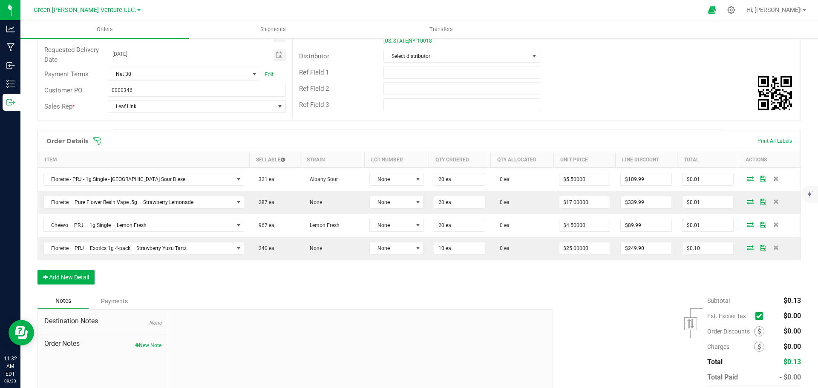
scroll to position [128, 0]
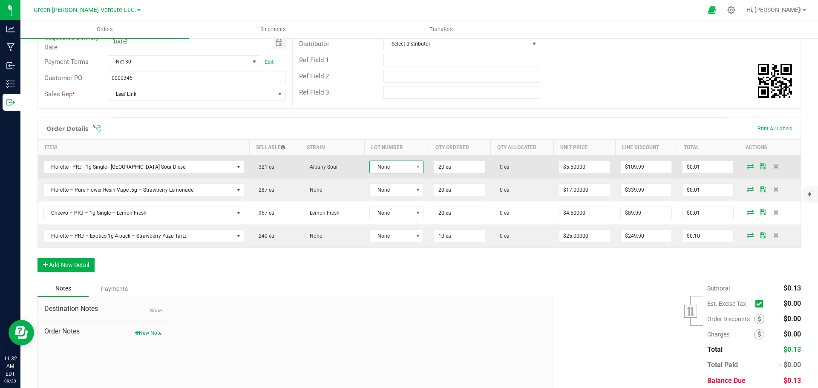
click at [408, 167] on span "None" at bounding box center [391, 167] width 43 height 12
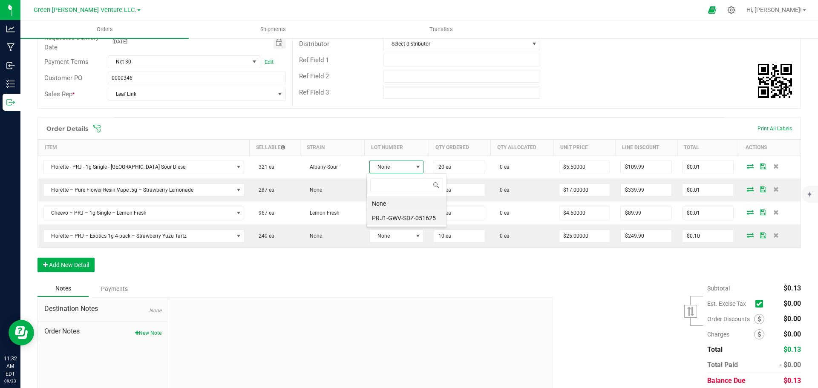
scroll to position [13, 54]
click at [395, 215] on li "PRJ1-GWV-SDZ-051625" at bounding box center [407, 218] width 80 height 14
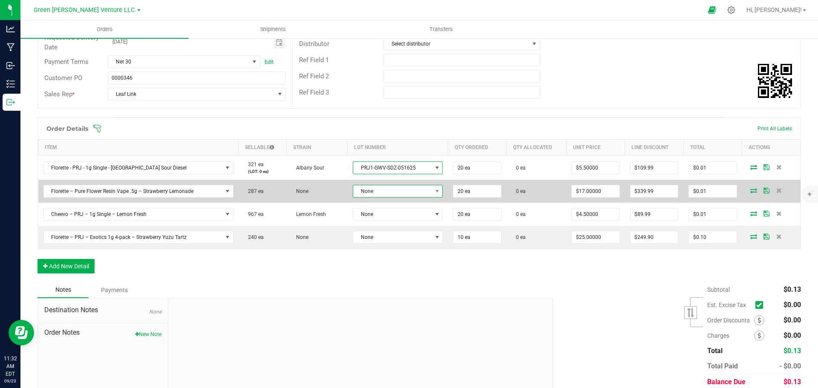
click at [391, 187] on span "None" at bounding box center [392, 191] width 78 height 12
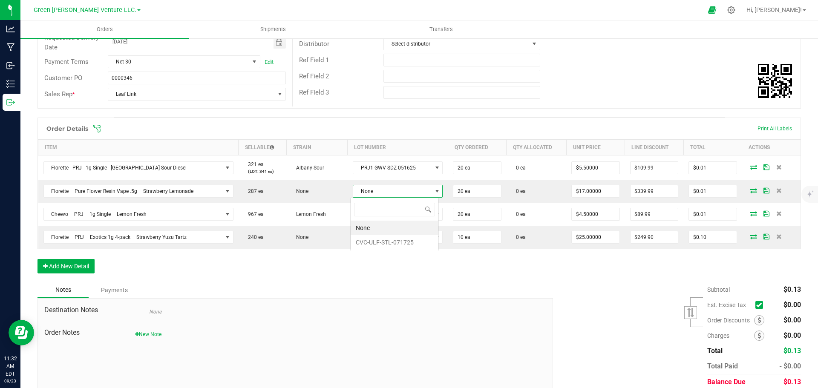
scroll to position [13, 88]
click at [402, 242] on li "CVC-ULF-STL-071725" at bounding box center [395, 242] width 88 height 14
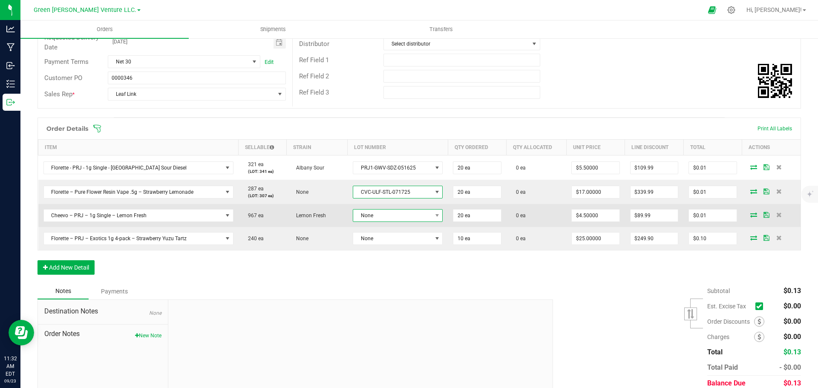
click at [393, 217] on span "None" at bounding box center [392, 216] width 78 height 12
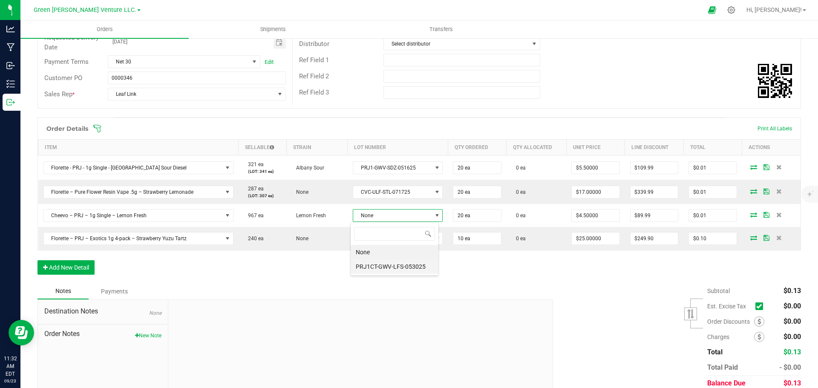
click at [402, 265] on li "PRJ1CT-GWV-LFS-053025" at bounding box center [395, 267] width 88 height 14
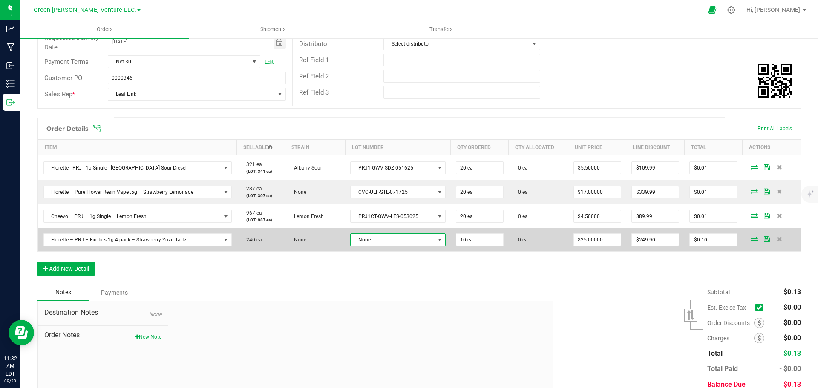
click at [394, 234] on span "None" at bounding box center [393, 240] width 84 height 12
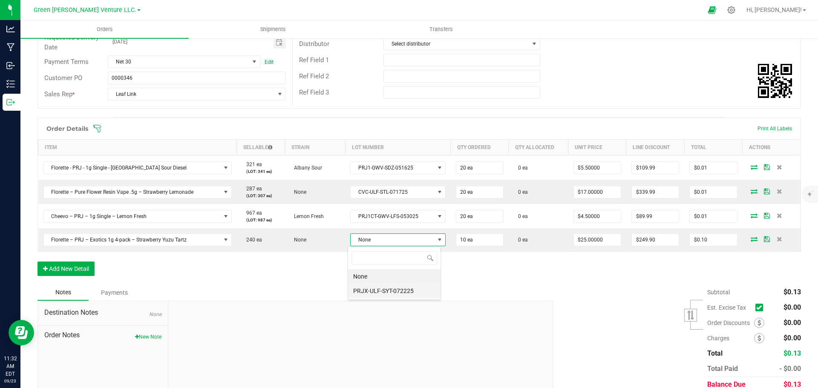
scroll to position [13, 93]
click at [392, 289] on li "PRJX-ULF-SYT-072225" at bounding box center [394, 291] width 92 height 14
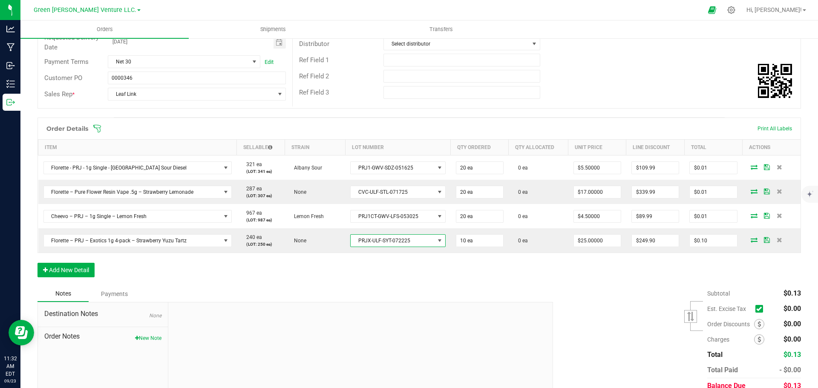
click at [101, 127] on icon at bounding box center [97, 129] width 8 height 8
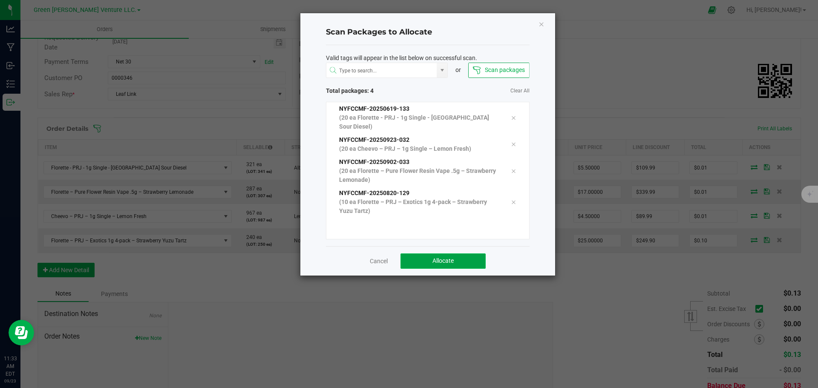
click at [420, 254] on button "Allocate" at bounding box center [443, 261] width 85 height 15
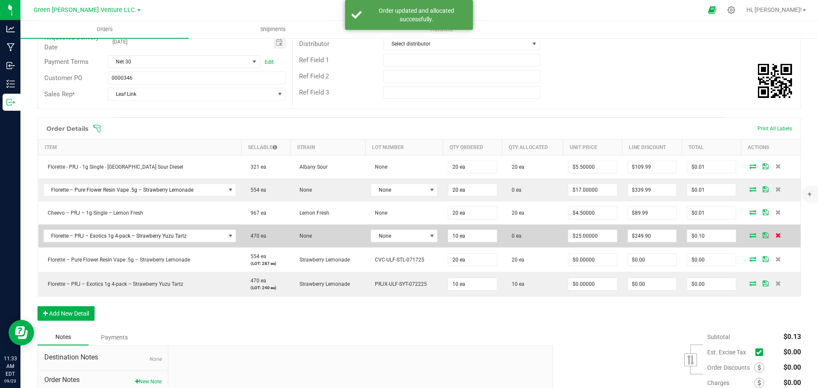
click at [776, 237] on icon at bounding box center [779, 235] width 6 height 5
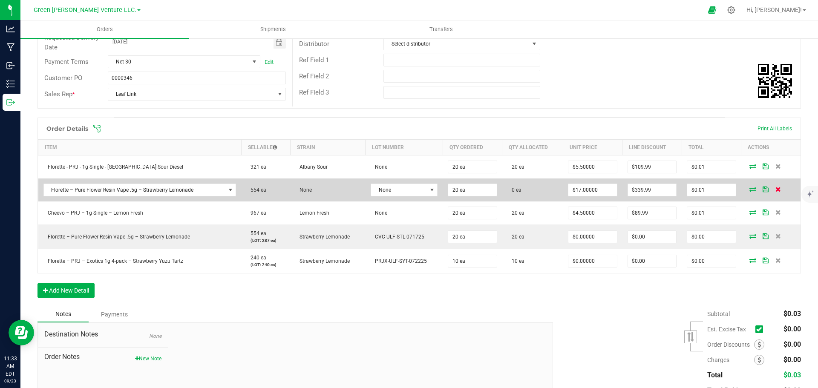
click at [776, 190] on icon at bounding box center [779, 189] width 6 height 5
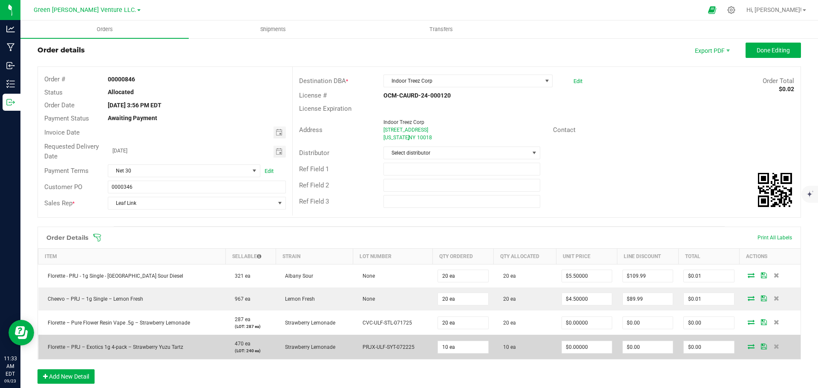
scroll to position [0, 0]
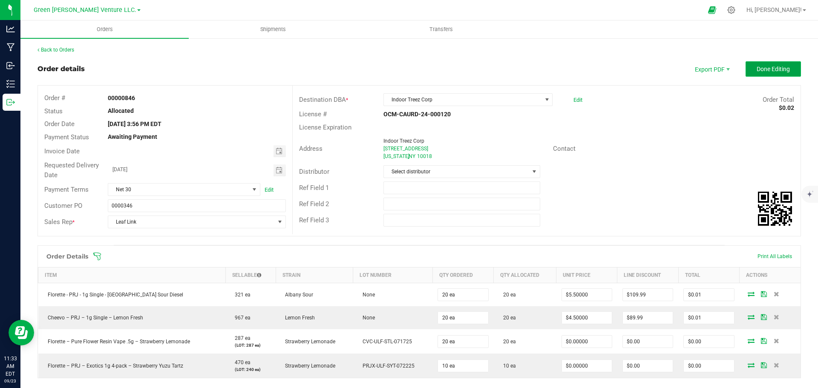
click at [781, 66] on span "Done Editing" at bounding box center [773, 69] width 33 height 7
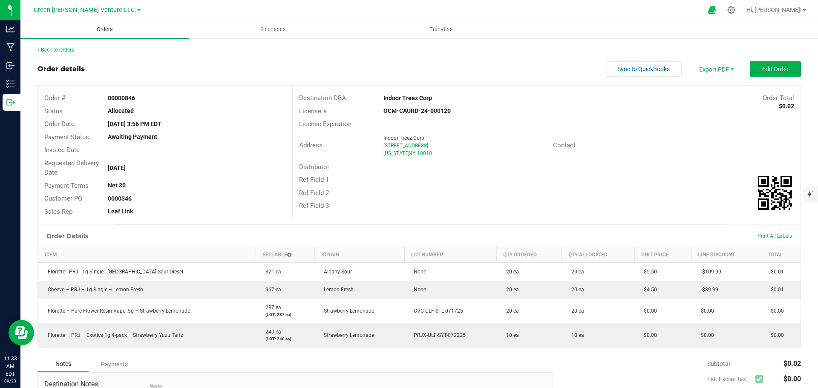
click at [103, 27] on span "Orders" at bounding box center [104, 30] width 39 height 8
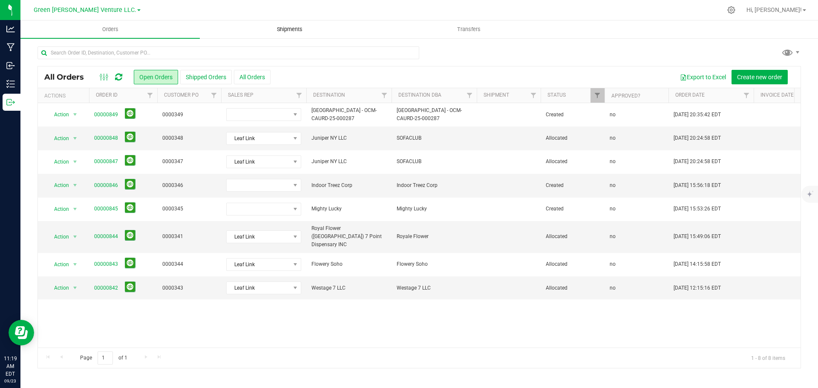
click at [286, 32] on span "Shipments" at bounding box center [289, 30] width 49 height 8
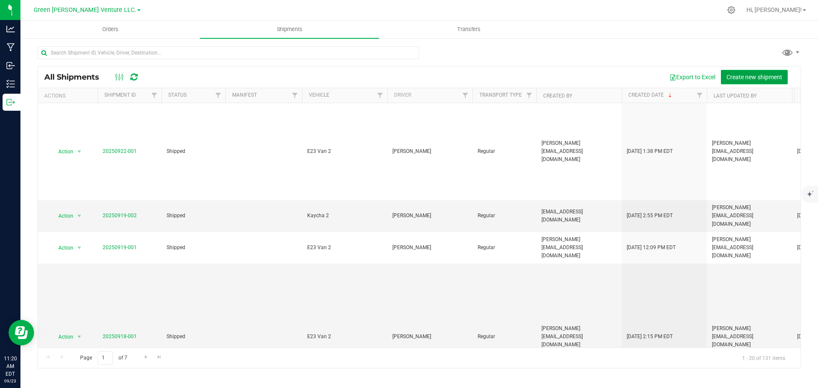
click at [774, 75] on span "Create new shipment" at bounding box center [755, 77] width 56 height 7
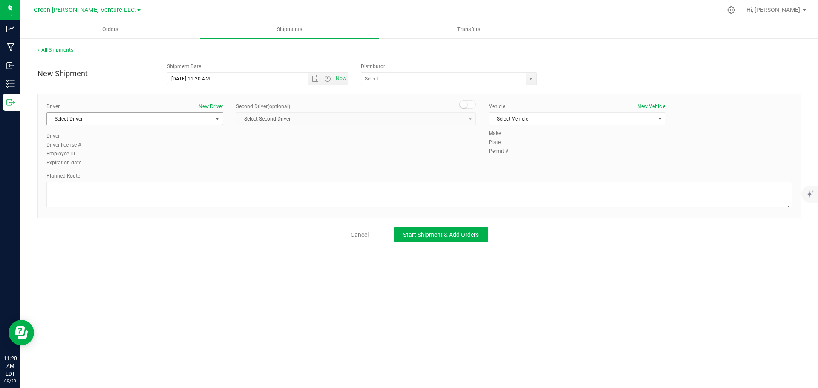
click at [212, 117] on span "select" at bounding box center [217, 119] width 11 height 12
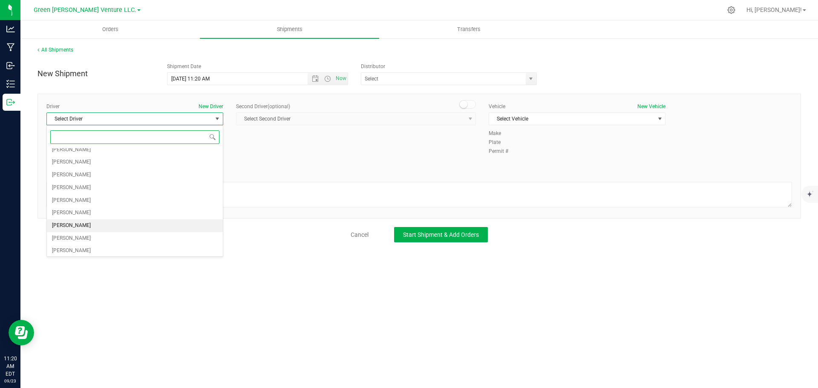
scroll to position [85, 0]
click at [79, 231] on span "[PERSON_NAME]" at bounding box center [71, 233] width 39 height 11
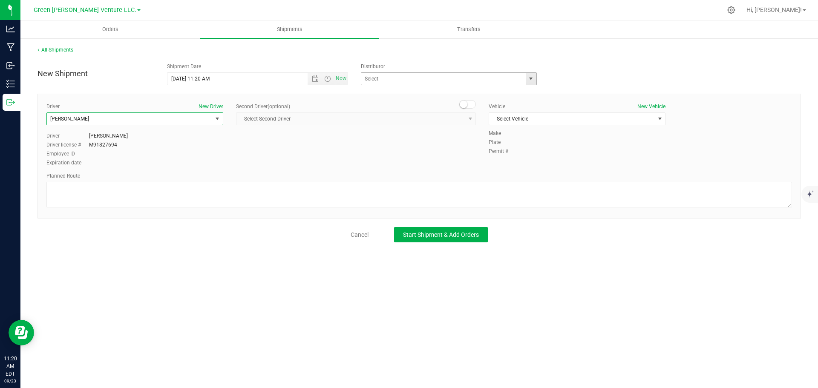
click at [531, 76] on span "select" at bounding box center [531, 78] width 7 height 7
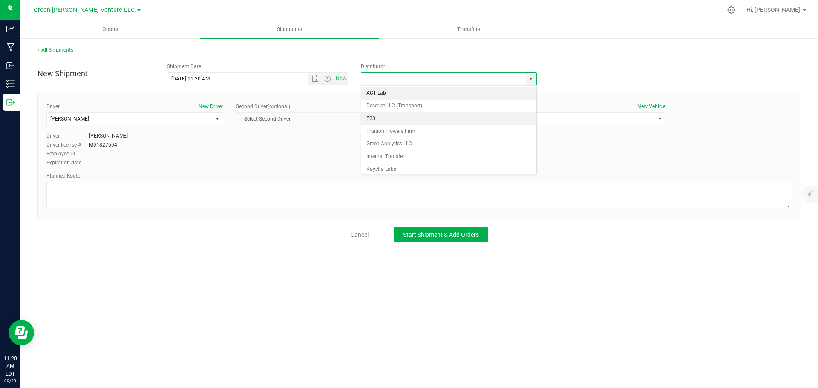
click at [403, 117] on li "E23" at bounding box center [448, 118] width 175 height 13
type input "E23"
click at [181, 78] on input "[DATE] 11:20 AM" at bounding box center [244, 79] width 155 height 12
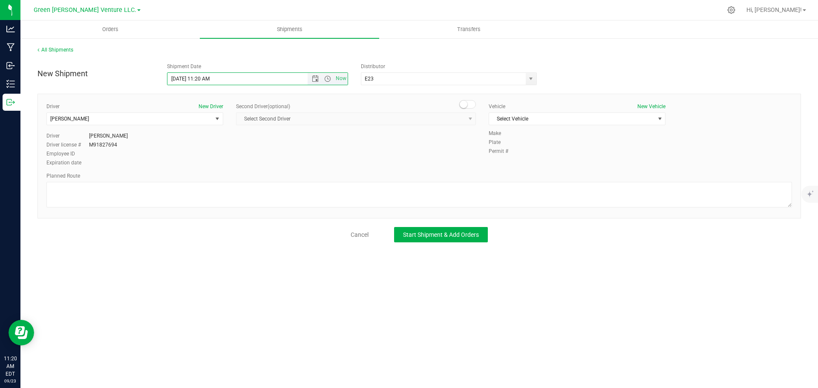
click at [182, 78] on input "[DATE] 11:20 AM" at bounding box center [244, 79] width 155 height 12
type input "[DATE] 11:20 AM"
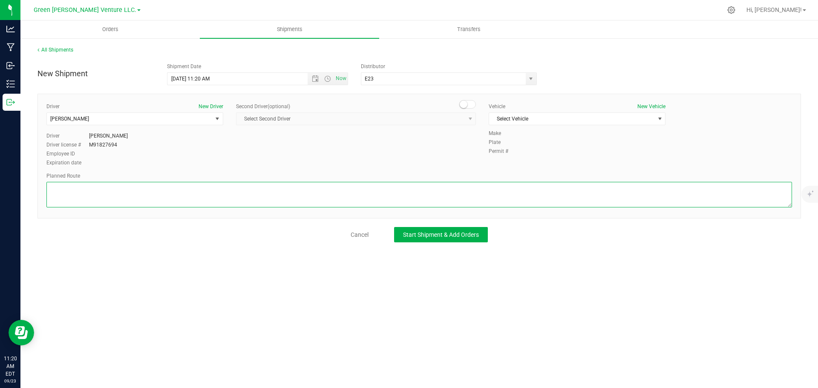
click at [326, 187] on textarea at bounding box center [419, 195] width 746 height 26
type textarea "Randomized Route TBD by E23"
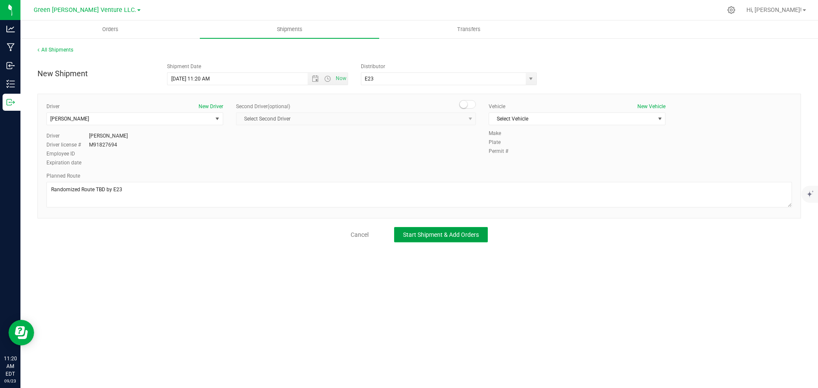
click at [424, 237] on span "Start Shipment & Add Orders" at bounding box center [441, 234] width 76 height 7
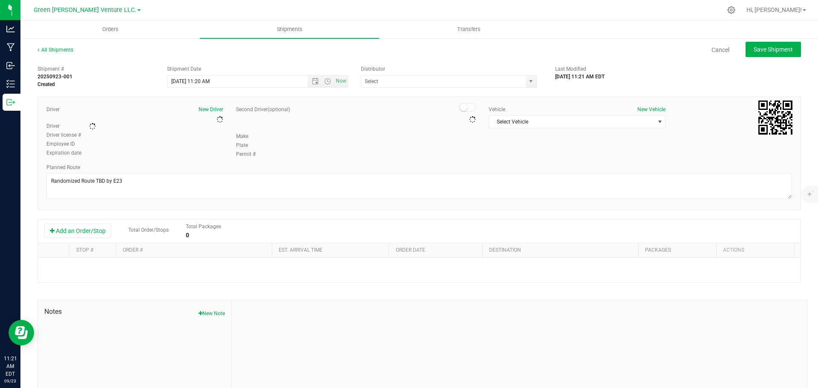
type input "E23"
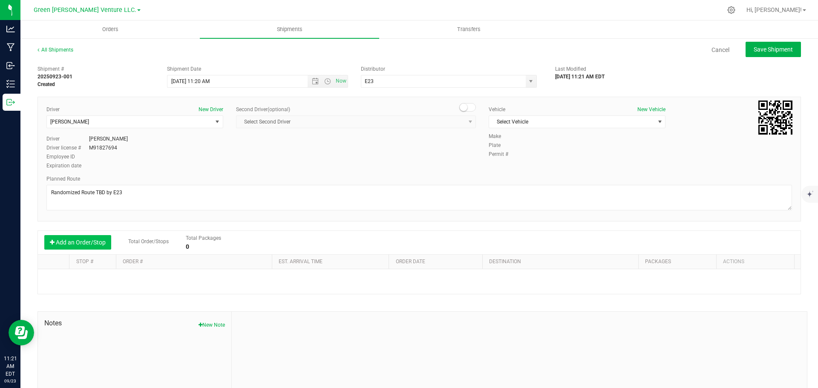
click at [96, 245] on button "Add an Order/Stop" at bounding box center [77, 242] width 67 height 14
click at [85, 244] on button "Add an Order/Stop" at bounding box center [77, 242] width 67 height 14
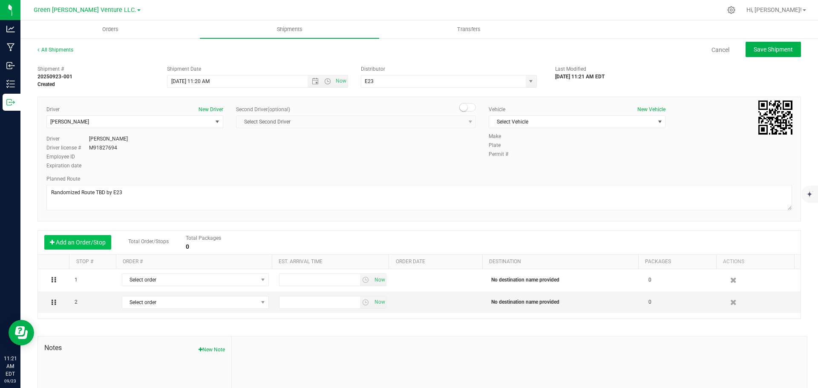
click at [85, 244] on button "Add an Order/Stop" at bounding box center [77, 242] width 67 height 14
click at [88, 242] on button "Add an Order/Stop" at bounding box center [77, 242] width 67 height 14
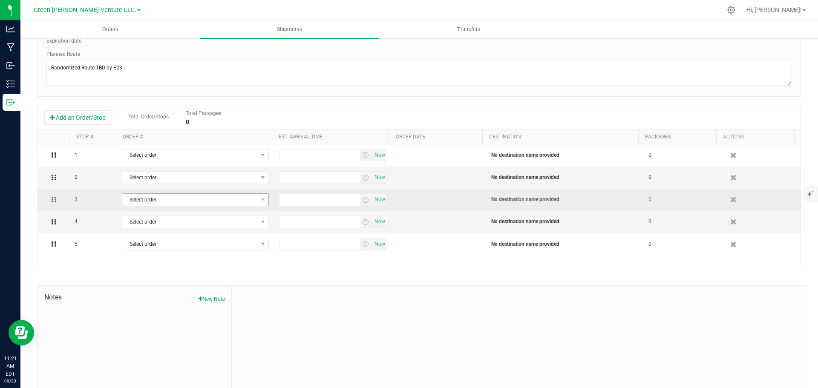
scroll to position [128, 0]
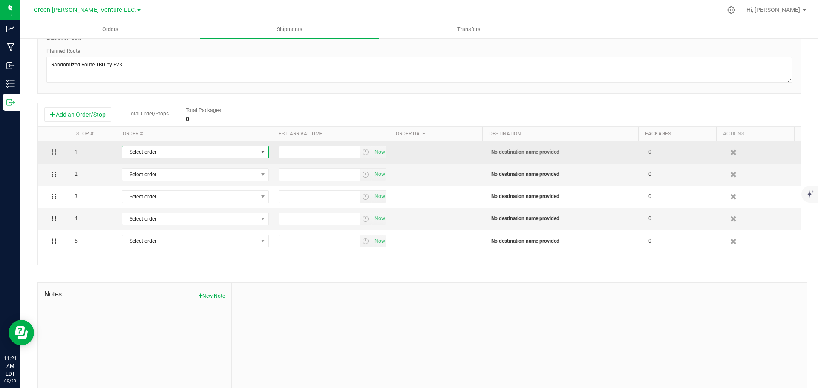
click at [257, 153] on span "select" at bounding box center [262, 152] width 11 height 12
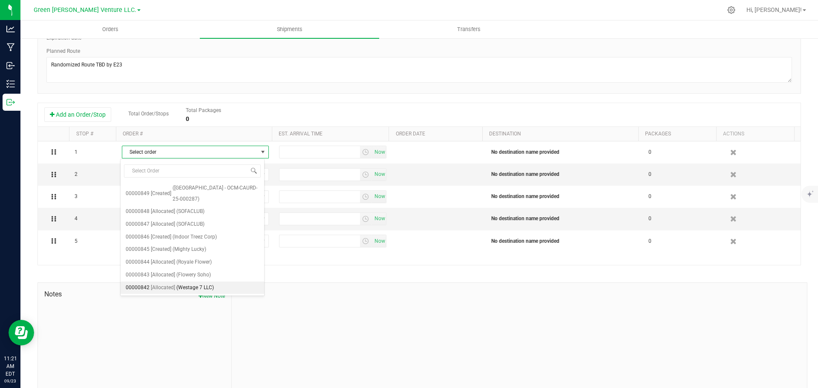
click at [192, 288] on span "(Westage 7 LLC)" at bounding box center [194, 288] width 37 height 11
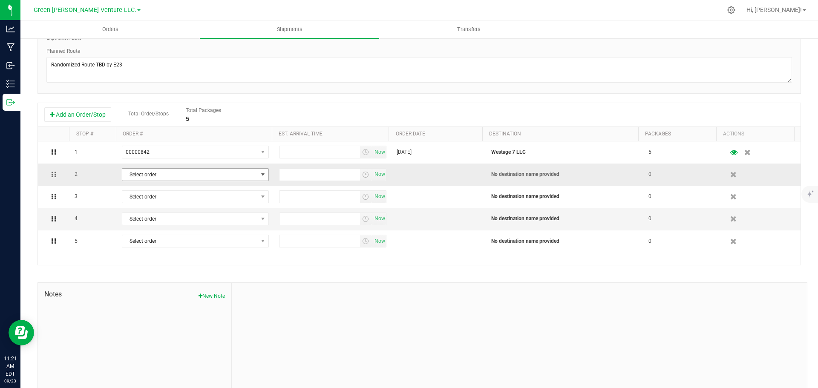
click at [227, 173] on span "Select order" at bounding box center [190, 175] width 136 height 12
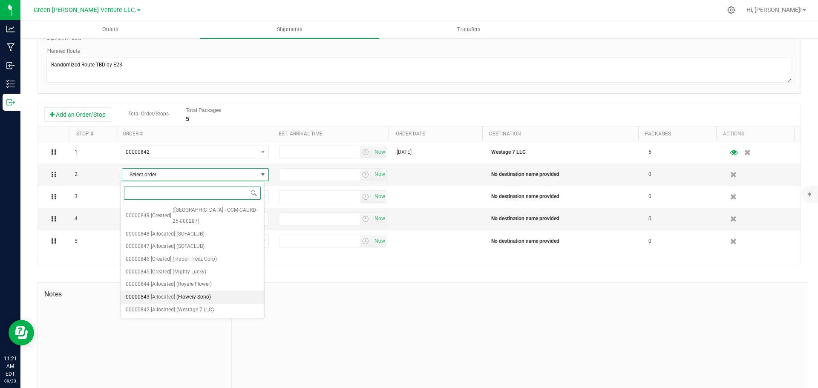
click at [201, 297] on span "(Flowery Soho)" at bounding box center [193, 297] width 35 height 11
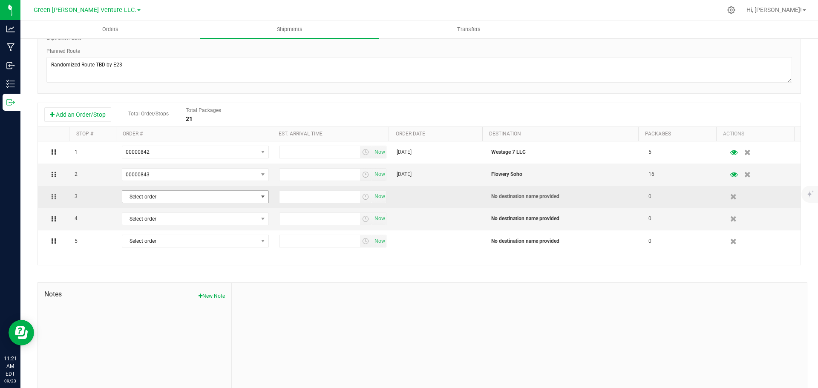
click at [182, 199] on span "Select order" at bounding box center [190, 197] width 136 height 12
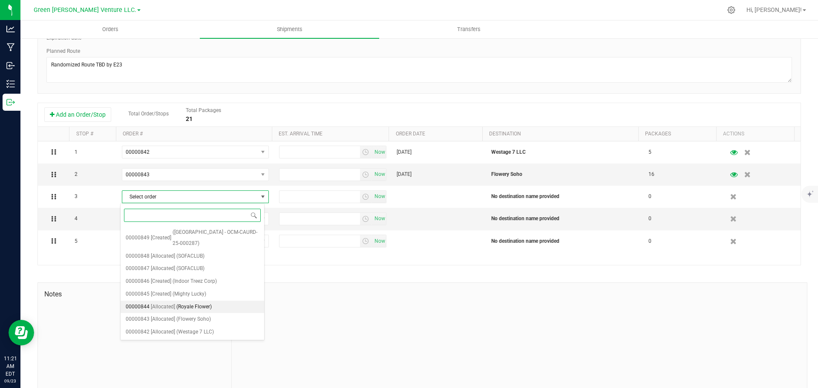
click at [187, 307] on span "(Royale Flower)" at bounding box center [193, 307] width 35 height 11
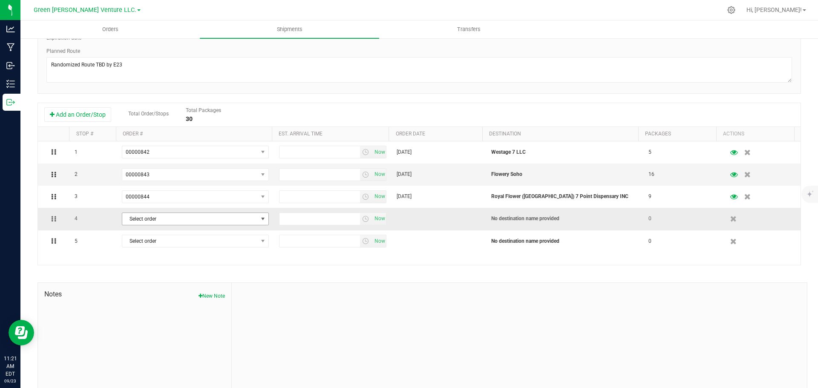
click at [179, 219] on span "Select order" at bounding box center [190, 219] width 136 height 12
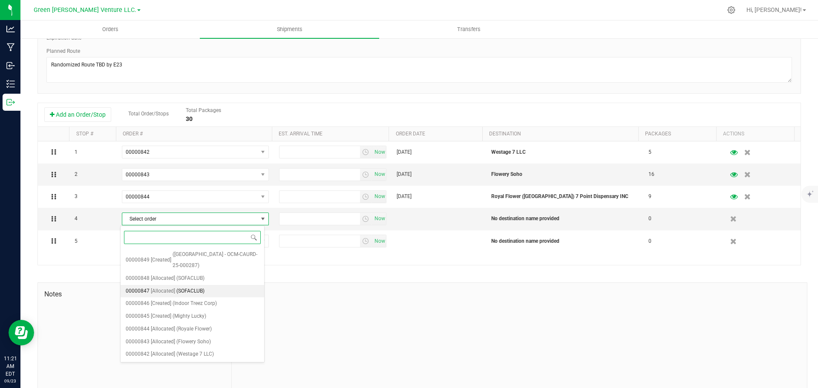
click at [185, 290] on span "(SOFACLUB)" at bounding box center [190, 291] width 28 height 11
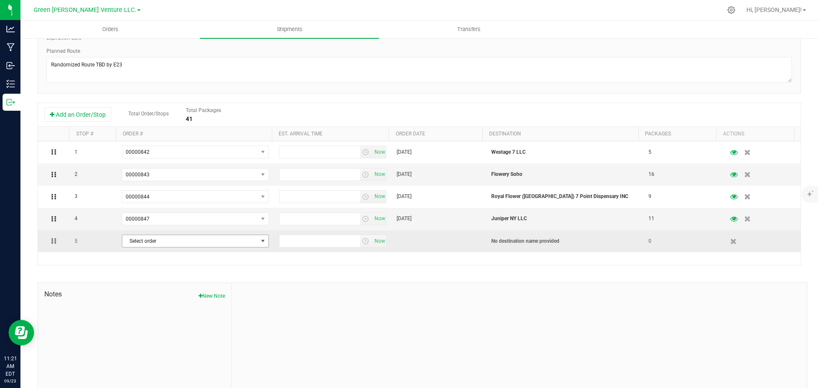
click at [169, 243] on span "Select order" at bounding box center [190, 241] width 136 height 12
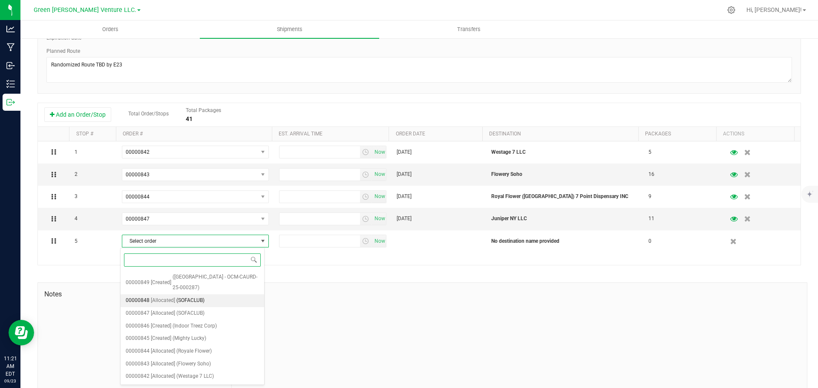
click at [187, 299] on span "(SOFACLUB)" at bounding box center [190, 300] width 28 height 11
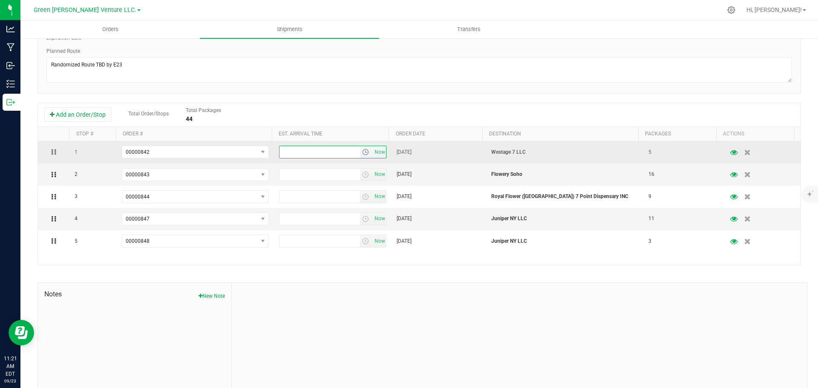
click at [307, 148] on input "text" at bounding box center [320, 152] width 81 height 12
type input "4:00 PM"
drag, startPoint x: 330, startPoint y: 149, endPoint x: 270, endPoint y: 146, distance: 59.8
click at [274, 146] on td "4:00 PM Now" at bounding box center [333, 152] width 118 height 22
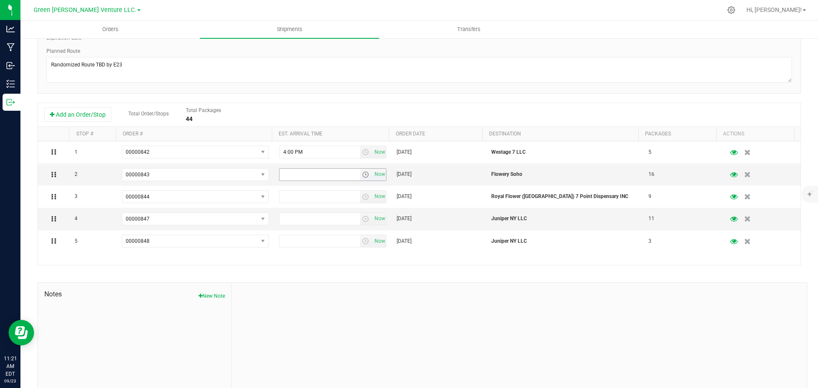
click at [298, 175] on input "text" at bounding box center [320, 175] width 81 height 12
paste input "4:00 PM"
type input "4:00 PM"
click at [295, 196] on input "text" at bounding box center [320, 197] width 81 height 12
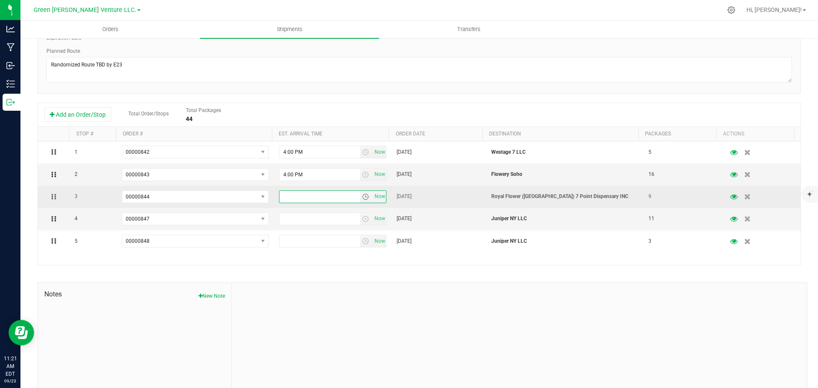
type input "4:00 PM"
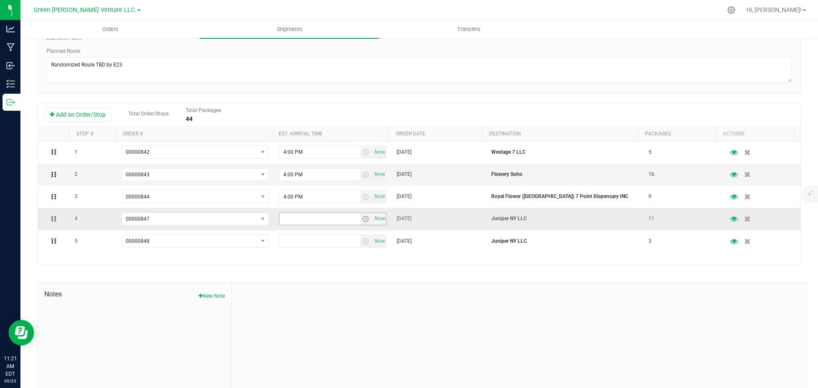
click at [297, 220] on input "text" at bounding box center [320, 219] width 81 height 12
paste input "4:00 PM"
type input "4:00 PM"
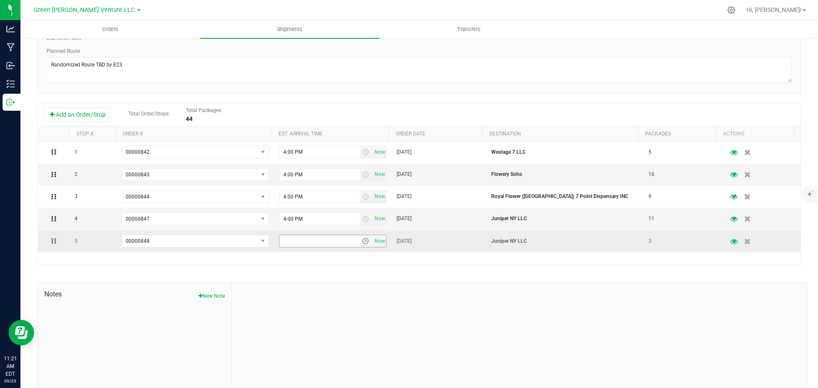
click at [300, 242] on input "text" at bounding box center [320, 241] width 81 height 12
paste input "4:00 PM"
type input "4:00 PM"
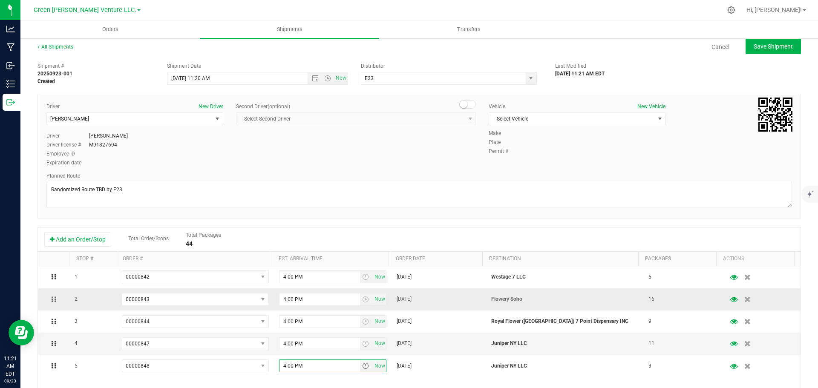
scroll to position [0, 0]
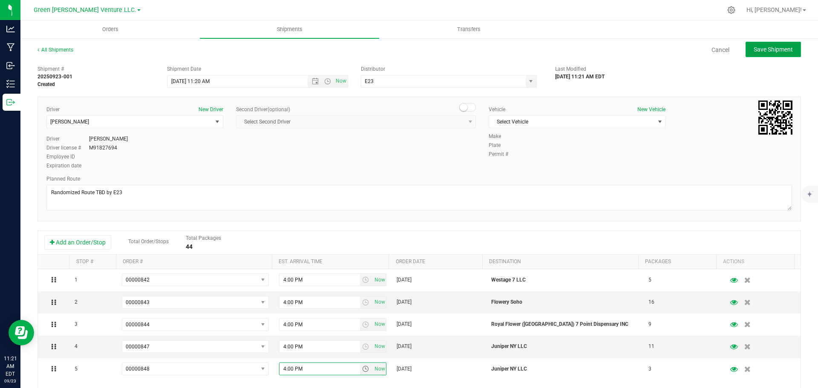
click at [754, 53] on span "Save Shipment" at bounding box center [773, 49] width 39 height 7
type input "[DATE] 3:20 PM"
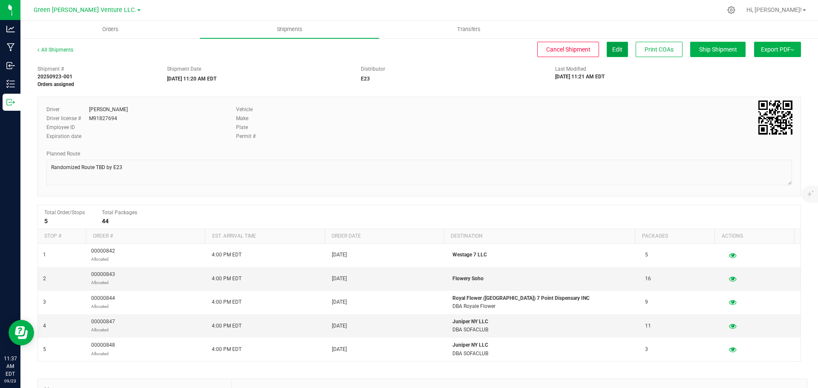
click at [612, 48] on span "Edit" at bounding box center [617, 49] width 10 height 7
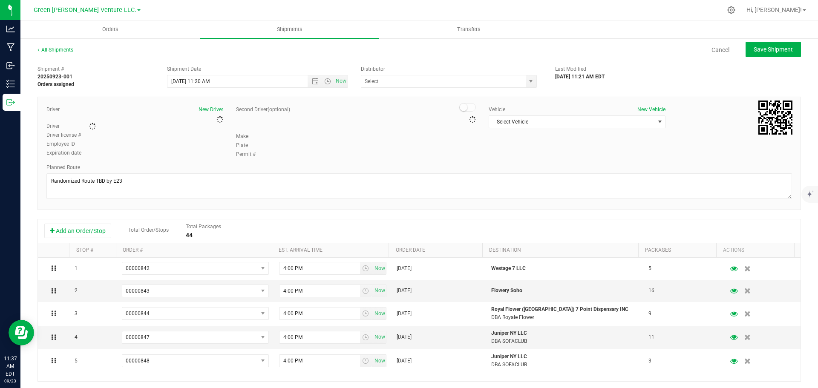
type input "E23"
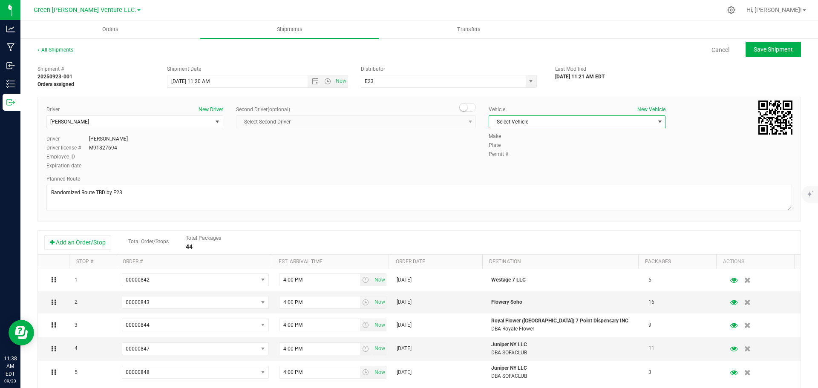
click at [621, 121] on span "Select Vehicle" at bounding box center [571, 122] width 165 height 12
click at [526, 141] on li "E23 Van 2" at bounding box center [573, 136] width 174 height 13
click at [586, 127] on span "E23 Van 2" at bounding box center [571, 122] width 165 height 12
click at [545, 161] on li "E23 Van 3" at bounding box center [573, 162] width 174 height 13
click at [551, 122] on span "E23 Van 3" at bounding box center [571, 122] width 165 height 12
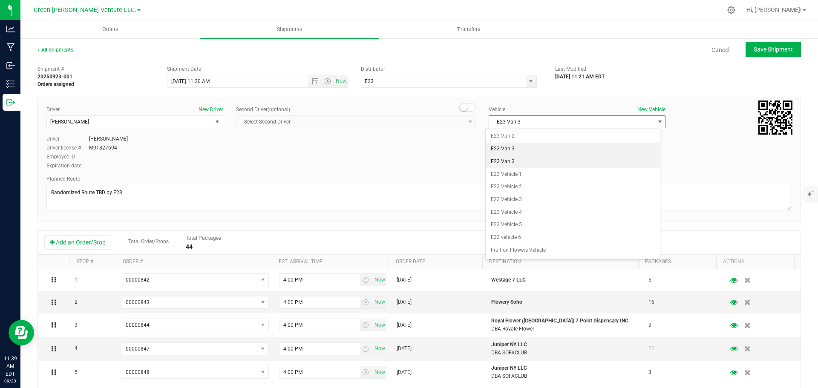
click at [539, 147] on li "E23 Van 3" at bounding box center [573, 149] width 174 height 13
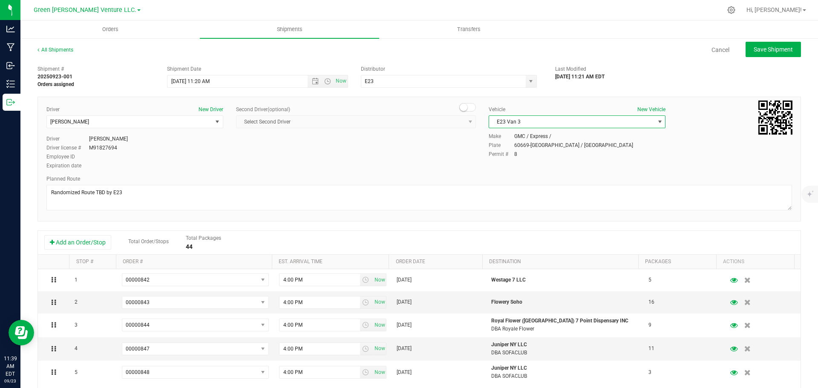
click at [542, 119] on span "E23 Van 3" at bounding box center [571, 122] width 165 height 12
click at [528, 134] on li "E23 Van 2" at bounding box center [573, 136] width 174 height 13
click at [641, 120] on span "E23 Van 2" at bounding box center [571, 122] width 165 height 12
click at [512, 178] on li "E23 Vehicle 1" at bounding box center [573, 174] width 174 height 13
click at [522, 122] on span "E23 Vehicle 1" at bounding box center [571, 122] width 165 height 12
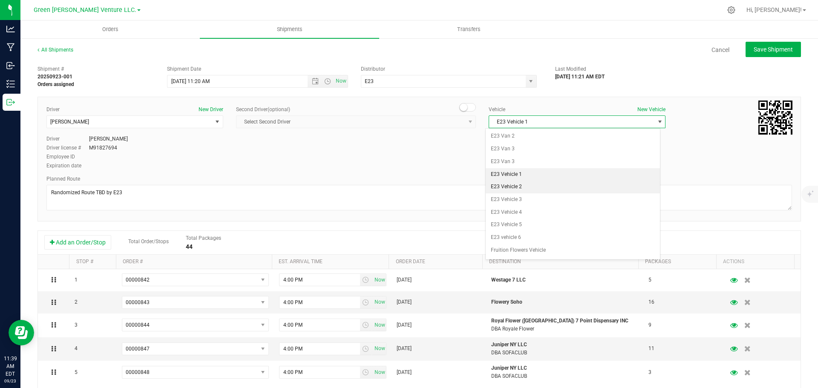
click at [519, 182] on li "E23 Vehicle 2" at bounding box center [573, 187] width 174 height 13
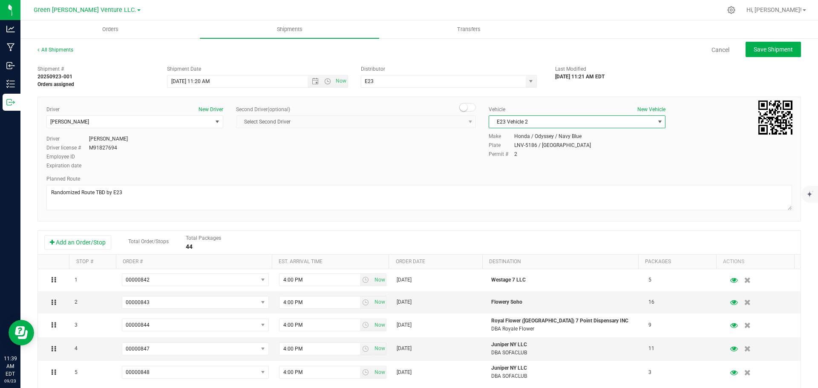
click at [528, 119] on span "E23 Vehicle 2" at bounding box center [571, 122] width 165 height 12
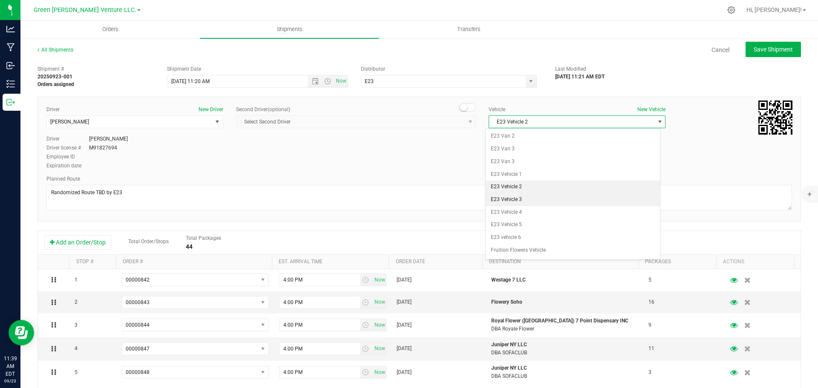
click at [526, 196] on li "E23 Vehicle 3" at bounding box center [573, 199] width 174 height 13
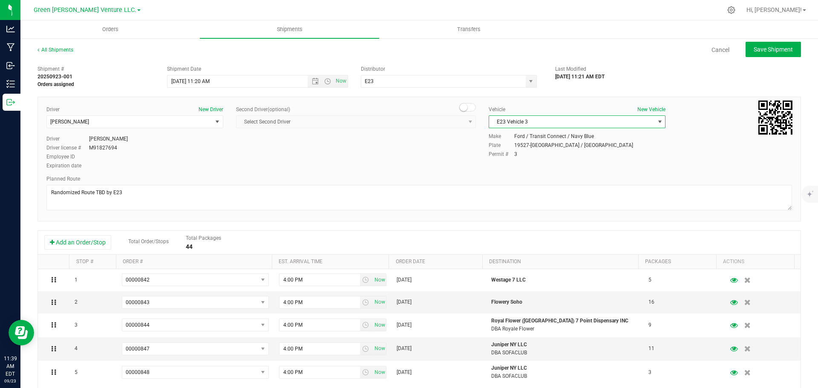
click at [532, 123] on span "E23 Vehicle 3" at bounding box center [571, 122] width 165 height 12
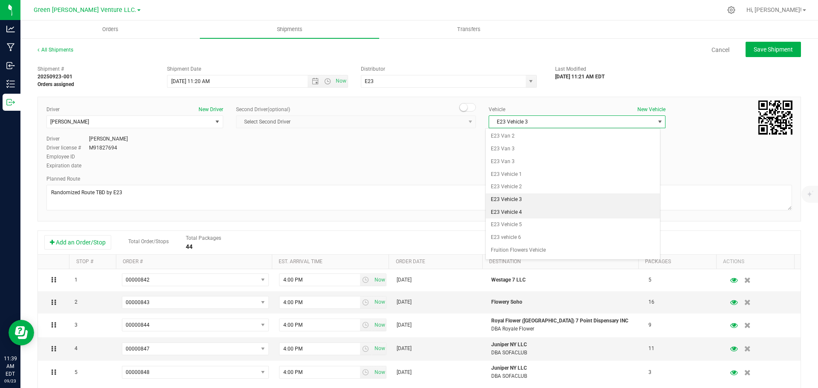
click at [528, 211] on li "E23 Vehicle 4" at bounding box center [573, 212] width 174 height 13
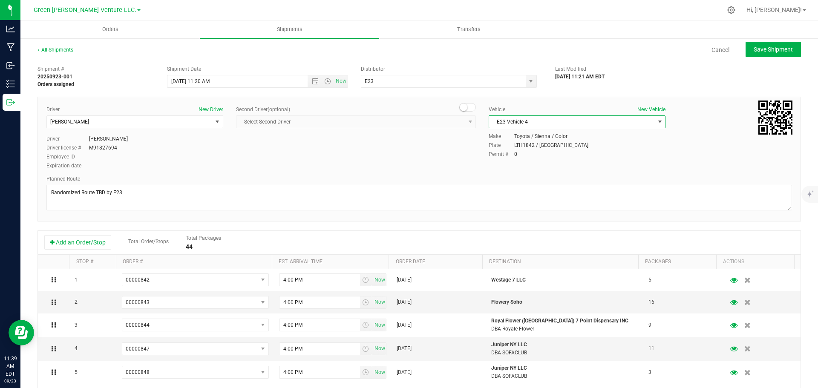
click at [531, 125] on span "E23 Vehicle 4" at bounding box center [571, 122] width 165 height 12
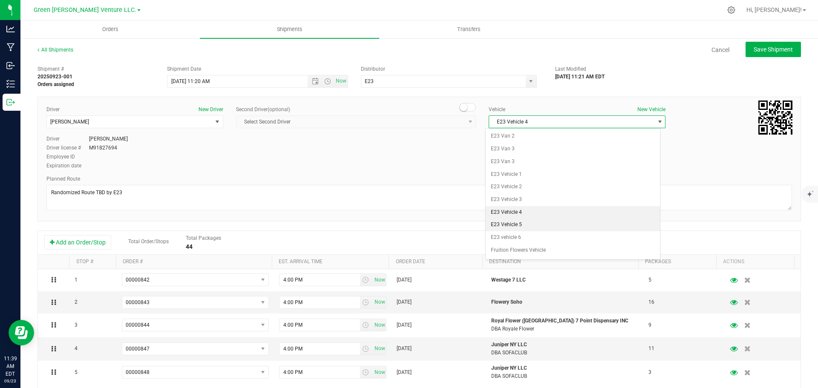
click at [529, 226] on li "E23 Vehicle 5" at bounding box center [573, 225] width 174 height 13
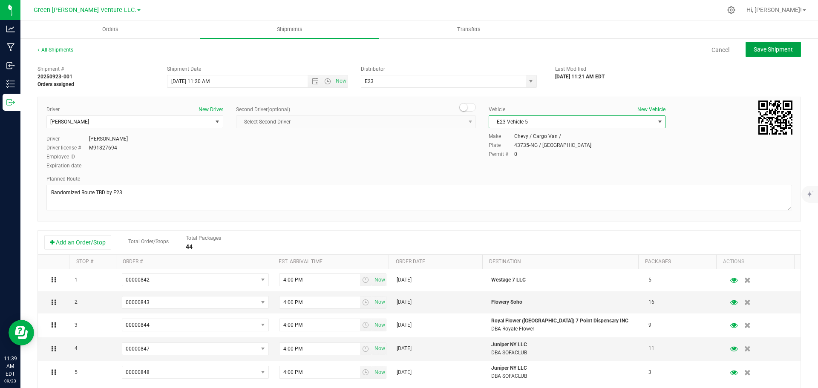
click at [755, 55] on button "Save Shipment" at bounding box center [773, 49] width 55 height 15
type input "[DATE] 3:20 PM"
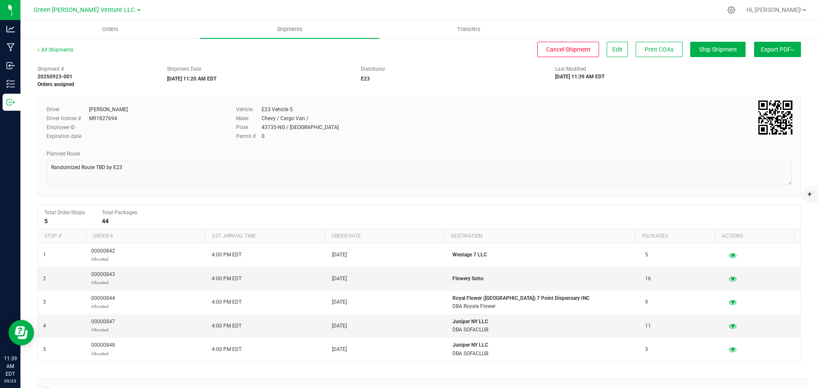
click at [788, 49] on button "Export PDF" at bounding box center [777, 49] width 47 height 15
click at [748, 81] on span "Manifest by Lot" at bounding box center [755, 81] width 35 height 6
